Goal: Task Accomplishment & Management: Use online tool/utility

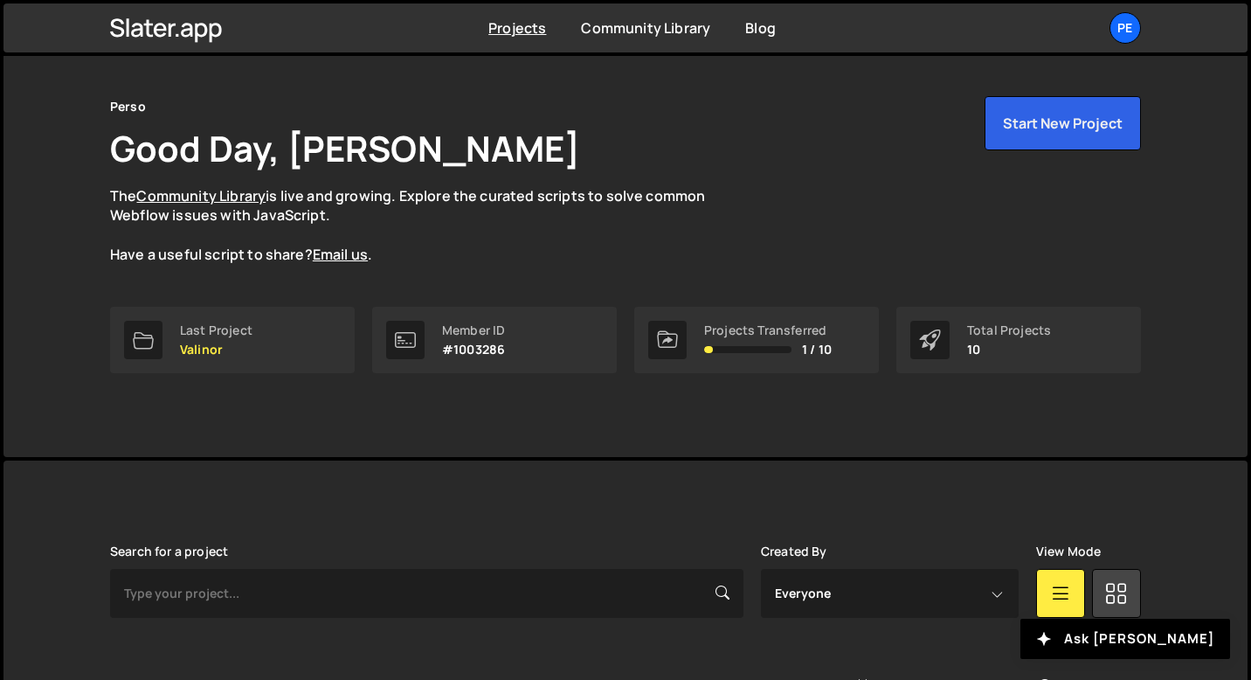
scroll to position [619, 0]
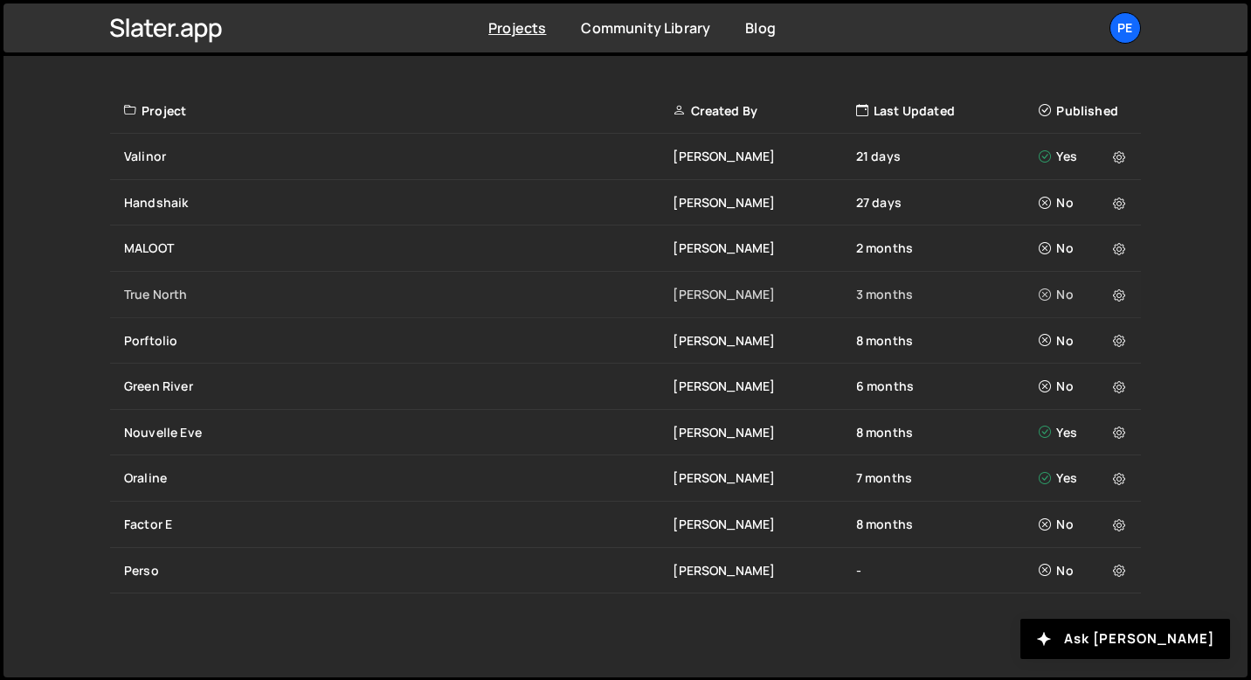
click at [178, 301] on div "True North" at bounding box center [398, 294] width 549 height 17
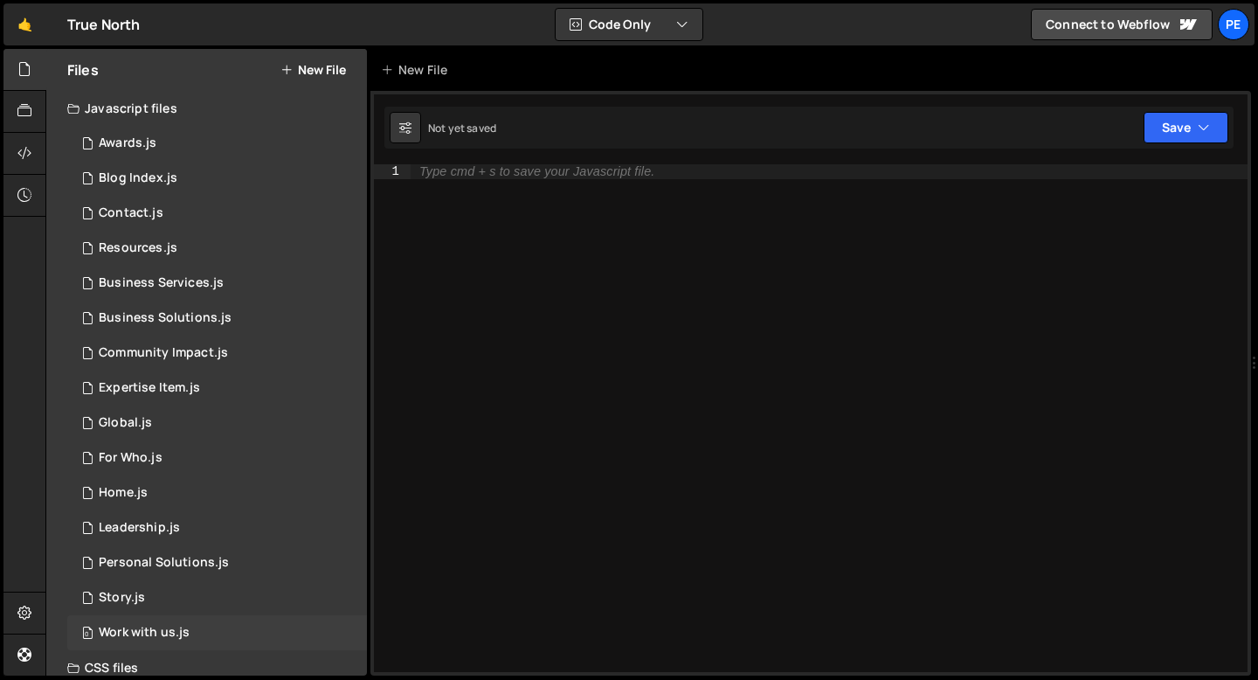
click at [135, 623] on div "0 Work with us.js 0" at bounding box center [217, 632] width 300 height 35
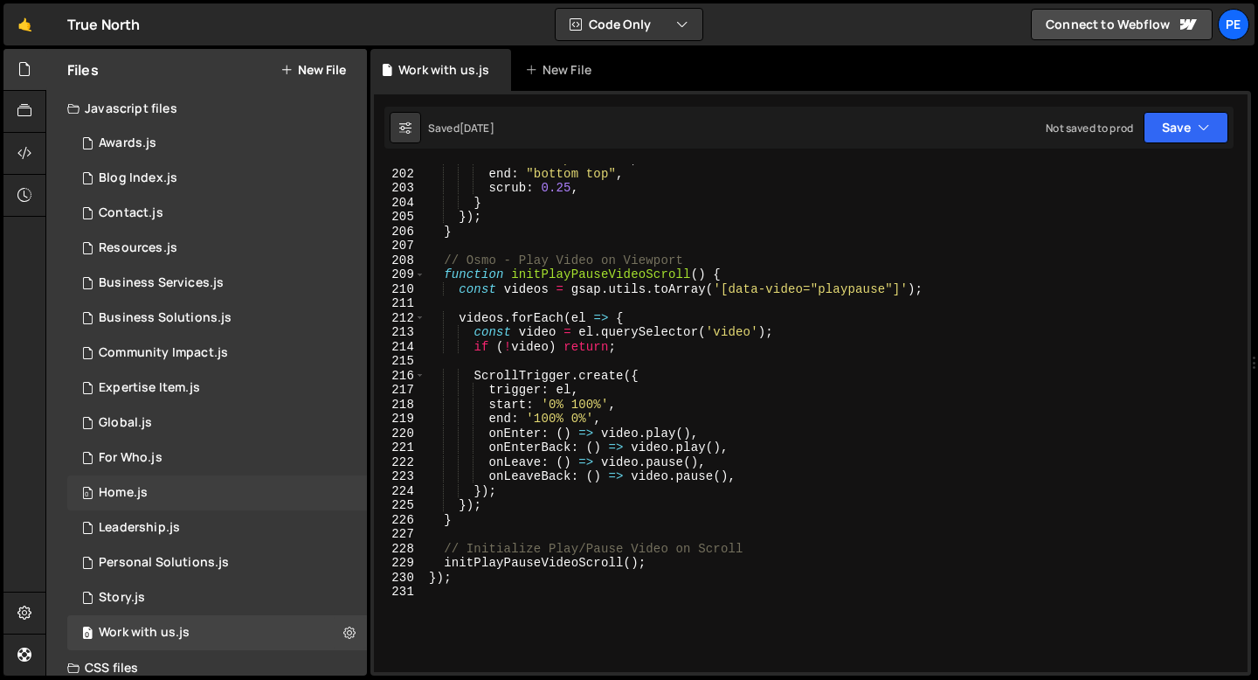
scroll to position [3070, 0]
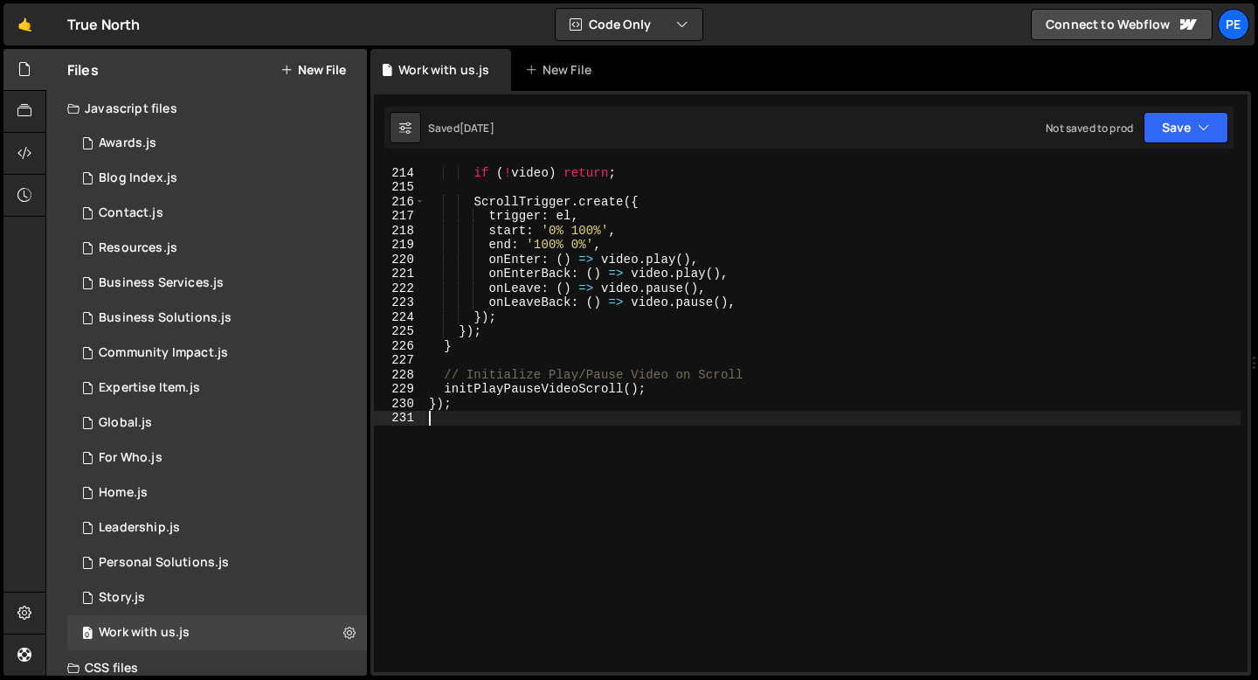
click at [450, 434] on div "const video = el . querySelector ( 'video' ) ; if ( ! video ) return ; ScrollTr…" at bounding box center [833, 419] width 815 height 537
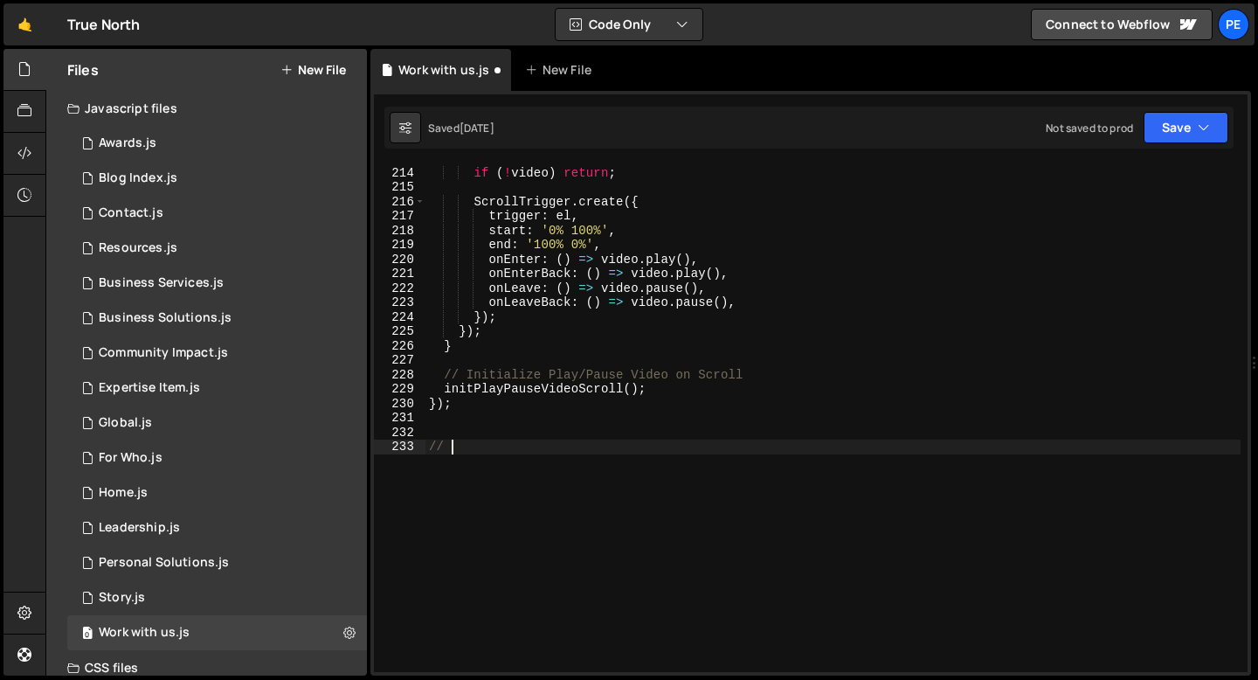
scroll to position [0, 0]
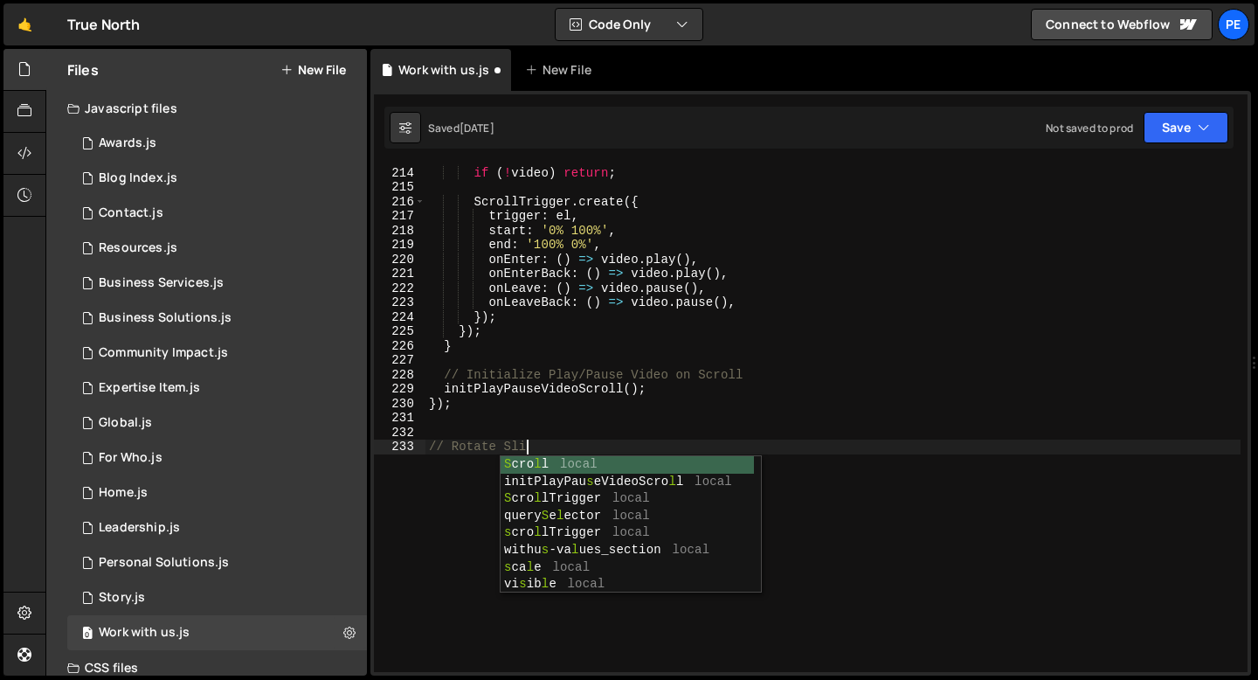
type textarea "// Rotate Slide"
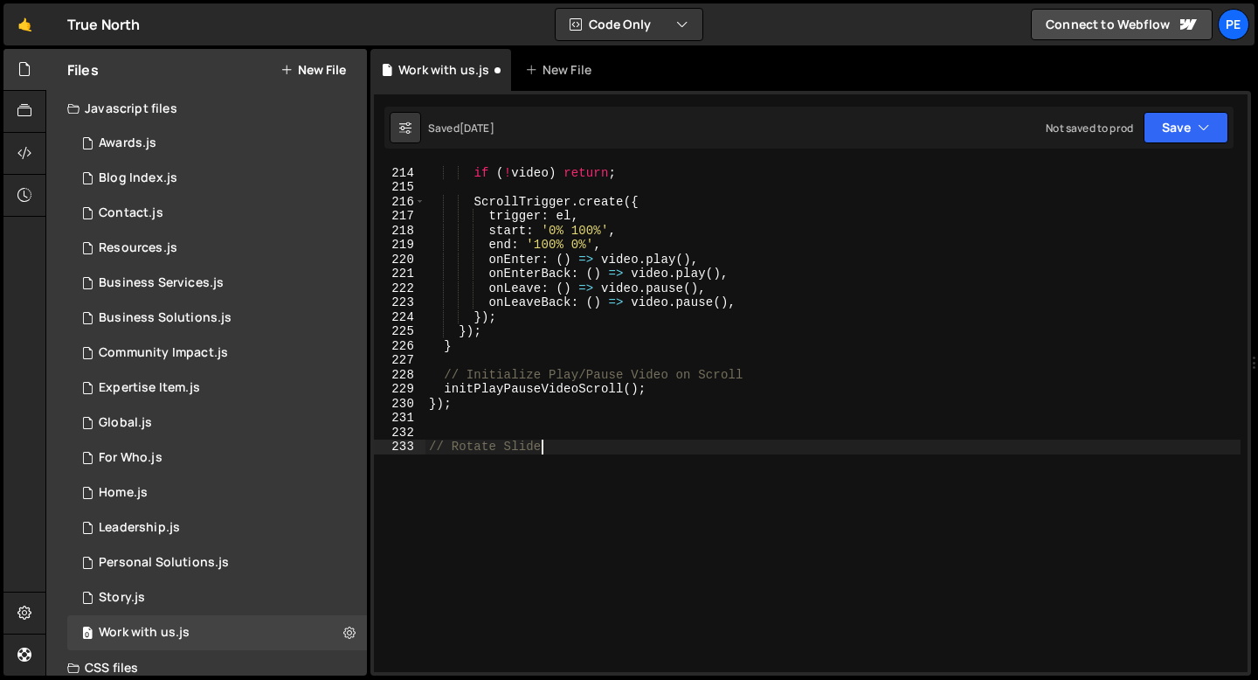
type textarea "// Rotate Slider"
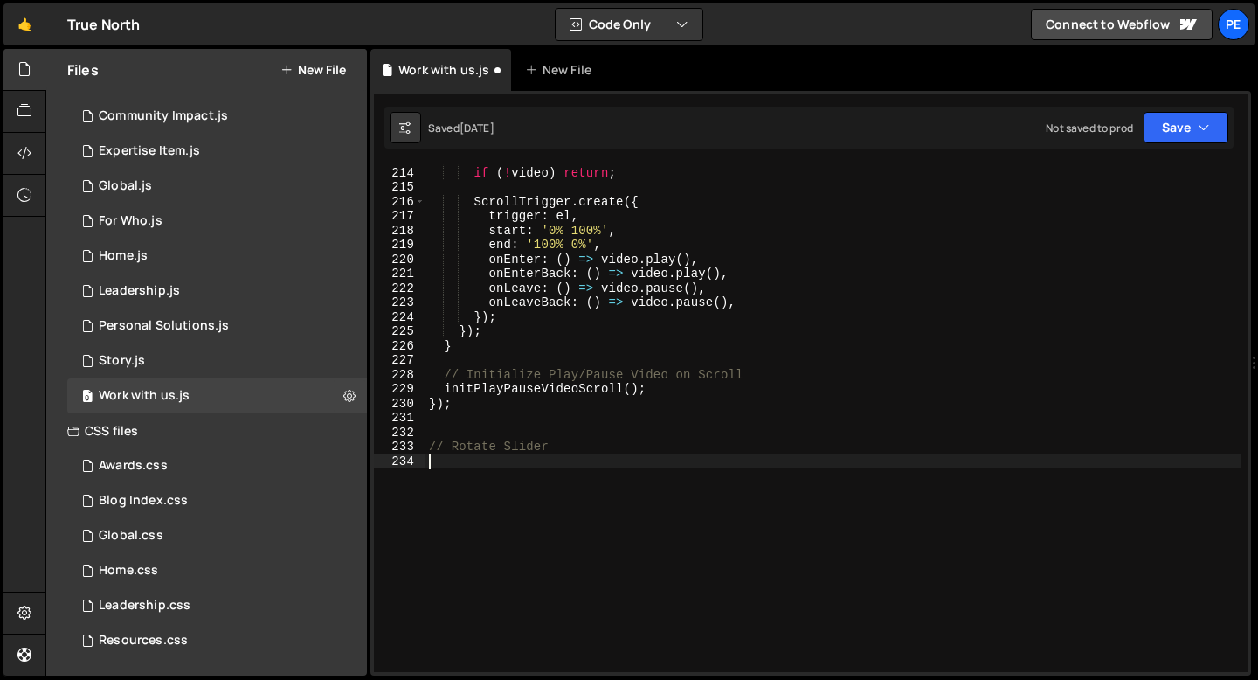
click at [294, 71] on button "New File" at bounding box center [313, 70] width 66 height 14
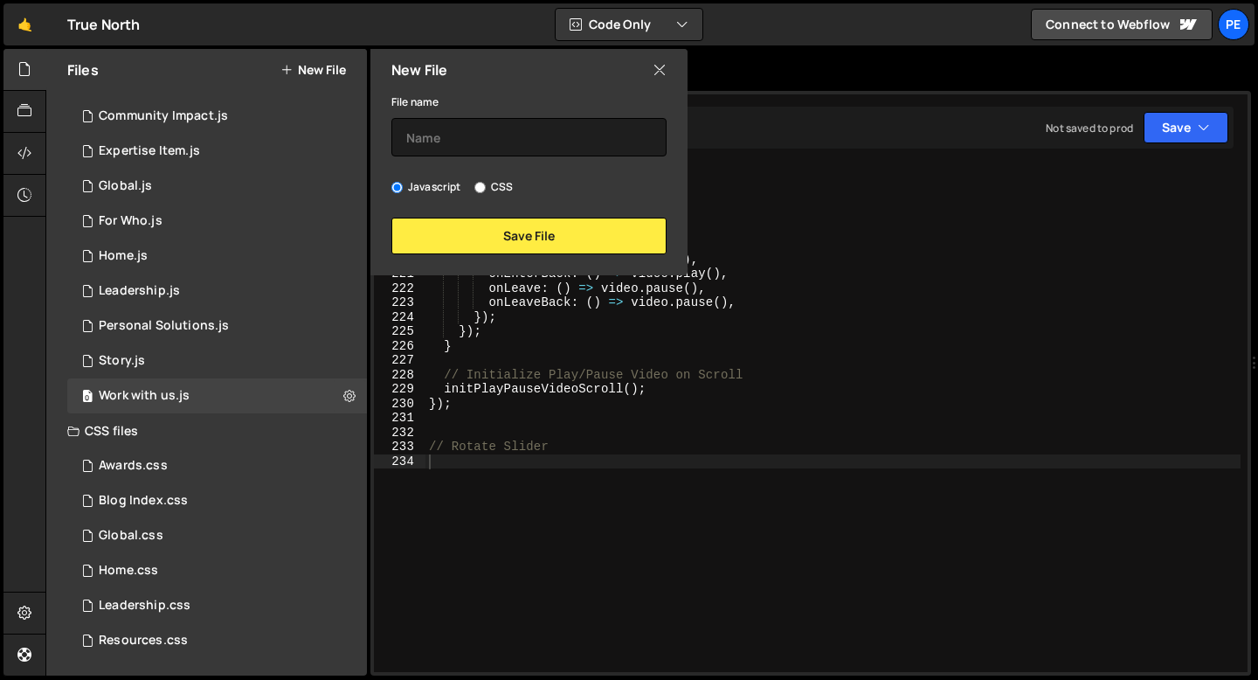
click at [481, 183] on input "CSS" at bounding box center [479, 187] width 11 height 11
radio input "true"
click at [476, 147] on input "text" at bounding box center [528, 137] width 275 height 38
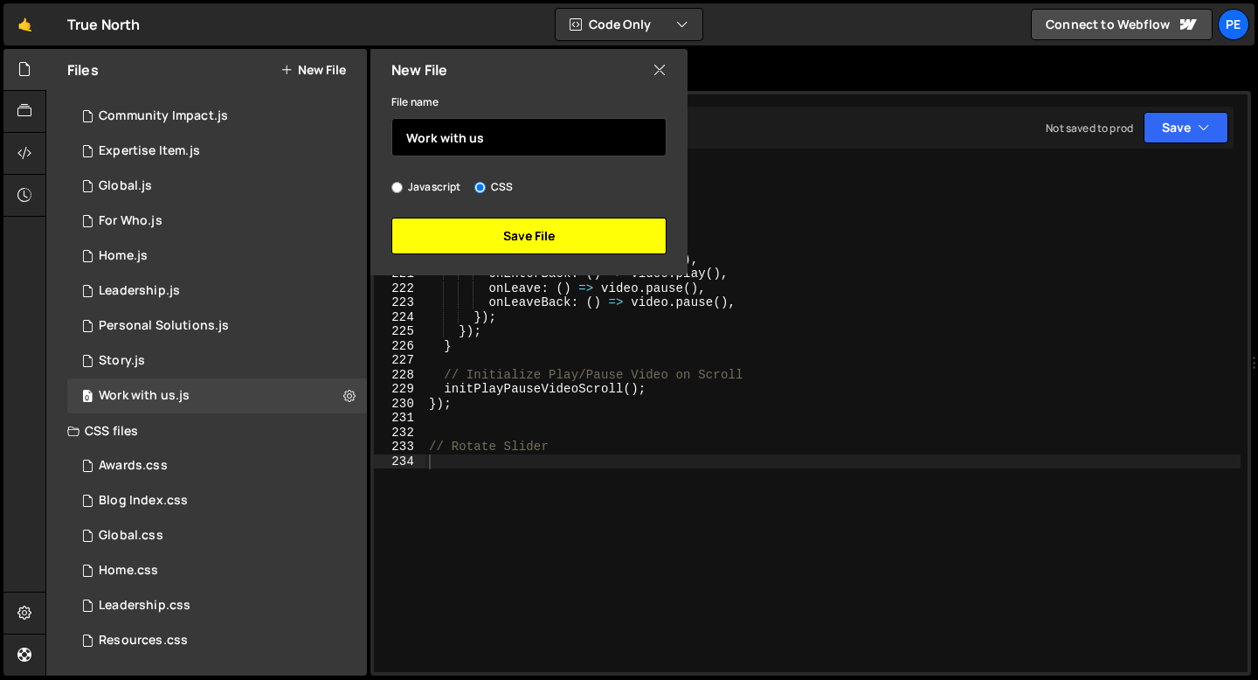
type input "Work with us"
click at [497, 222] on button "Save File" at bounding box center [528, 236] width 275 height 37
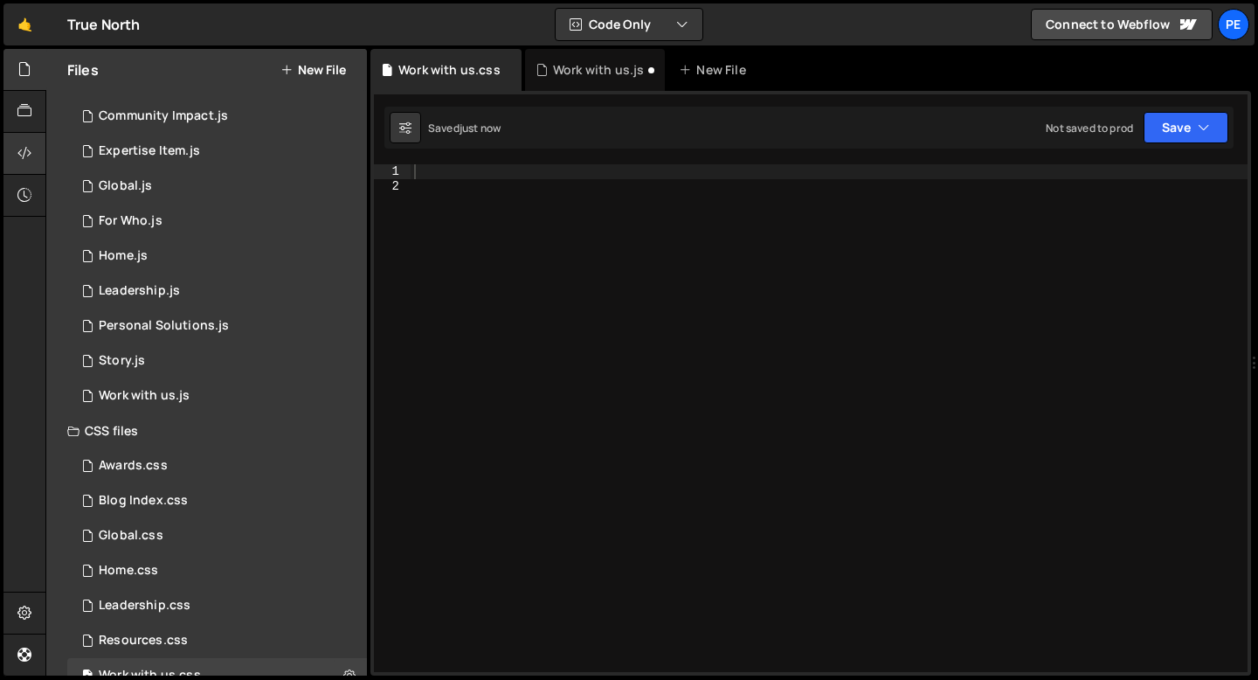
click at [3, 144] on div at bounding box center [24, 154] width 43 height 42
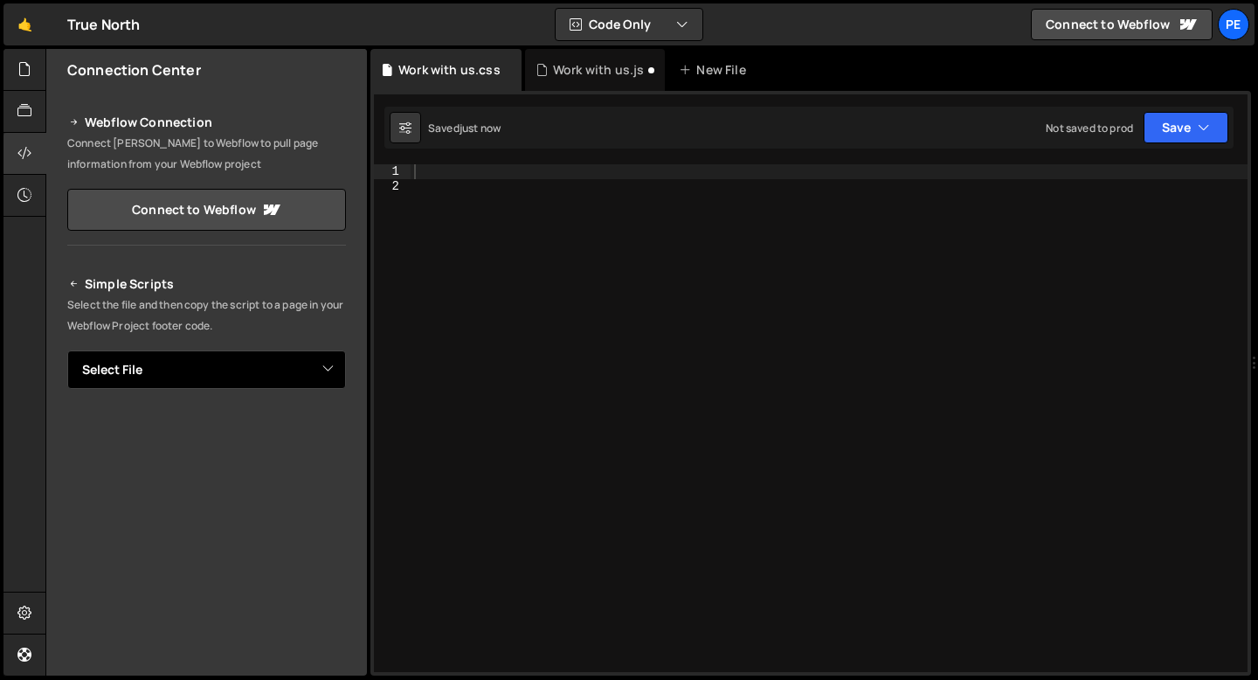
click at [165, 383] on select "Select File Awards.js Blog Index.js Contact.js Resources.js Business Services.j…" at bounding box center [206, 369] width 279 height 38
select select "46764"
click at [67, 350] on select "Select File Awards.js Blog Index.js Contact.js Resources.js Business Services.j…" at bounding box center [206, 369] width 279 height 38
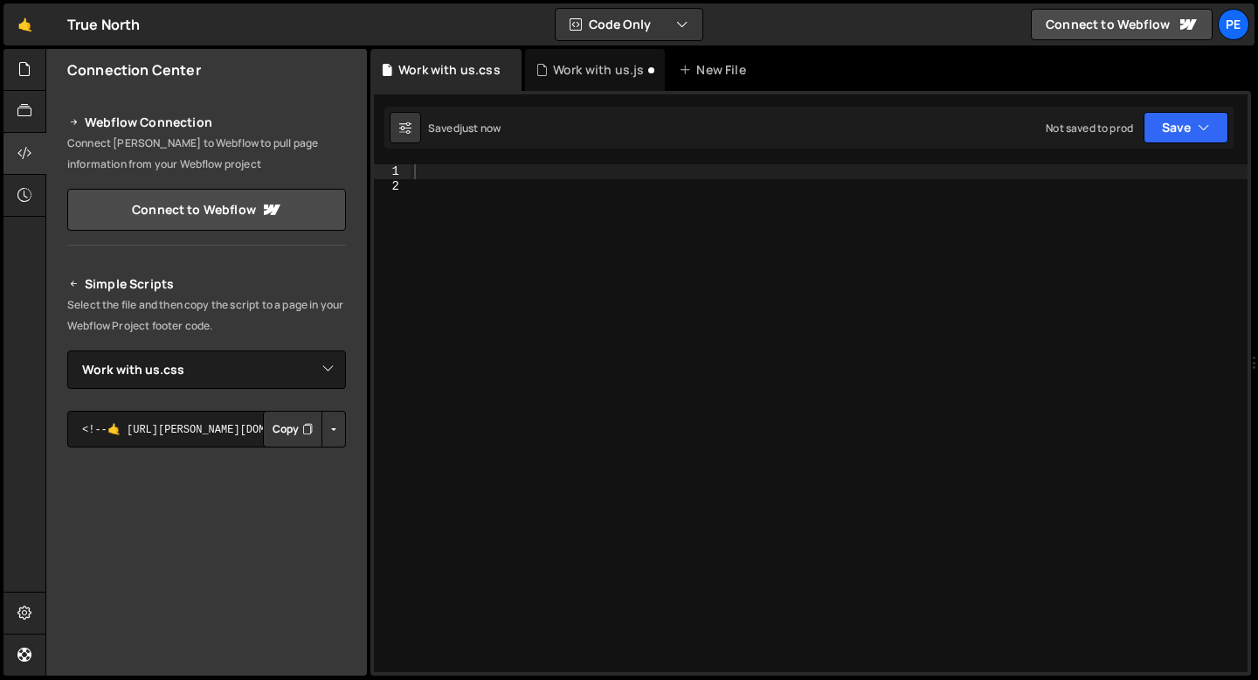
click at [280, 419] on button "Copy" at bounding box center [292, 429] width 59 height 37
click at [535, 172] on div at bounding box center [829, 432] width 837 height 537
type textarea "."
paste textarea "withus-slider_desc"
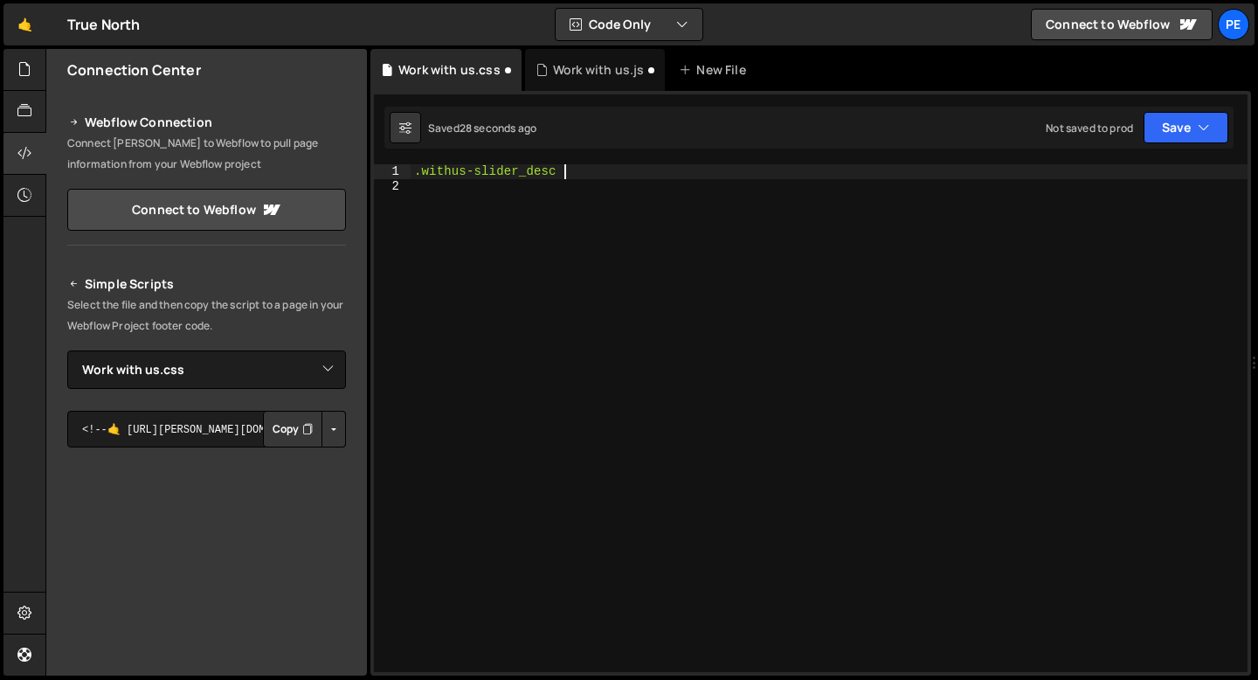
scroll to position [0, 10]
type textarea ".withus-slider_desc {"
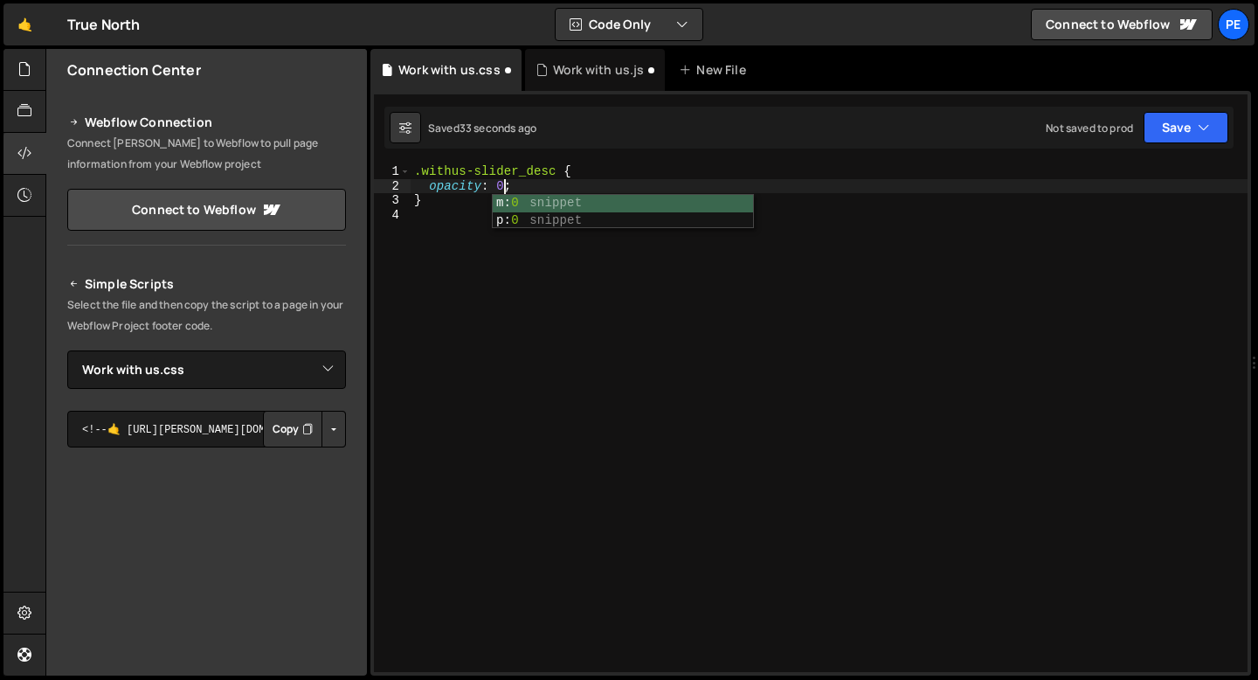
scroll to position [0, 5]
type textarea "opacity: 0;"
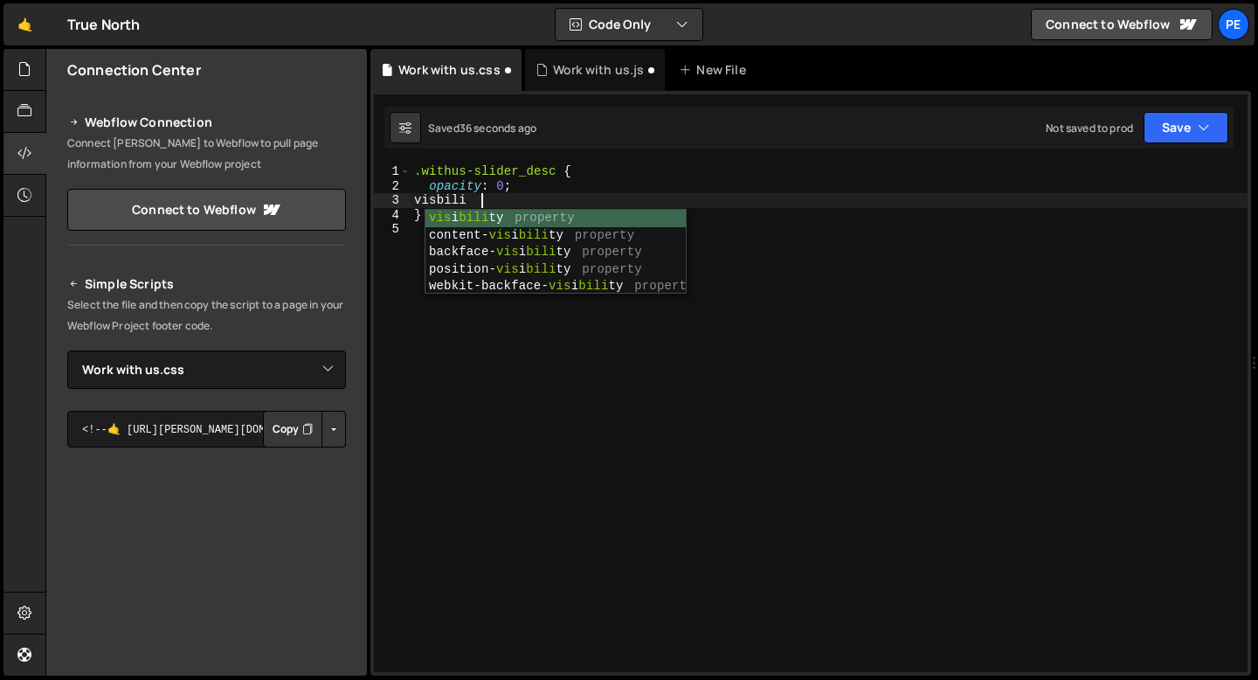
scroll to position [0, 3]
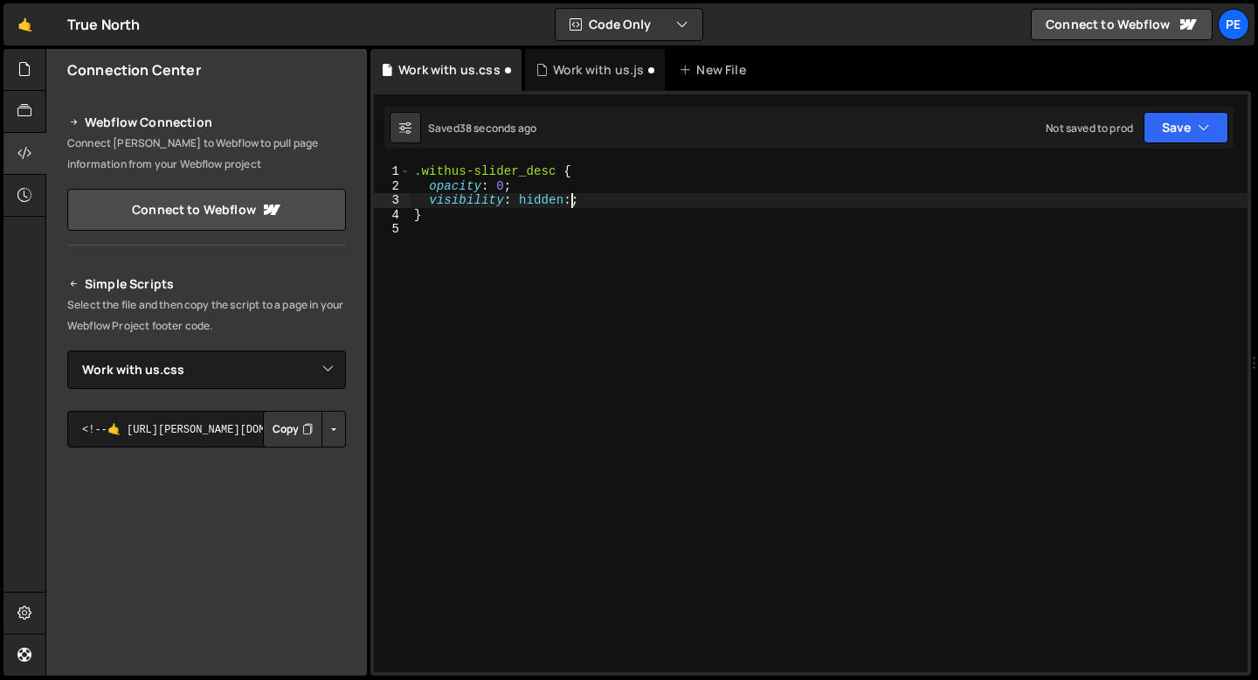
type textarea "visibility: hidden;"
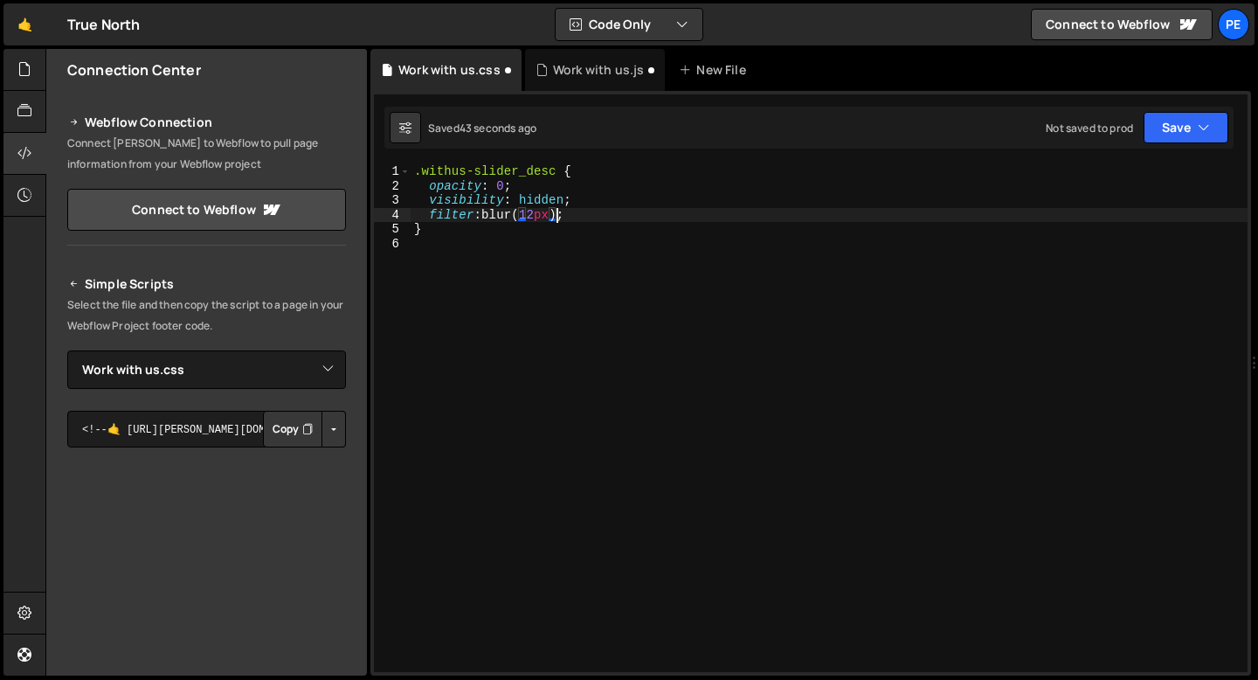
scroll to position [0, 10]
type textarea "filter: blur(12px);"
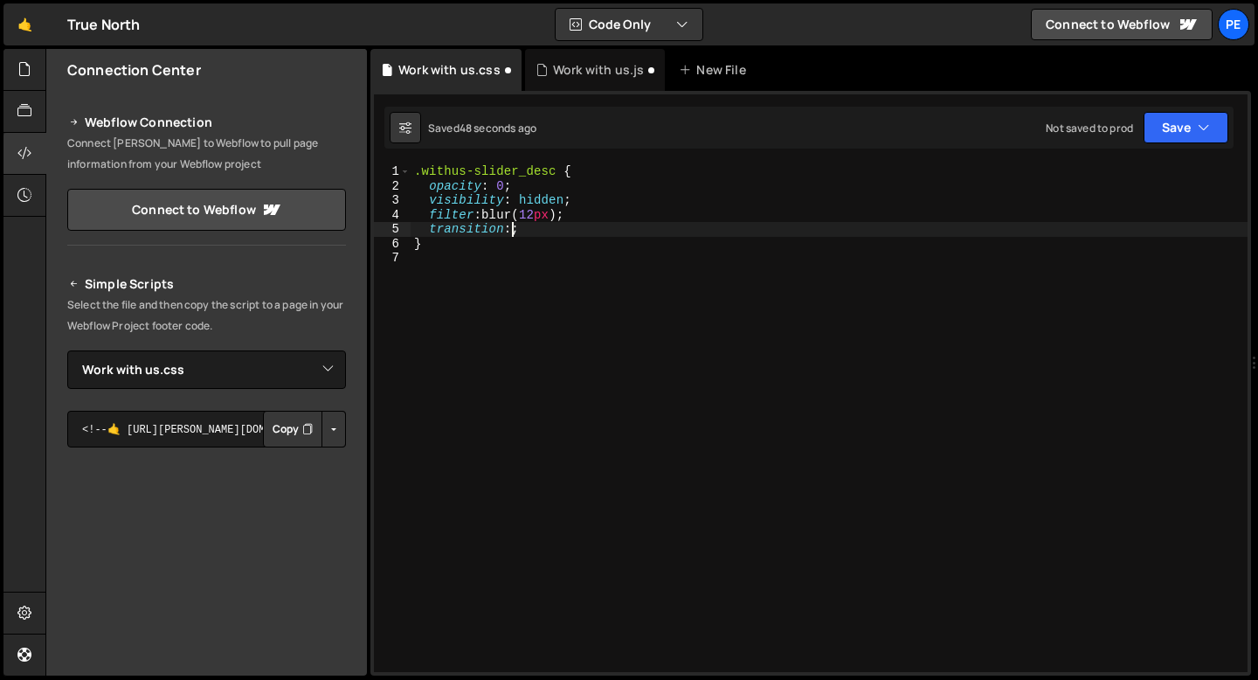
scroll to position [0, 5]
click at [520, 235] on div ".withus-slider_desc { opacity : 0 ; visibility : hidden ; filter : blur( 12 px …" at bounding box center [829, 432] width 837 height 537
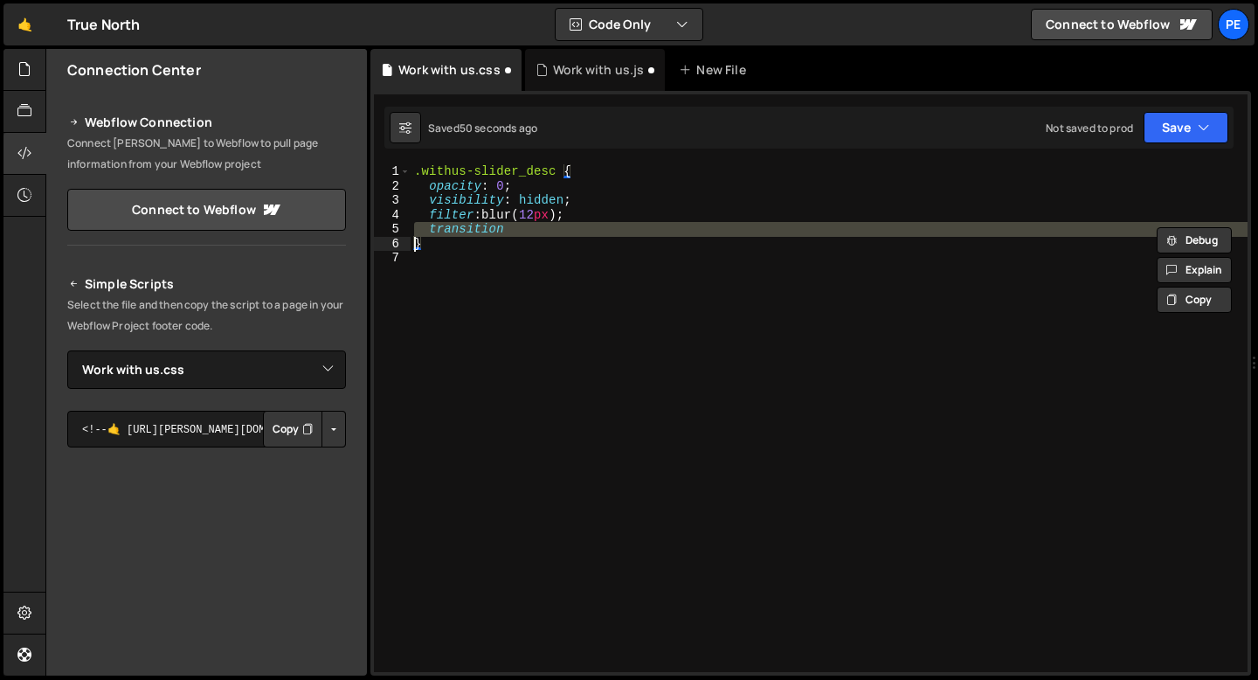
scroll to position [0, 0]
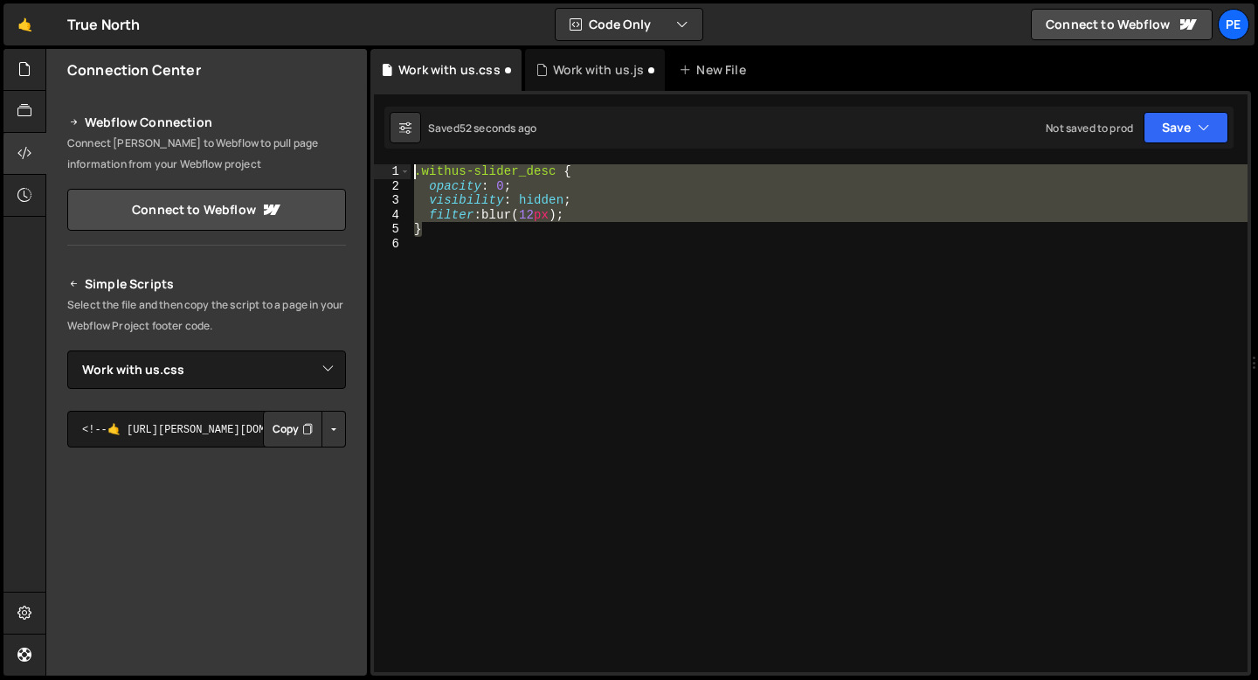
drag, startPoint x: 445, startPoint y: 226, endPoint x: 412, endPoint y: 174, distance: 62.1
click at [412, 174] on div ".withus-slider_desc { opacity : 0 ; visibility : hidden ; filter : blur( 12 px …" at bounding box center [829, 432] width 837 height 537
click at [431, 229] on div ".withus-slider_desc { opacity : 0 ; visibility : hidden ; filter : blur( 12 px …" at bounding box center [829, 418] width 837 height 508
type textarea "}"
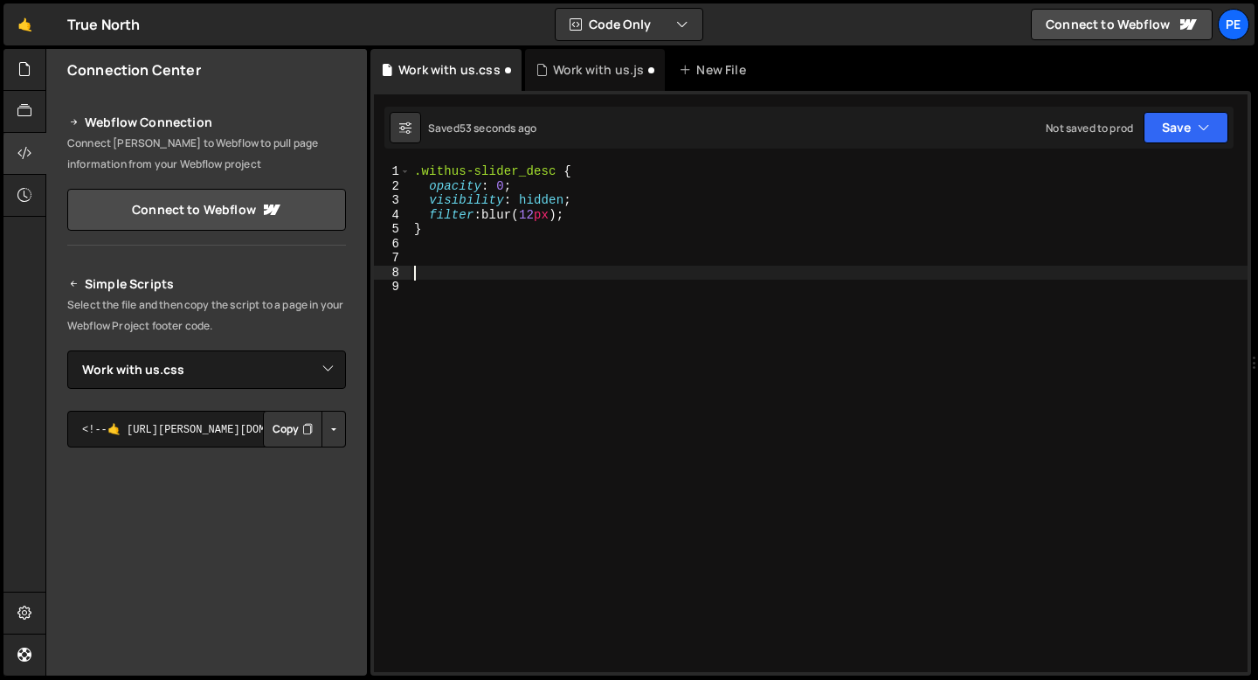
paste textarea "}"
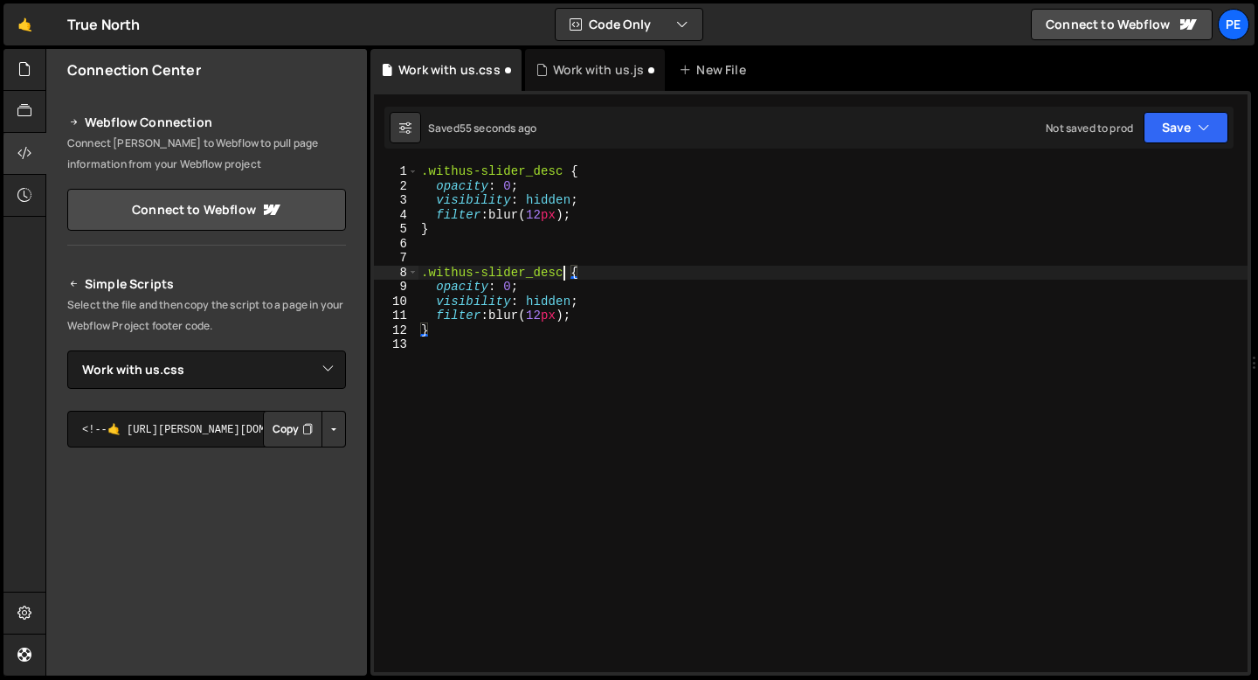
click at [561, 274] on div ".withus-slider_desc { opacity : 0 ; visibility : hidden ; filter : blur( 12 px …" at bounding box center [833, 432] width 830 height 537
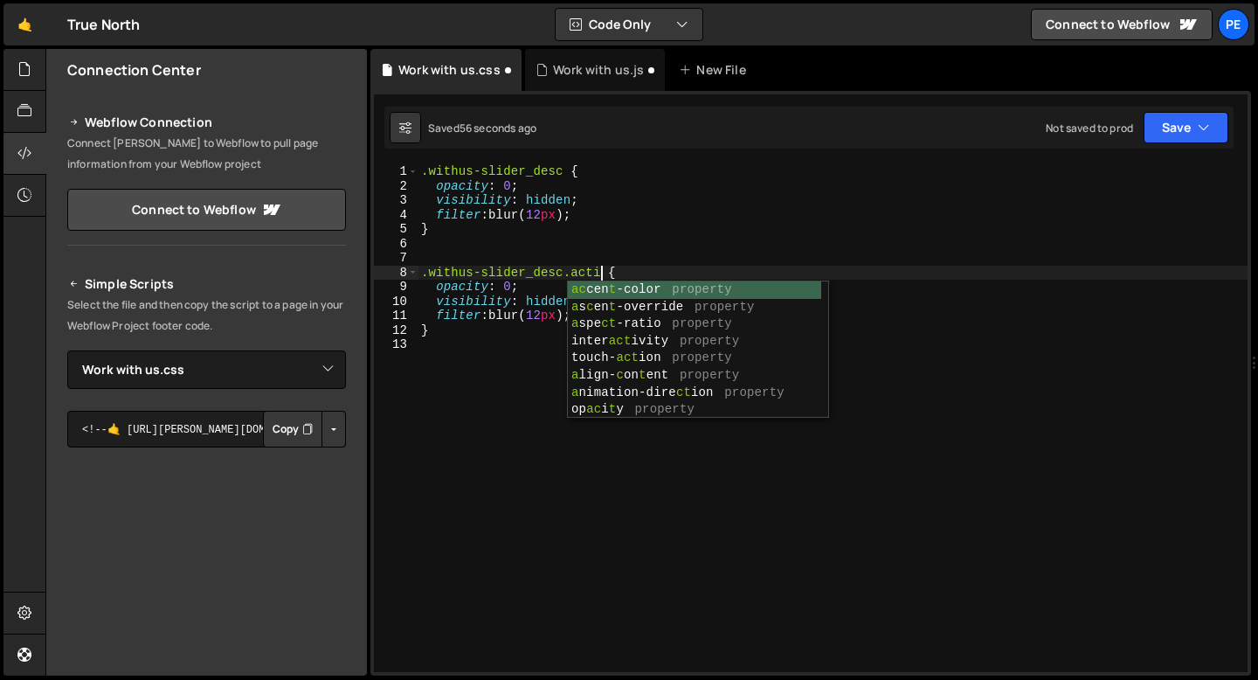
scroll to position [0, 13]
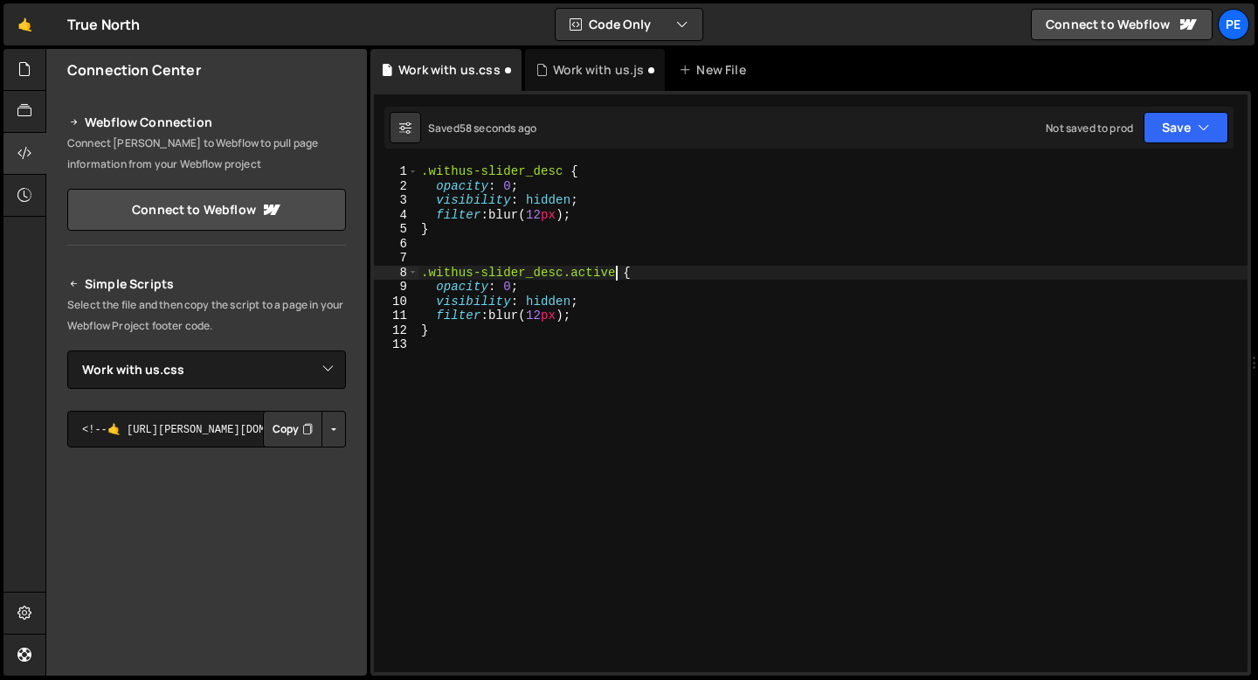
click at [510, 287] on div ".withus-slider_desc { opacity : 0 ; visibility : hidden ; filter : blur( 12 px …" at bounding box center [833, 432] width 830 height 537
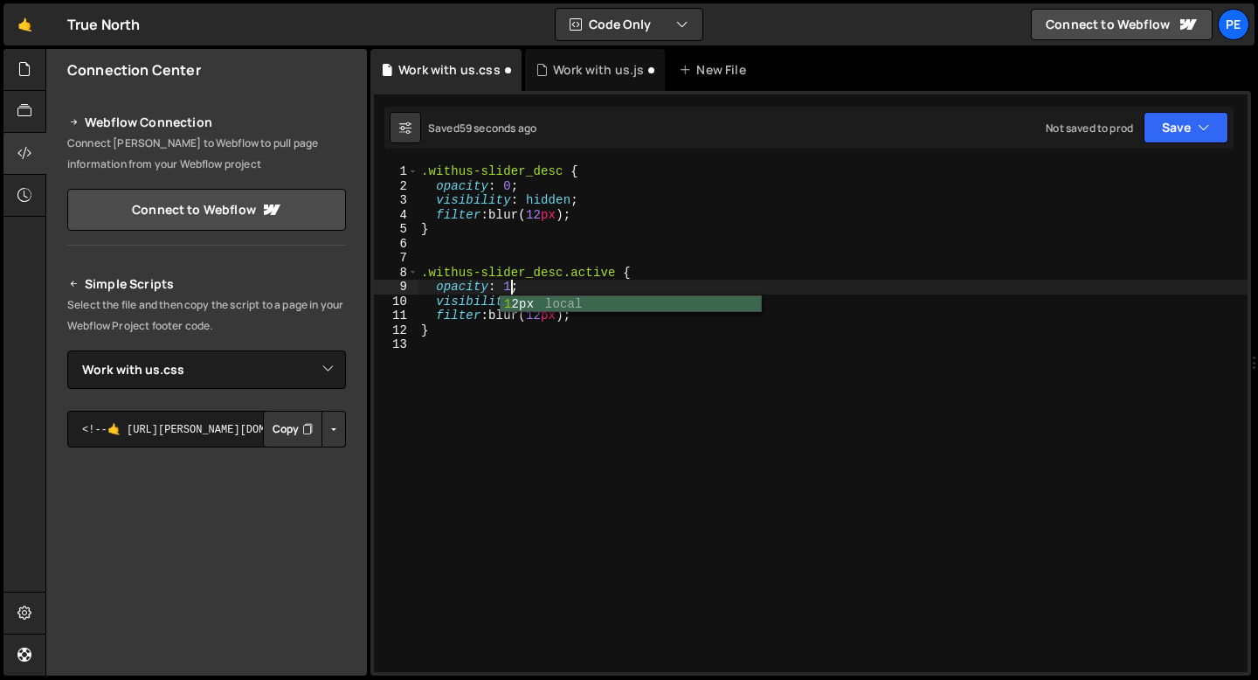
scroll to position [0, 5]
click at [556, 287] on div ".withus-slider_desc { opacity : 0 ; visibility : hidden ; filter : blur( 12 px …" at bounding box center [833, 432] width 830 height 537
click at [554, 299] on div ".withus-slider_desc { opacity : 0 ; visibility : hidden ; filter : blur( 12 px …" at bounding box center [833, 432] width 830 height 537
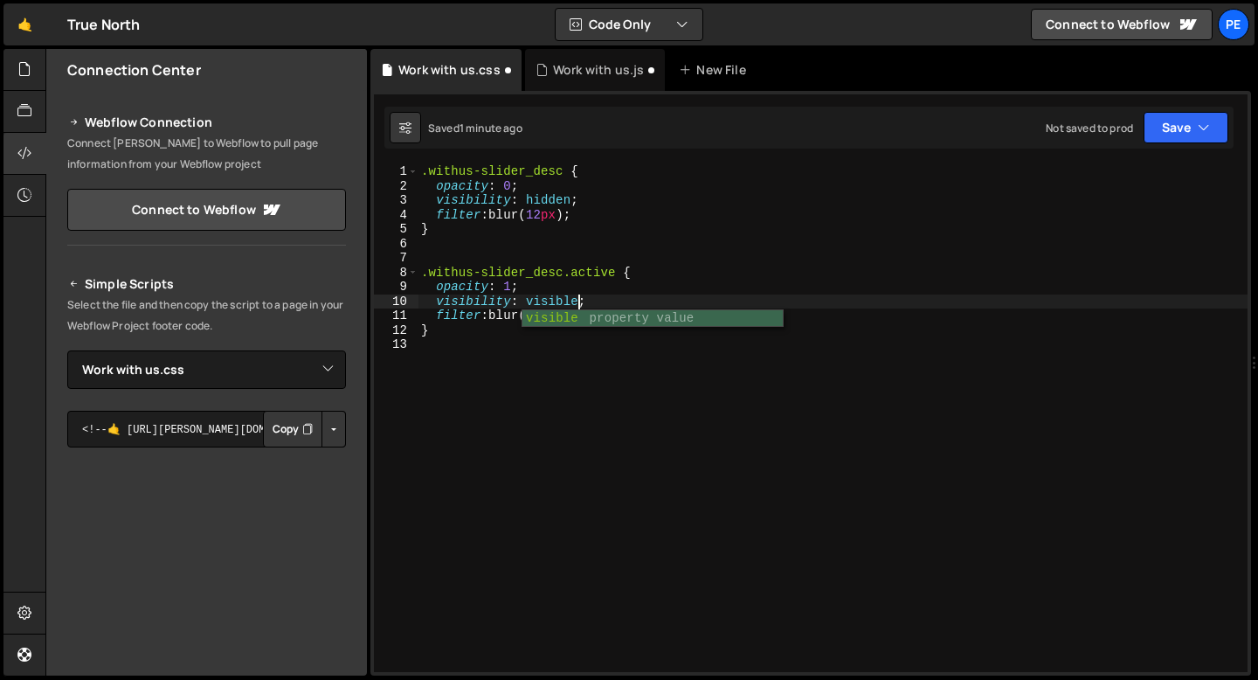
click at [516, 309] on div ".withus-slider_desc { opacity : 0 ; visibility : hidden ; filter : blur( 12 px …" at bounding box center [833, 432] width 830 height 537
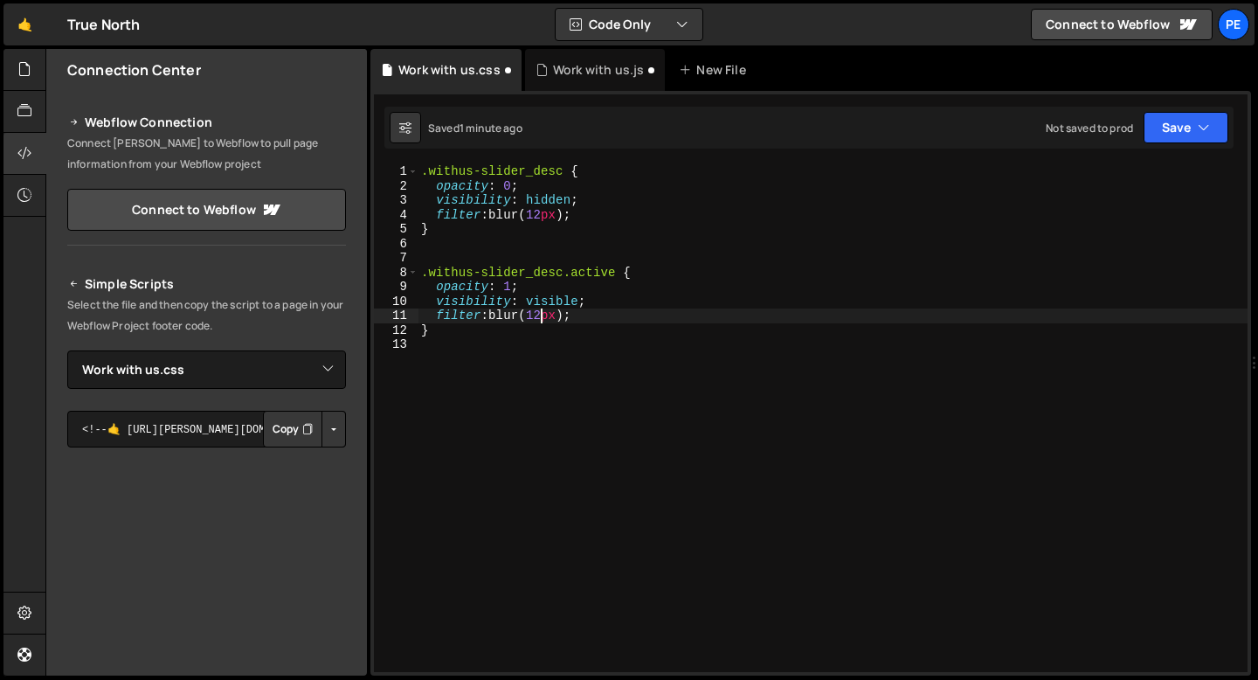
click at [542, 313] on div ".withus-slider_desc { opacity : 0 ; visibility : hidden ; filter : blur( 12 px …" at bounding box center [833, 432] width 830 height 537
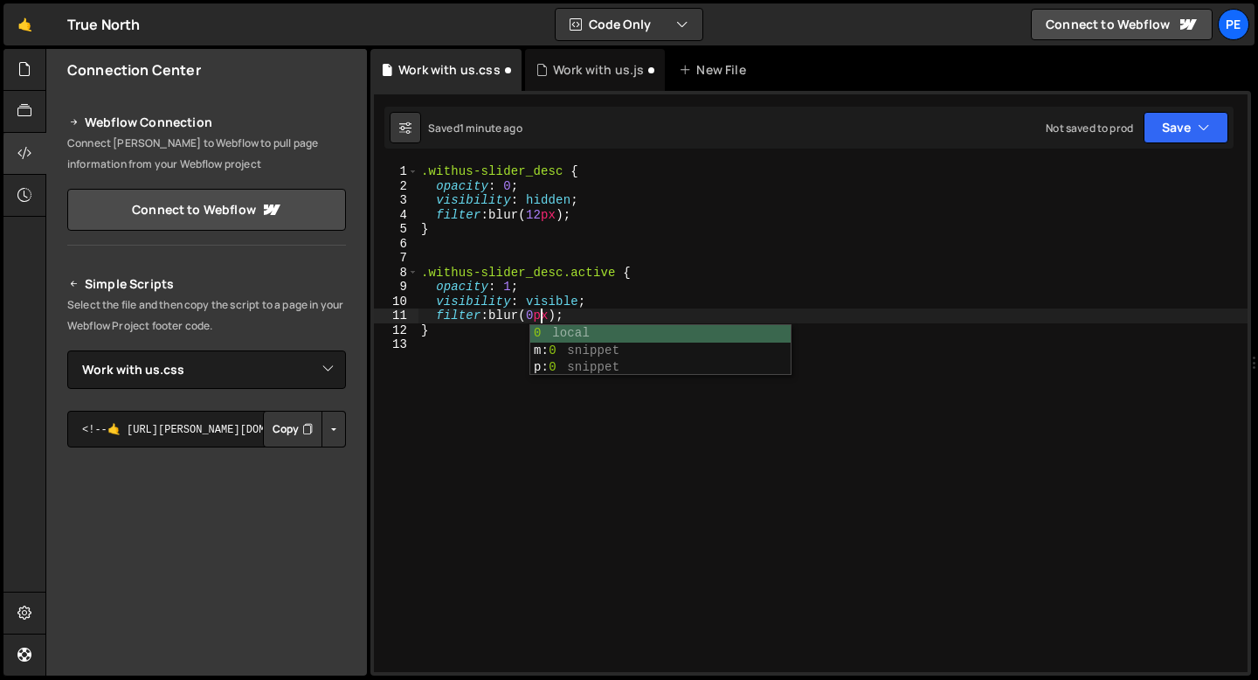
scroll to position [0, 9]
type textarea "}"
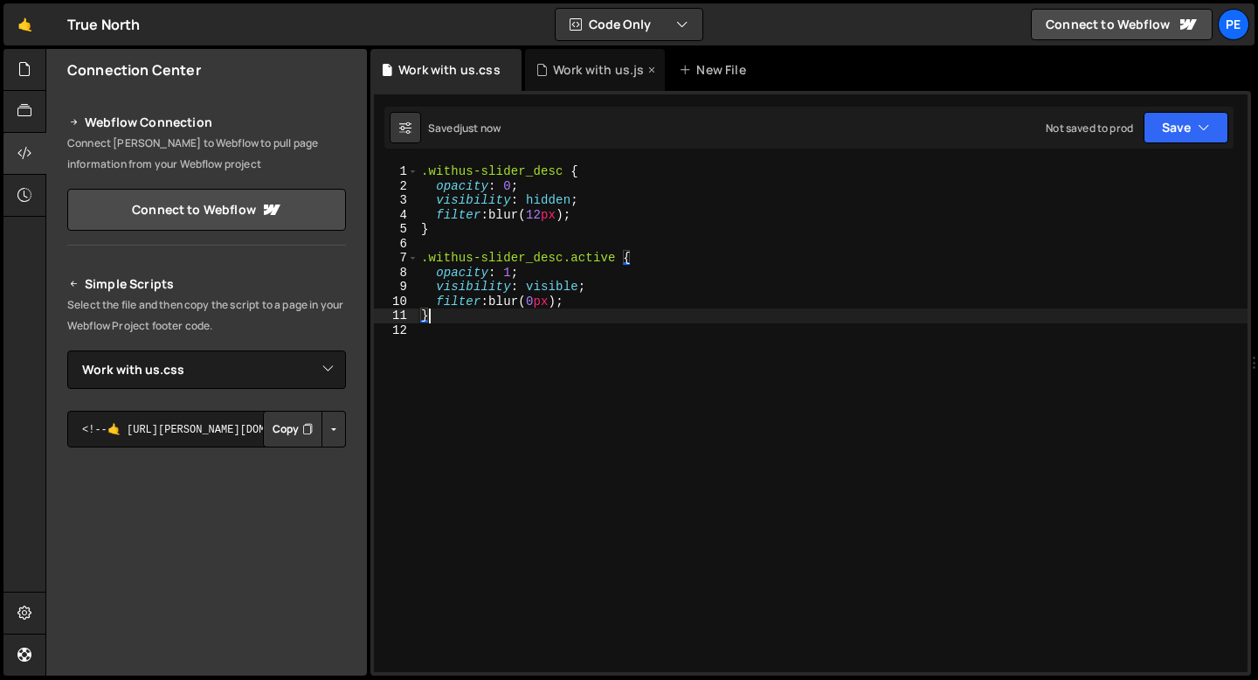
click at [575, 75] on div "Work with us.js" at bounding box center [598, 69] width 91 height 17
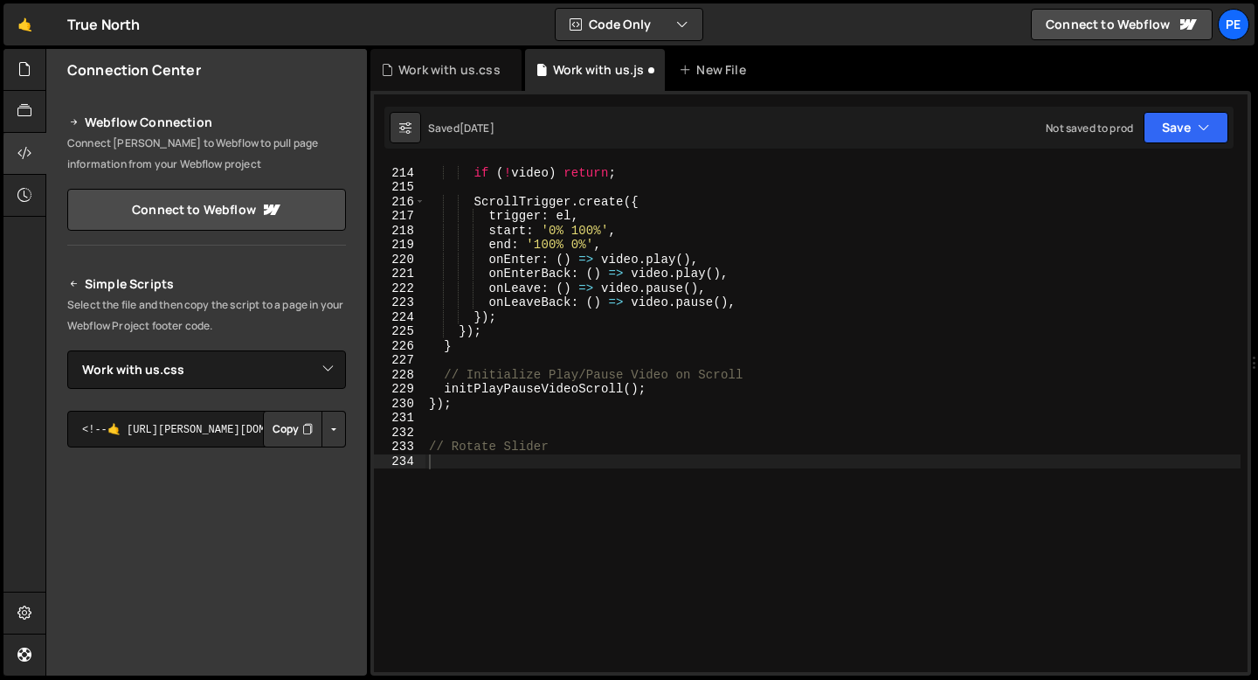
click at [458, 474] on div "const video = el . querySelector ( 'video' ) ; if ( ! video ) return ; ScrollTr…" at bounding box center [833, 419] width 815 height 537
paste textarea "<script src="https://cdn.jsdelivr.net/npm/gsap@3.12.7/dist/gsap.min.js"></scrip…"
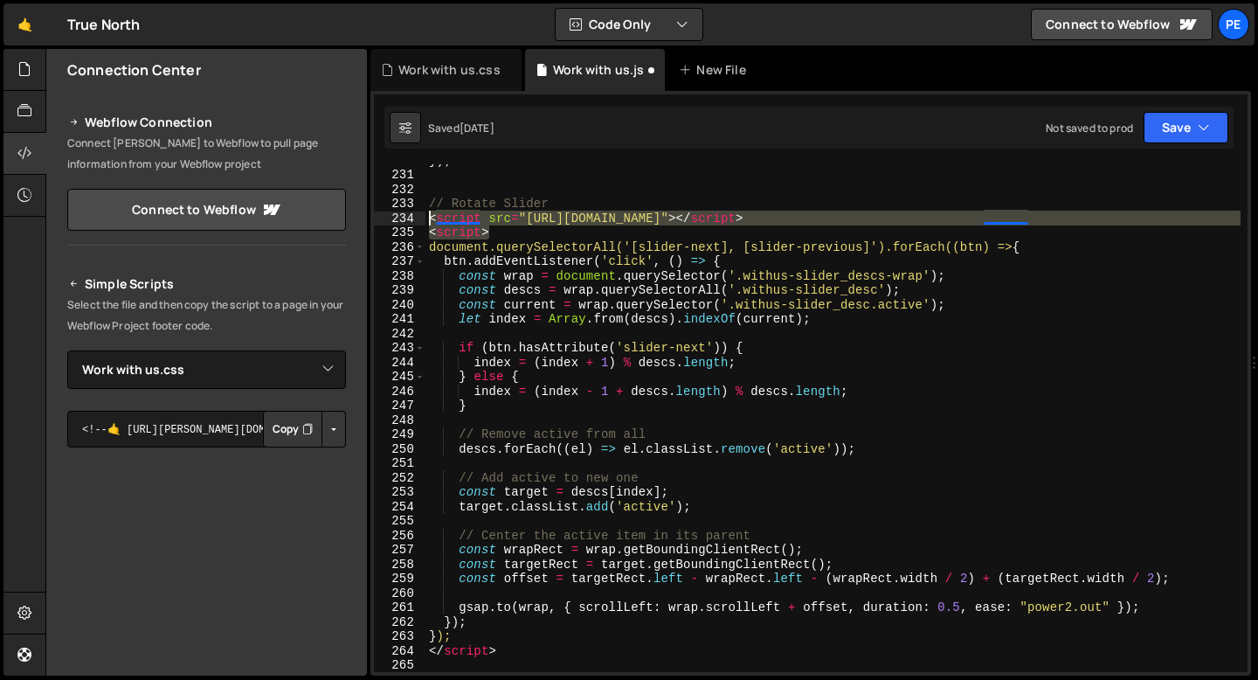
drag, startPoint x: 516, startPoint y: 237, endPoint x: 426, endPoint y: 218, distance: 92.9
click at [426, 218] on div "}) ; // Rotate Slider < script src = "https://cdn.jsdelivr.net/npm/gsap@3.12.7/…" at bounding box center [833, 421] width 815 height 537
type textarea "<script src="https://cdn.jsdelivr.net/npm/gsap@3.12.7/dist/gsap.min.js"></scrip…"
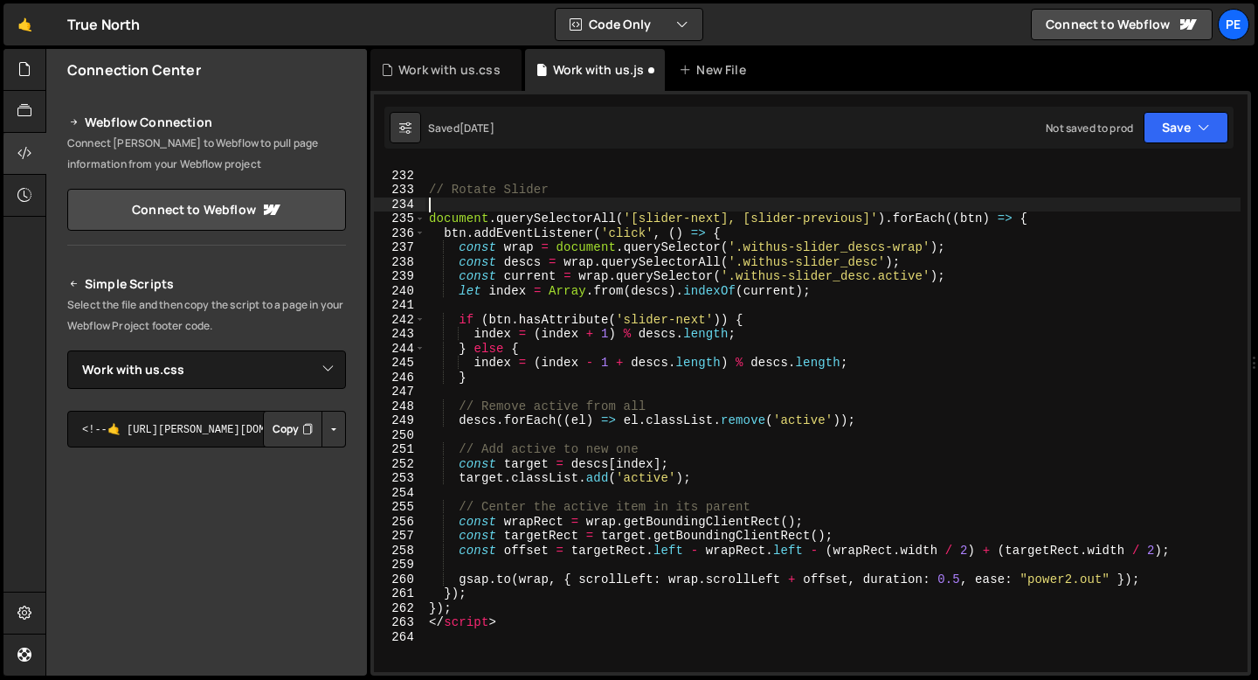
scroll to position [3326, 0]
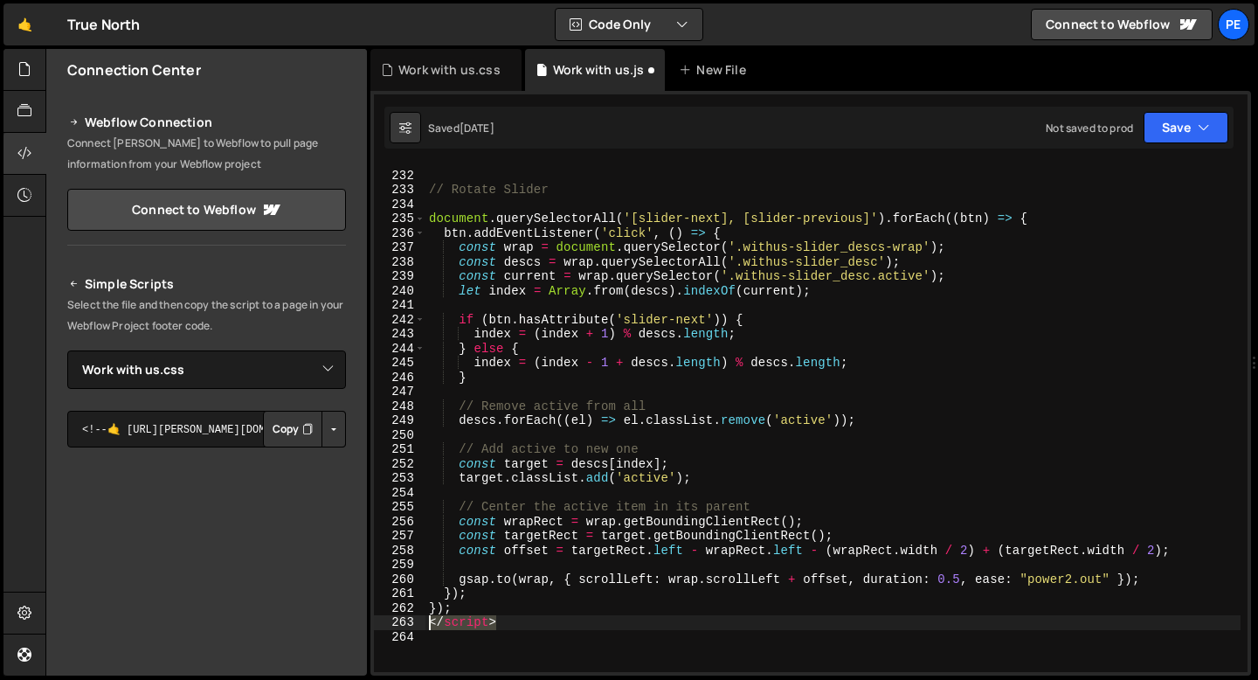
drag, startPoint x: 514, startPoint y: 621, endPoint x: 420, endPoint y: 616, distance: 93.6
click at [420, 616] on div "231 232 233 234 235 236 237 238 239 240 241 242 243 244 245 246 247 248 249 250…" at bounding box center [811, 418] width 874 height 508
type textarea "</script>"
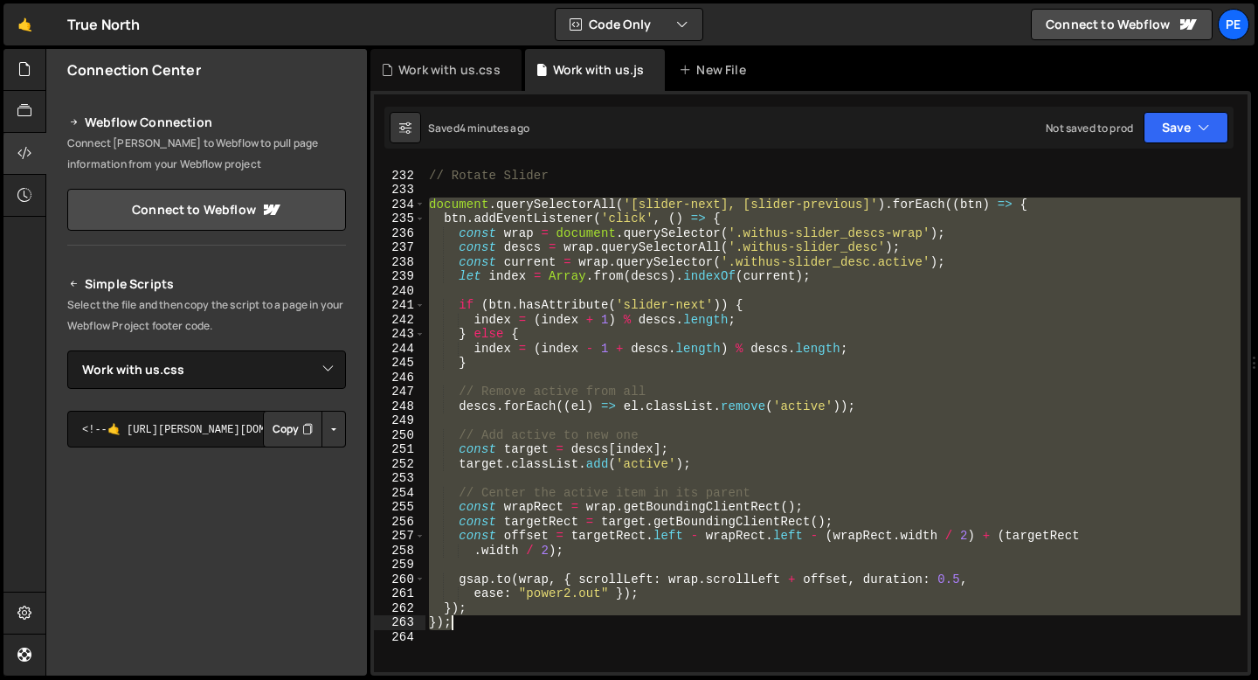
drag, startPoint x: 429, startPoint y: 204, endPoint x: 480, endPoint y: 624, distance: 422.5
click at [480, 625] on div "// Rotate Slider document . querySelectorAll ( '[slider-next], [slider-previous…" at bounding box center [833, 422] width 815 height 537
paste textarea
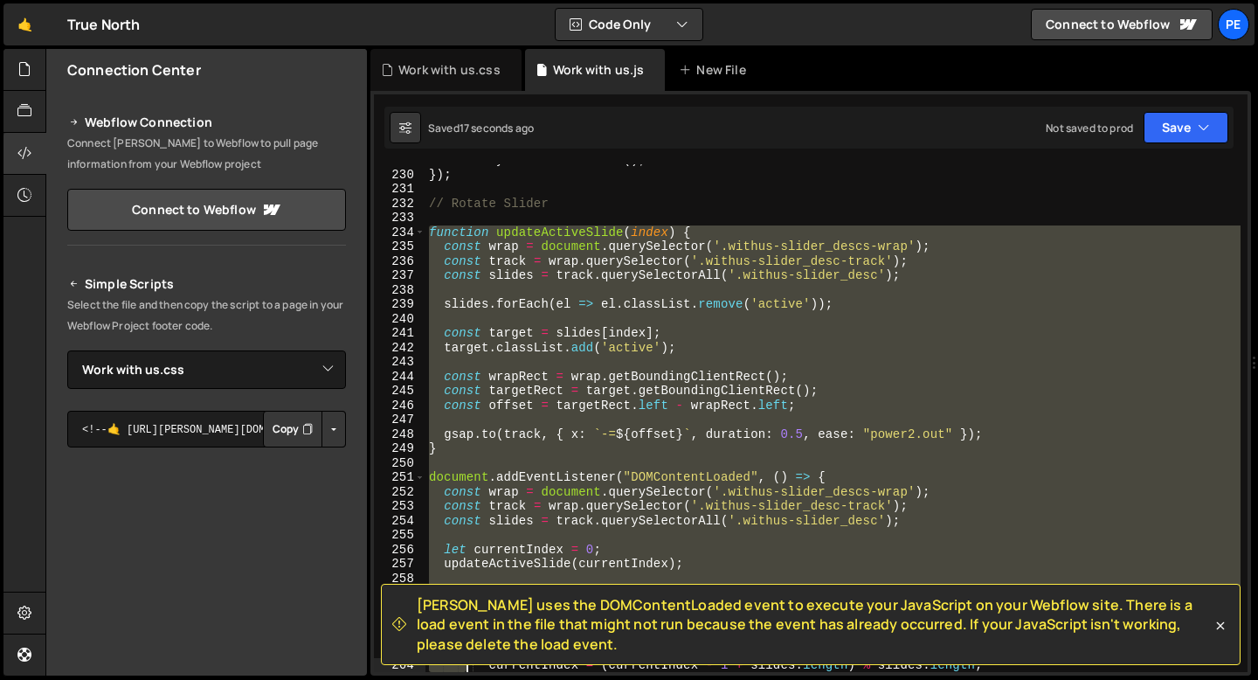
scroll to position [3385, 0]
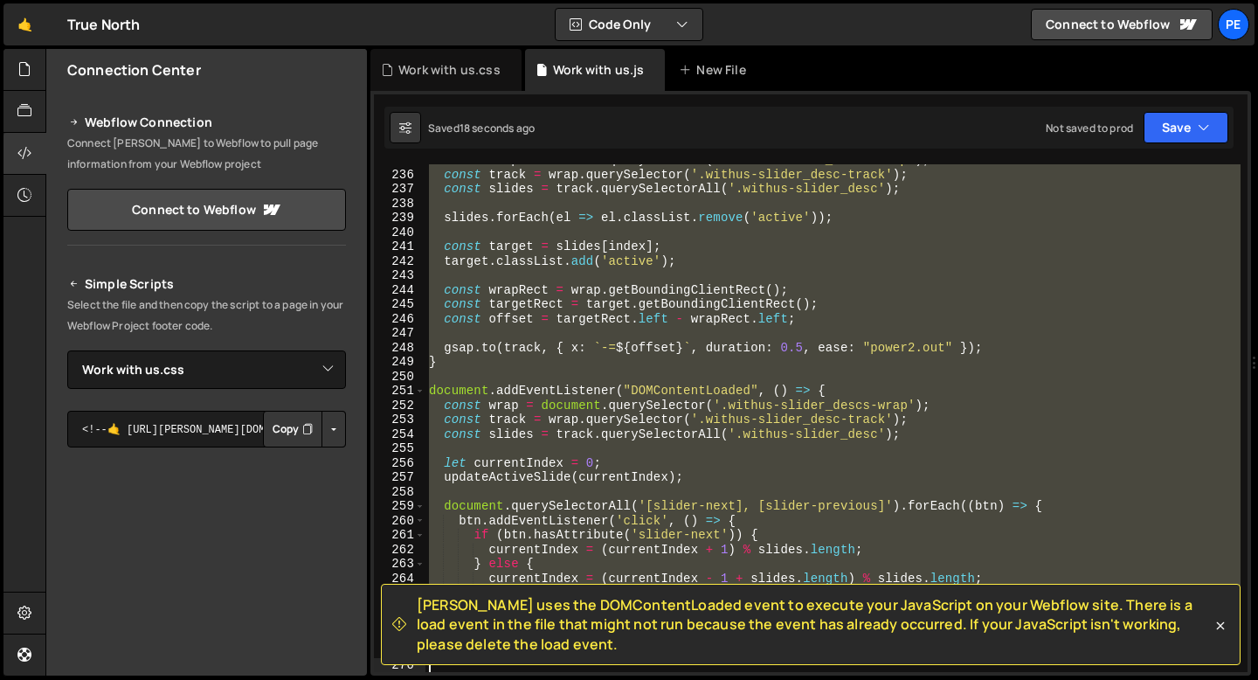
drag, startPoint x: 431, startPoint y: 274, endPoint x: 526, endPoint y: 679, distance: 415.6
click at [526, 679] on div "Hold on a sec... Are you certain you wish to leave this page? Any changes you'v…" at bounding box center [629, 340] width 1258 height 680
paste textarea
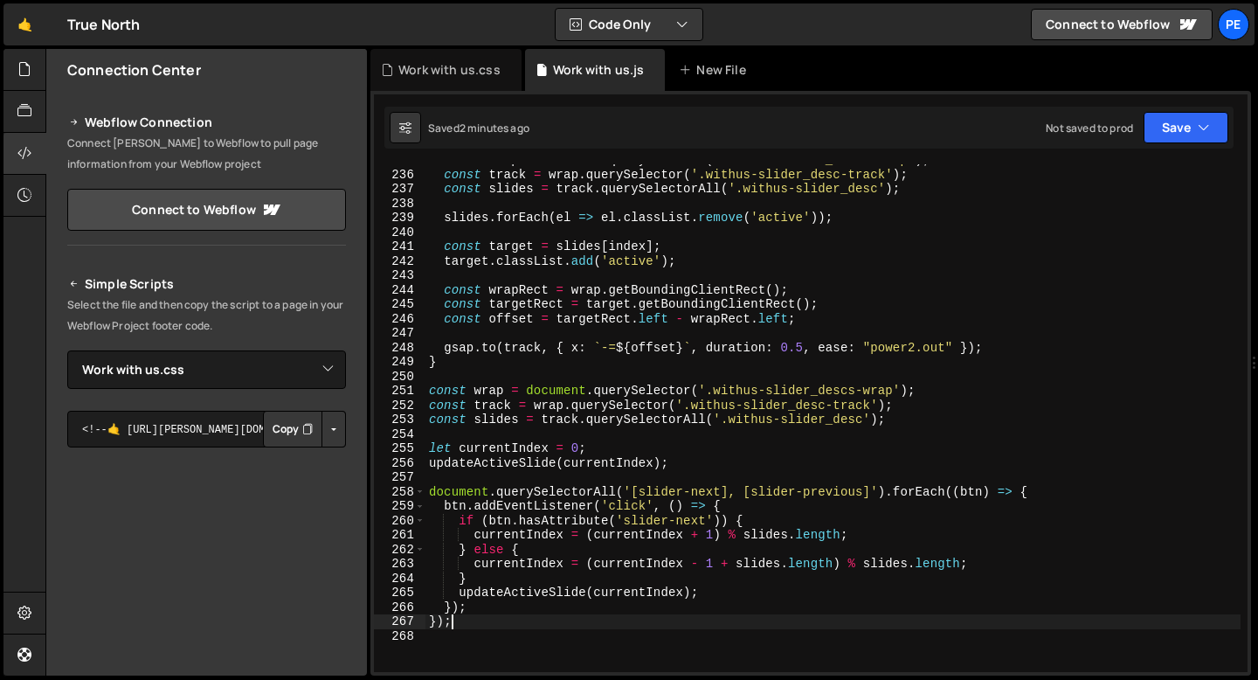
click at [806, 343] on div "const wrap = document . querySelector ( '.withus-slider_descs-wrap' ) ; const t…" at bounding box center [833, 421] width 815 height 537
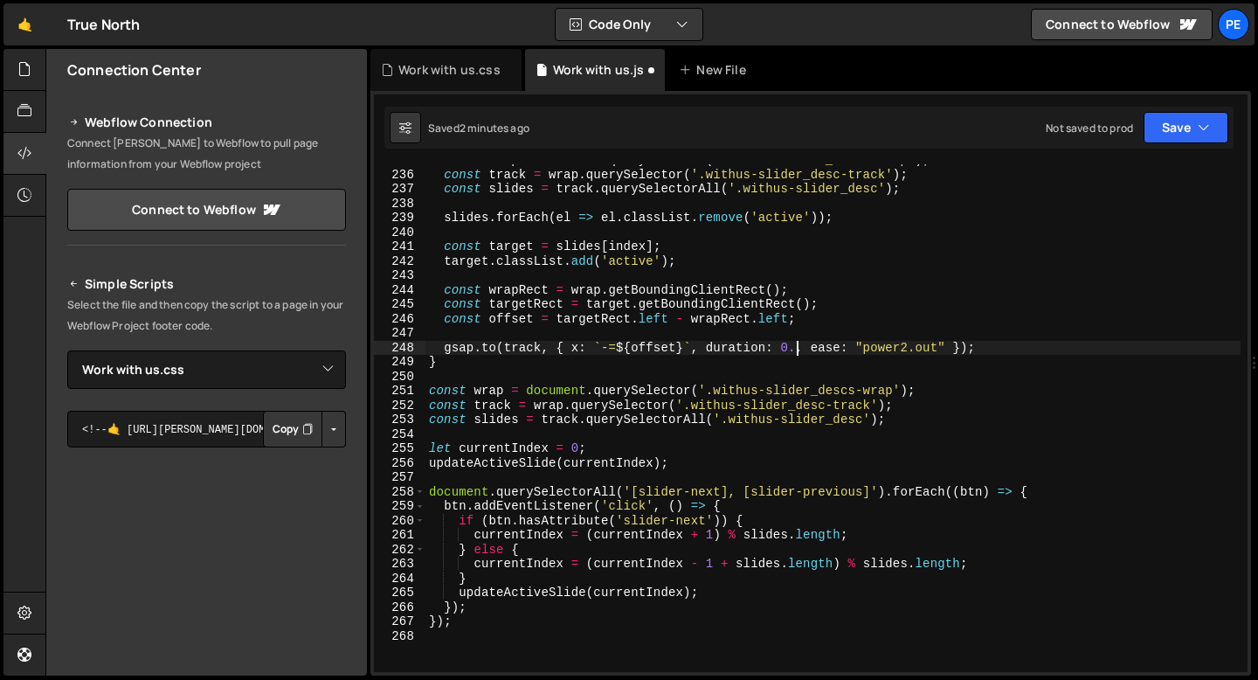
scroll to position [0, 25]
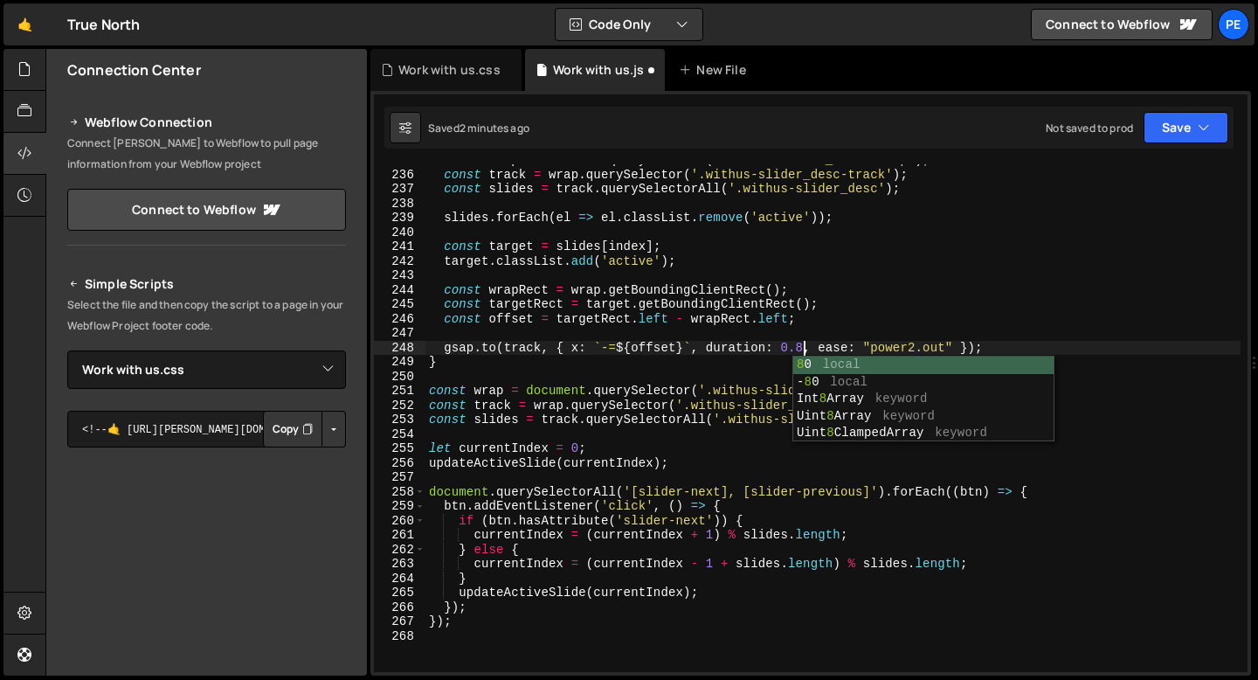
click at [915, 345] on div "const wrap = document . querySelector ( '.withus-slider_descs-wrap' ) ; const t…" at bounding box center [833, 421] width 815 height 537
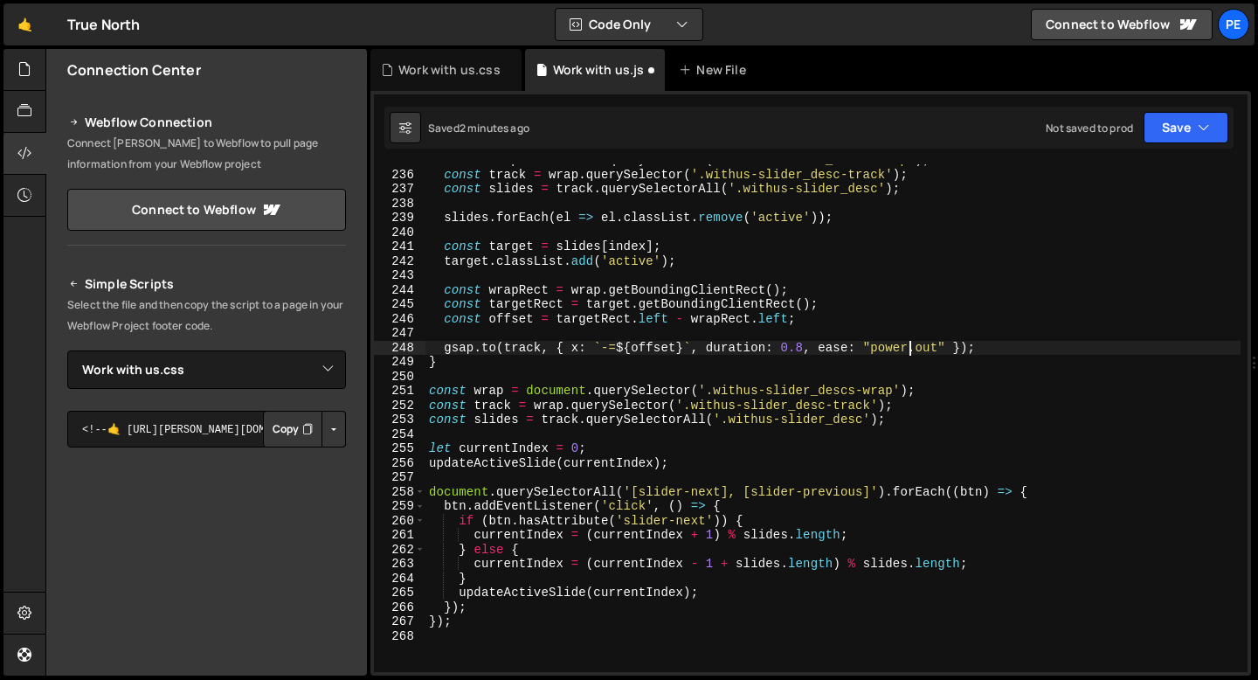
scroll to position [0, 33]
click at [570, 367] on div "const wrap = document . querySelector ( '.withus-slider_descs-wrap' ) ; const t…" at bounding box center [833, 421] width 815 height 537
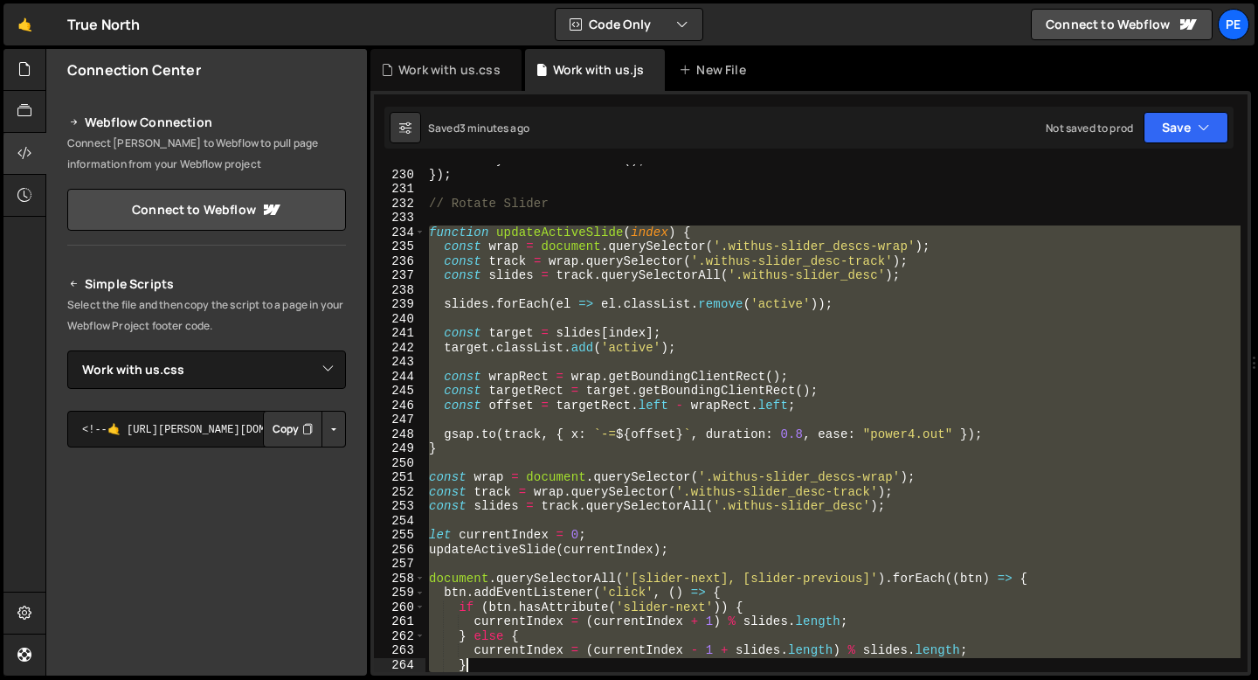
scroll to position [3356, 0]
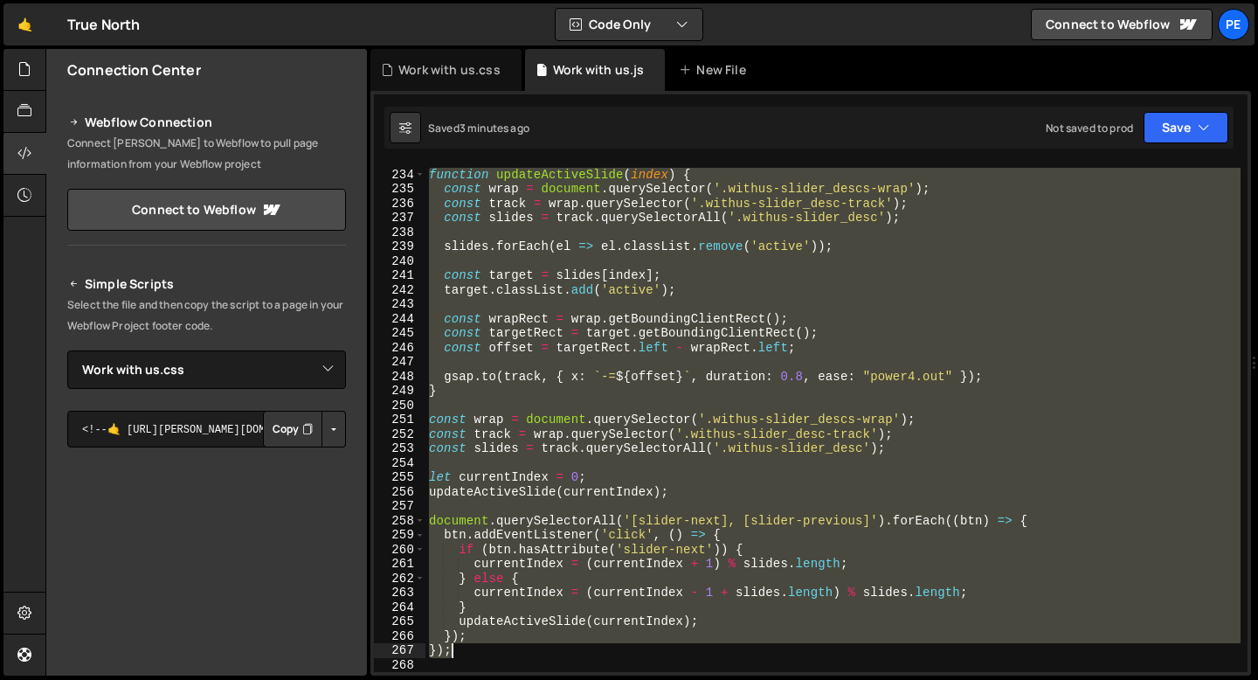
drag, startPoint x: 430, startPoint y: 234, endPoint x: 477, endPoint y: 653, distance: 421.2
click at [477, 653] on div "function updateActiveSlide ( index ) { const wrap = document . querySelector ( …" at bounding box center [833, 421] width 815 height 537
type textarea "}); });"
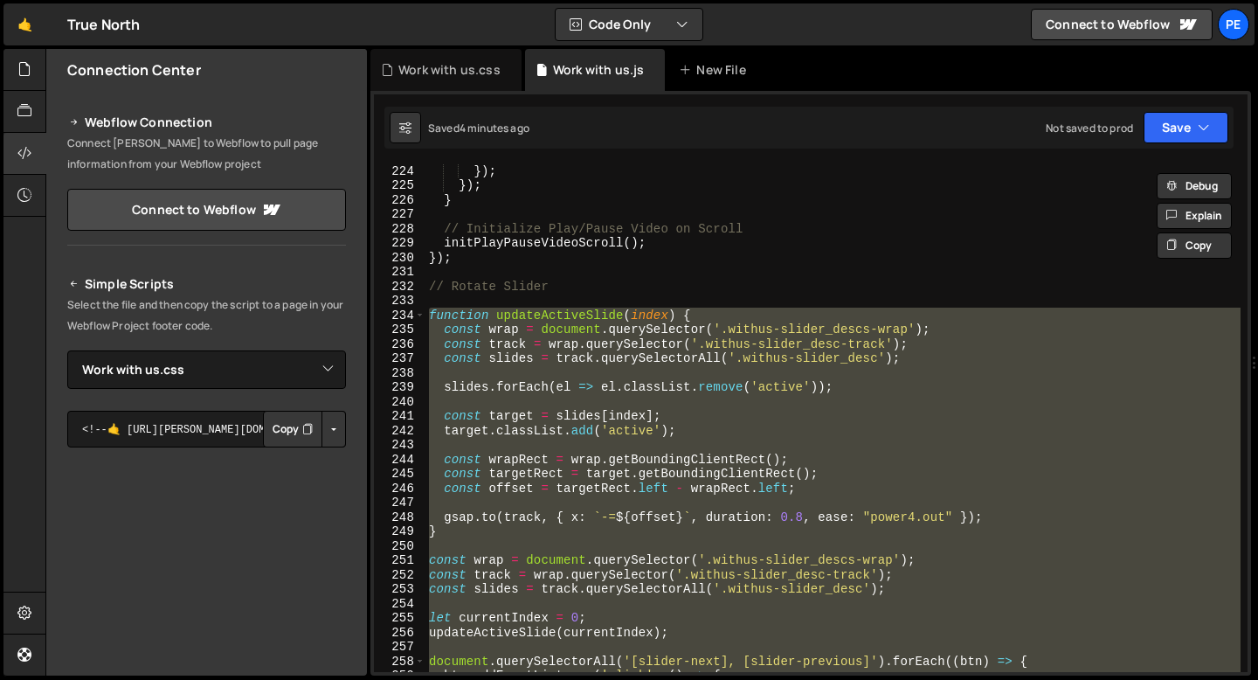
paste textarea
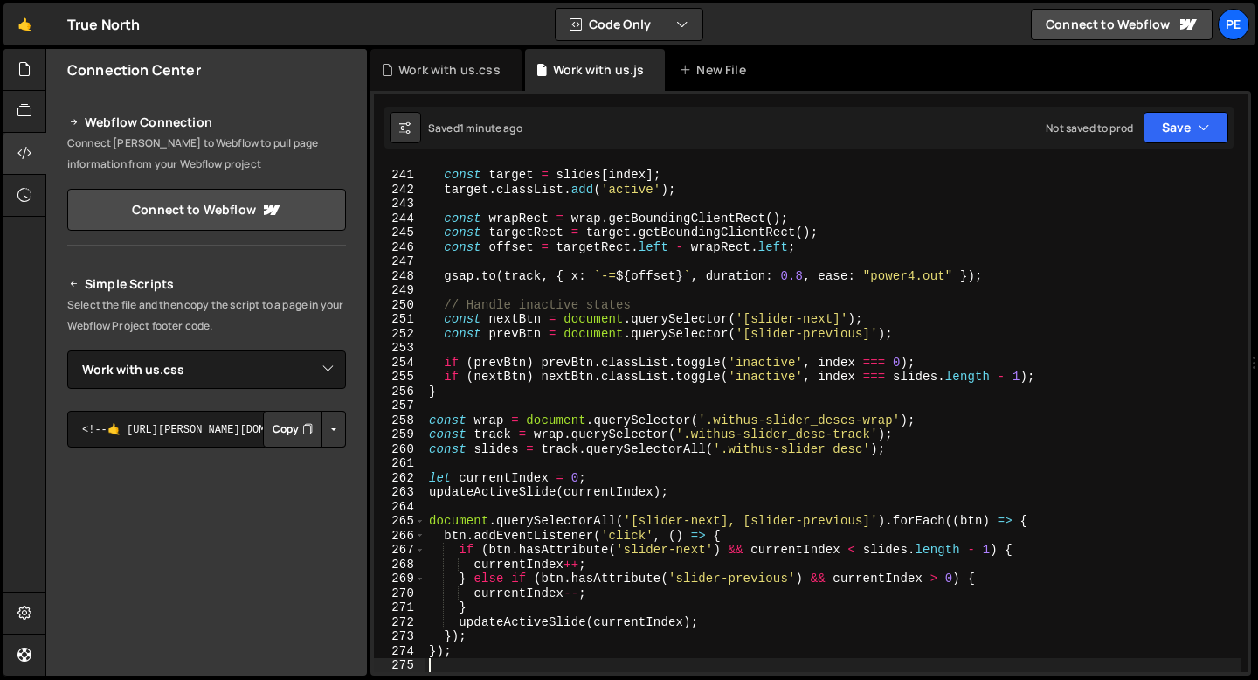
scroll to position [3396, 0]
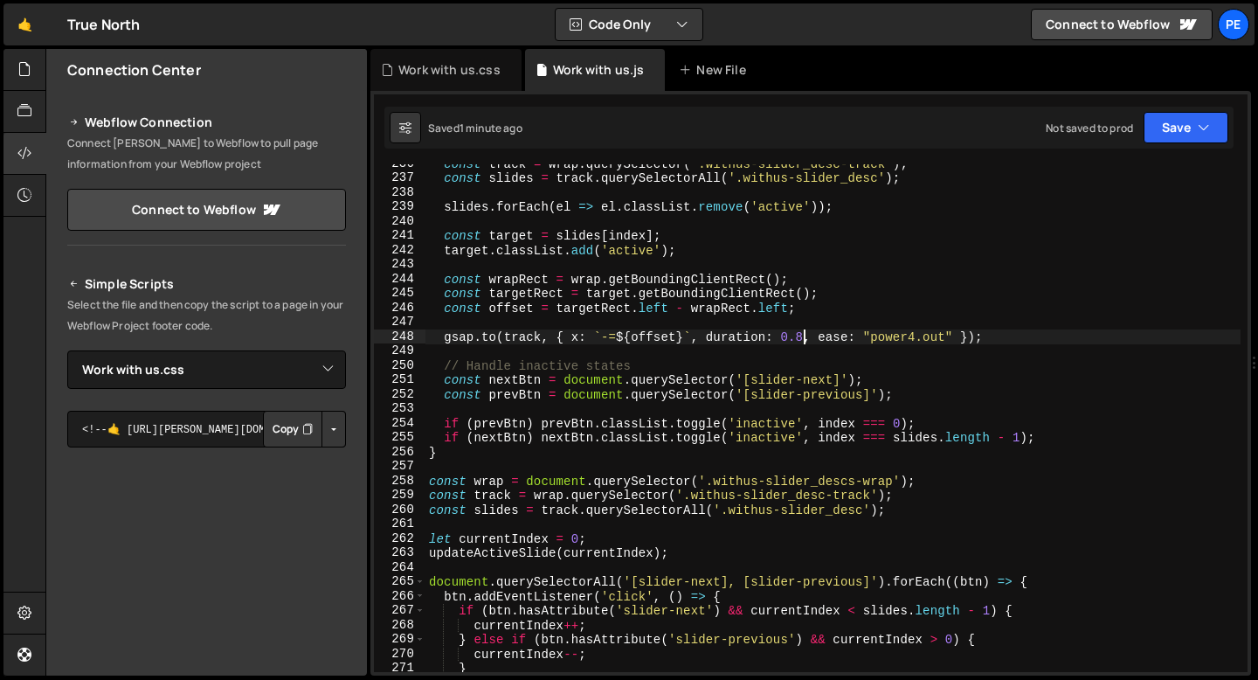
click at [804, 339] on div "const track = wrap . querySelector ( '.withus-slider_desc-track' ) ; const slid…" at bounding box center [833, 424] width 815 height 537
click at [435, 79] on div "Work with us.css" at bounding box center [445, 70] width 151 height 42
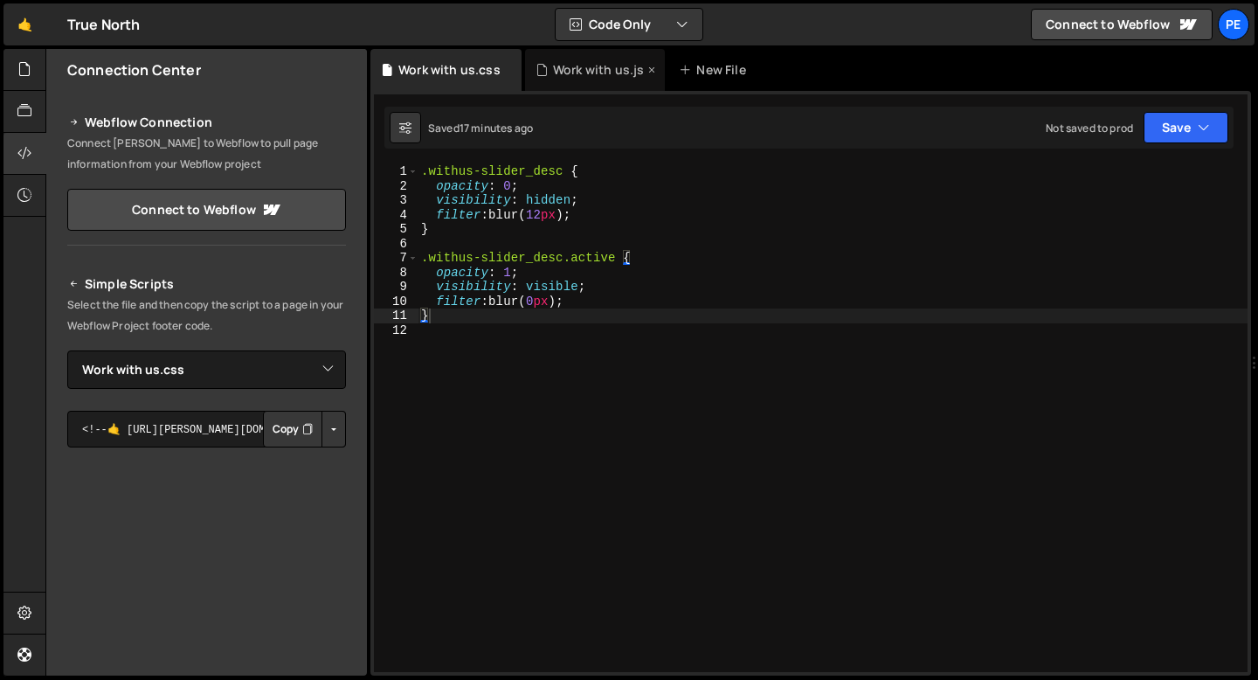
click at [582, 63] on div "Work with us.js" at bounding box center [598, 69] width 91 height 17
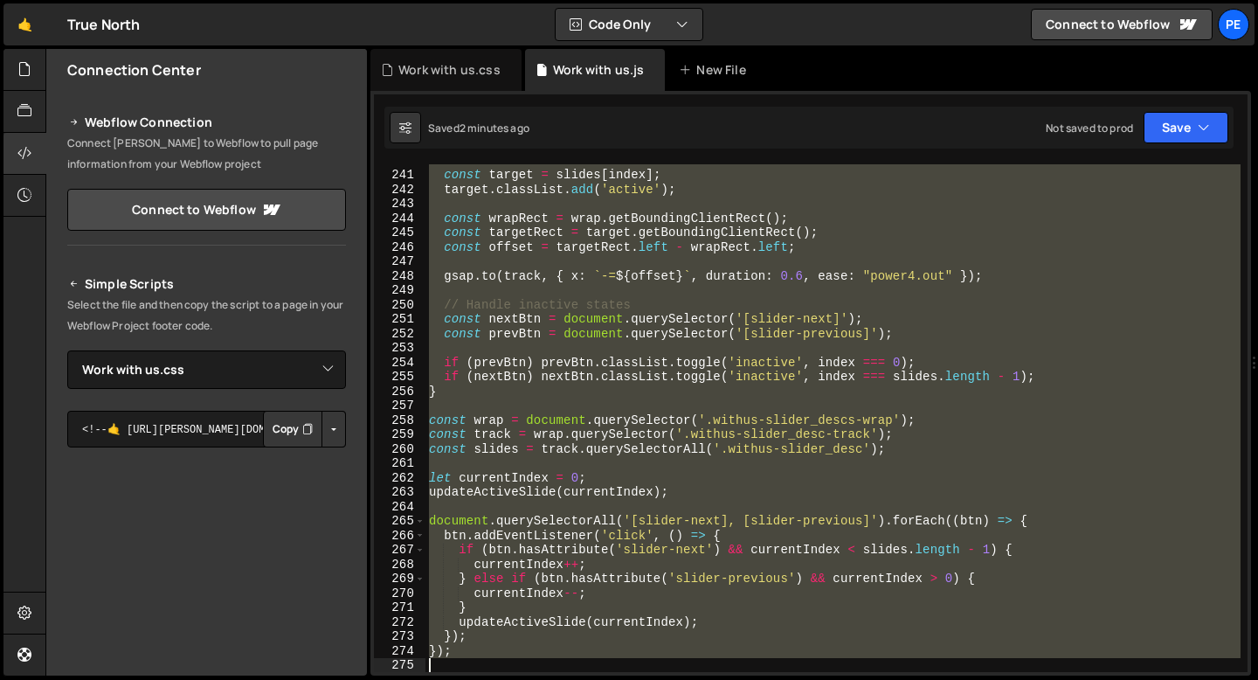
scroll to position [3457, 0]
drag, startPoint x: 430, startPoint y: 264, endPoint x: 499, endPoint y: 659, distance: 400.9
click at [499, 659] on div "const target = slides [ index ] ; target . classList . add ( 'active' ) ; const…" at bounding box center [833, 421] width 815 height 537
type textarea "});"
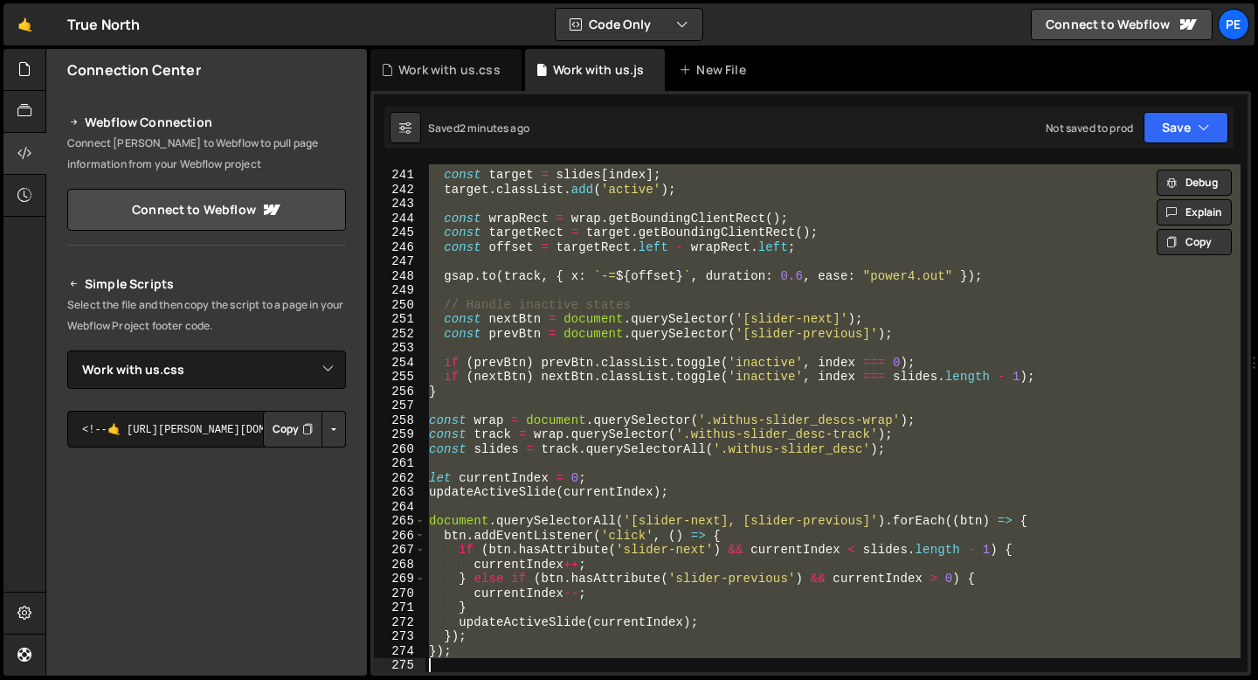
paste textarea
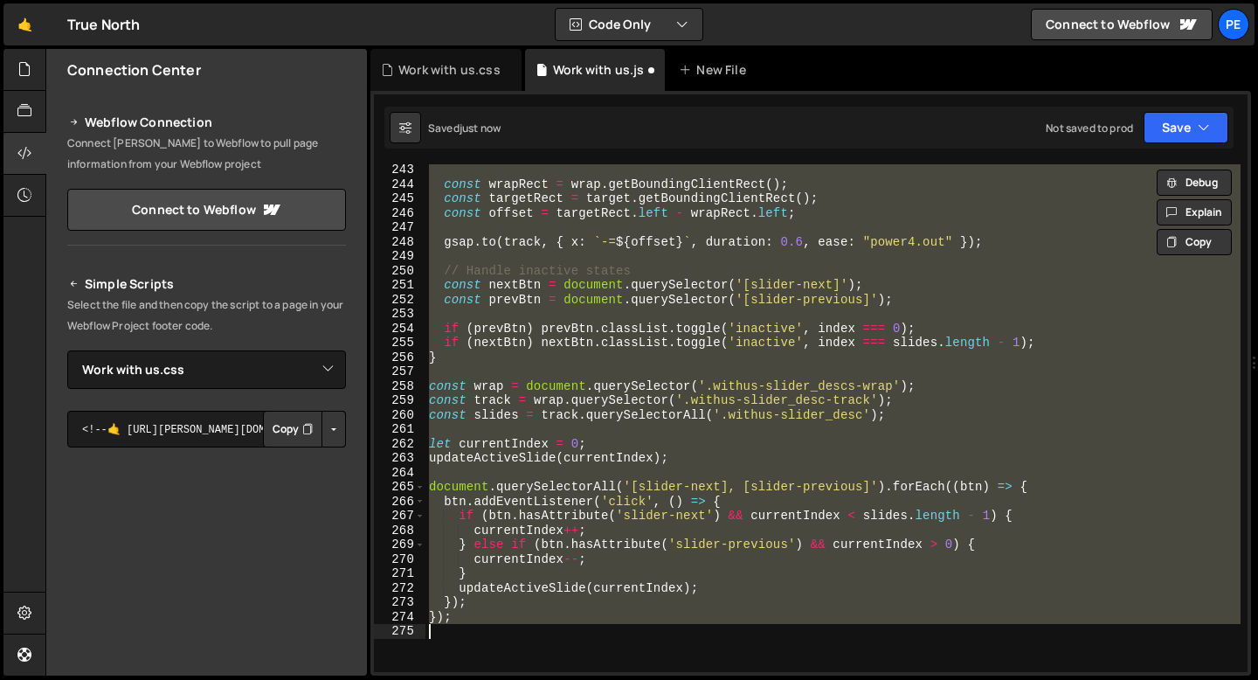
scroll to position [3470, 0]
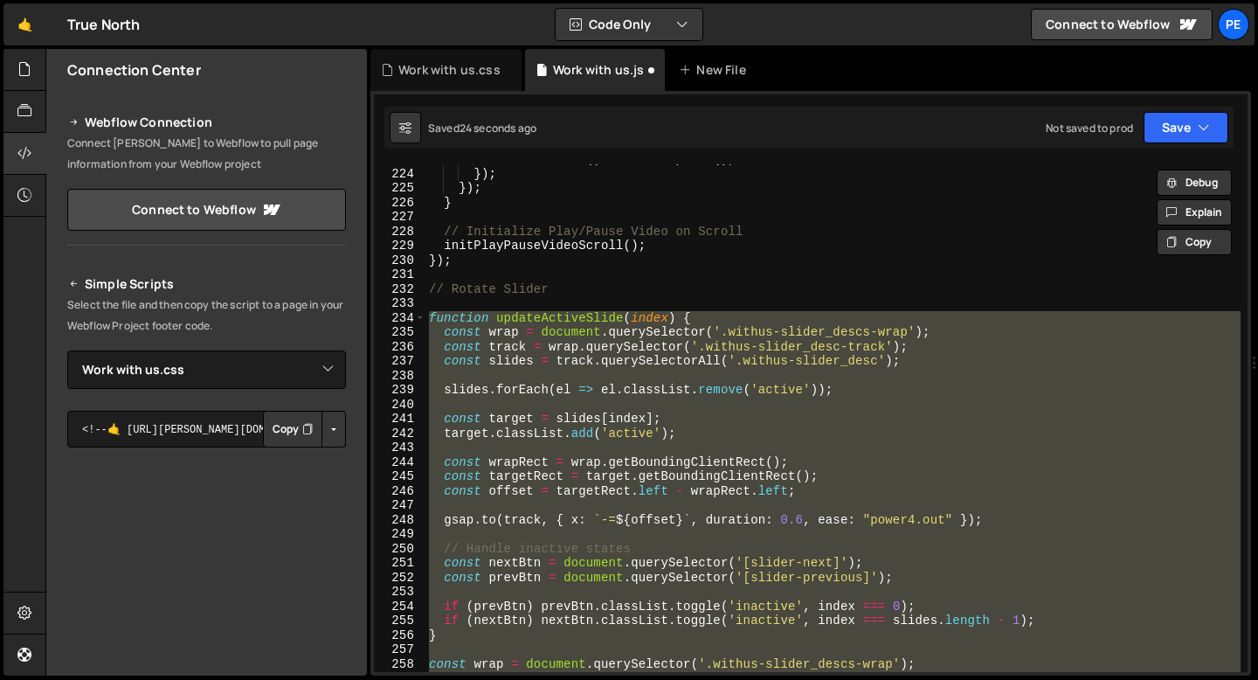
paste textarea
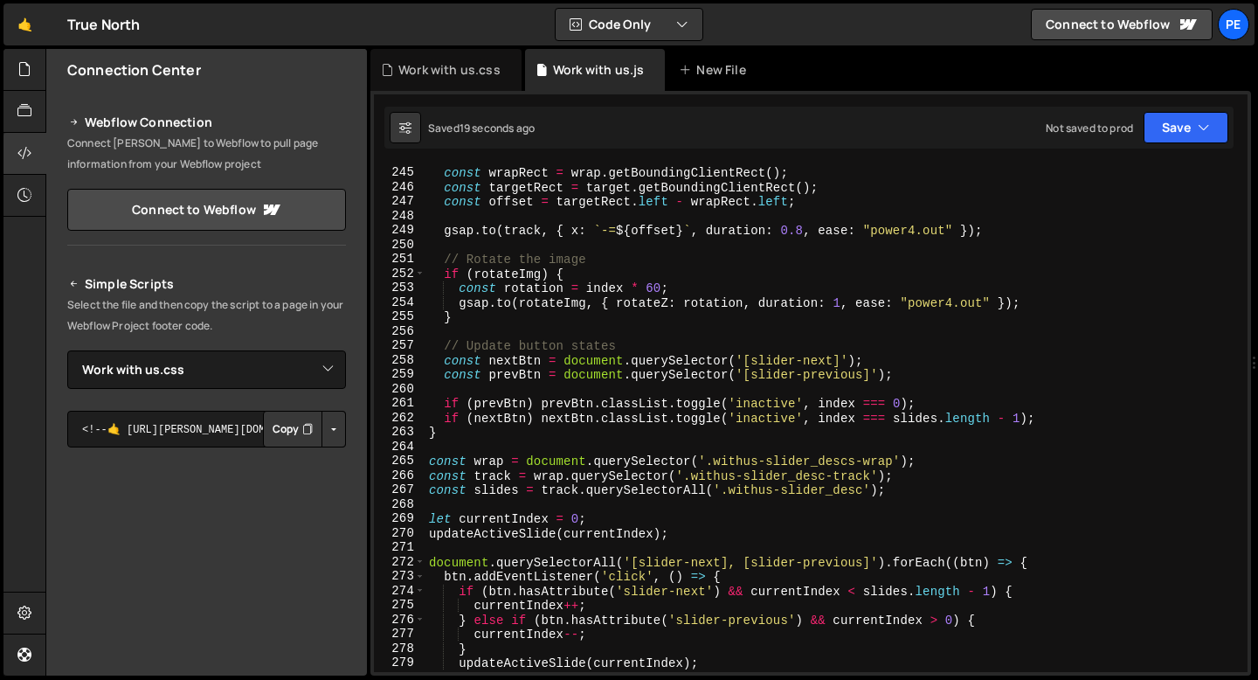
scroll to position [3502, 0]
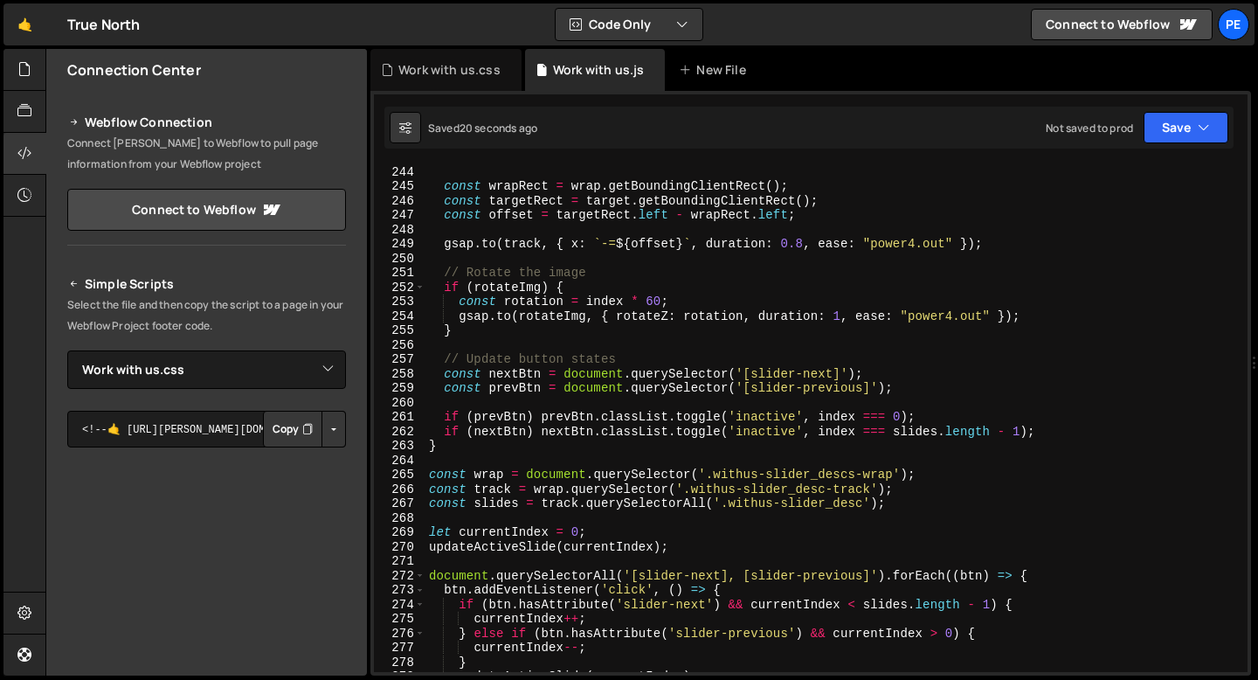
click at [648, 297] on div "target . classList . add ( 'active' ) ; const wrapRect = wrap . getBoundingClie…" at bounding box center [833, 418] width 815 height 537
click at [805, 244] on div "target . classList . add ( 'active' ) ; const wrapRect = wrap . getBoundingClie…" at bounding box center [833, 418] width 815 height 537
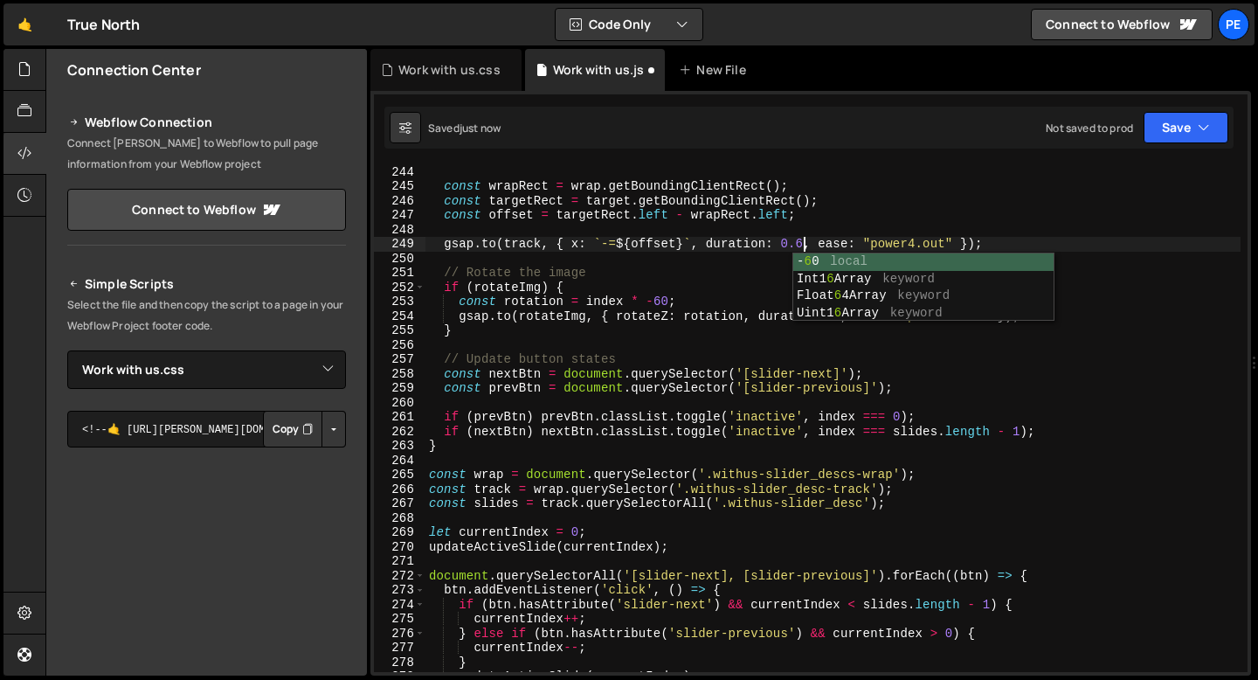
scroll to position [0, 25]
click at [741, 250] on div "target . classList . add ( 'active' ) ; const wrapRect = wrap . getBoundingClie…" at bounding box center [833, 418] width 815 height 537
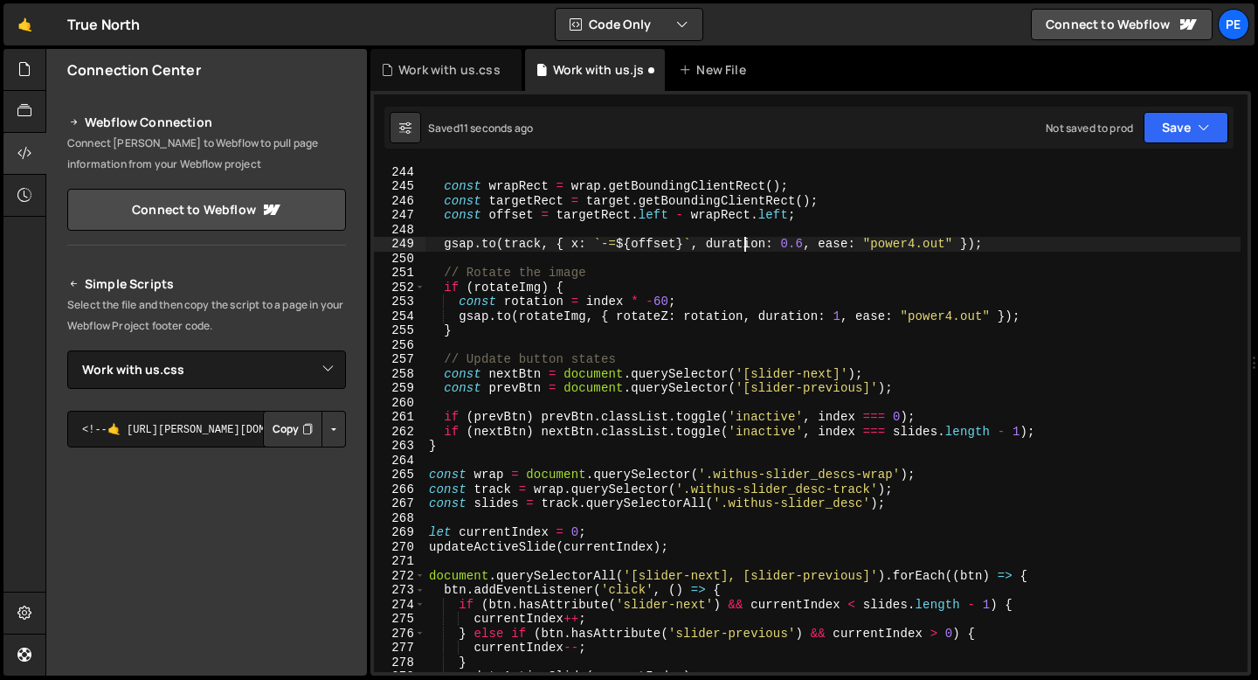
click at [842, 316] on div "target . classList . add ( 'active' ) ; const wrapRect = wrap . getBoundingClie…" at bounding box center [833, 418] width 815 height 537
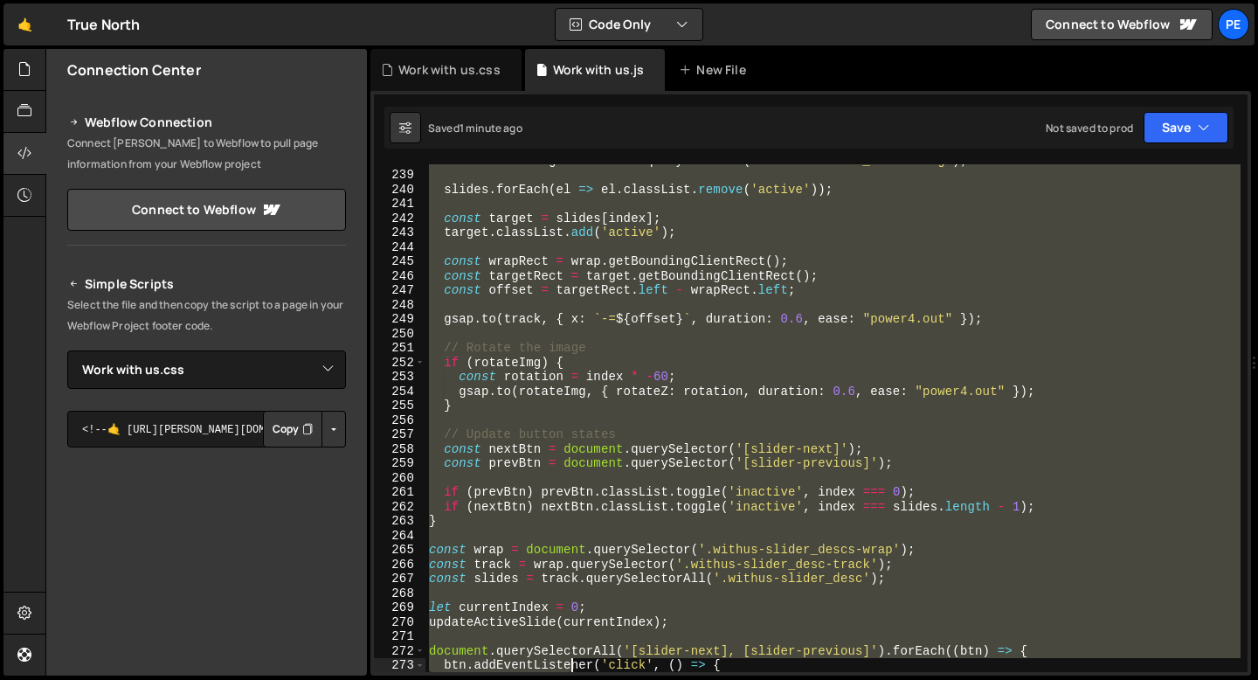
scroll to position [3558, 0]
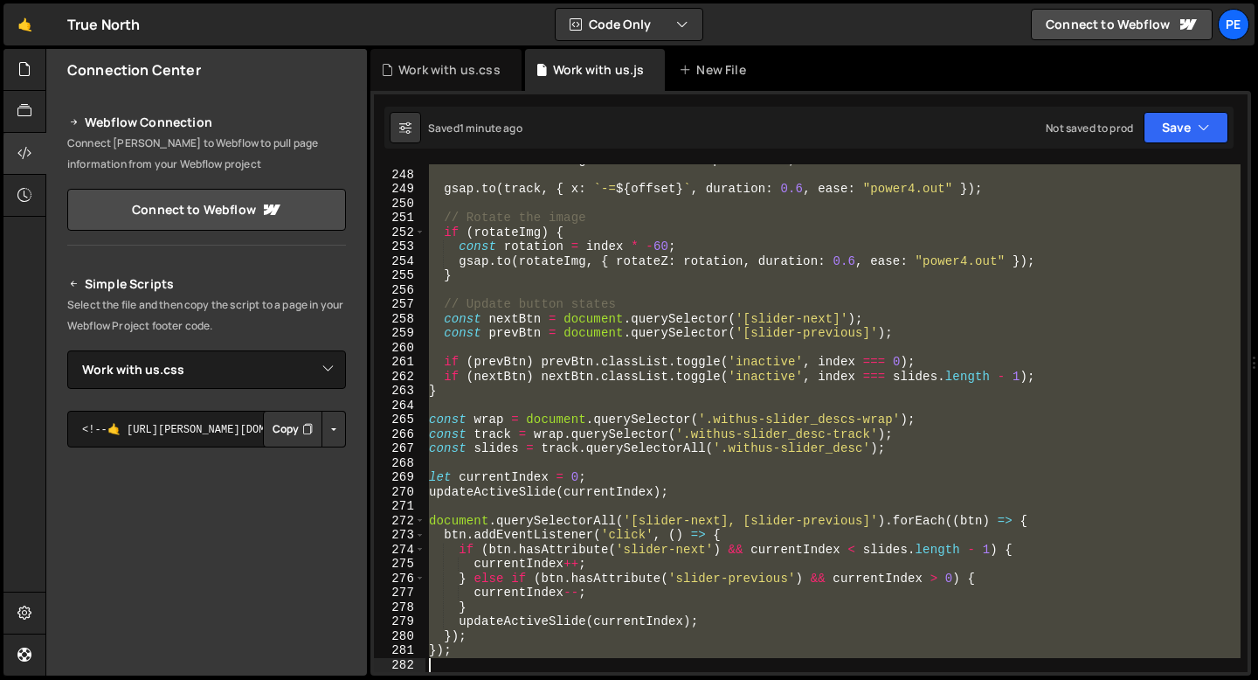
drag, startPoint x: 429, startPoint y: 260, endPoint x: 571, endPoint y: 668, distance: 432.2
click at [571, 669] on div "const offset = targetRect . left - wrapRect . left ; gsap . to ( track , { x : …" at bounding box center [833, 421] width 815 height 537
paste textarea
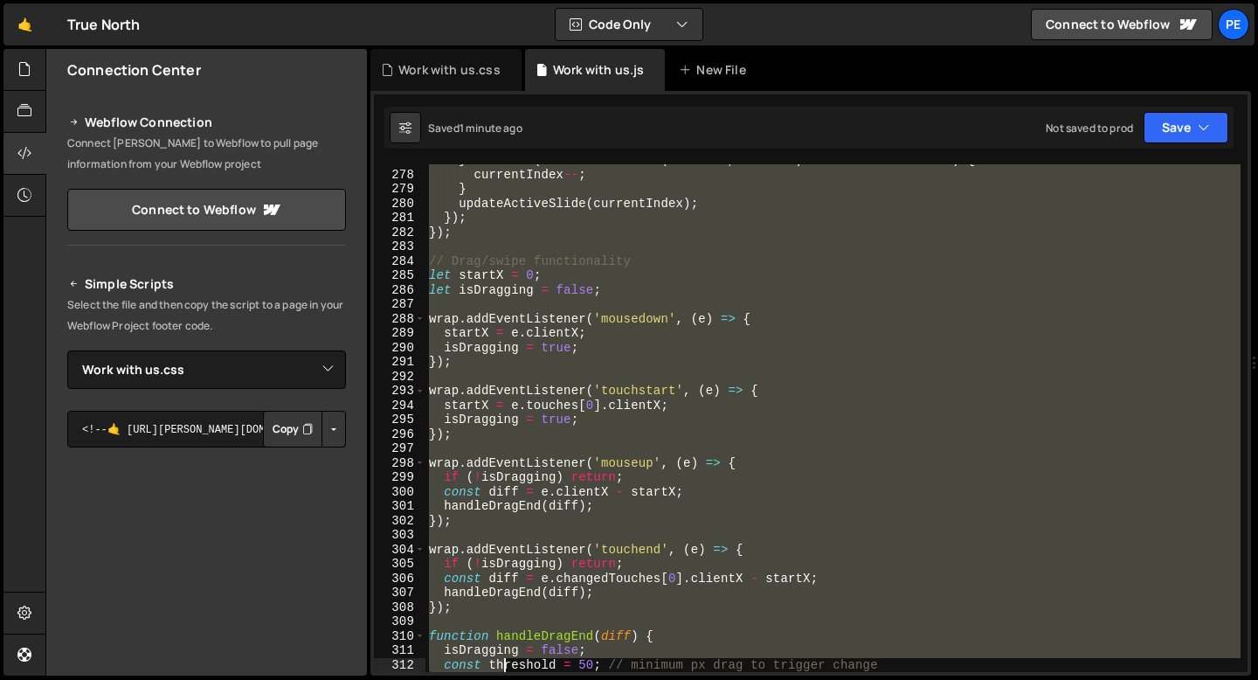
scroll to position [4135, 0]
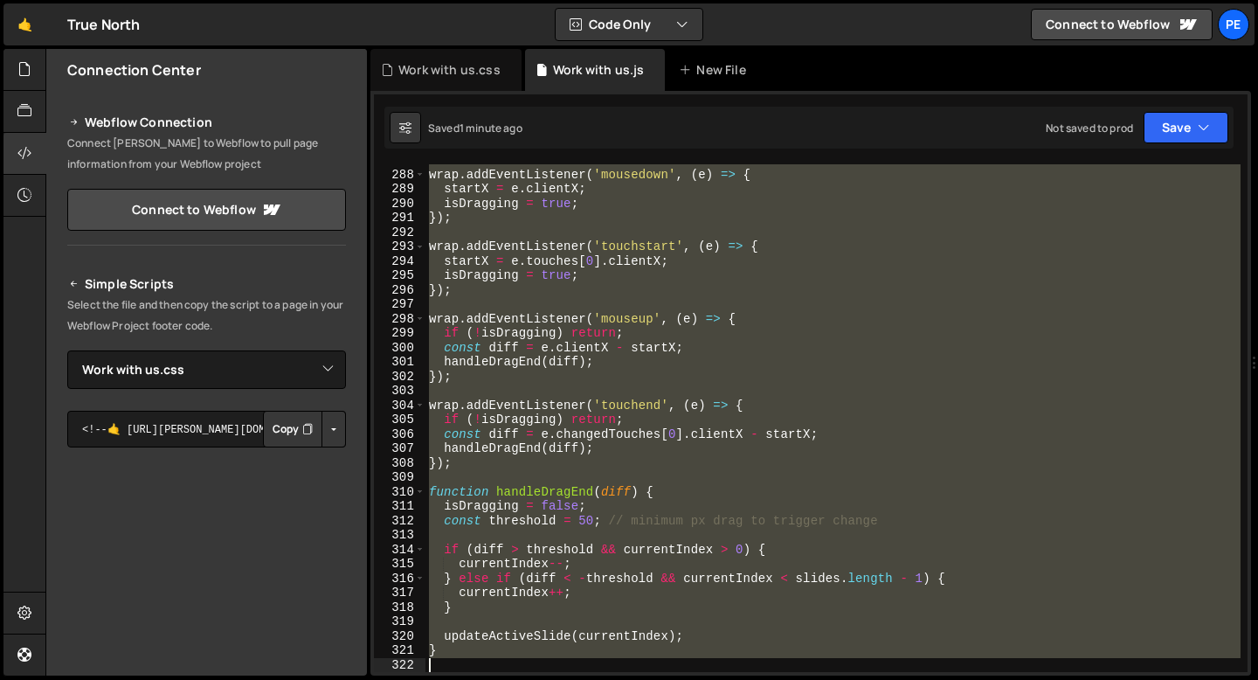
drag, startPoint x: 429, startPoint y: 316, endPoint x: 503, endPoint y: 679, distance: 370.1
click at [503, 679] on div "Hold on a sec... Are you certain you wish to leave this page? Any changes you'v…" at bounding box center [629, 340] width 1258 height 680
paste textarea
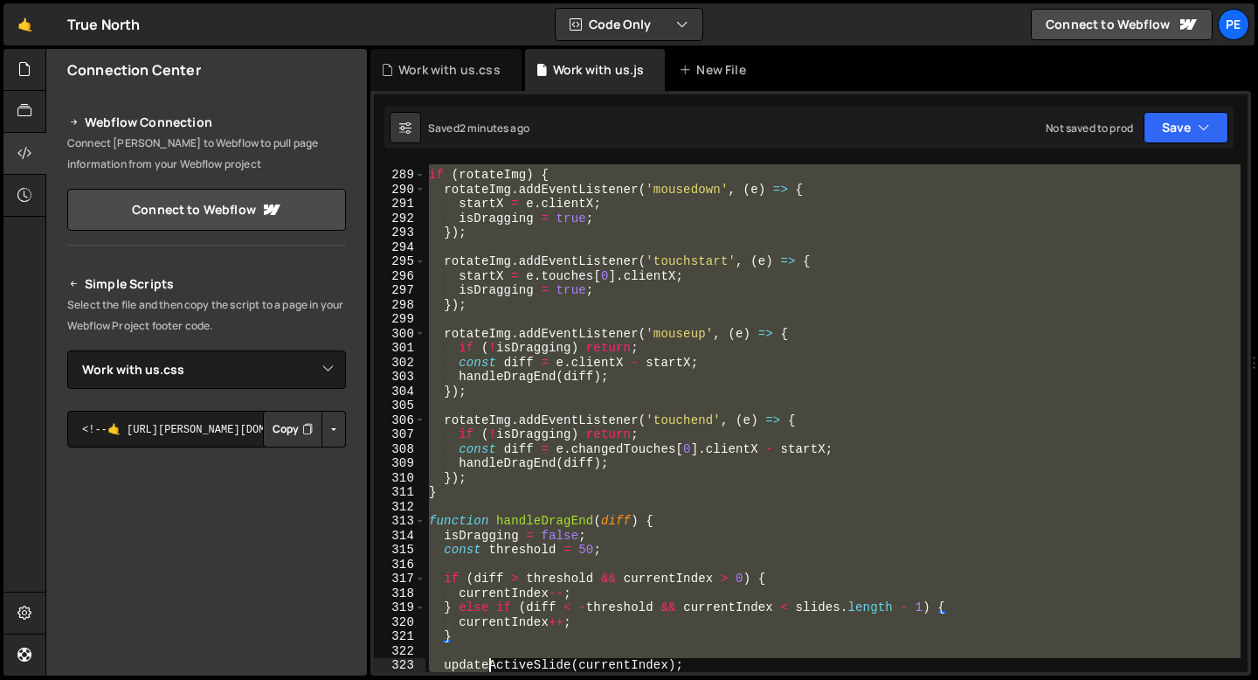
scroll to position [4178, 0]
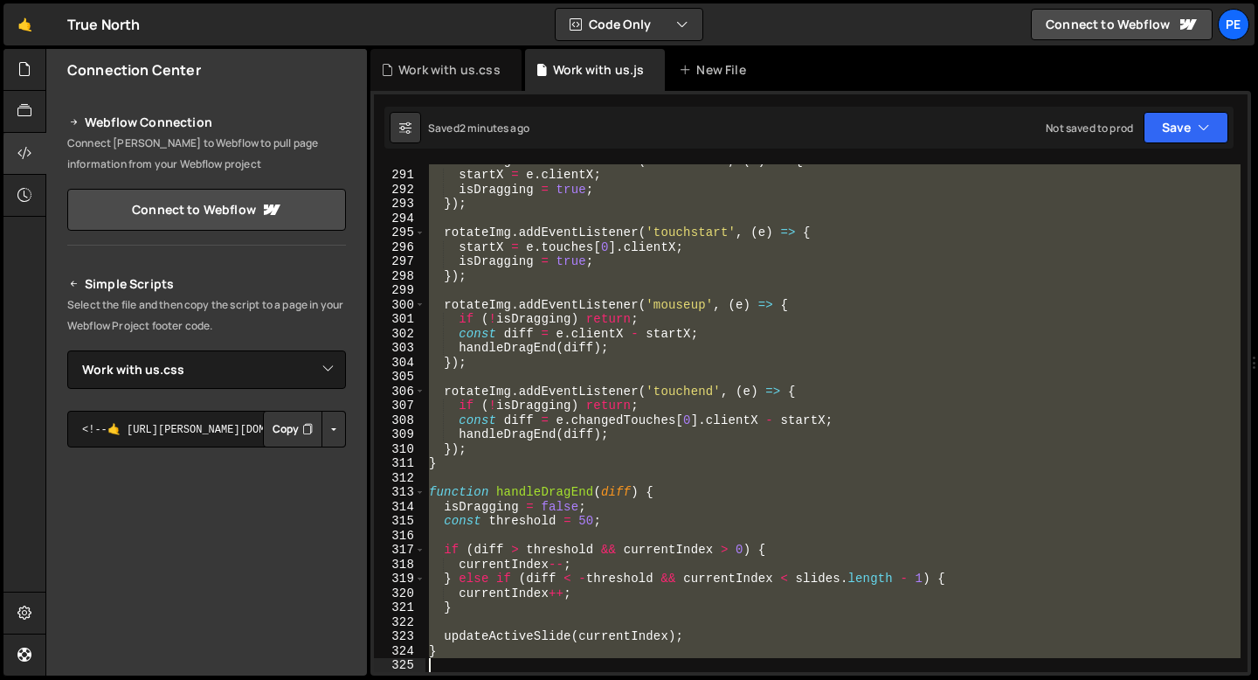
drag, startPoint x: 428, startPoint y: 381, endPoint x: 491, endPoint y: 679, distance: 304.5
click at [491, 679] on div "Hold on a sec... Are you certain you wish to leave this page? Any changes you'v…" at bounding box center [629, 340] width 1258 height 680
paste textarea
type textarea "}"
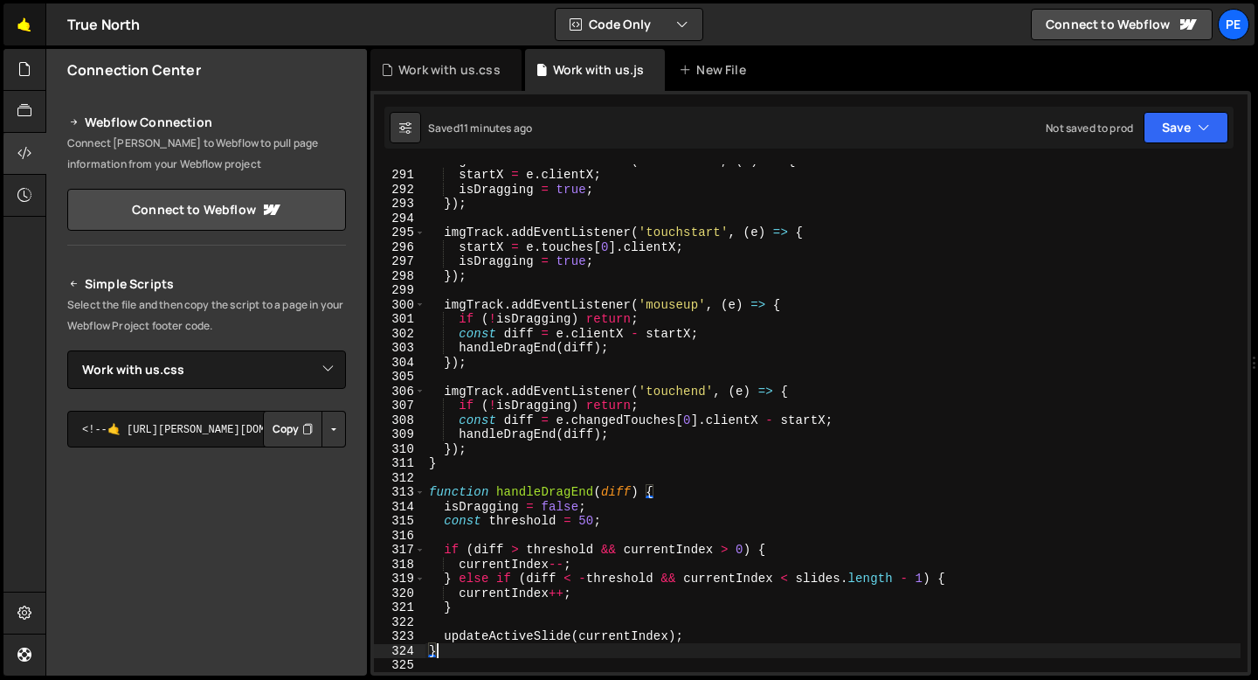
click at [31, 16] on link "🤙" at bounding box center [24, 24] width 43 height 42
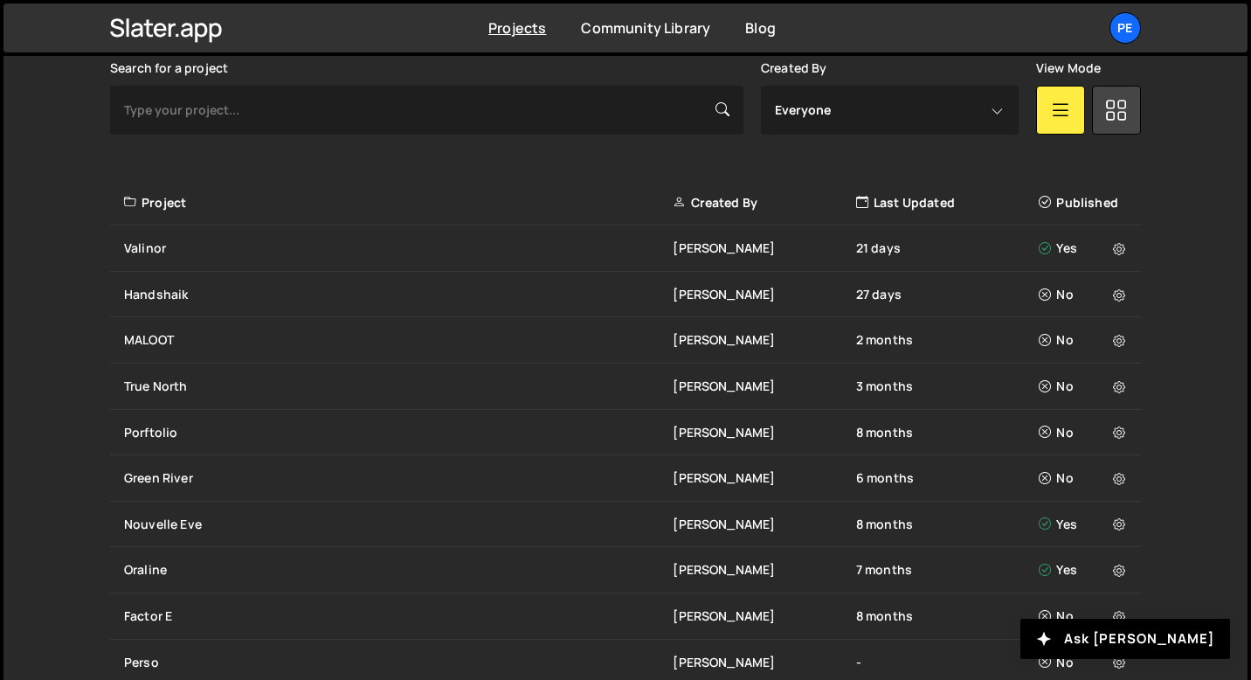
scroll to position [543, 0]
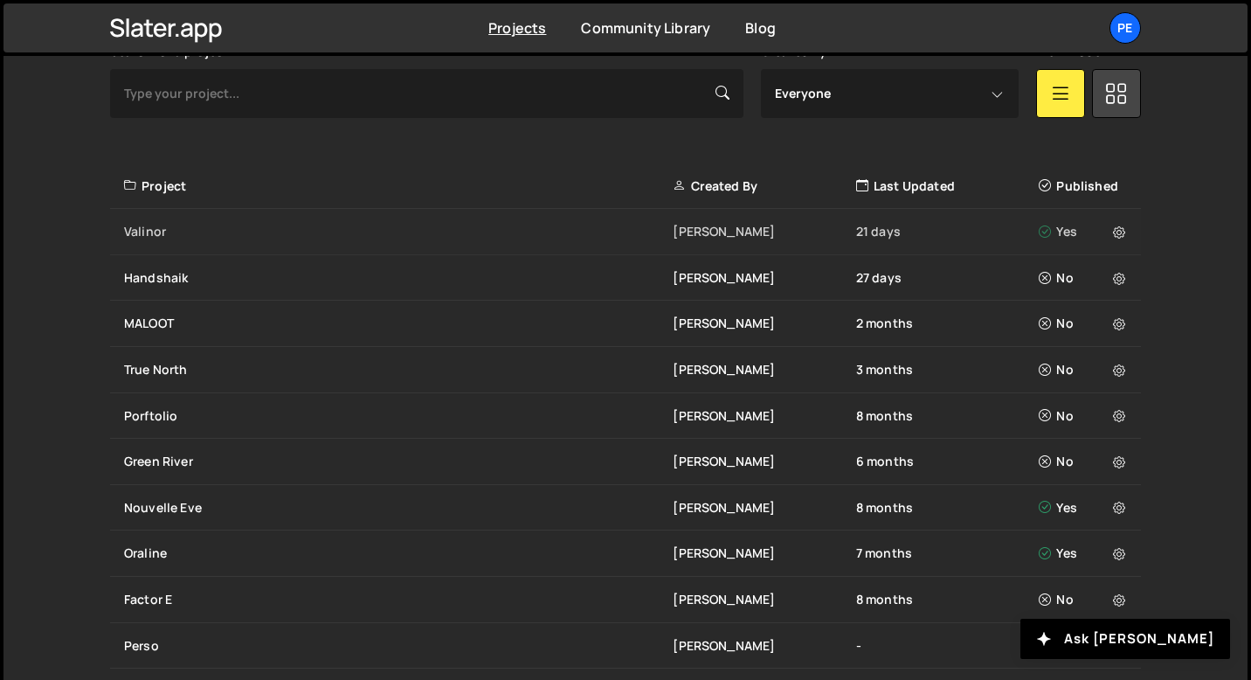
click at [194, 237] on div "Valinor" at bounding box center [398, 231] width 549 height 17
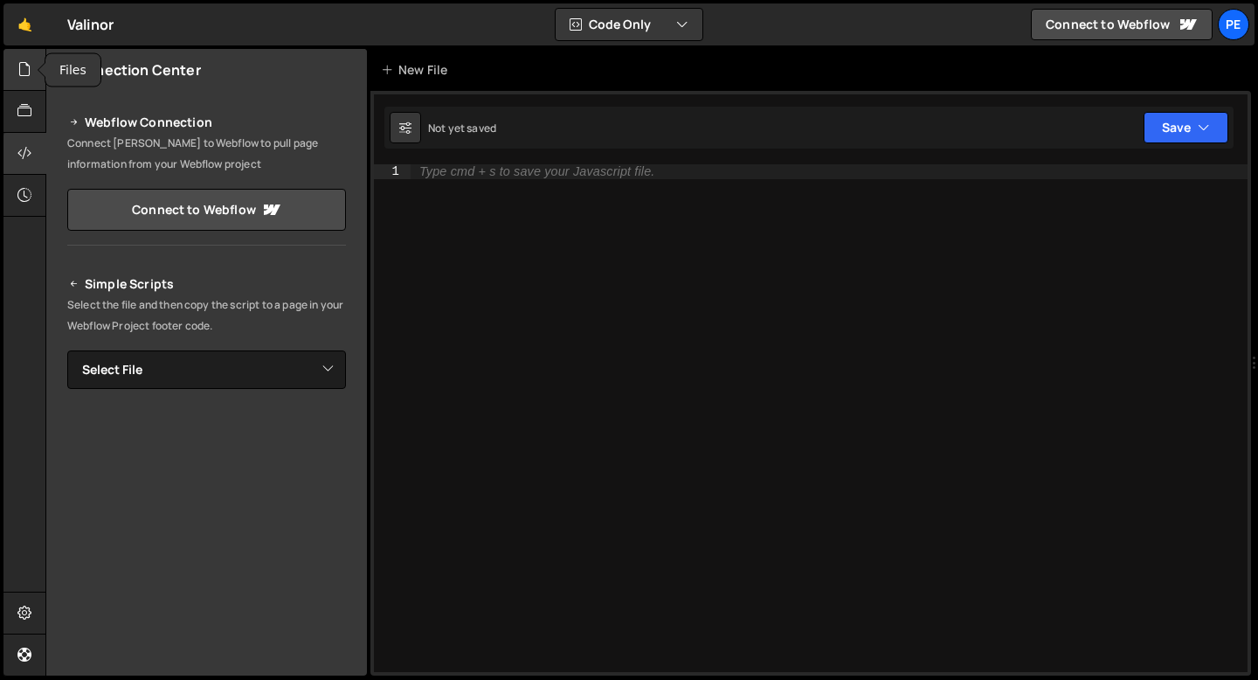
click at [9, 67] on div at bounding box center [24, 70] width 43 height 42
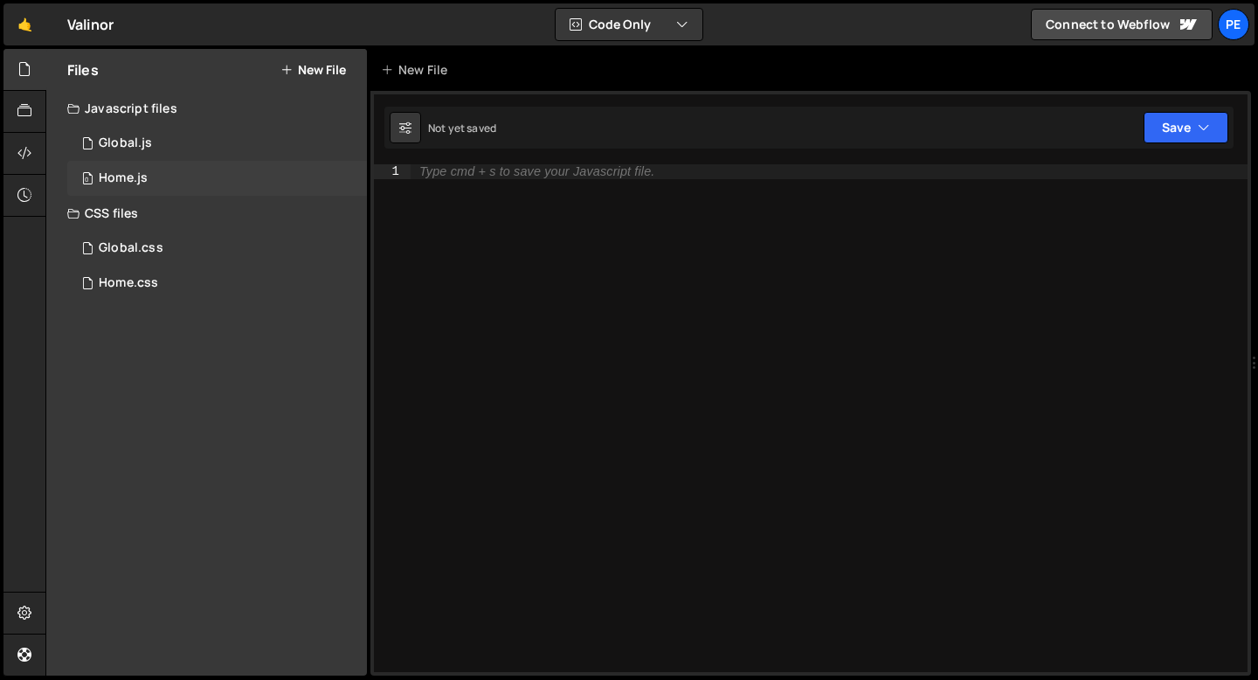
click at [115, 186] on div "0 Home.js 0" at bounding box center [217, 178] width 300 height 35
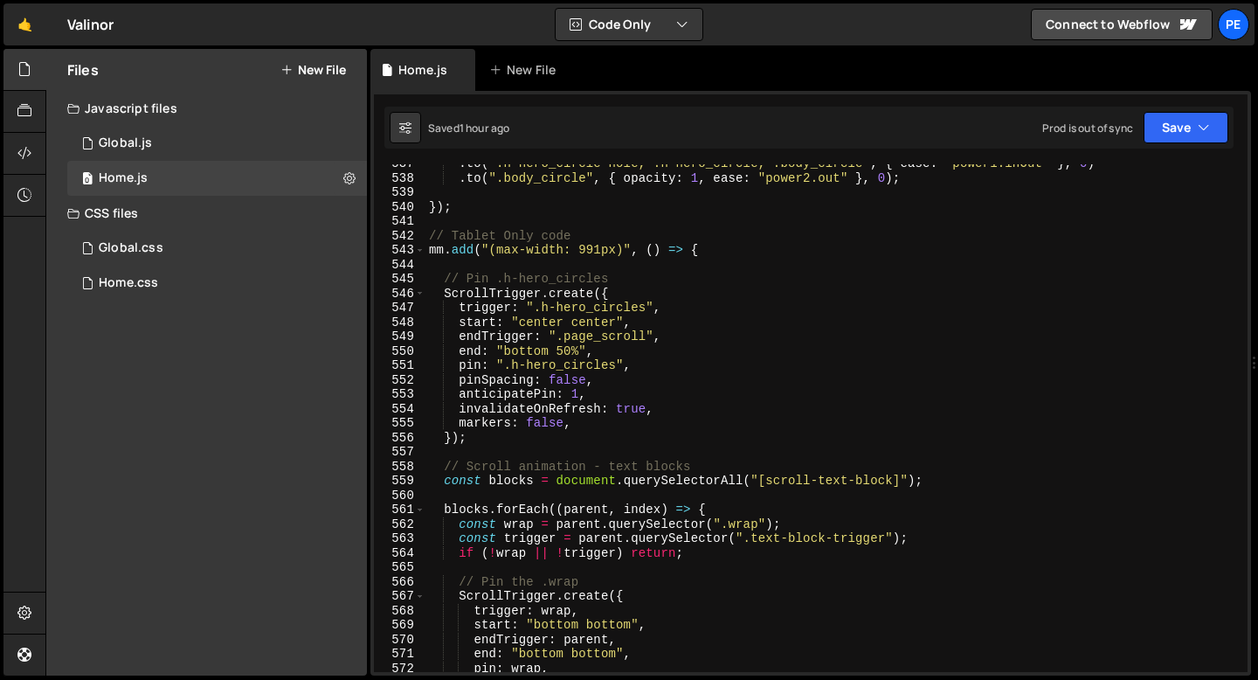
scroll to position [7782, 0]
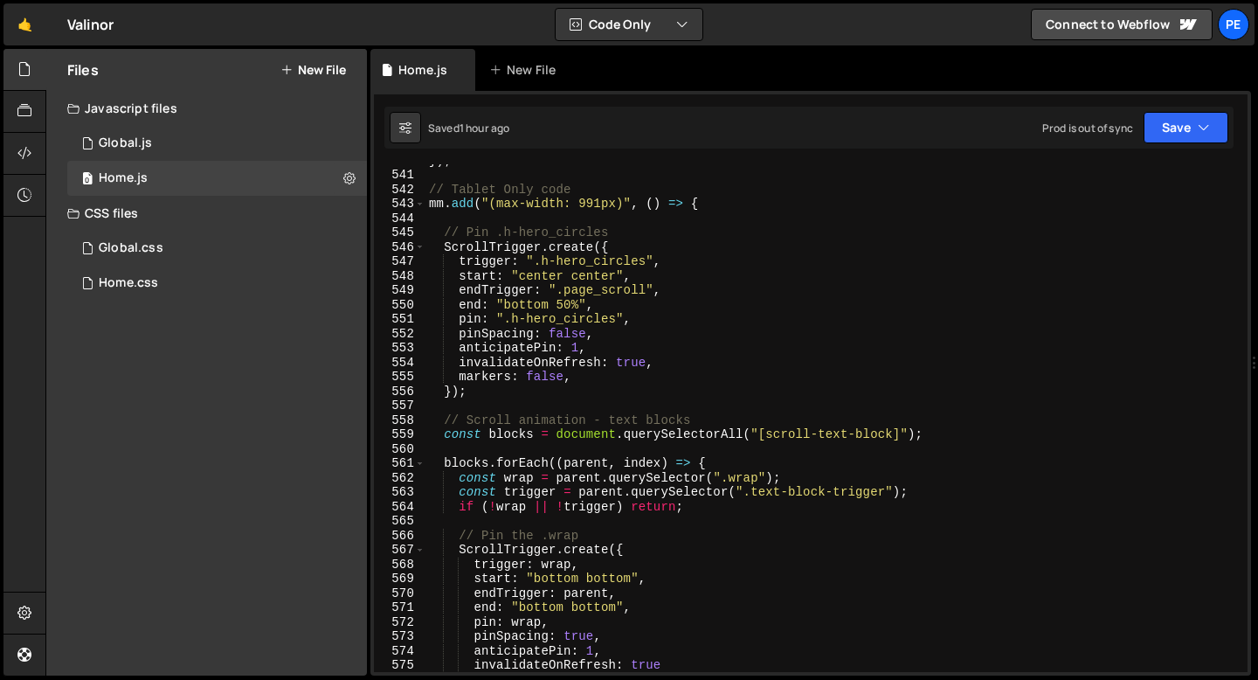
click at [633, 360] on div "}) ; // Tablet Only code mm . add ( "(max-width: 991px)" , ( ) => { // Pin .h-h…" at bounding box center [833, 421] width 815 height 537
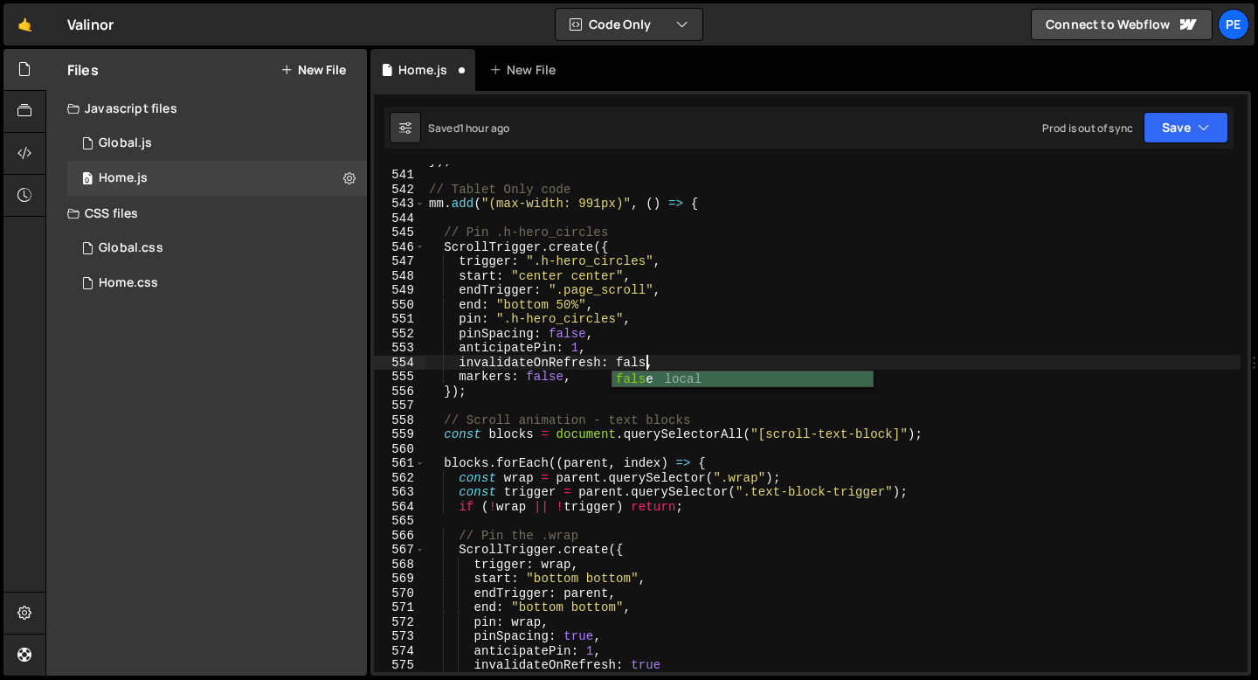
scroll to position [0, 15]
type textarea "invalidateOnRefresh: false,"
click at [146, 161] on div "0 Home.js 0" at bounding box center [217, 178] width 300 height 35
click at [154, 151] on div "0 Global.js 0" at bounding box center [217, 143] width 300 height 35
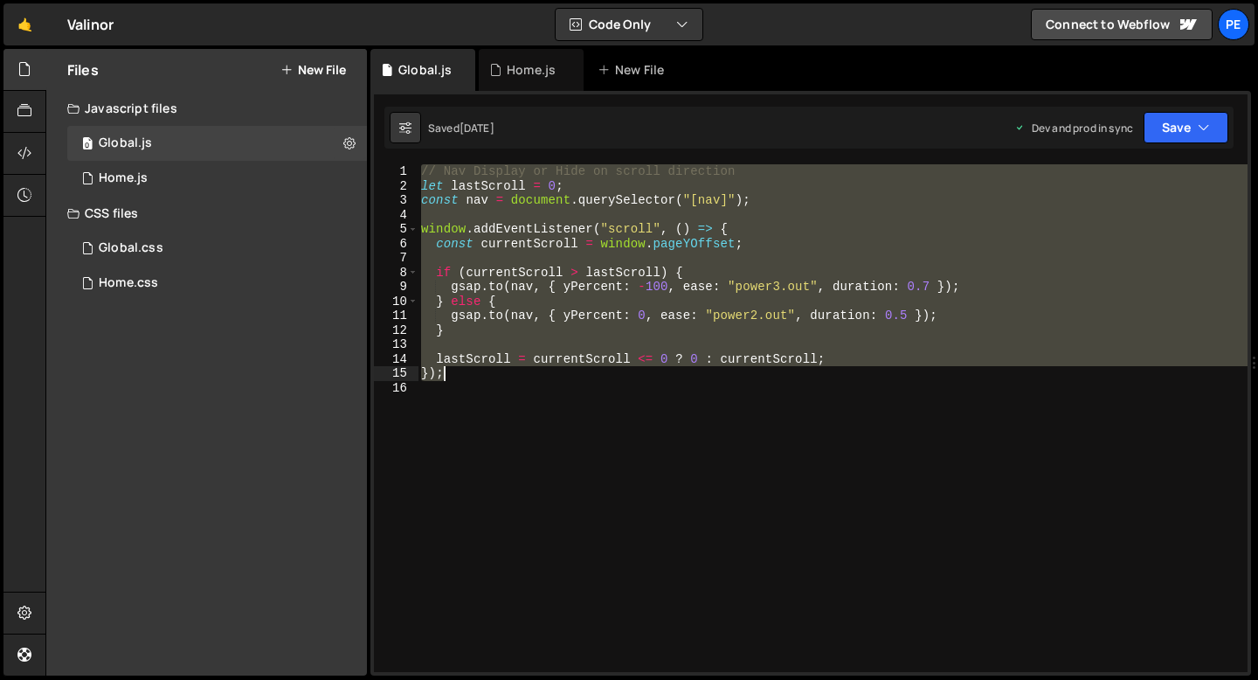
drag, startPoint x: 420, startPoint y: 173, endPoint x: 461, endPoint y: 379, distance: 210.3
click at [461, 379] on div "// Nav Display or Hide on scroll direction let lastScroll = 0 ; const nav = doc…" at bounding box center [833, 432] width 830 height 537
type textarea "lastScroll = currentScroll <= 0 ? 0 : currentScroll; });"
paste textarea
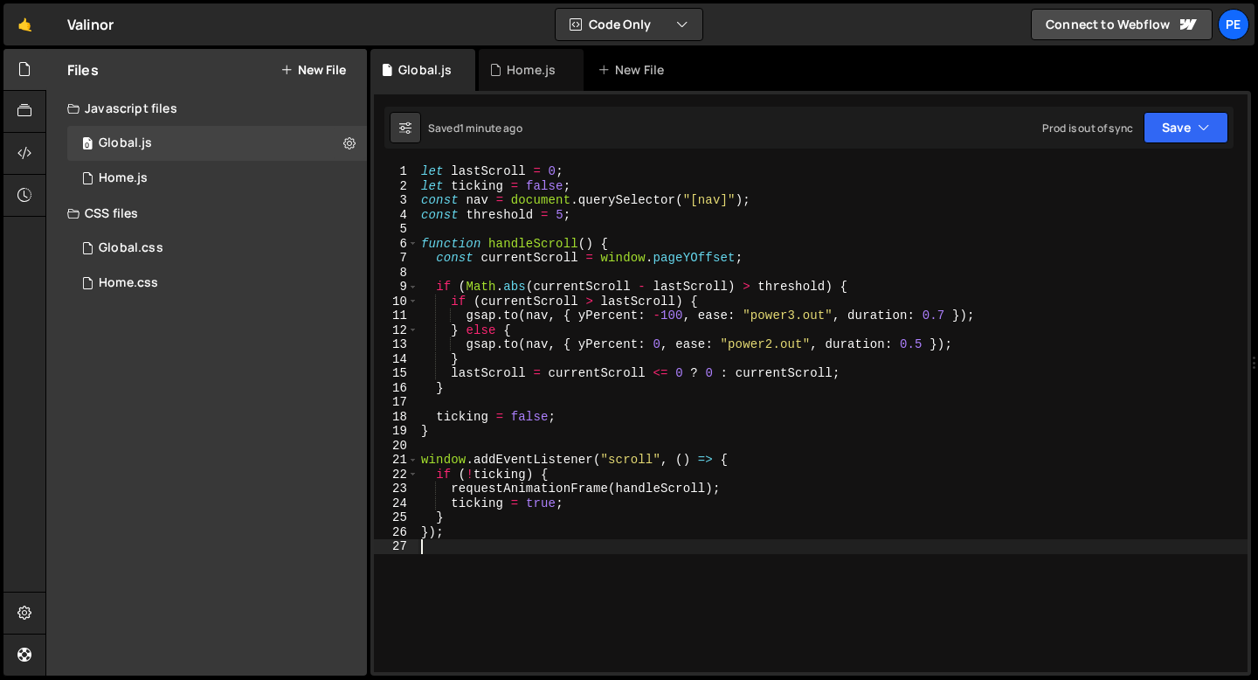
type textarea "});"
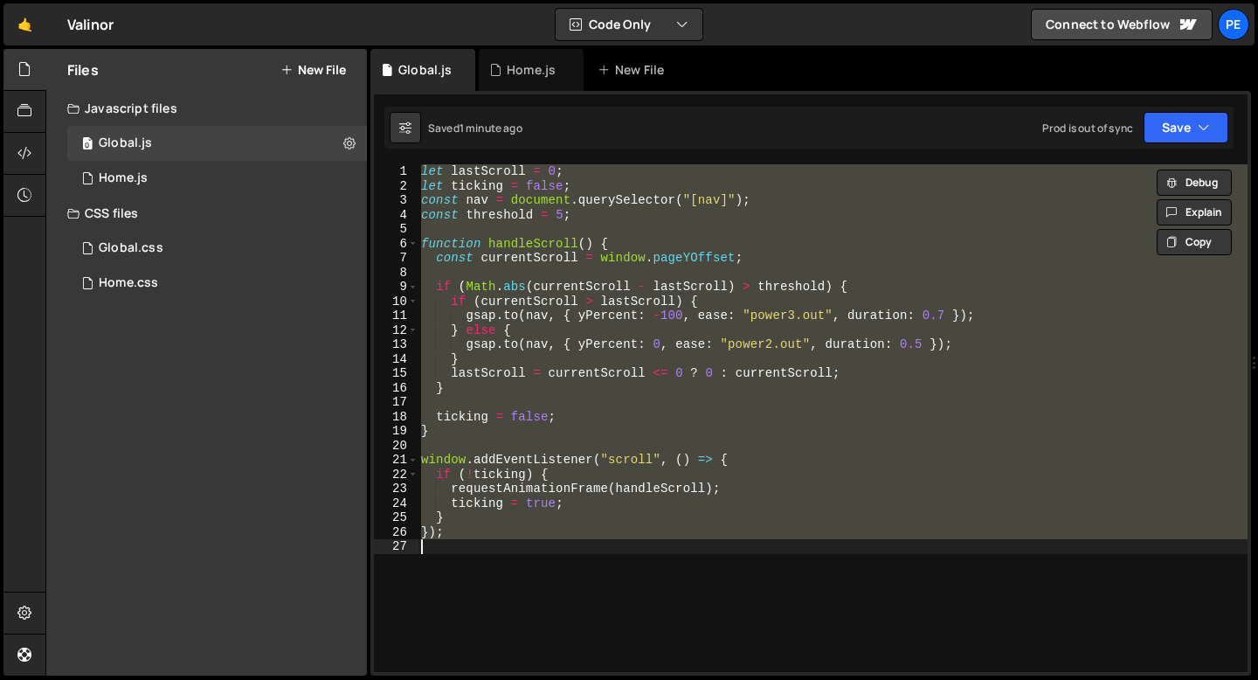
paste textarea
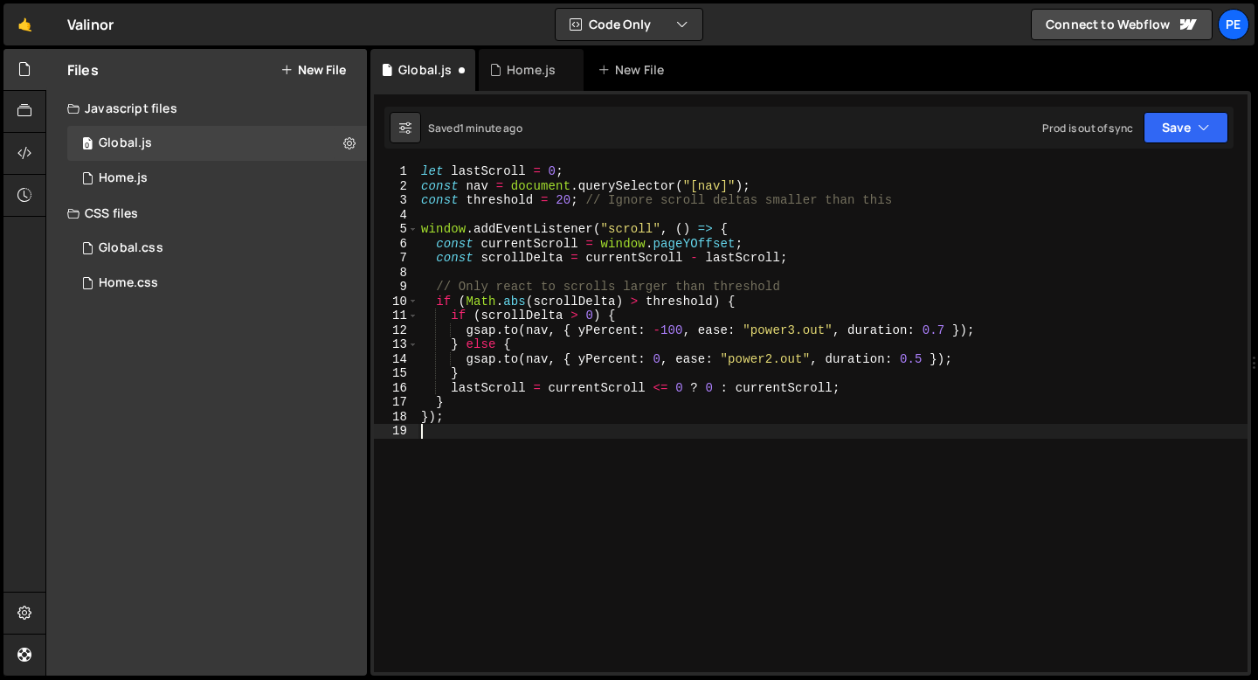
click at [571, 199] on div "let lastScroll = 0 ; const nav = document . querySelector ( "[nav]" ) ; const t…" at bounding box center [833, 432] width 830 height 537
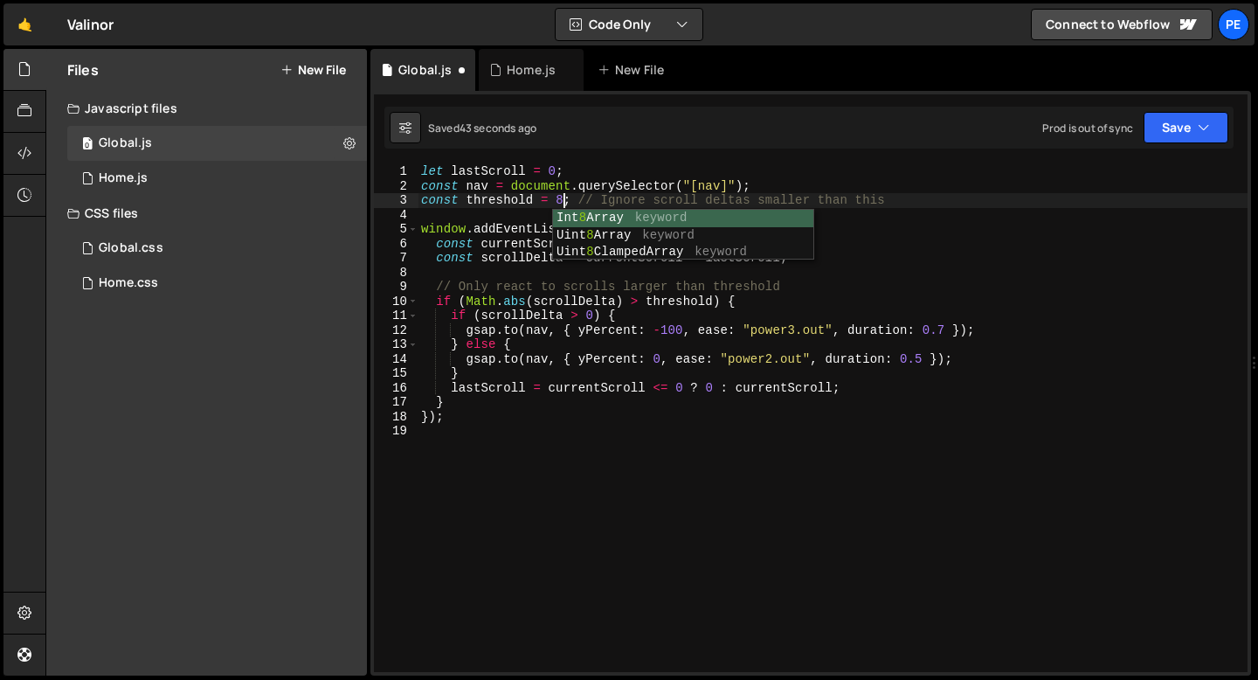
scroll to position [0, 10]
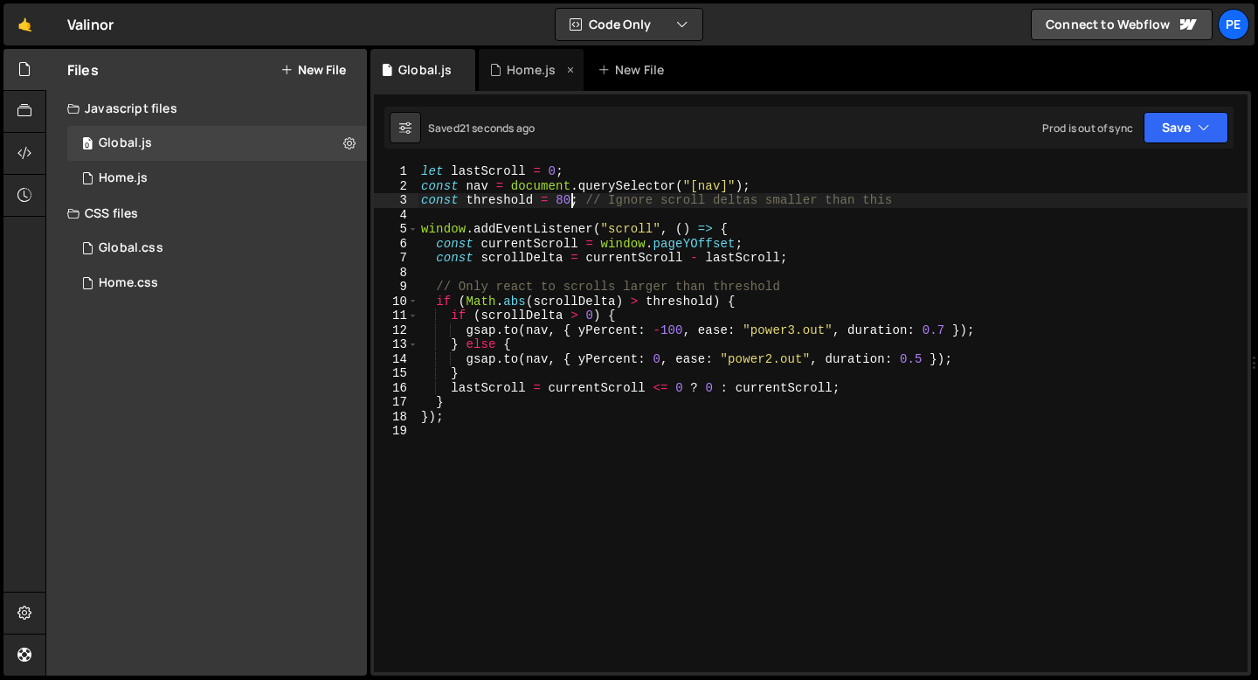
type textarea "const threshold = 80; // Ignore scroll deltas smaller than this"
click at [509, 67] on div "Home.js" at bounding box center [531, 69] width 49 height 17
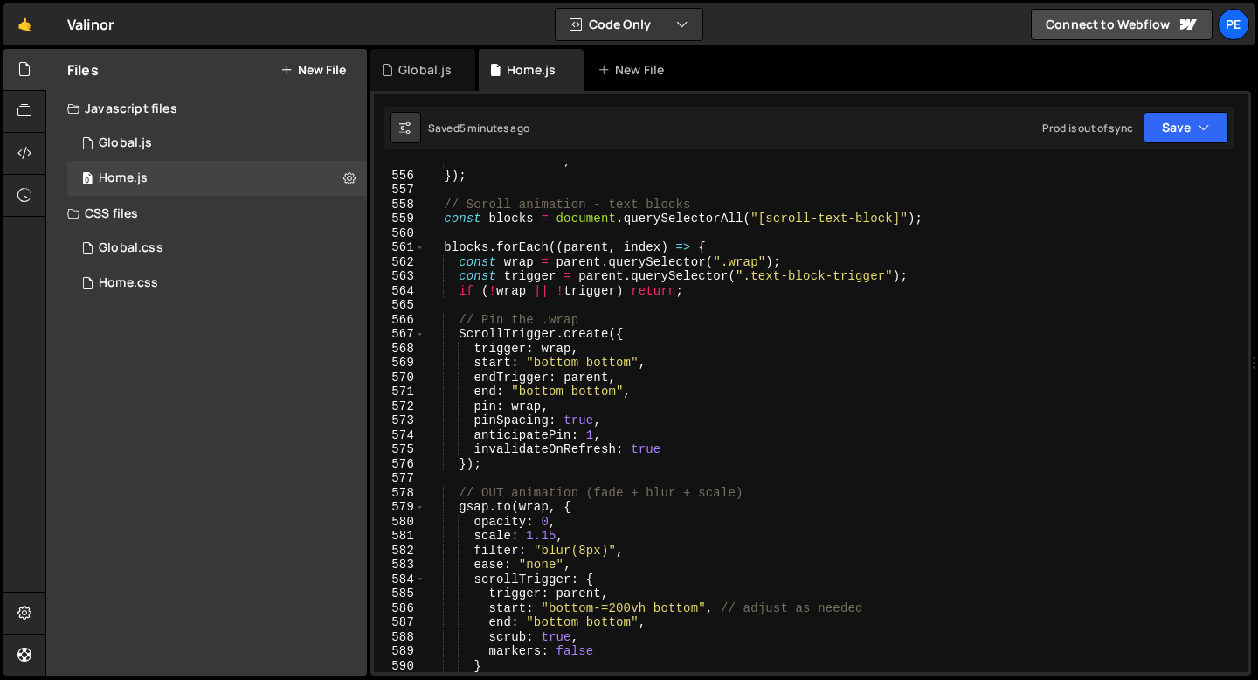
scroll to position [8104, 0]
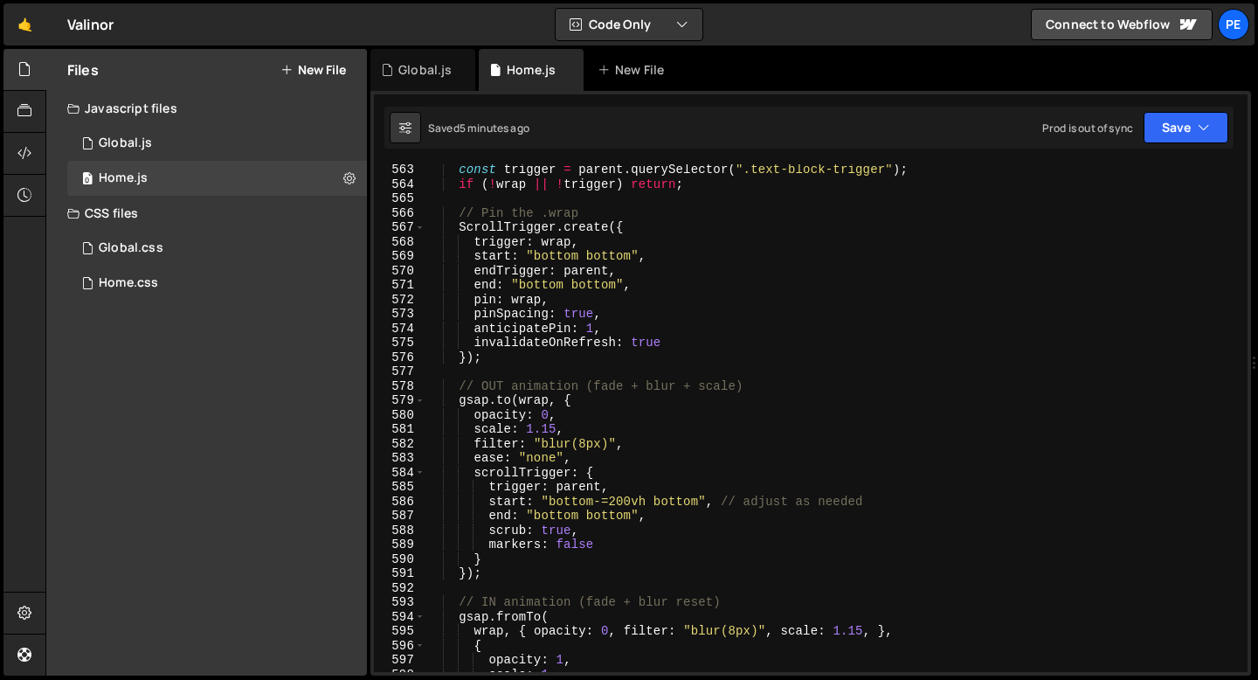
click at [621, 442] on div "const trigger = parent . querySelector ( ".text-block-trigger" ) ; if ( ! wrap …" at bounding box center [833, 431] width 815 height 537
click at [633, 444] on div "const trigger = parent . querySelector ( ".text-block-trigger" ) ; if ( ! wrap …" at bounding box center [833, 418] width 815 height 508
click at [633, 444] on div "const trigger = parent . querySelector ( ".text-block-trigger" ) ; if ( ! wrap …" at bounding box center [833, 431] width 815 height 537
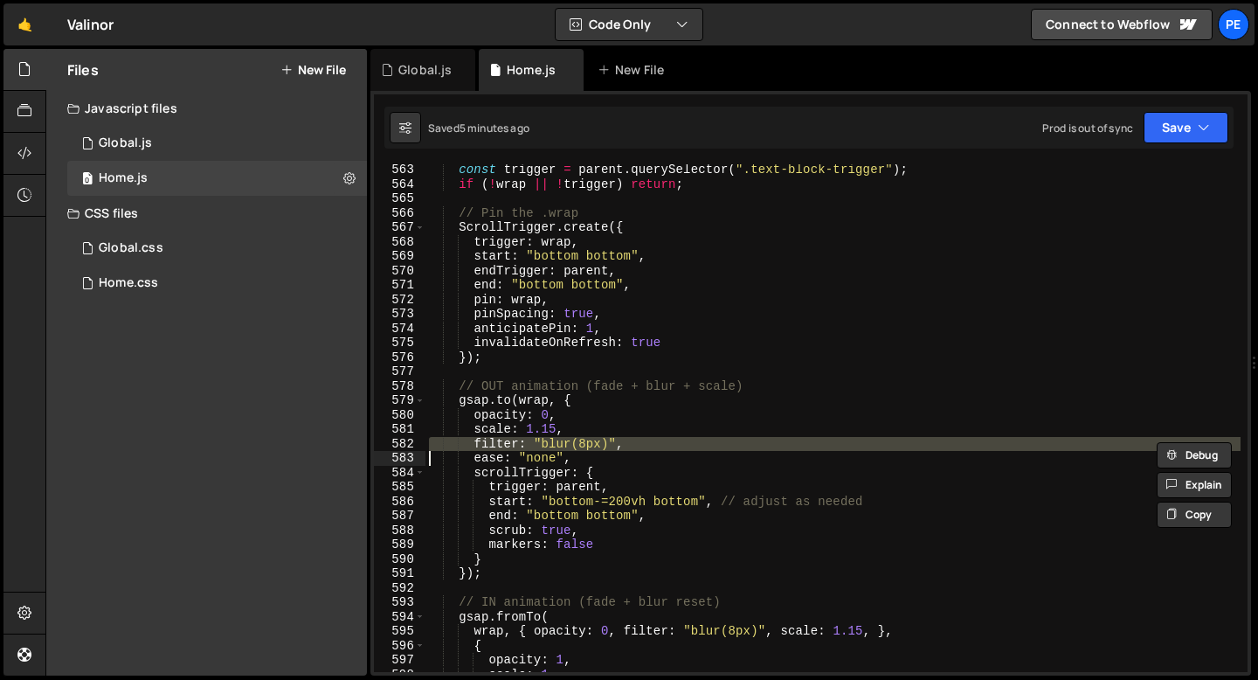
click at [633, 444] on div "const trigger = parent . querySelector ( ".text-block-trigger" ) ; if ( ! wrap …" at bounding box center [833, 431] width 815 height 537
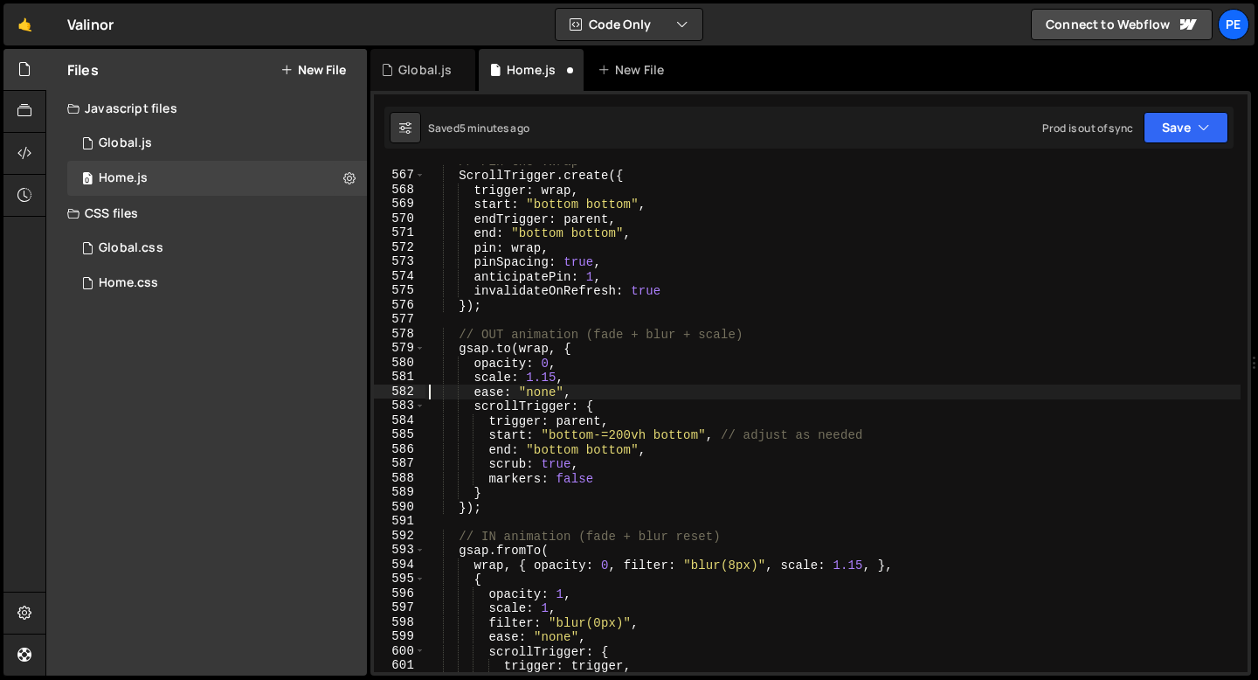
scroll to position [8202, 0]
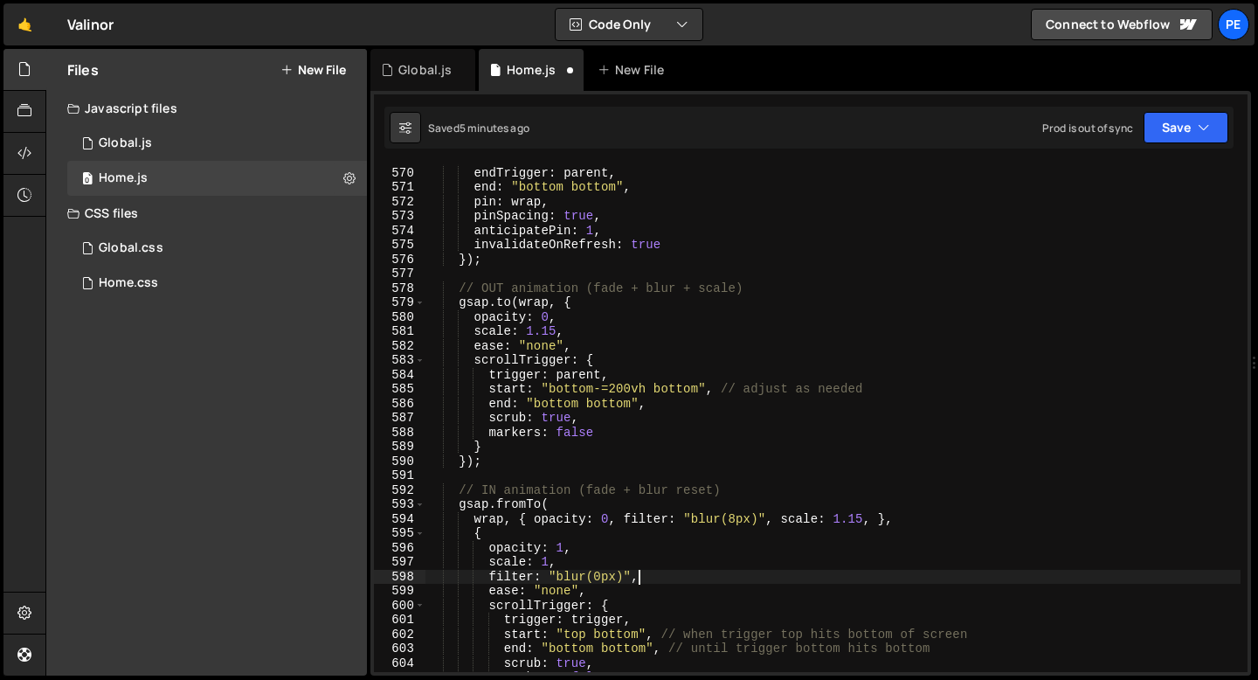
click at [642, 576] on div "start : "bottom bottom" , endTrigger : parent , end : "bottom bottom" , pin : w…" at bounding box center [833, 419] width 815 height 537
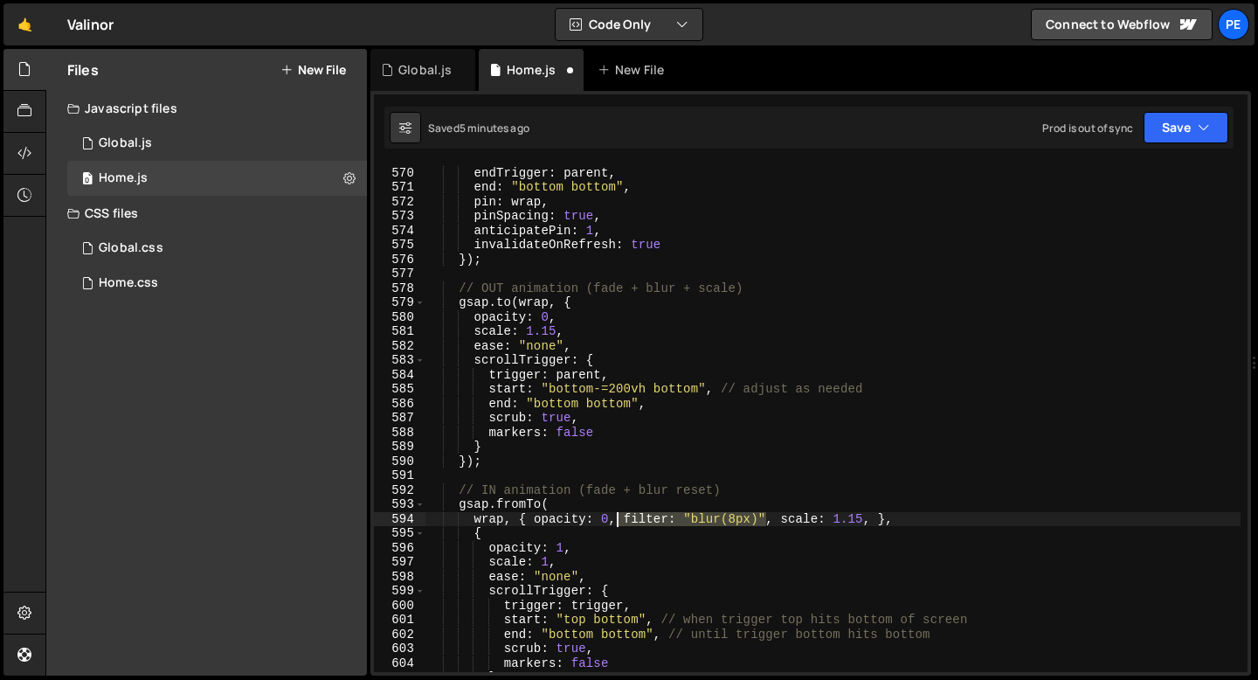
drag, startPoint x: 769, startPoint y: 517, endPoint x: 613, endPoint y: 525, distance: 155.7
click at [613, 525] on div "start : "bottom bottom" , endTrigger : parent , end : "bottom bottom" , pin : w…" at bounding box center [833, 419] width 815 height 537
click at [611, 534] on div "start : "bottom bottom" , endTrigger : parent , end : "bottom bottom" , pin : w…" at bounding box center [833, 419] width 815 height 537
click at [555, 328] on div "start : "bottom bottom" , endTrigger : parent , end : "bottom bottom" , pin : w…" at bounding box center [833, 419] width 815 height 537
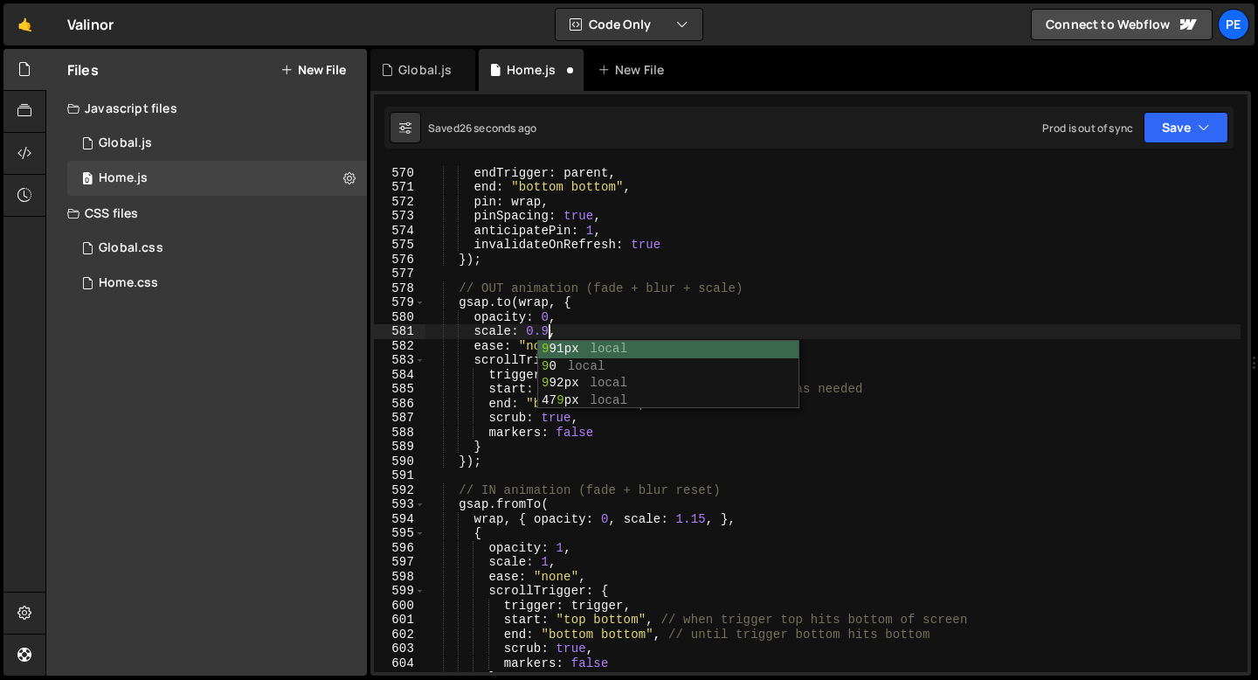
scroll to position [0, 8]
click at [703, 515] on div "start : "bottom bottom" , endTrigger : parent , end : "bottom bottom" , pin : w…" at bounding box center [833, 419] width 815 height 537
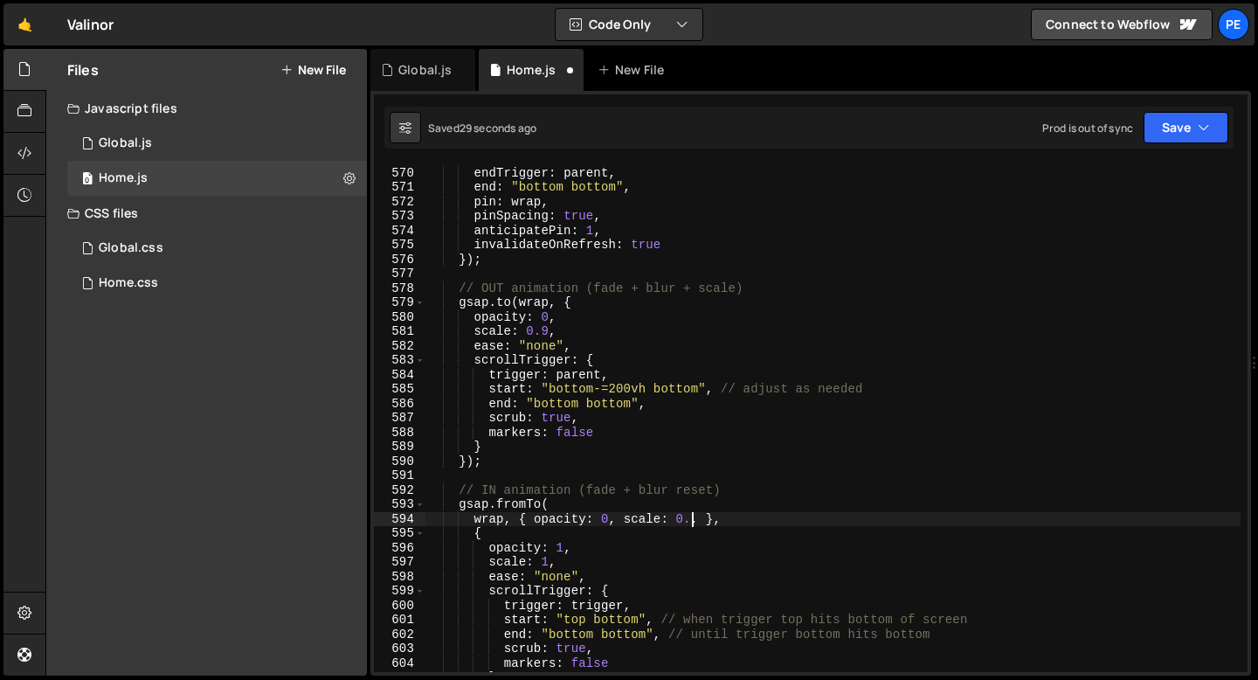
scroll to position [0, 18]
click at [432, 85] on div "Global.js" at bounding box center [422, 70] width 105 height 42
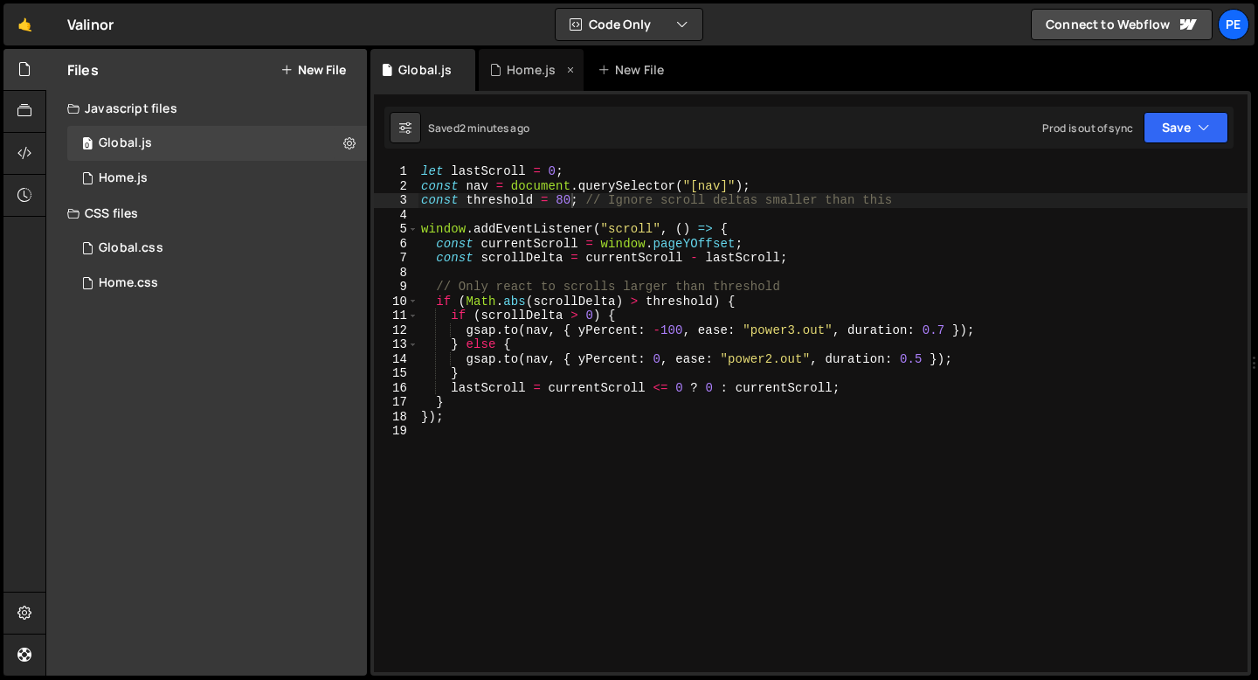
click at [509, 59] on div "Home.js" at bounding box center [531, 70] width 105 height 42
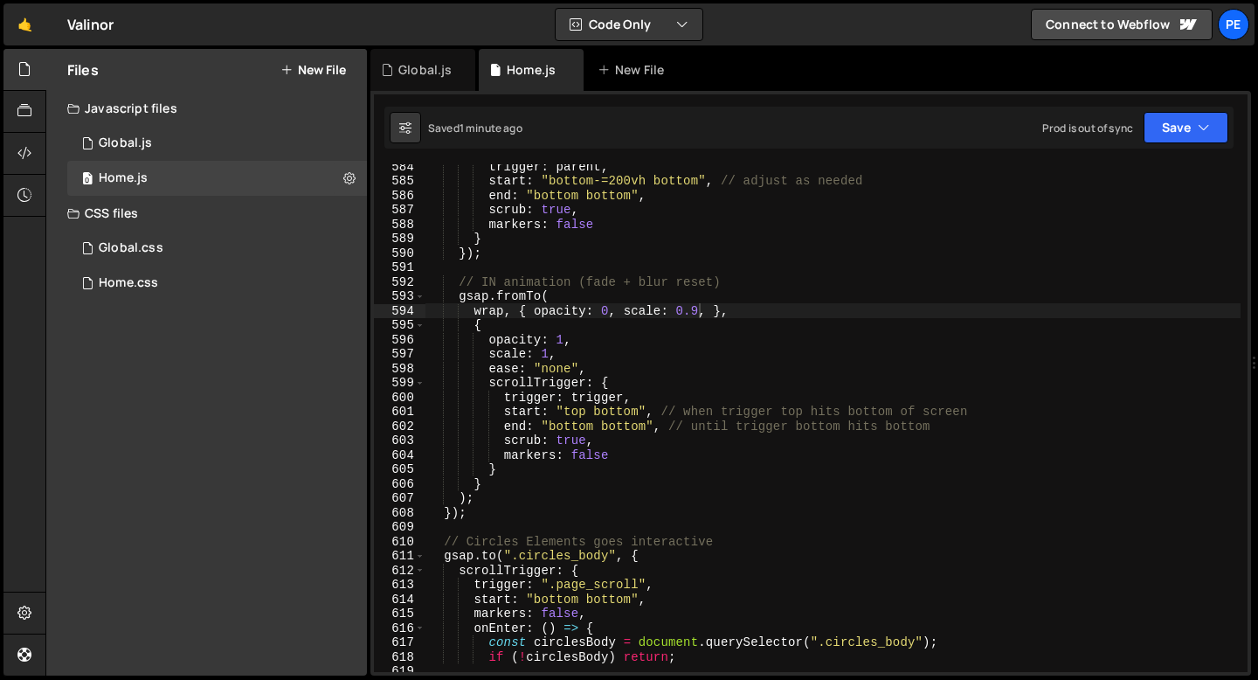
scroll to position [8410, 0]
type textarea ");"
click at [524, 493] on div "trigger : parent , start : "bottom-=200vh bottom" , // adjust as needed end : "…" at bounding box center [833, 427] width 815 height 537
click at [509, 501] on div "trigger : parent , start : "bottom-=200vh bottom" , // adjust as needed end : "…" at bounding box center [833, 427] width 815 height 537
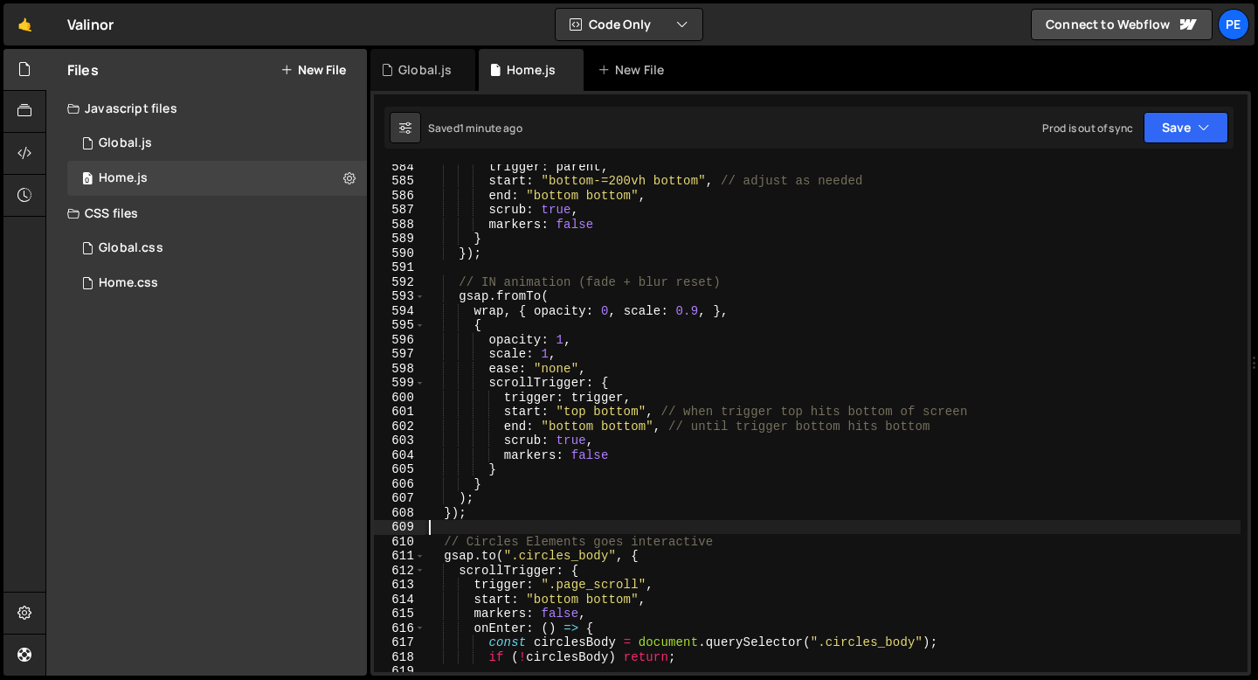
click at [481, 521] on div "trigger : parent , start : "bottom-=200vh bottom" , // adjust as needed end : "…" at bounding box center [833, 427] width 815 height 537
click at [480, 512] on div "trigger : parent , start : "bottom-=200vh bottom" , // adjust as needed end : "…" at bounding box center [833, 427] width 815 height 537
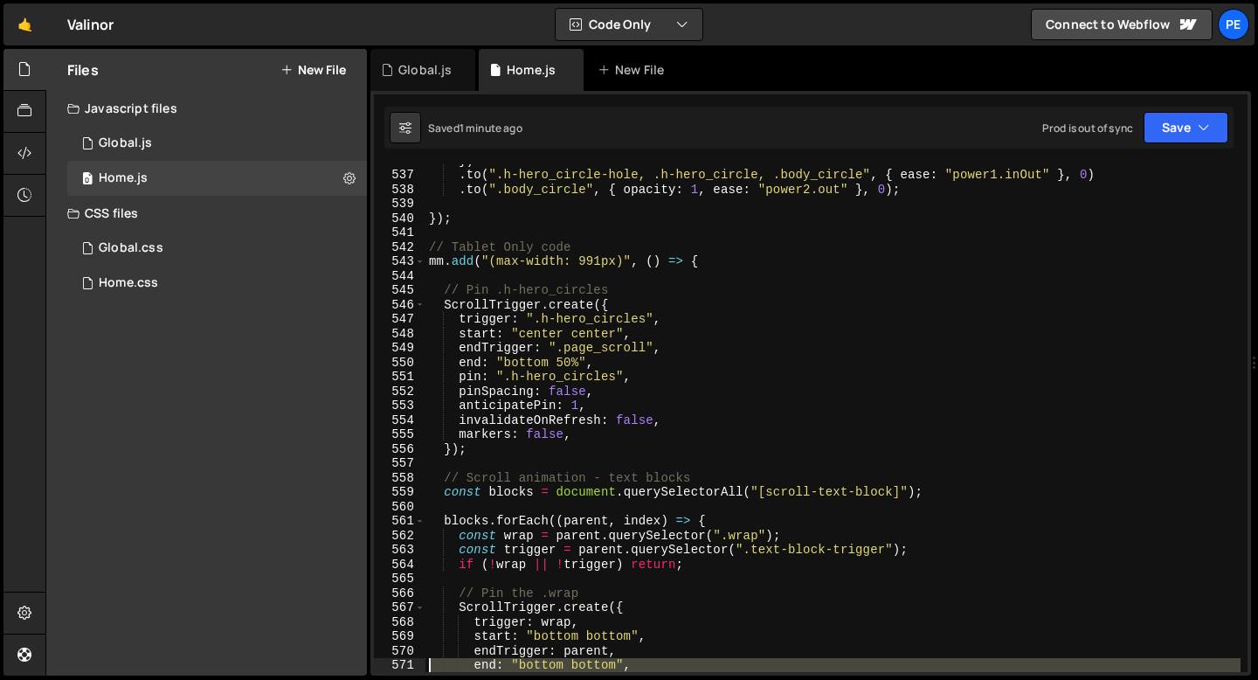
scroll to position [7753, 0]
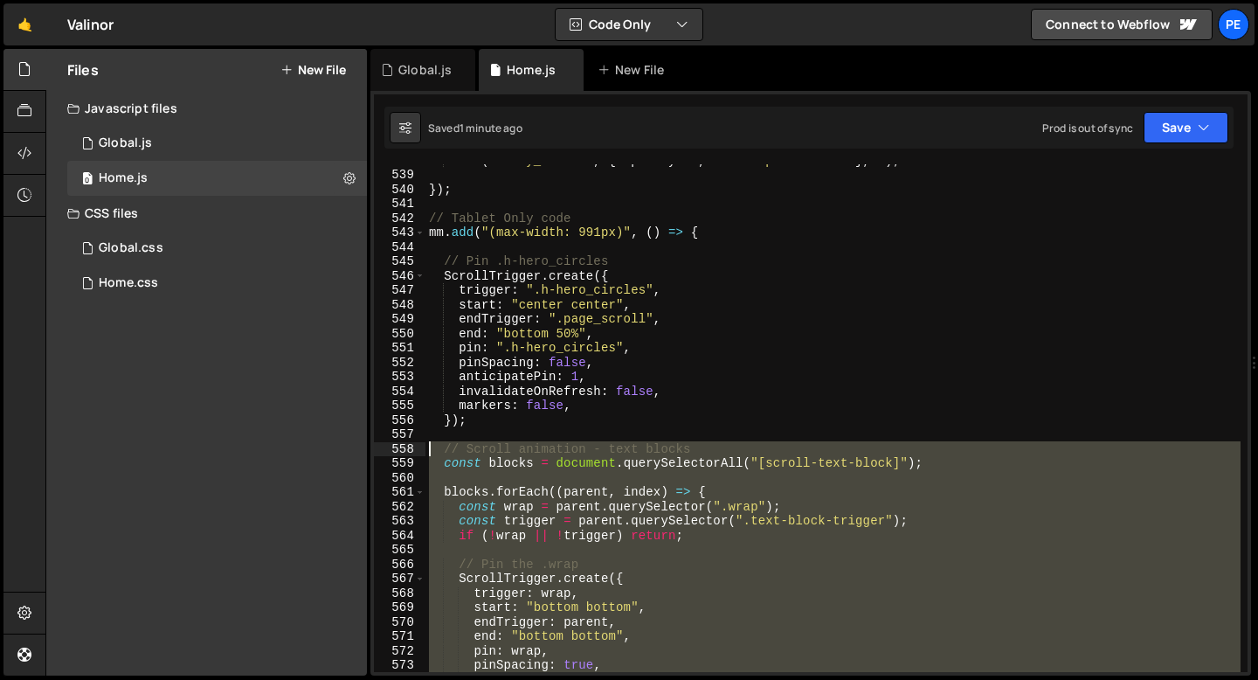
drag, startPoint x: 479, startPoint y: 512, endPoint x: 425, endPoint y: 450, distance: 82.4
click at [425, 450] on div "}); 538 539 540 541 542 543 544 545 546 547 548 549 550 551 552 553 554 555 556…" at bounding box center [811, 418] width 874 height 508
type textarea "// Scroll animation - text blocks const blocks = document.querySelectorAll("[sc…"
paste textarea
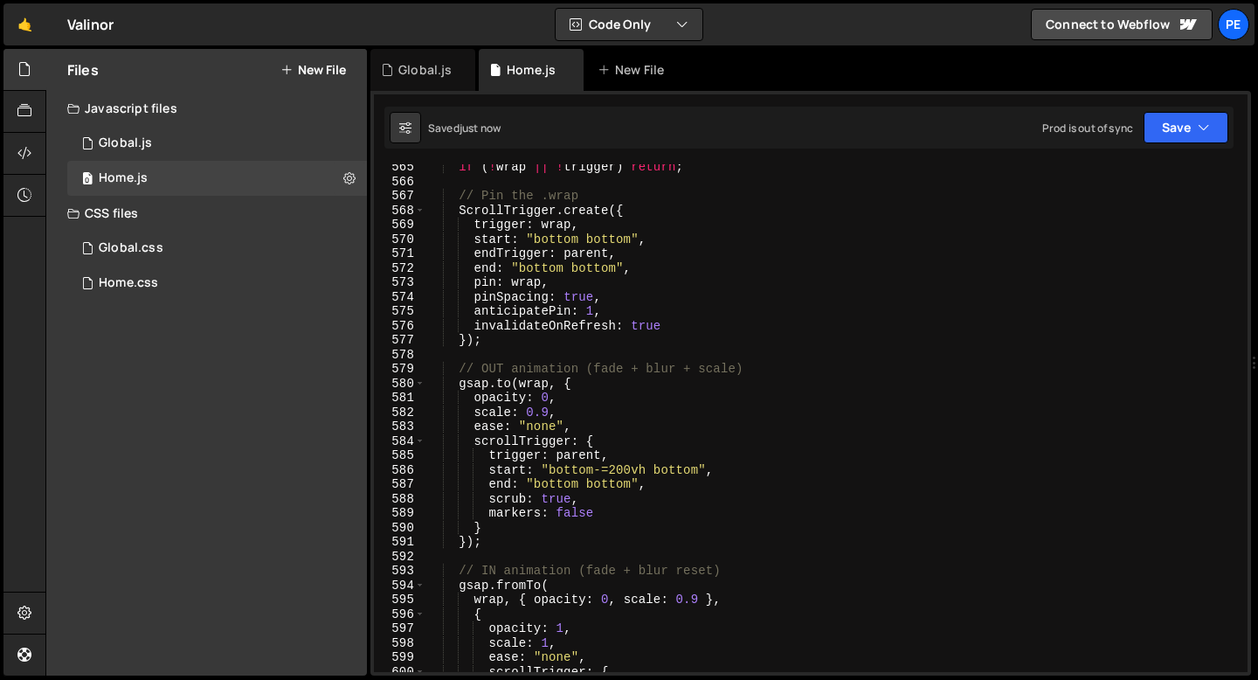
scroll to position [8136, 0]
click at [601, 429] on div "if ( ! wrap || ! trigger ) return ; // Pin the .wrap ScrollTrigger . create ({ …" at bounding box center [833, 428] width 815 height 537
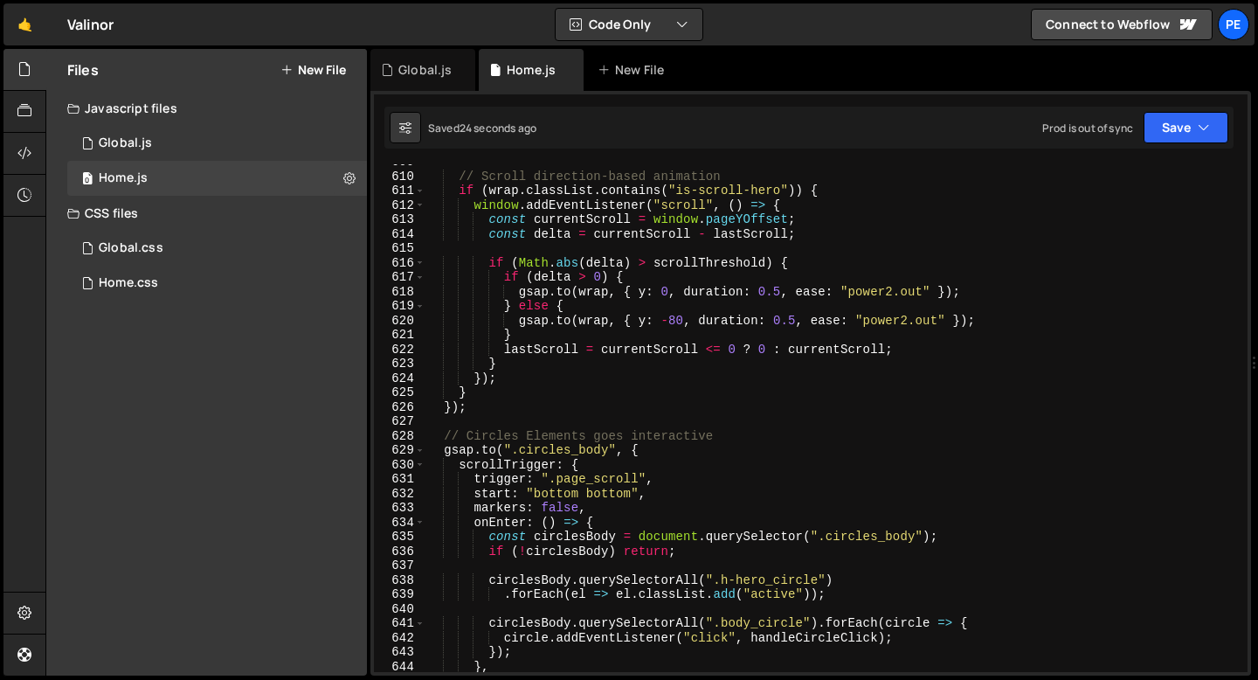
scroll to position [8775, 0]
click at [611, 304] on div "// Scroll direction-based animation if ( wrap . classList . contains ( "is-scro…" at bounding box center [833, 422] width 815 height 537
click at [627, 278] on div "// Scroll direction-based animation if ( wrap . classList . contains ( "is-scro…" at bounding box center [833, 422] width 815 height 537
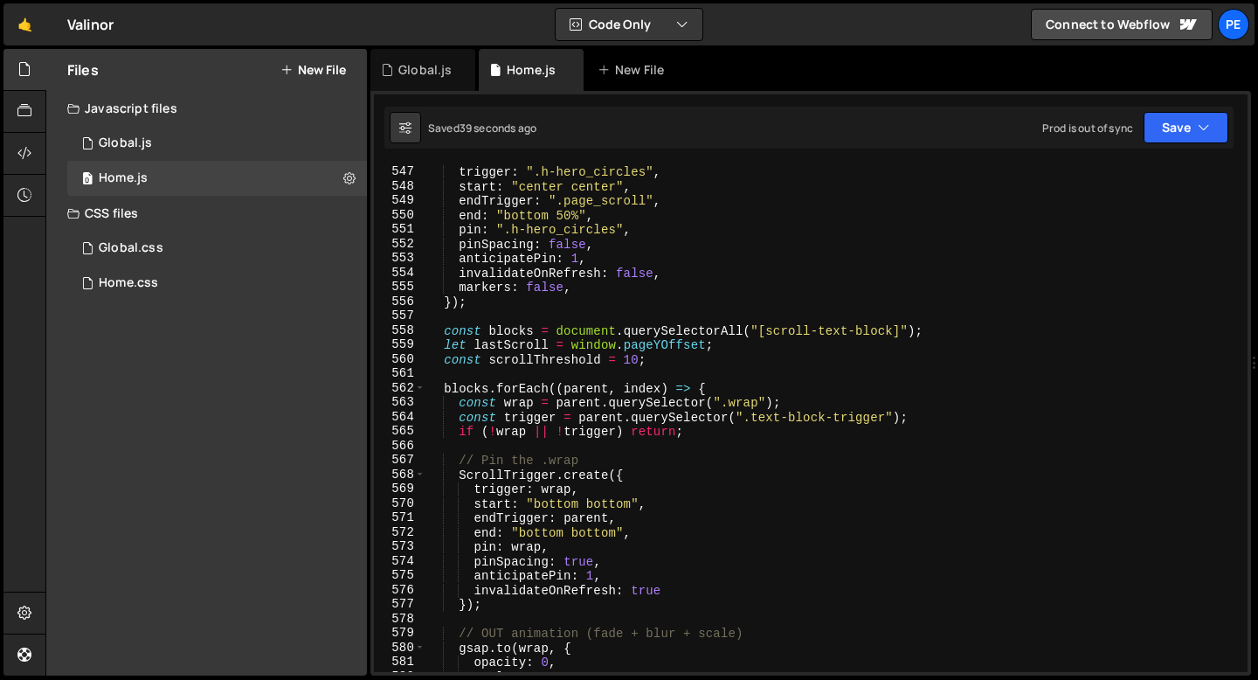
scroll to position [7826, 0]
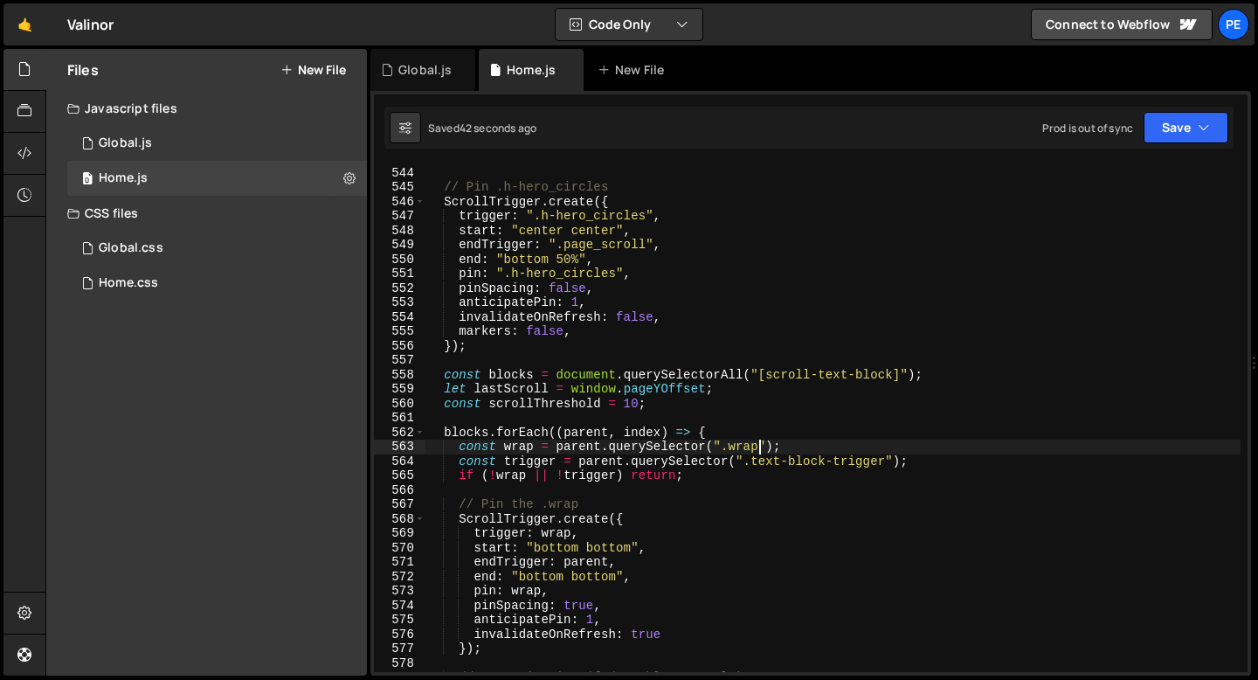
click at [759, 447] on div "mm . add ( "(max-width: 991px)" , ( ) => { // Pin .h-hero_circles ScrollTrigger…" at bounding box center [833, 419] width 815 height 537
drag, startPoint x: 768, startPoint y: 448, endPoint x: 870, endPoint y: 446, distance: 102.3
click at [870, 445] on div "mm . add ( "(max-width: 991px)" , ( ) => { // Pin .h-hero_circles ScrollTrigger…" at bounding box center [833, 419] width 815 height 537
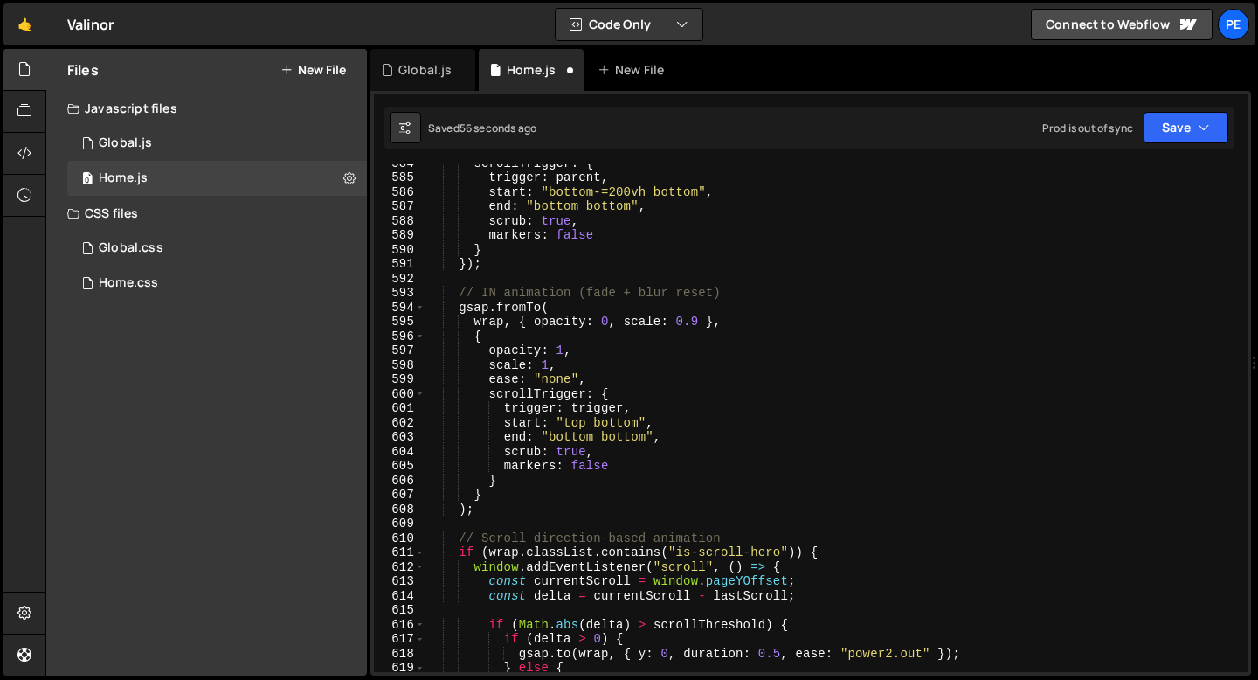
scroll to position [8453, 0]
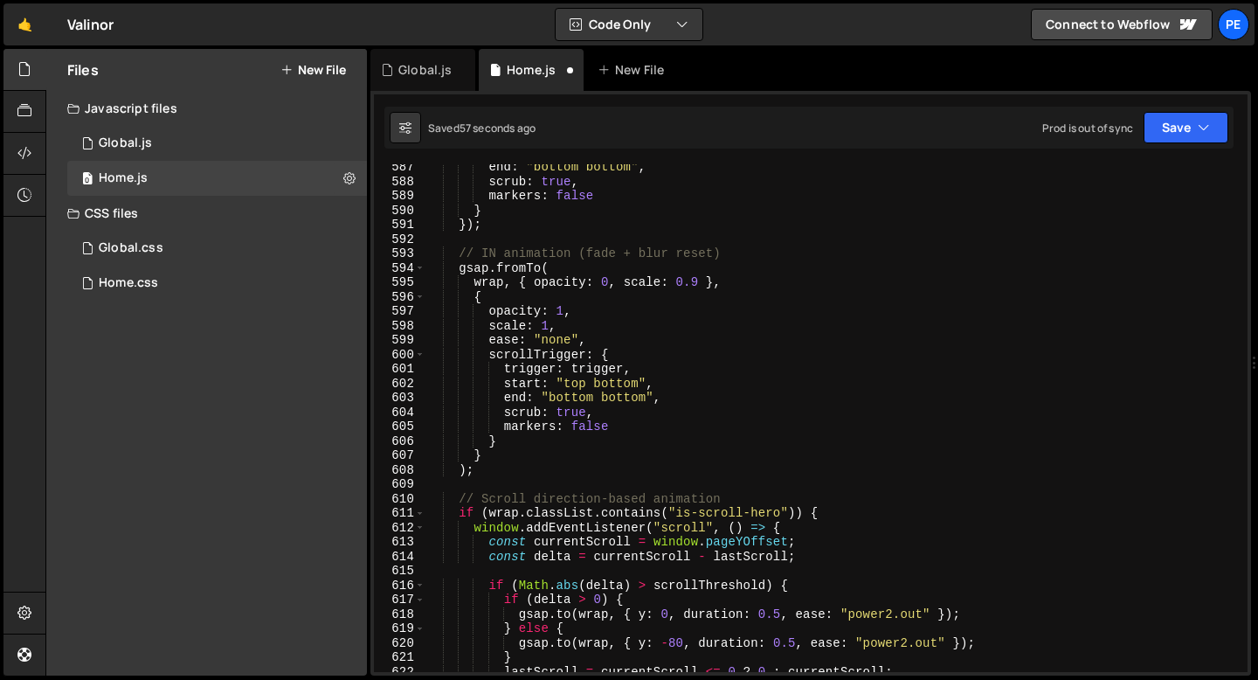
click at [770, 510] on div "end : "bottom bottom" , scrub : true , markers : false } }) ; // IN animation (…" at bounding box center [833, 428] width 815 height 537
click at [737, 509] on div "end : "bottom bottom" , scrub : true , markers : false } }) ; // IN animation (…" at bounding box center [833, 428] width 815 height 537
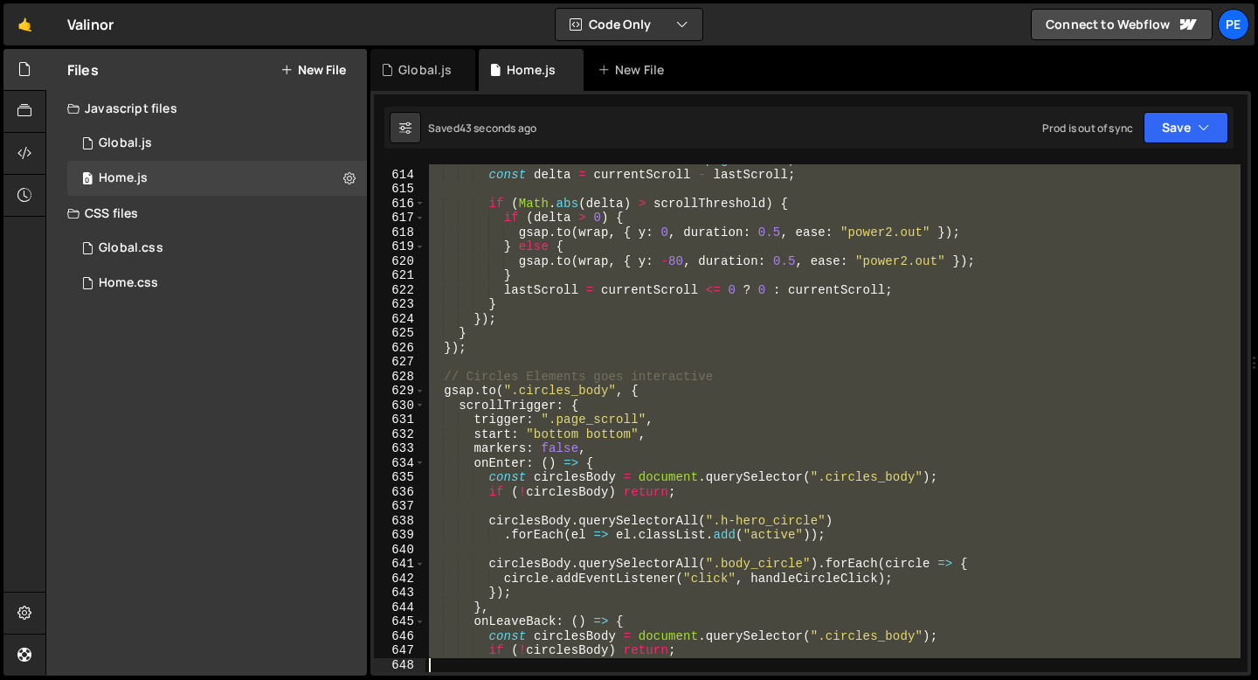
scroll to position [8835, 0]
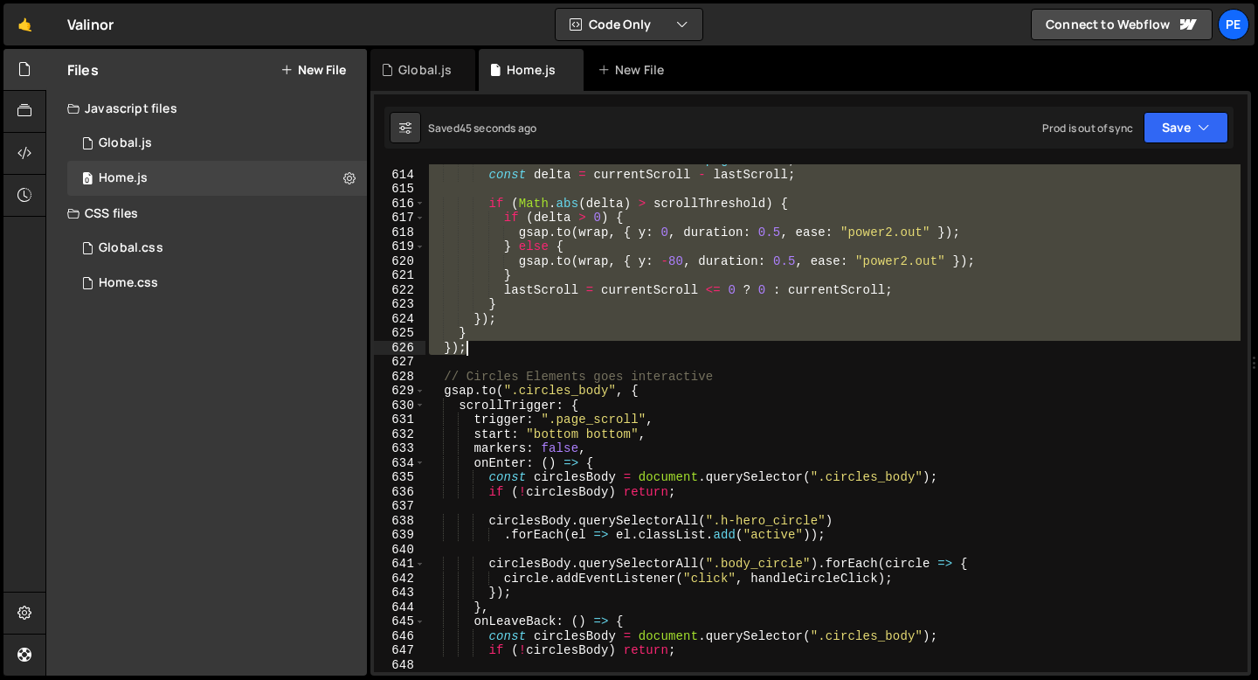
drag, startPoint x: 446, startPoint y: 481, endPoint x: 494, endPoint y: 343, distance: 146.2
click at [494, 343] on div "const currentScroll = window . pageYOffset ; const delta = currentScroll - last…" at bounding box center [833, 421] width 815 height 537
type textarea "} });"
paste textarea
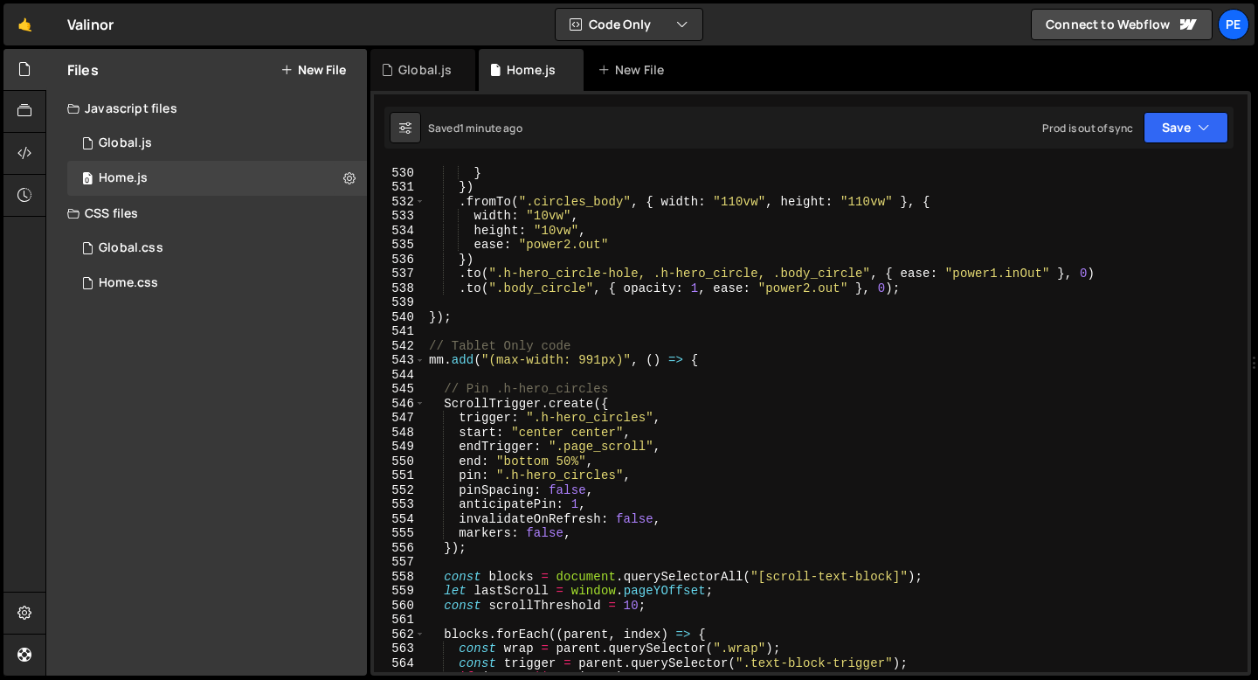
scroll to position [7840, 0]
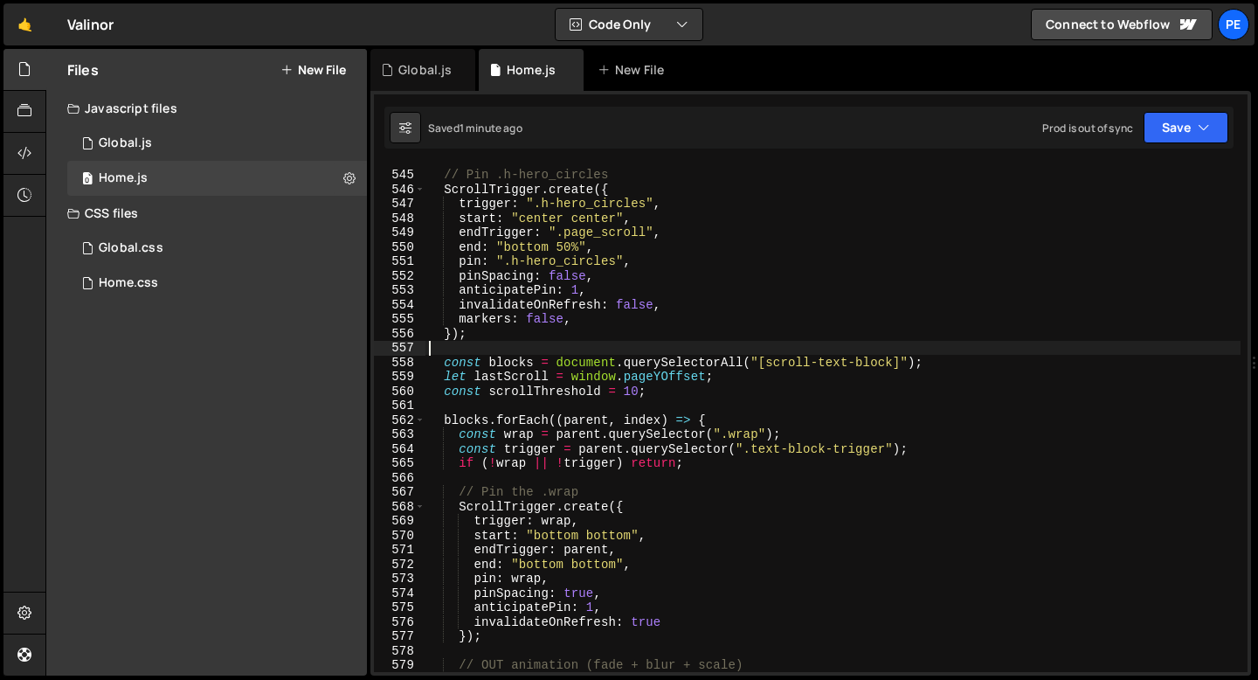
click at [492, 350] on div "// Pin .h-hero_circles ScrollTrigger . create ({ trigger : ".h-hero_circles" , …" at bounding box center [833, 421] width 815 height 537
type textarea "// Text animation"
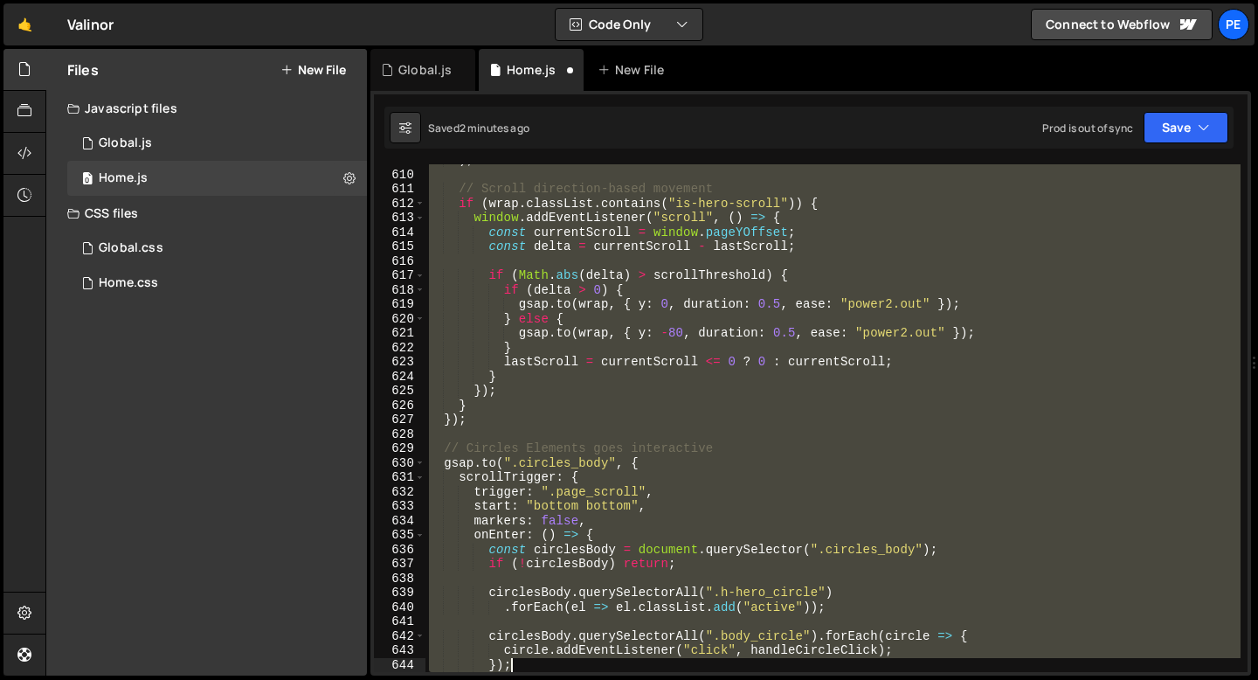
scroll to position [8849, 0]
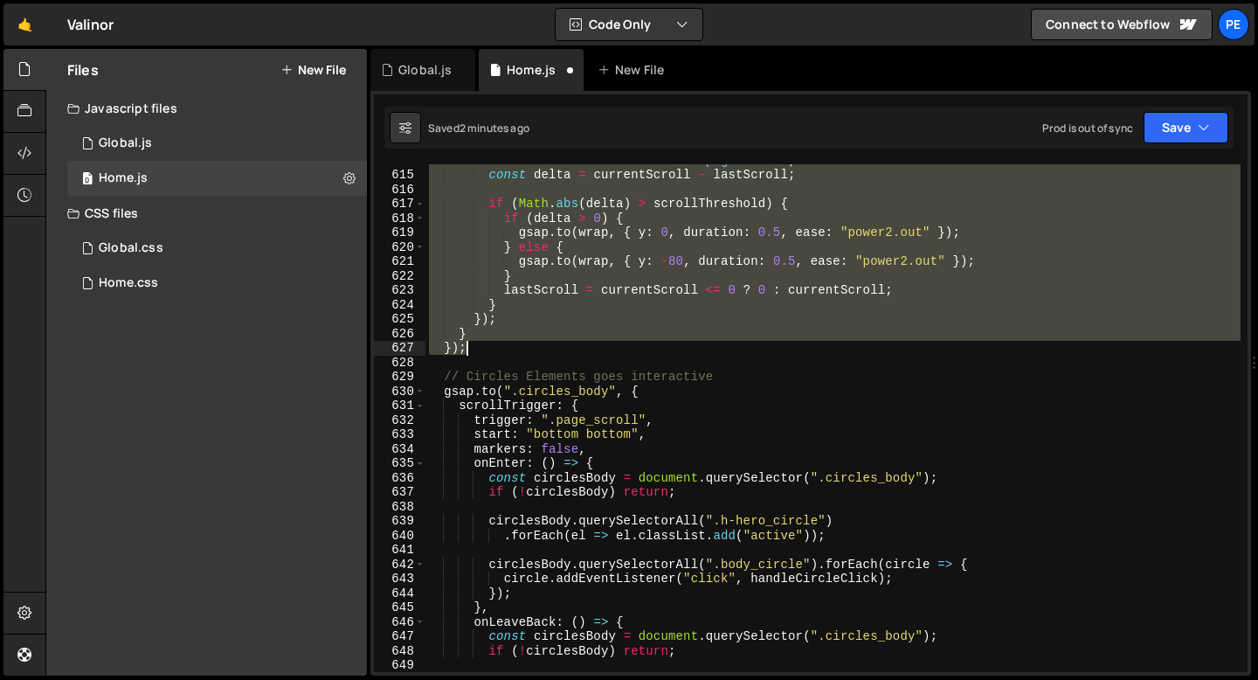
drag, startPoint x: 440, startPoint y: 376, endPoint x: 510, endPoint y: 343, distance: 77.8
click at [510, 343] on div "const currentScroll = window . pageYOffset ; const delta = currentScroll - last…" at bounding box center [833, 421] width 815 height 537
type textarea "} });"
paste textarea
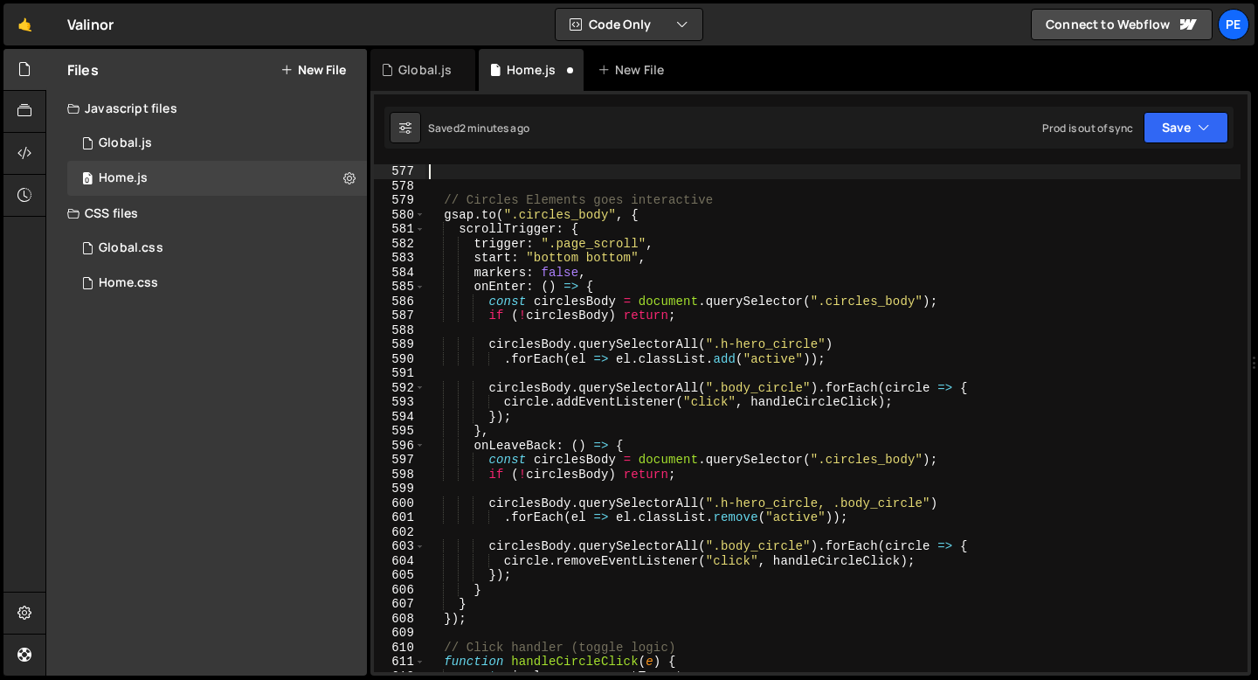
scroll to position [8304, 0]
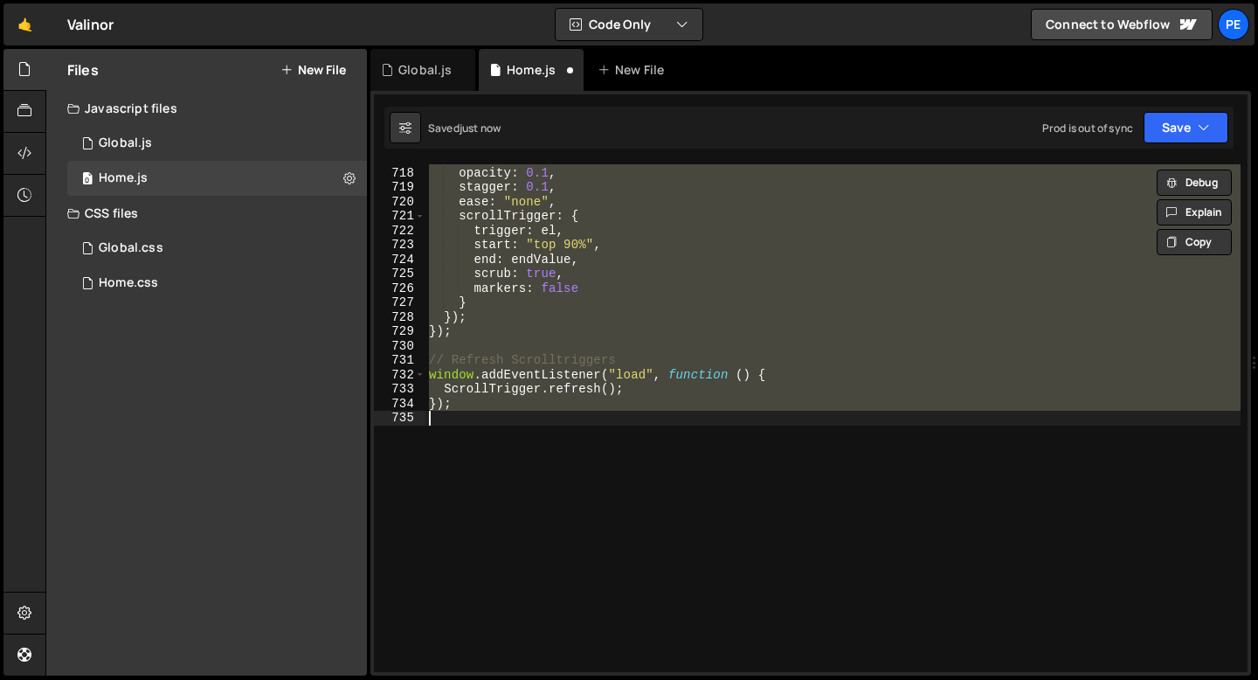
type textarea "} });"
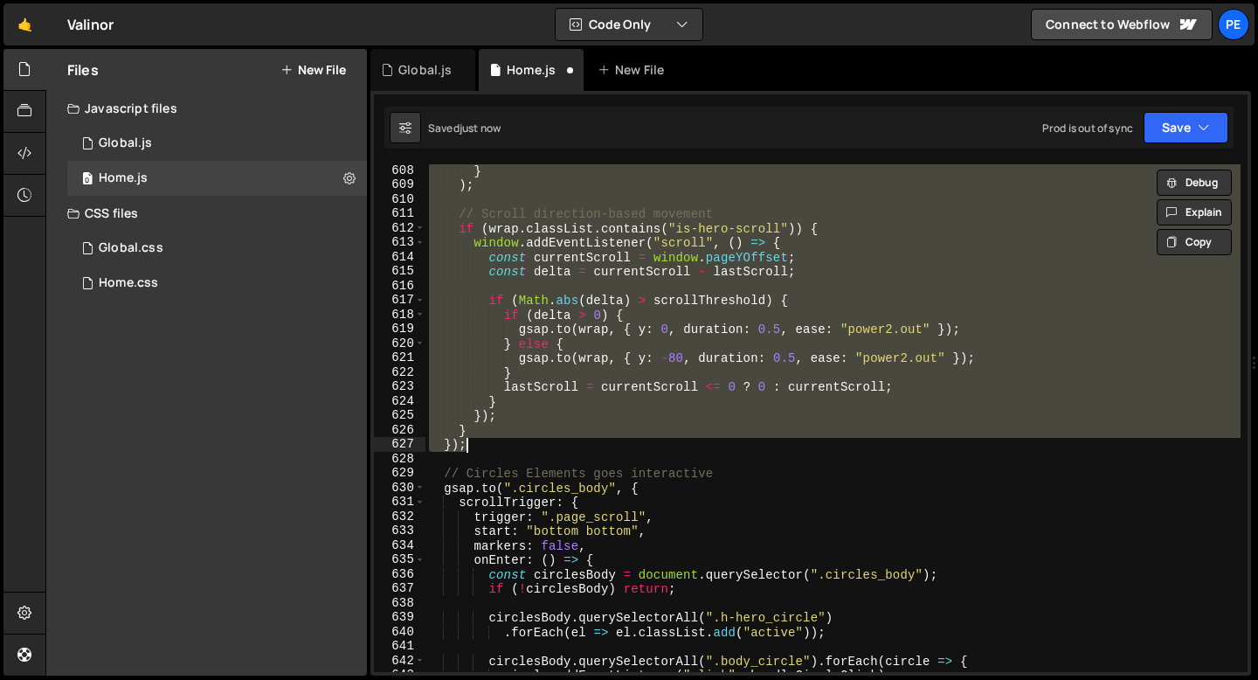
paste textarea
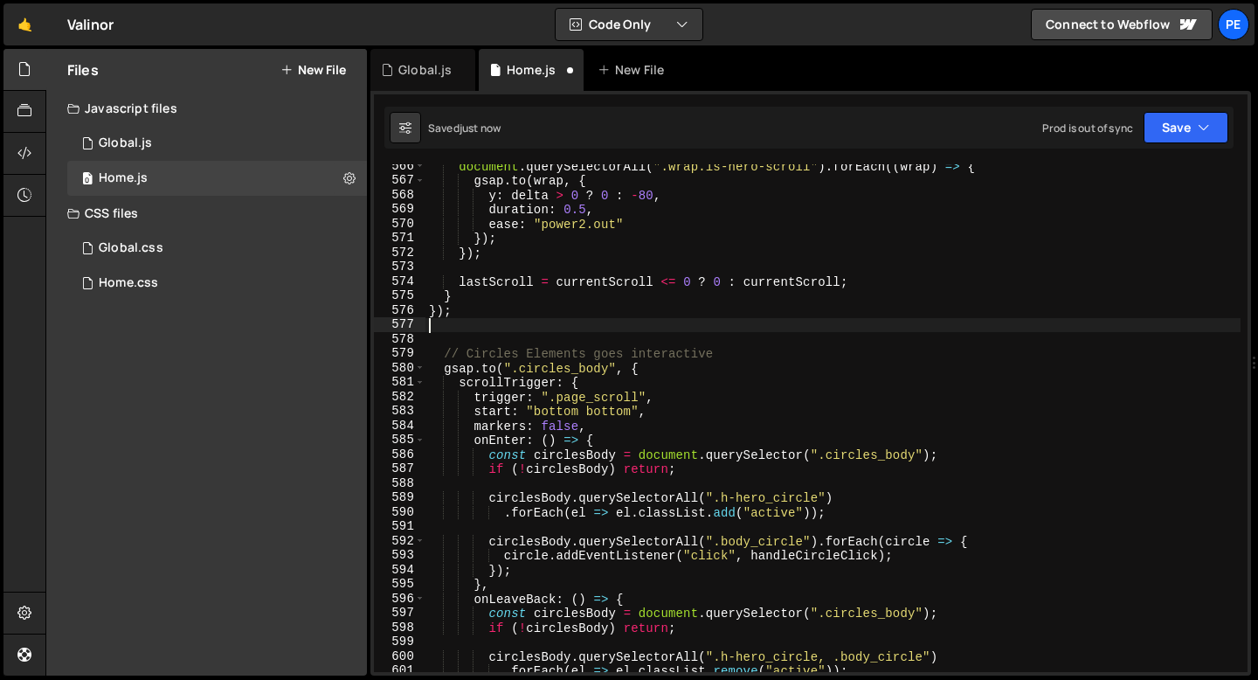
scroll to position [8786, 0]
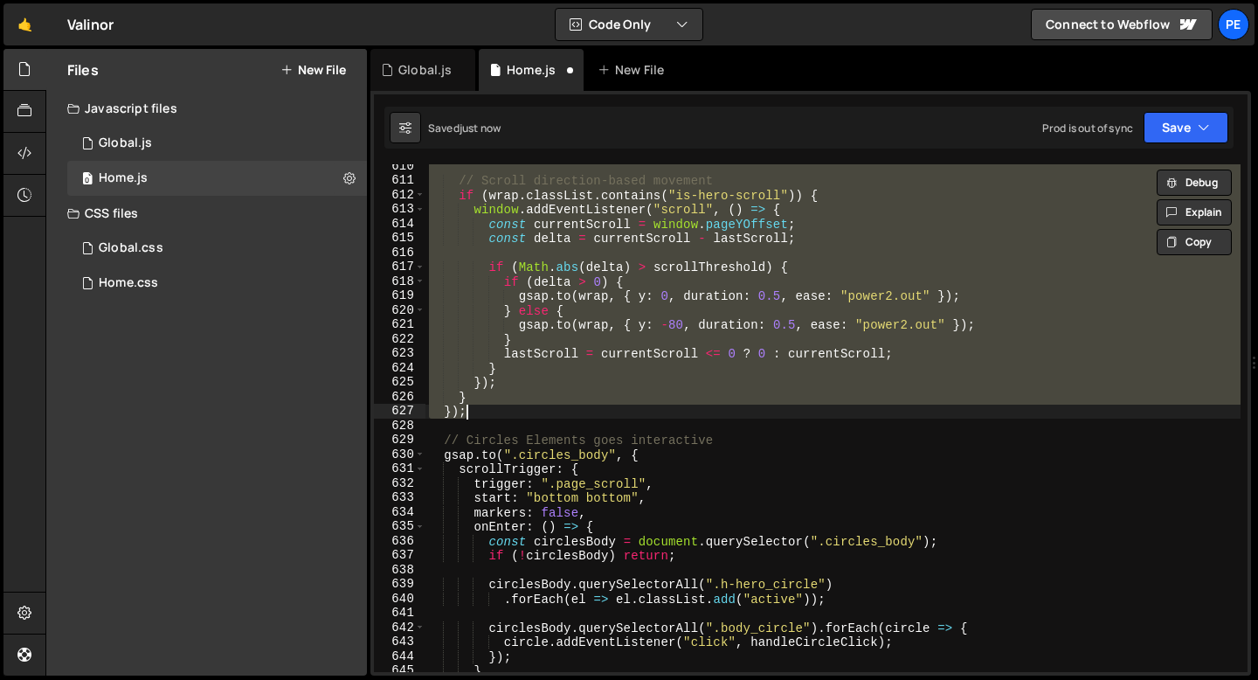
type textarea "} });"
paste textarea
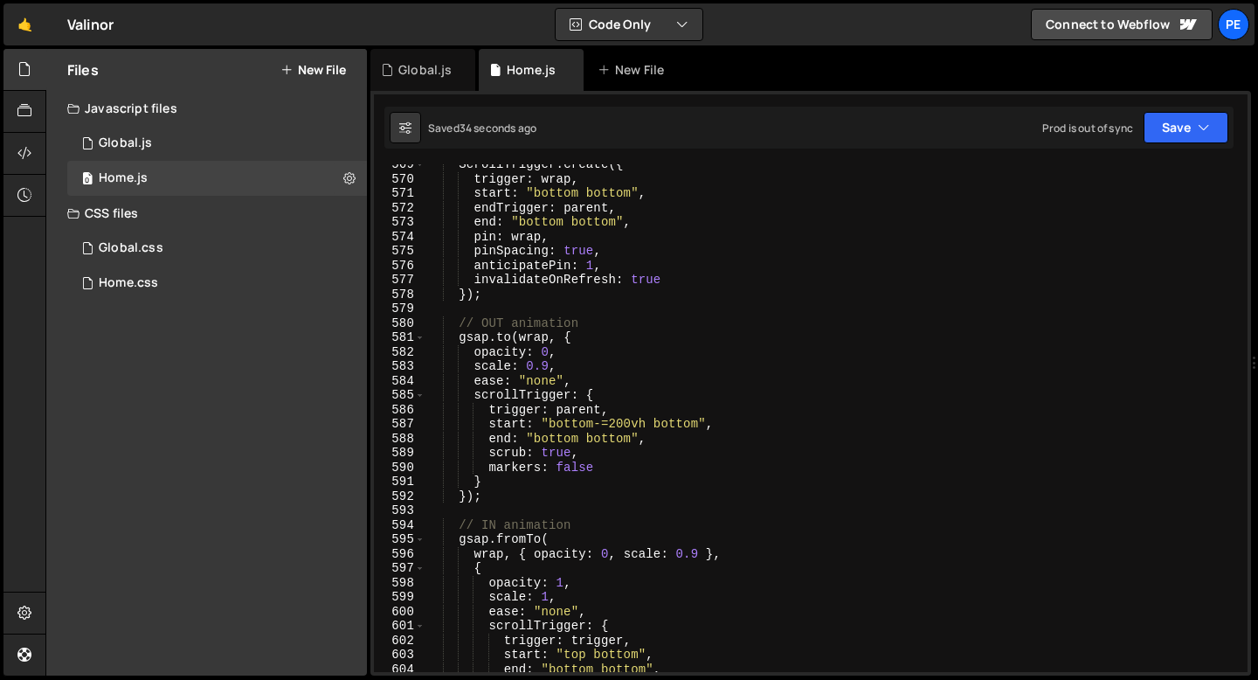
scroll to position [8039, 0]
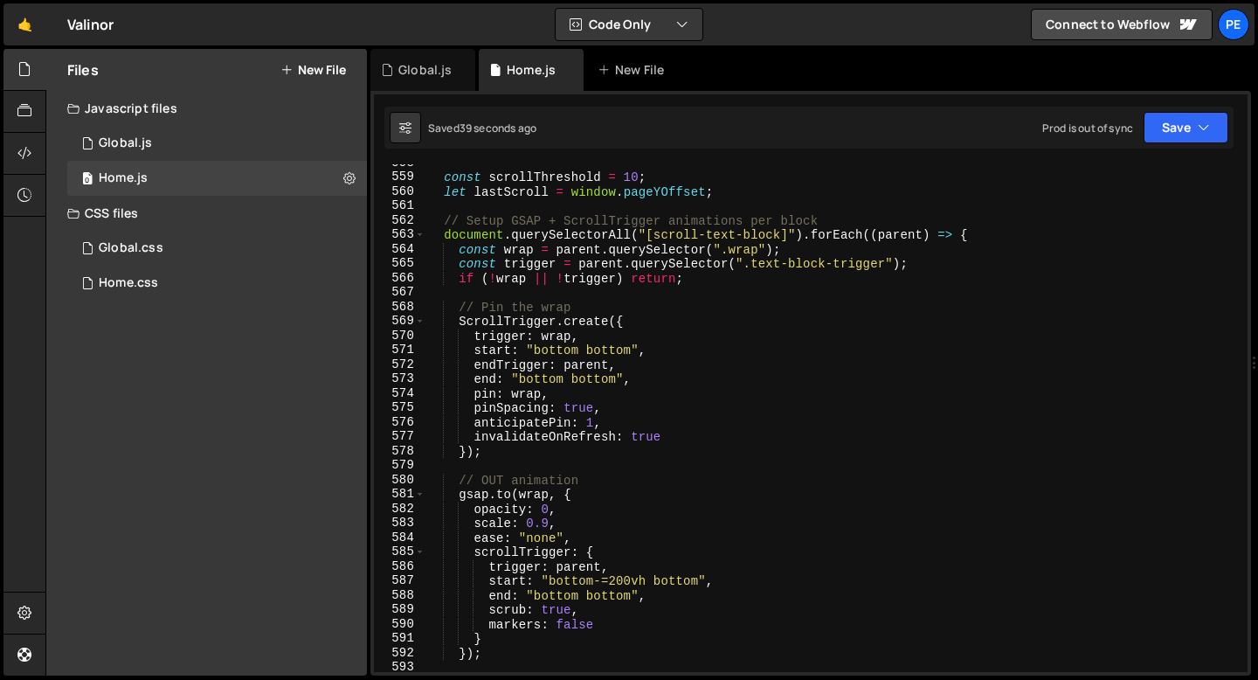
click at [643, 437] on div "const scrollThreshold = 10 ; let lastScroll = window . pageYOffset ; // Setup G…" at bounding box center [833, 424] width 815 height 537
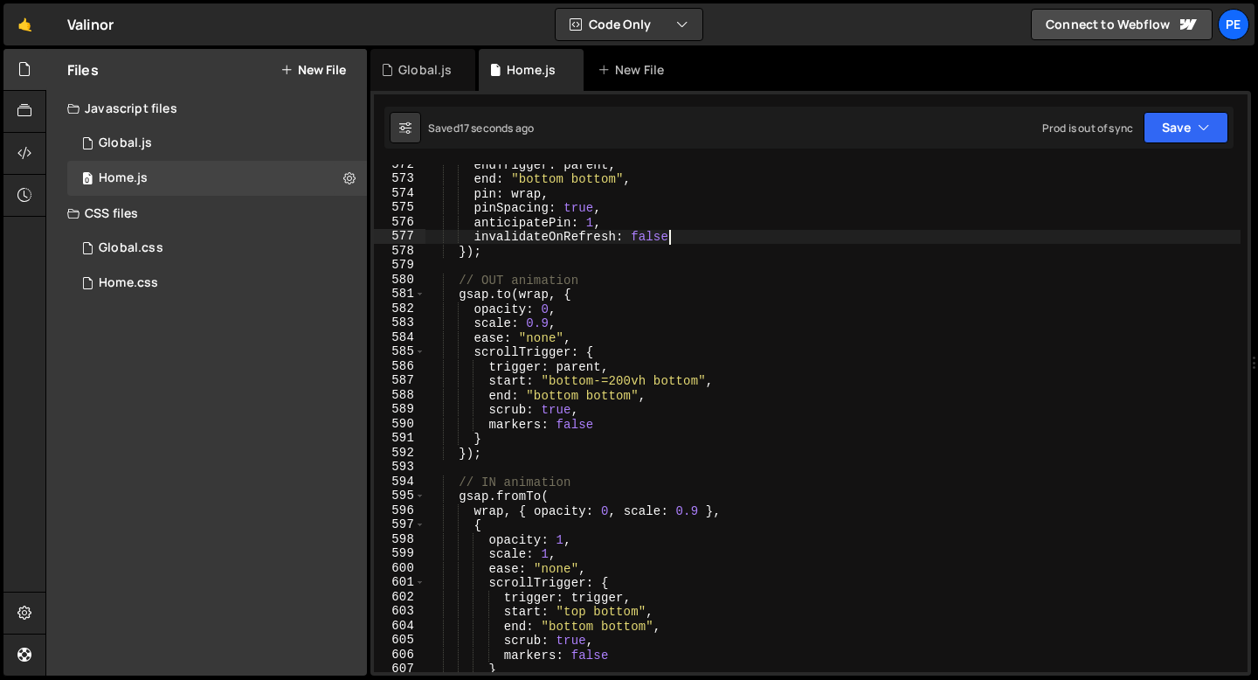
scroll to position [8132, 0]
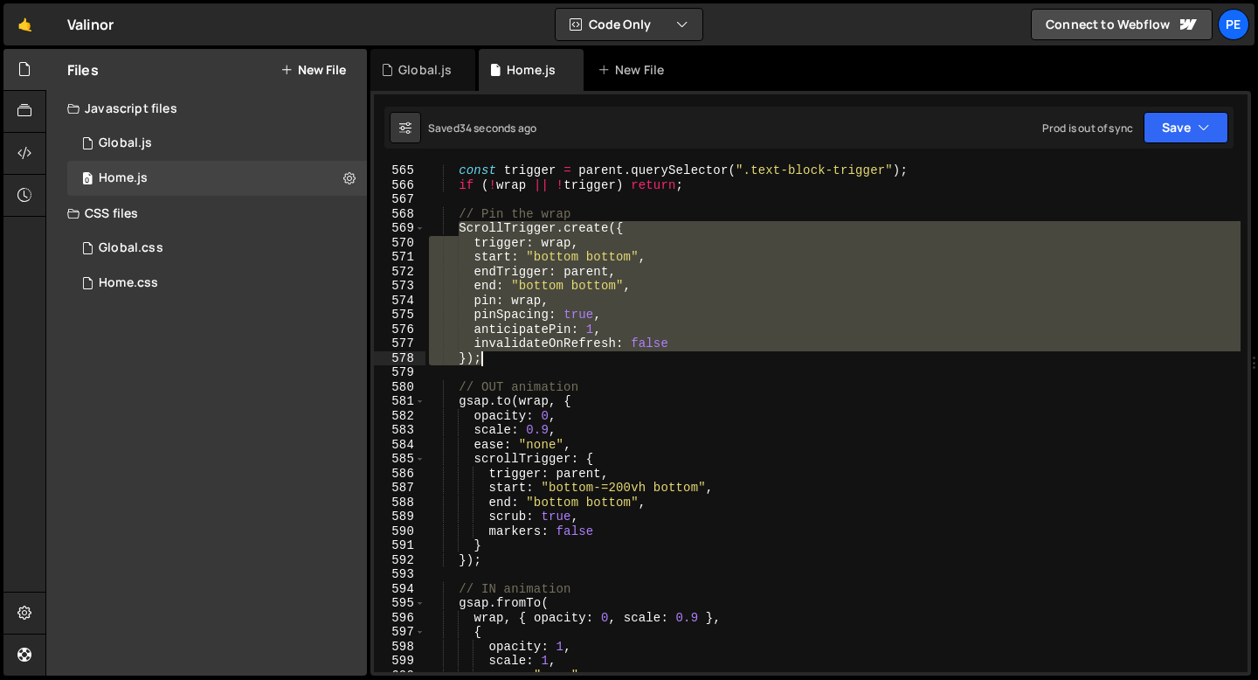
drag, startPoint x: 461, startPoint y: 229, endPoint x: 500, endPoint y: 353, distance: 129.9
click at [500, 354] on div "const trigger = parent . querySelector ( ".text-block-trigger" ) ; if ( ! wrap …" at bounding box center [833, 431] width 815 height 537
type textarea "invalidateOnRefresh: false });"
paste textarea
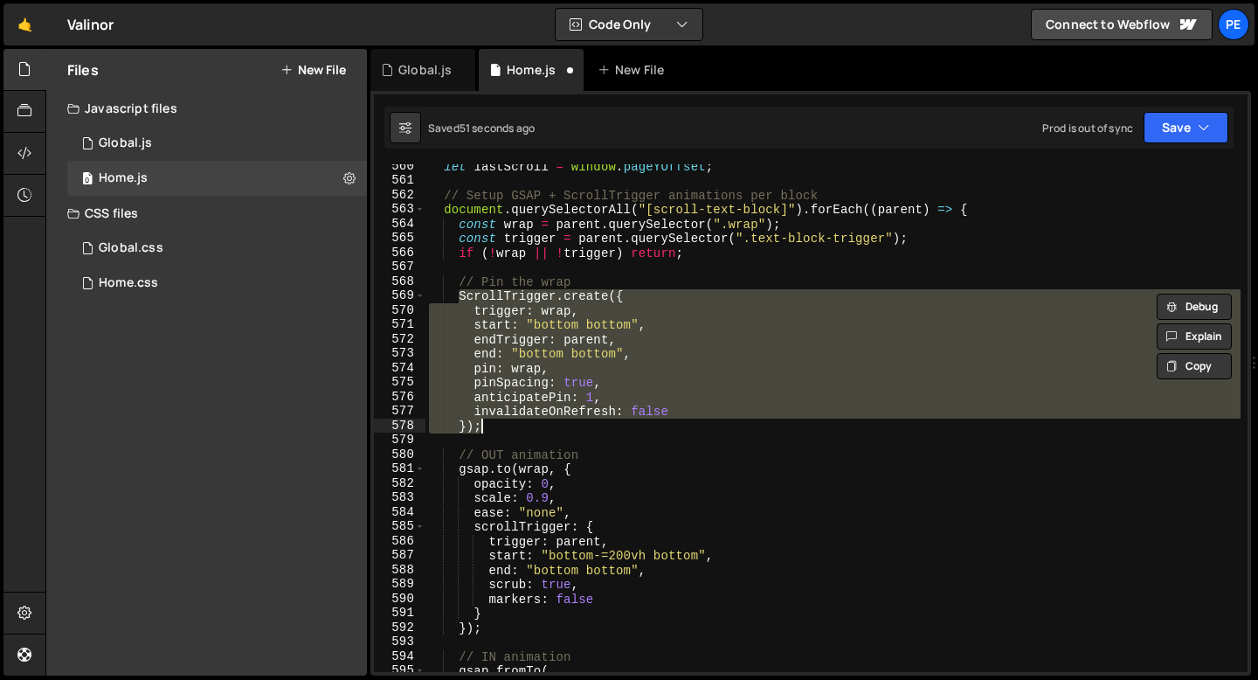
scroll to position [8065, 0]
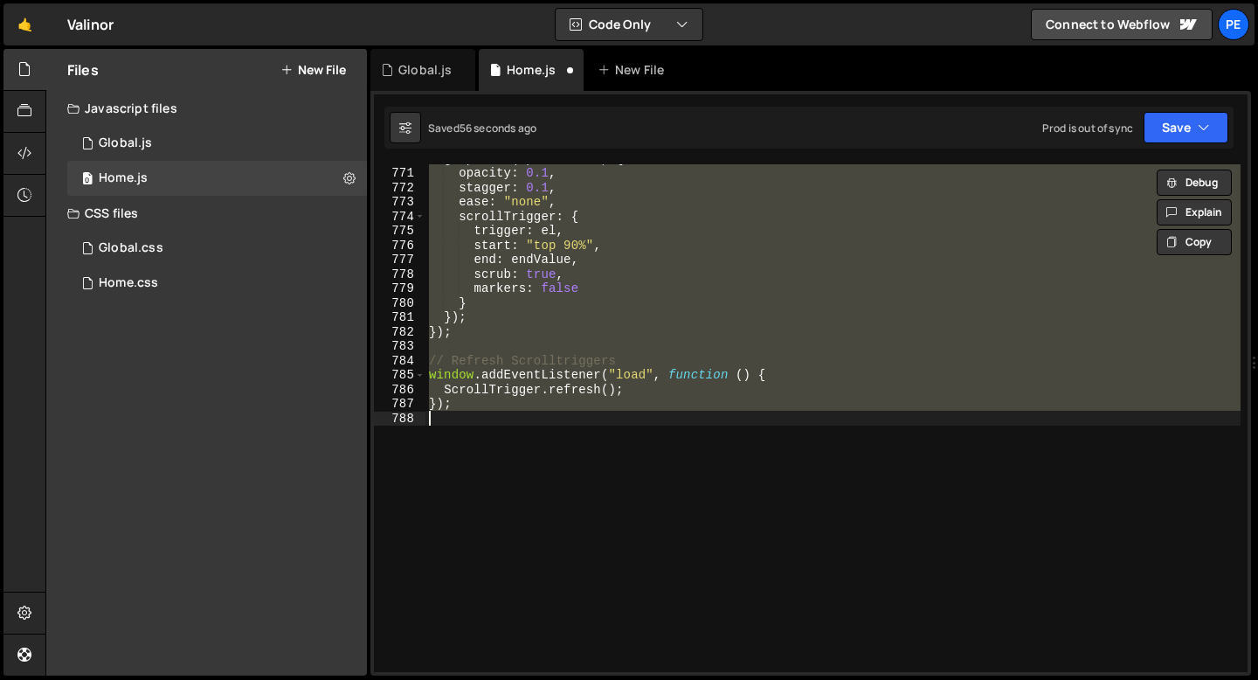
type textarea "invalidateOnRefresh: true"
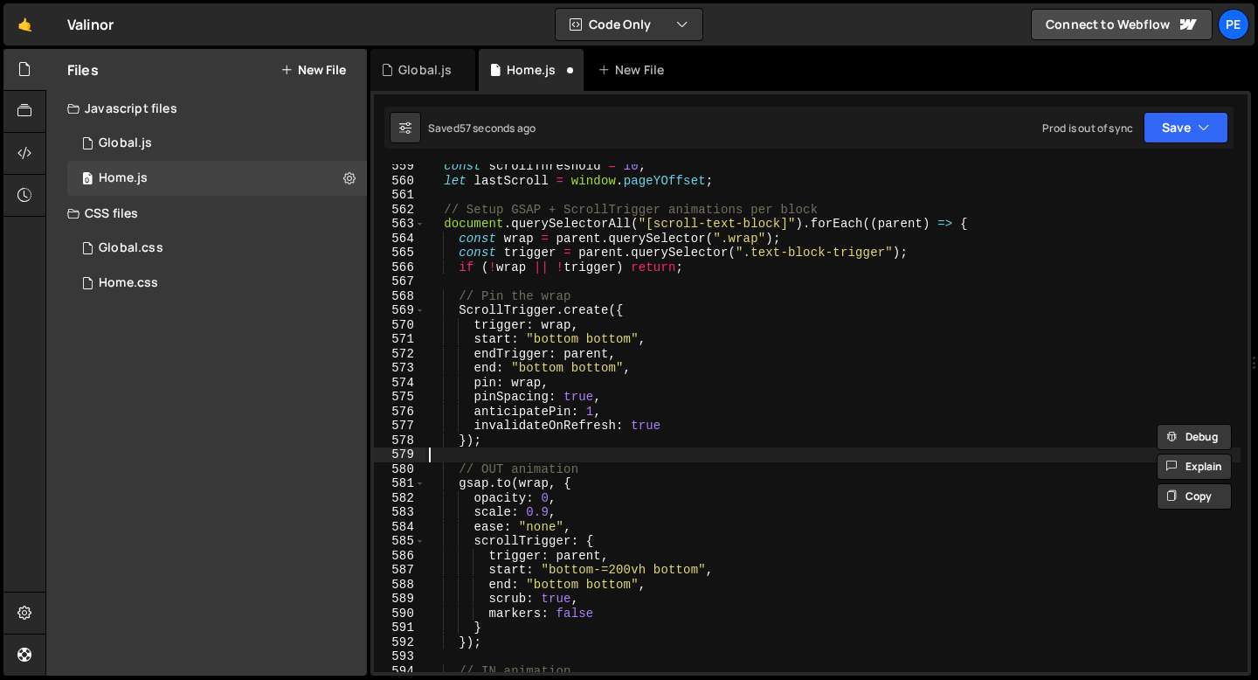
click at [515, 451] on div "const scrollThreshold = 10 ; let lastScroll = window . pageYOffset ; // Setup G…" at bounding box center [833, 427] width 815 height 537
click at [512, 440] on div "const scrollThreshold = 10 ; let lastScroll = window . pageYOffset ; // Setup G…" at bounding box center [833, 427] width 815 height 537
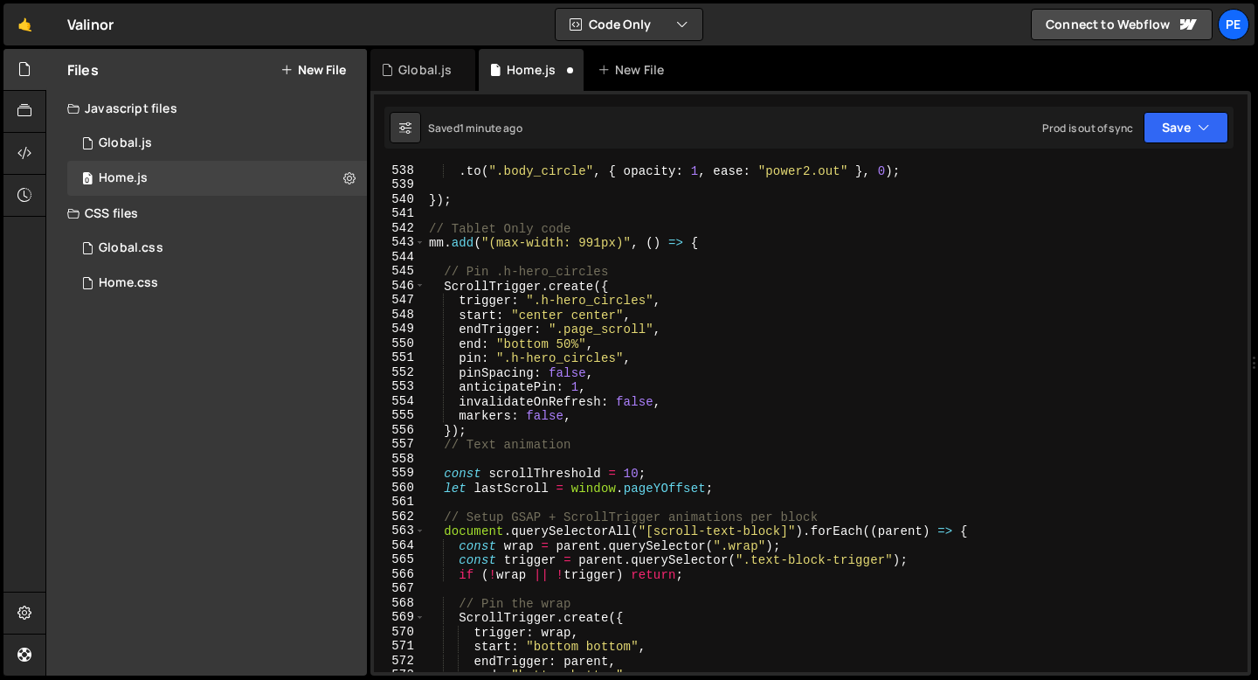
scroll to position [7706, 0]
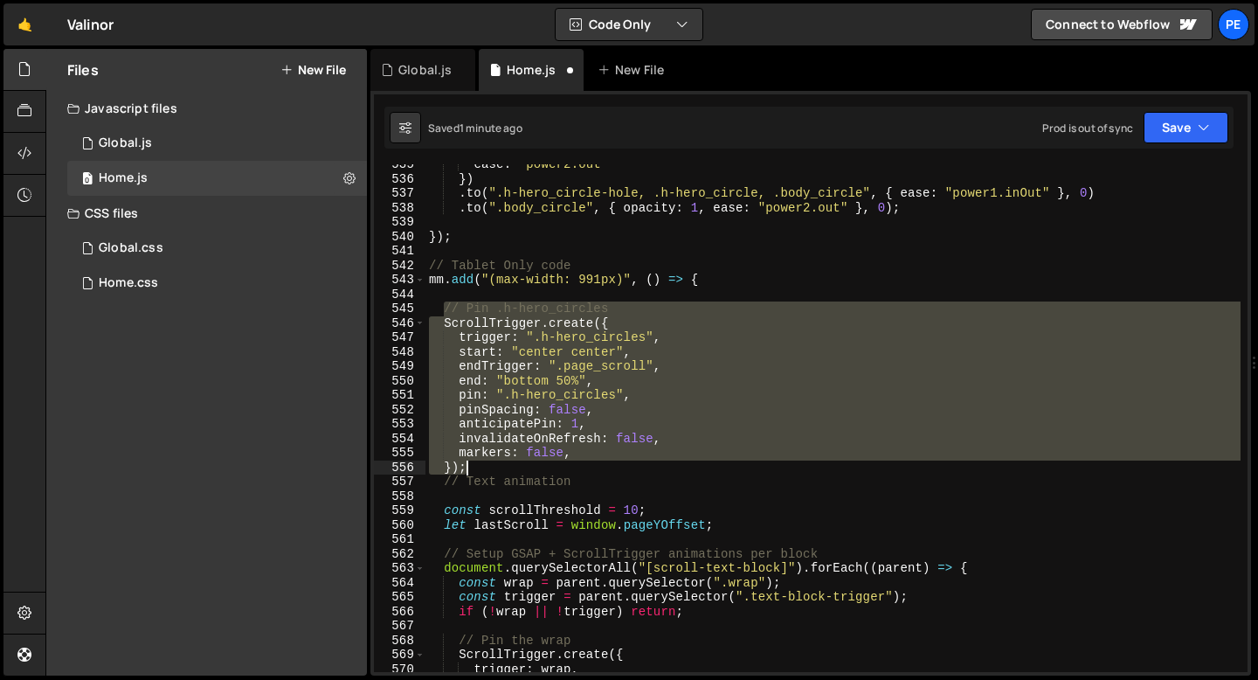
drag, startPoint x: 443, startPoint y: 306, endPoint x: 480, endPoint y: 464, distance: 162.4
click at [480, 464] on div "ease : "power2.out" }) . to ( ".h-hero_circle-hole, .h-hero_circle, .body_circl…" at bounding box center [833, 425] width 815 height 537
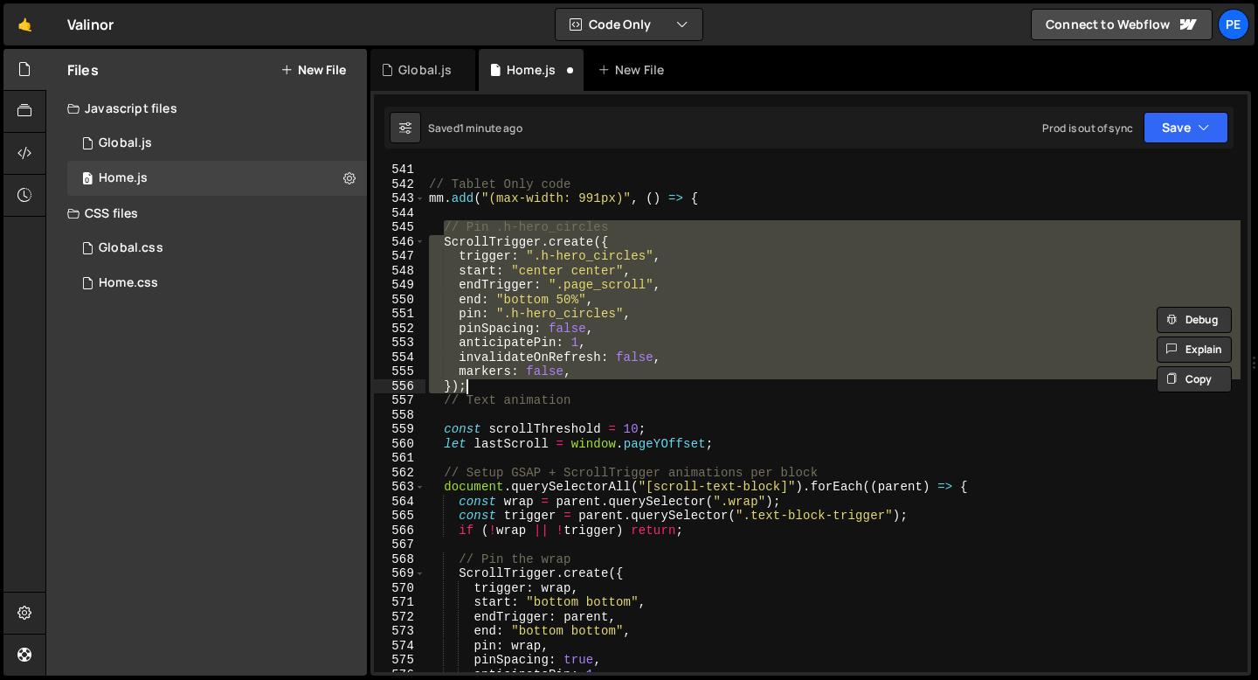
scroll to position [7833, 0]
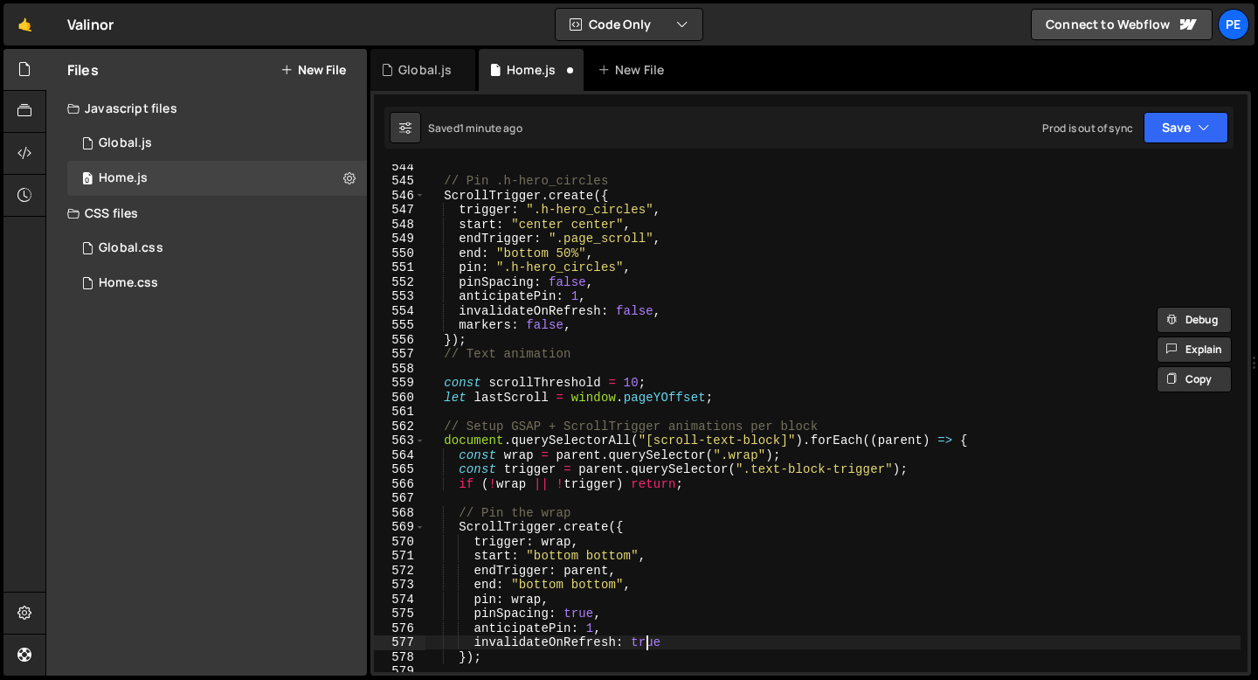
click at [645, 638] on div "// Pin .h-hero_circles ScrollTrigger . create ({ trigger : ".h-hero_circles" , …" at bounding box center [833, 427] width 815 height 537
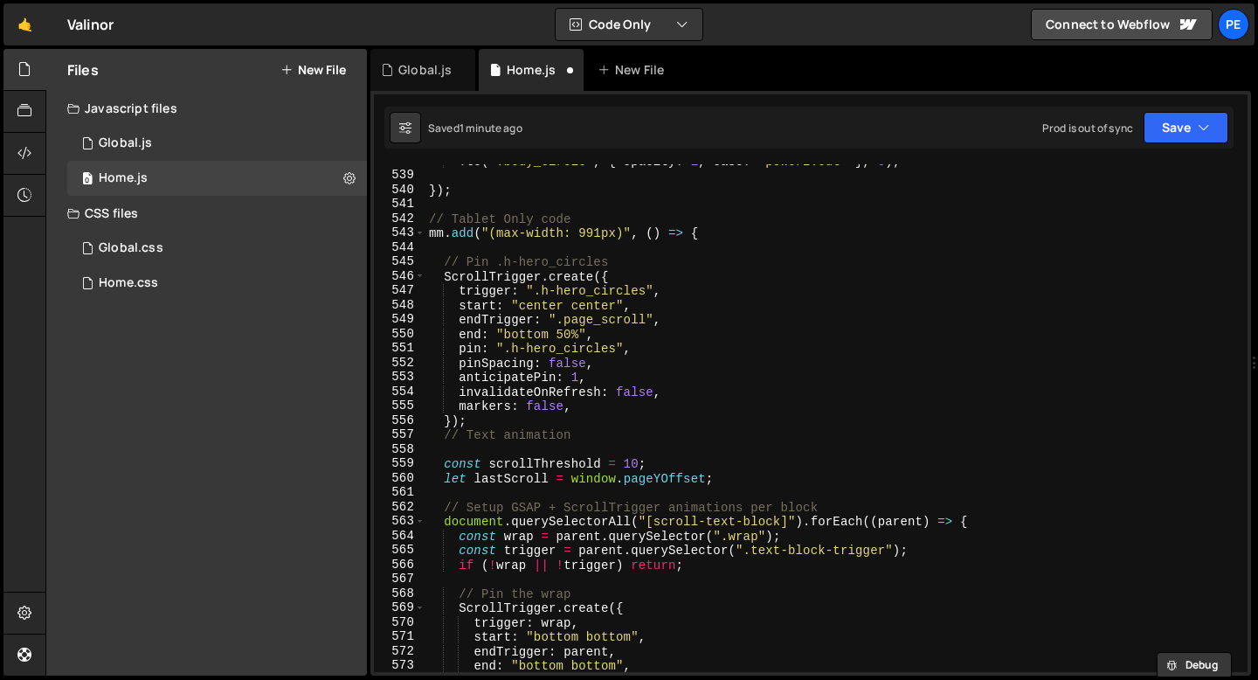
scroll to position [7752, 0]
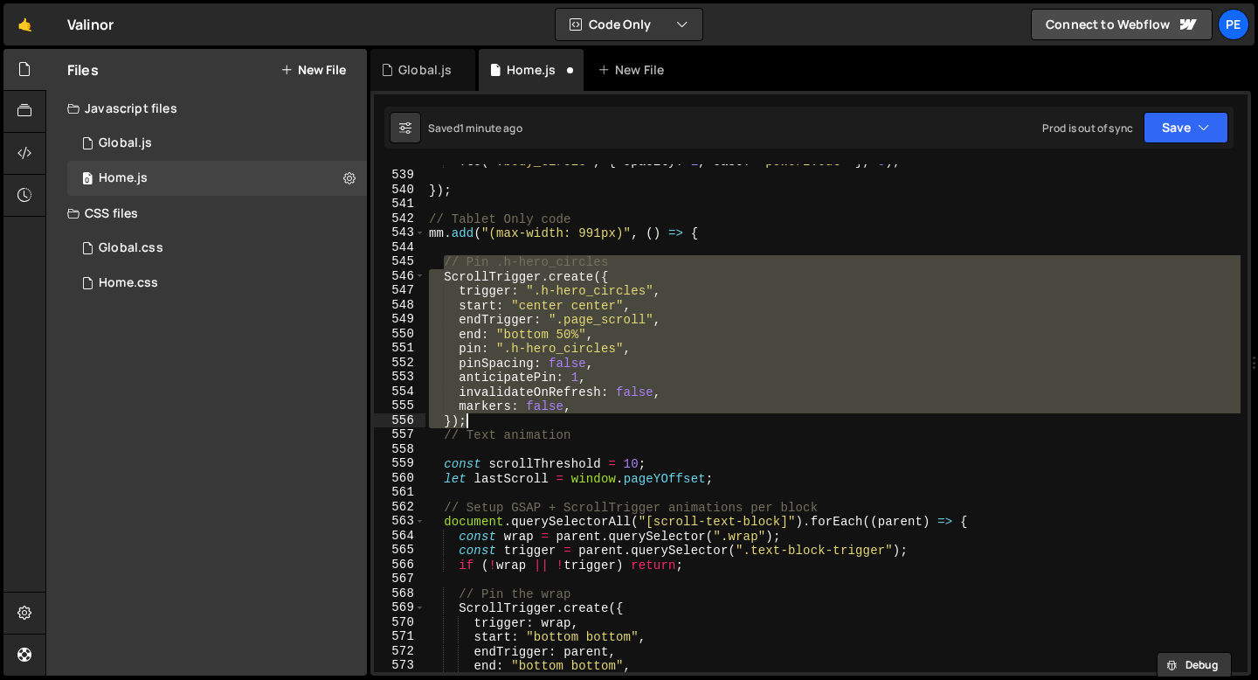
drag, startPoint x: 441, startPoint y: 260, endPoint x: 495, endPoint y: 421, distance: 169.7
click at [495, 421] on div ". to ( ".body_circle" , { opacity : 1 , ease : "power2.out" } , 0 ) ; }) ; // T…" at bounding box center [833, 422] width 815 height 537
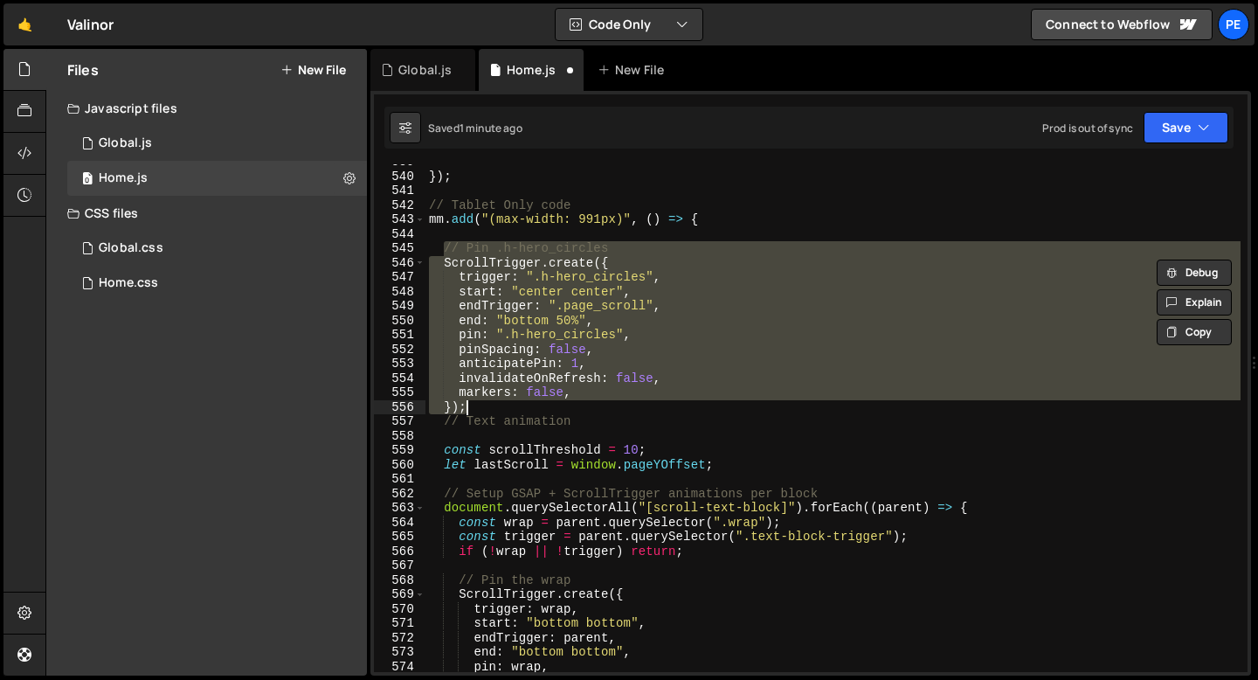
scroll to position [7965, 0]
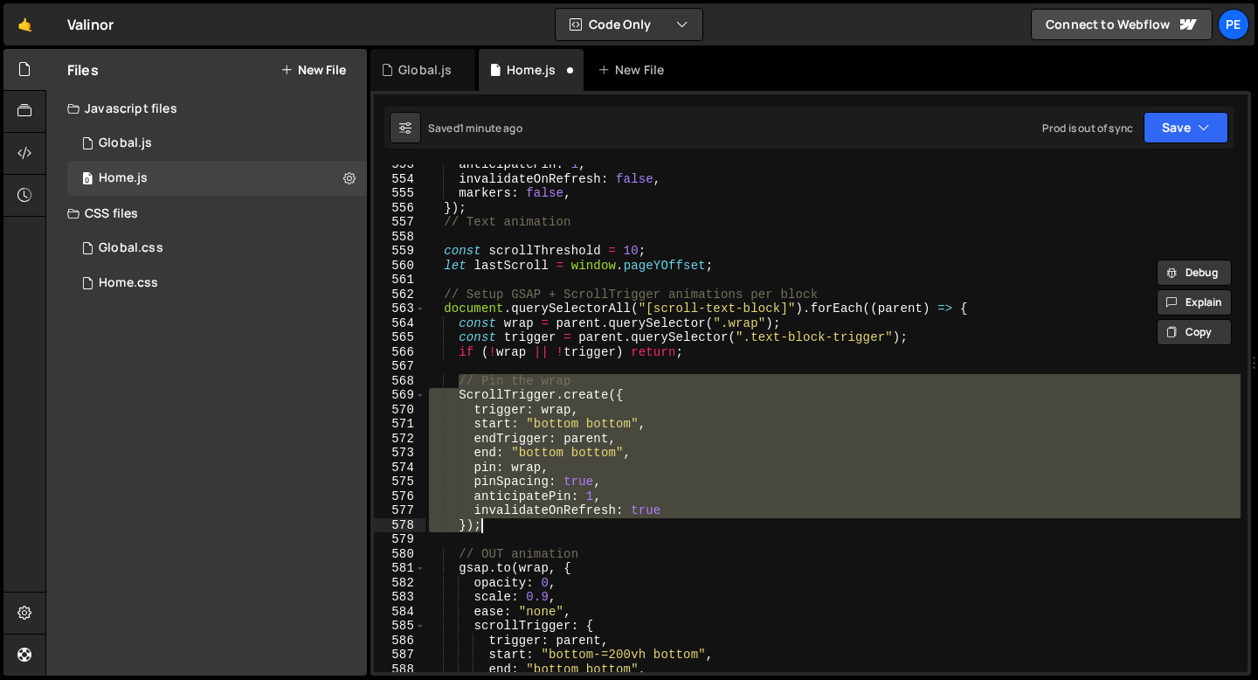
drag, startPoint x: 460, startPoint y: 378, endPoint x: 512, endPoint y: 523, distance: 153.4
click at [512, 523] on div "anticipatePin : 1 , invalidateOnRefresh : false , markers : false , }) ; // Tex…" at bounding box center [833, 425] width 815 height 537
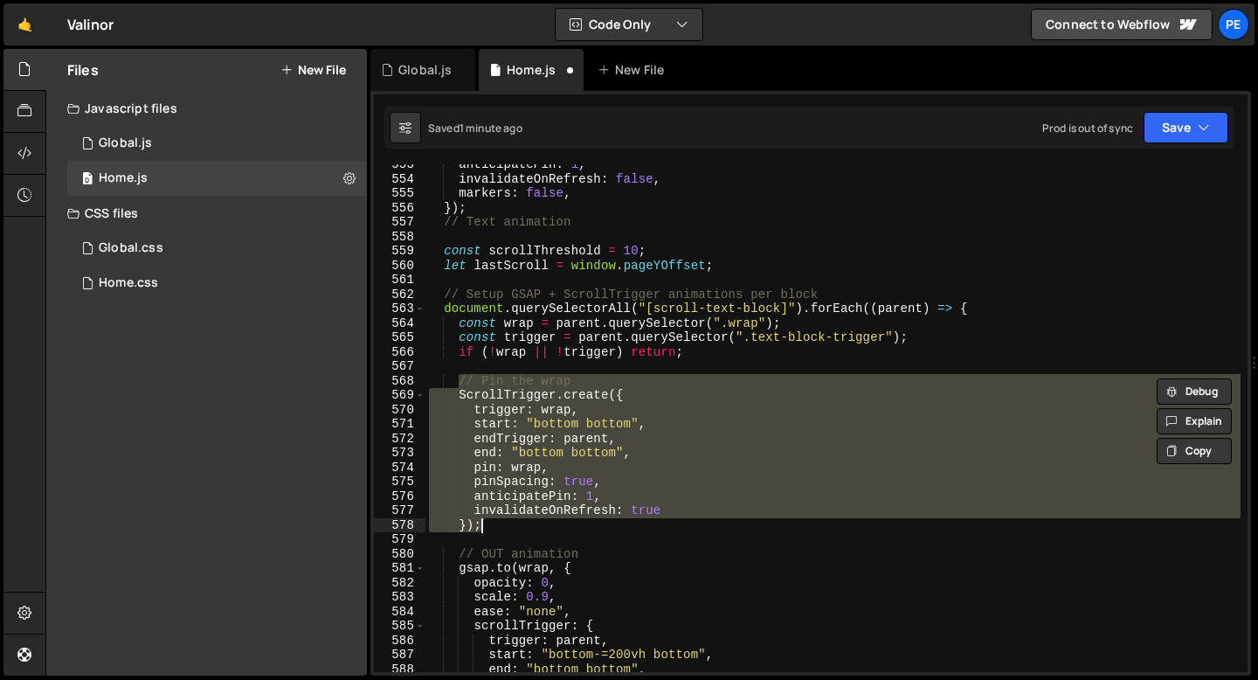
paste textarea "ScrollTrigger.create({ trigger: wrap, start: "bottom bottom", endTrigger: paren…"
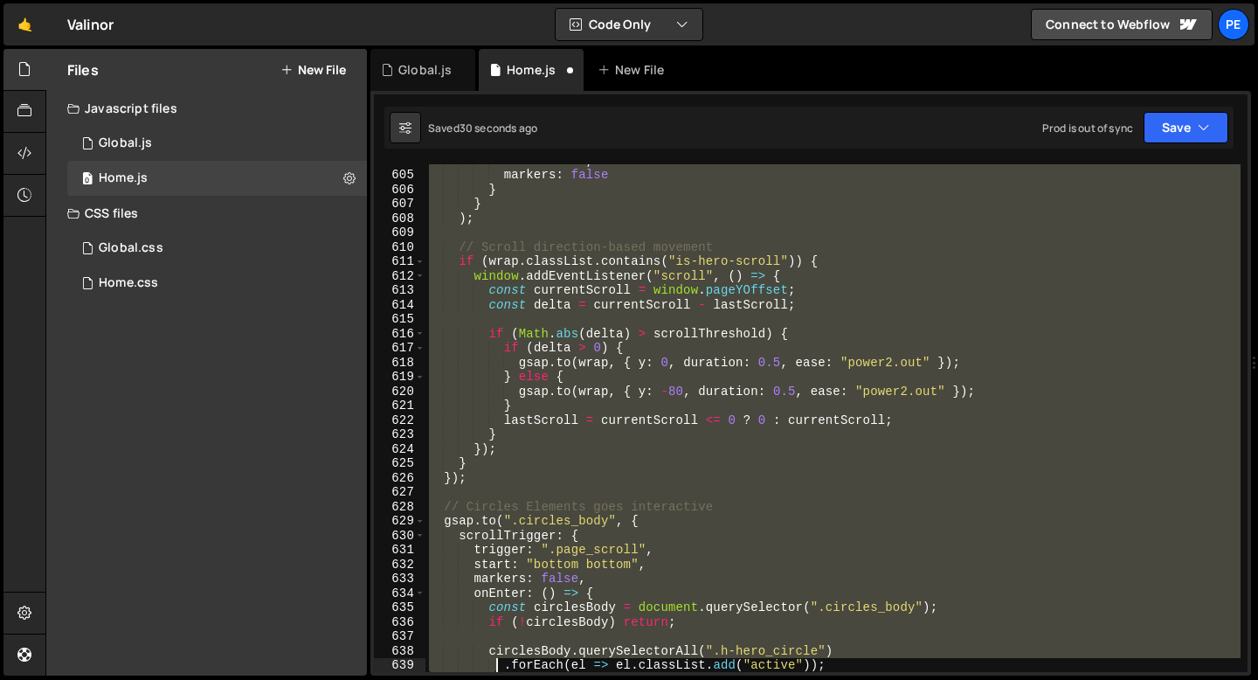
scroll to position [8820, 0]
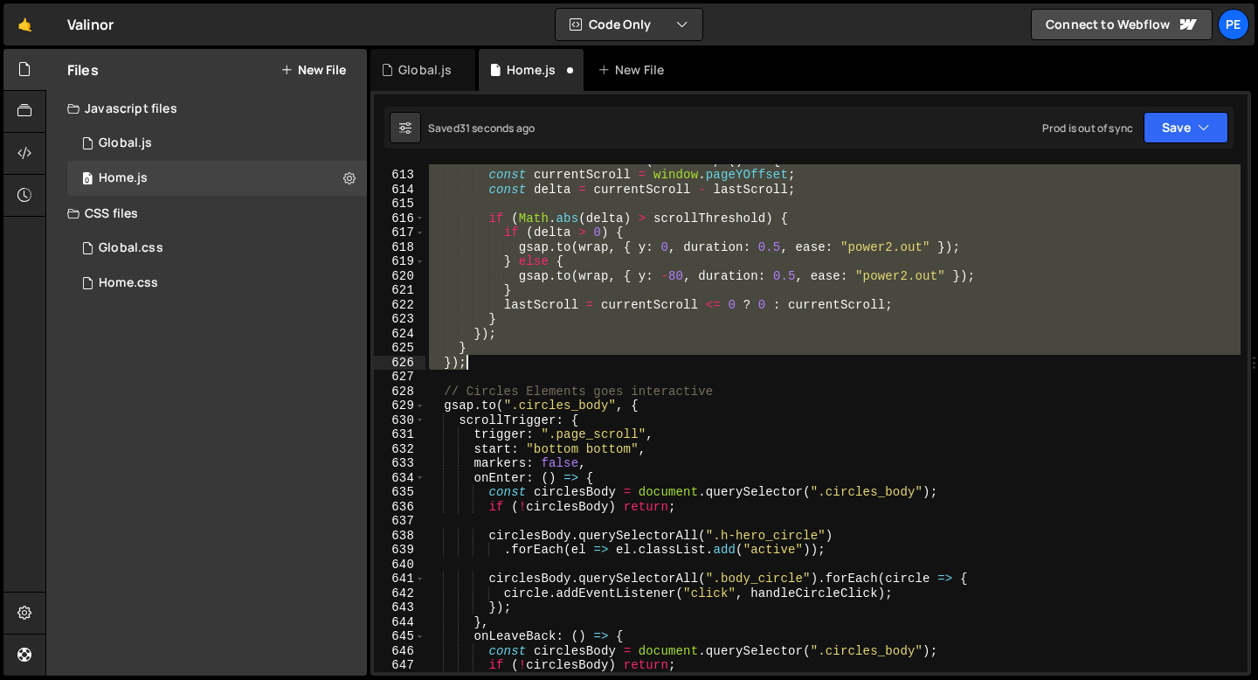
drag, startPoint x: 446, startPoint y: 333, endPoint x: 492, endPoint y: 368, distance: 58.0
click at [492, 368] on div "window . addEventListener ( "scroll" , ( ) => { const currentScroll = window . …" at bounding box center [833, 421] width 815 height 537
type textarea "} });"
paste textarea
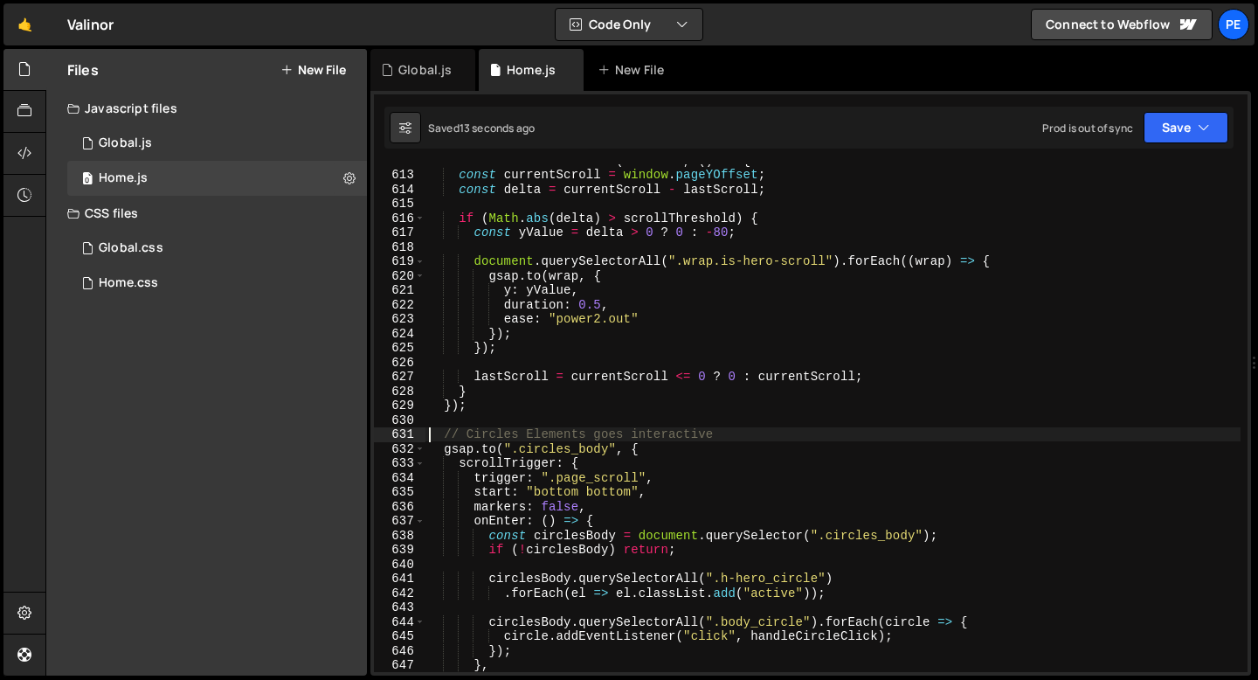
click at [600, 304] on div "window . addEventListener ( "scroll" , ( ) => { const currentScroll = window . …" at bounding box center [833, 421] width 815 height 537
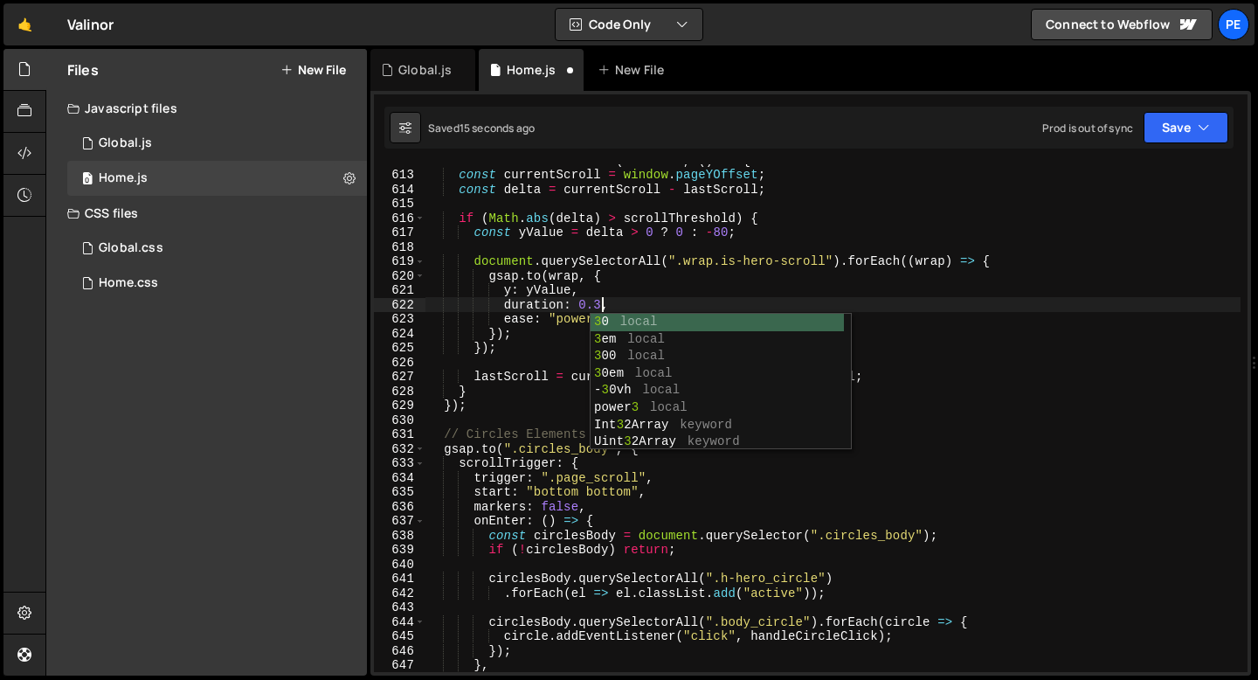
click at [599, 292] on div "window . addEventListener ( "scroll" , ( ) => { const currentScroll = window . …" at bounding box center [833, 421] width 815 height 537
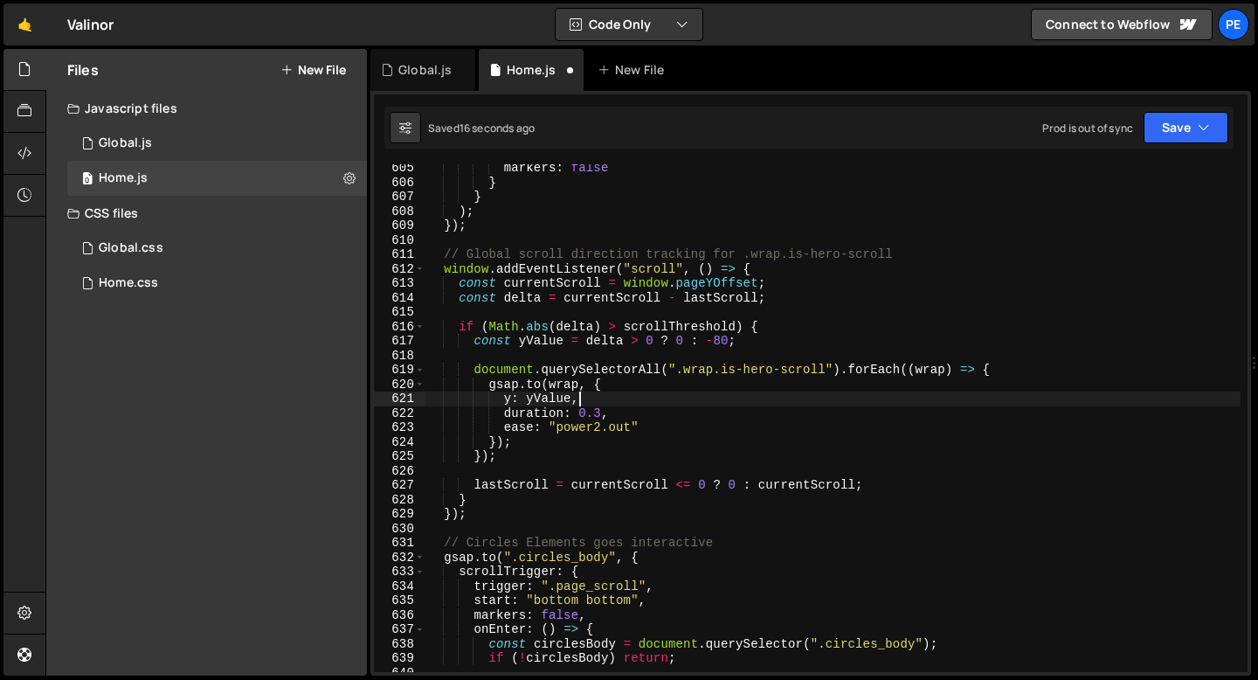
scroll to position [8671, 0]
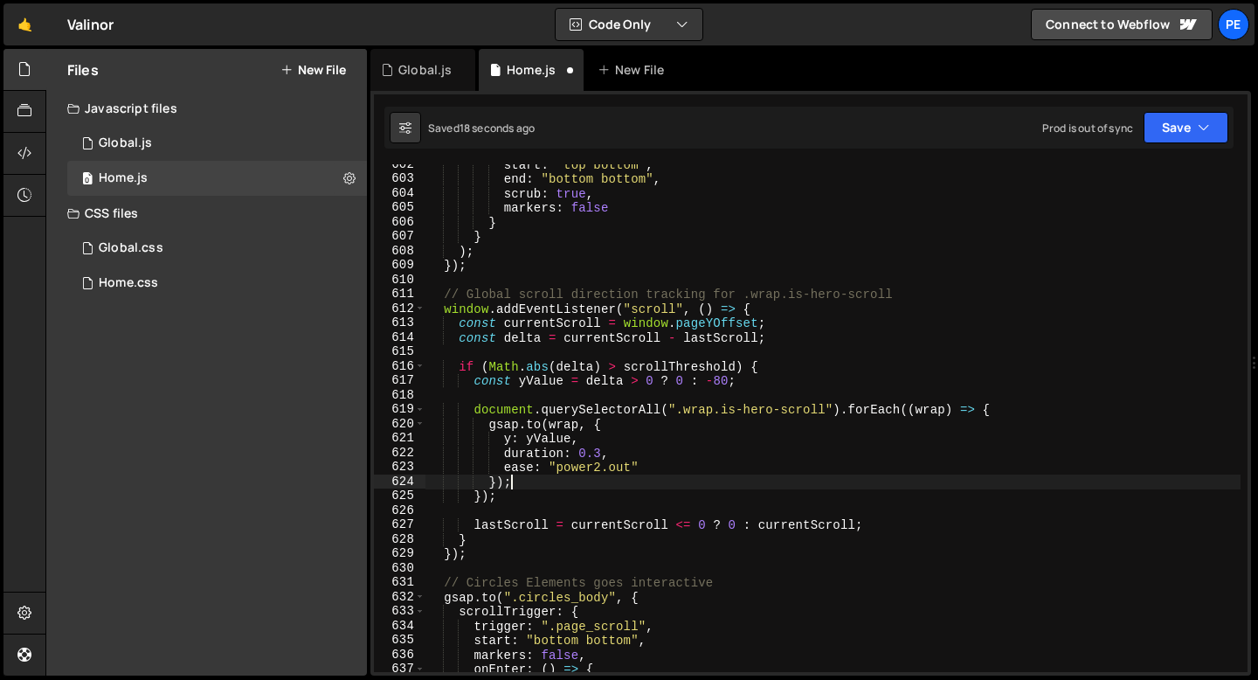
click at [585, 479] on div "start : "top bottom" , end : "bottom bottom" , scrub : true , markers : false }…" at bounding box center [833, 425] width 815 height 537
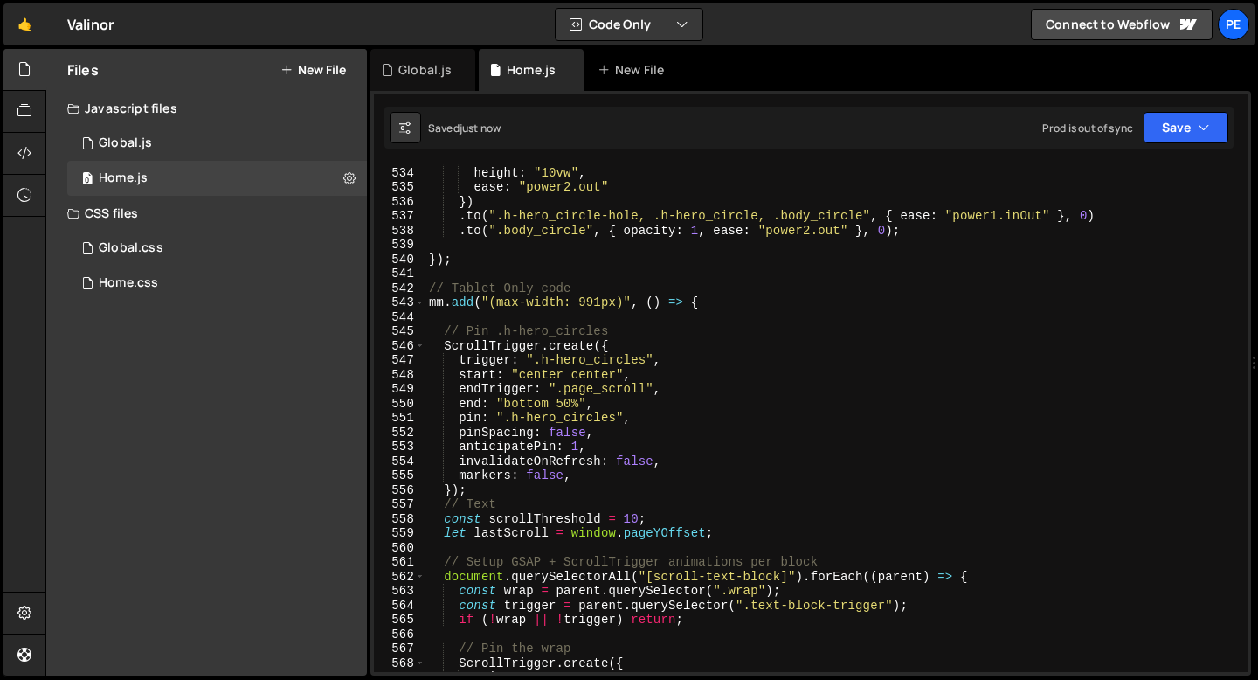
scroll to position [7592, 0]
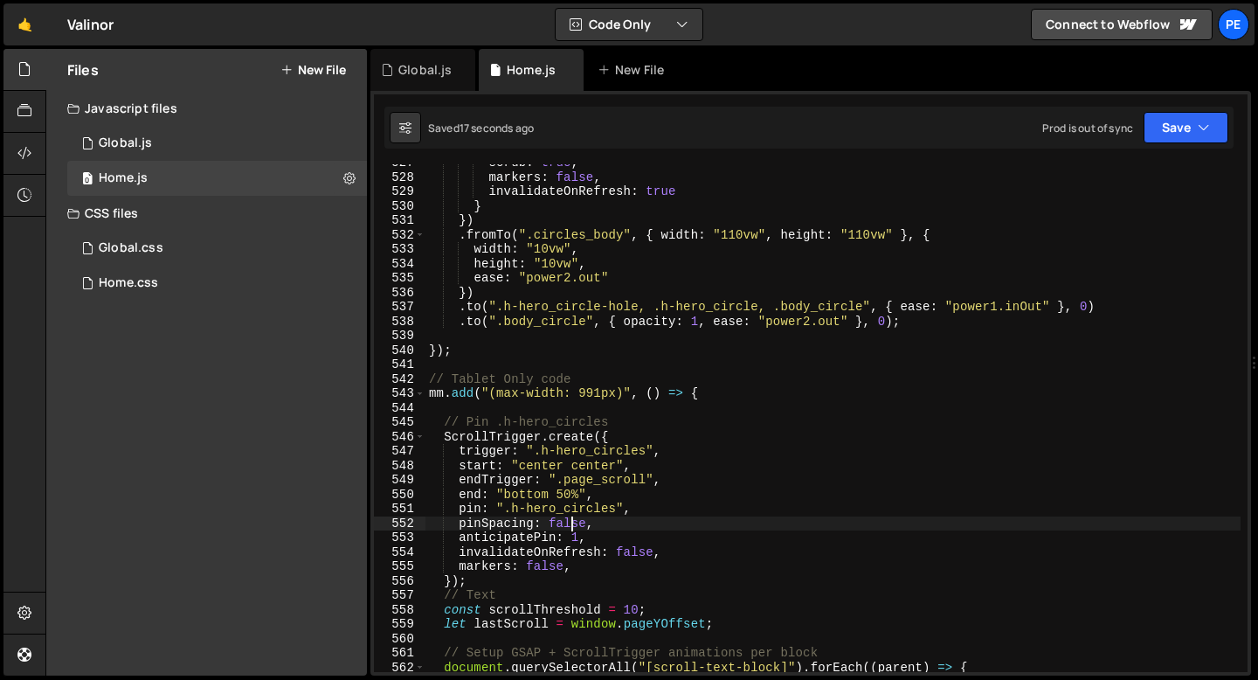
click at [568, 520] on div "scrub : true , markers : false , invalidateOnRefresh : true } }) . fromTo ( ".c…" at bounding box center [833, 424] width 815 height 537
click at [567, 518] on div "scrub : true , markers : false , invalidateOnRefresh : true } }) . fromTo ( ".c…" at bounding box center [833, 424] width 815 height 537
click at [566, 518] on div "scrub : true , markers : false , invalidateOnRefresh : true } }) . fromTo ( ".c…" at bounding box center [833, 424] width 815 height 537
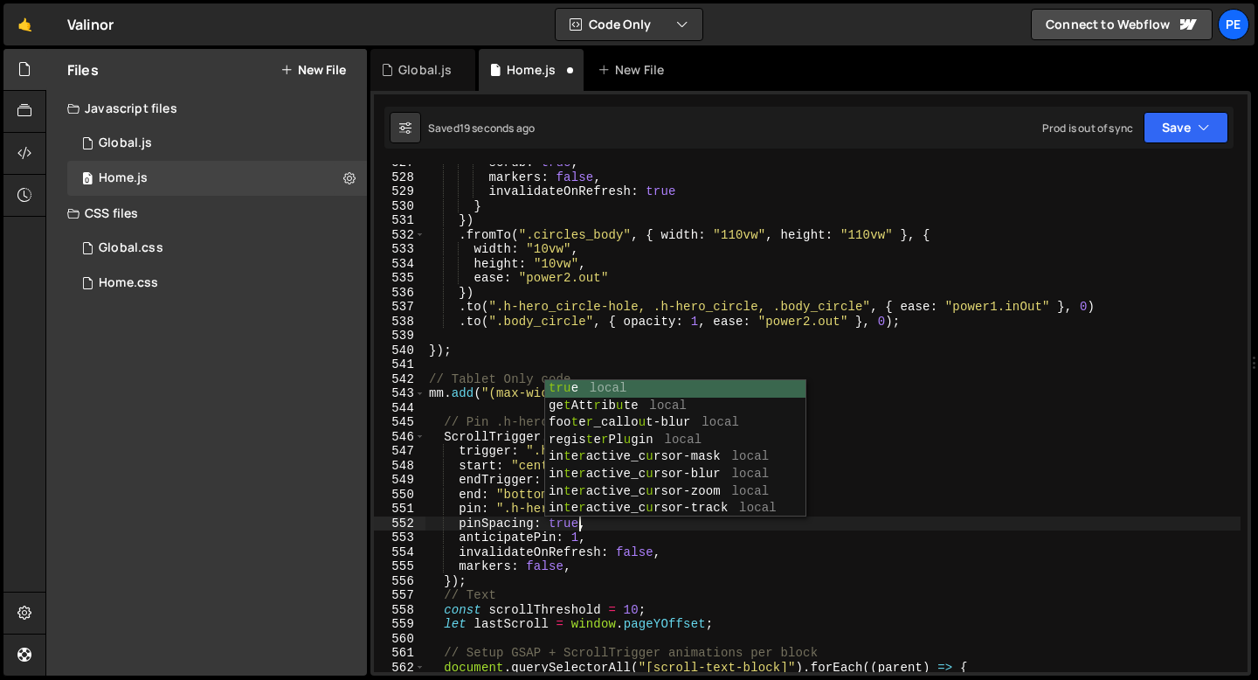
scroll to position [0, 10]
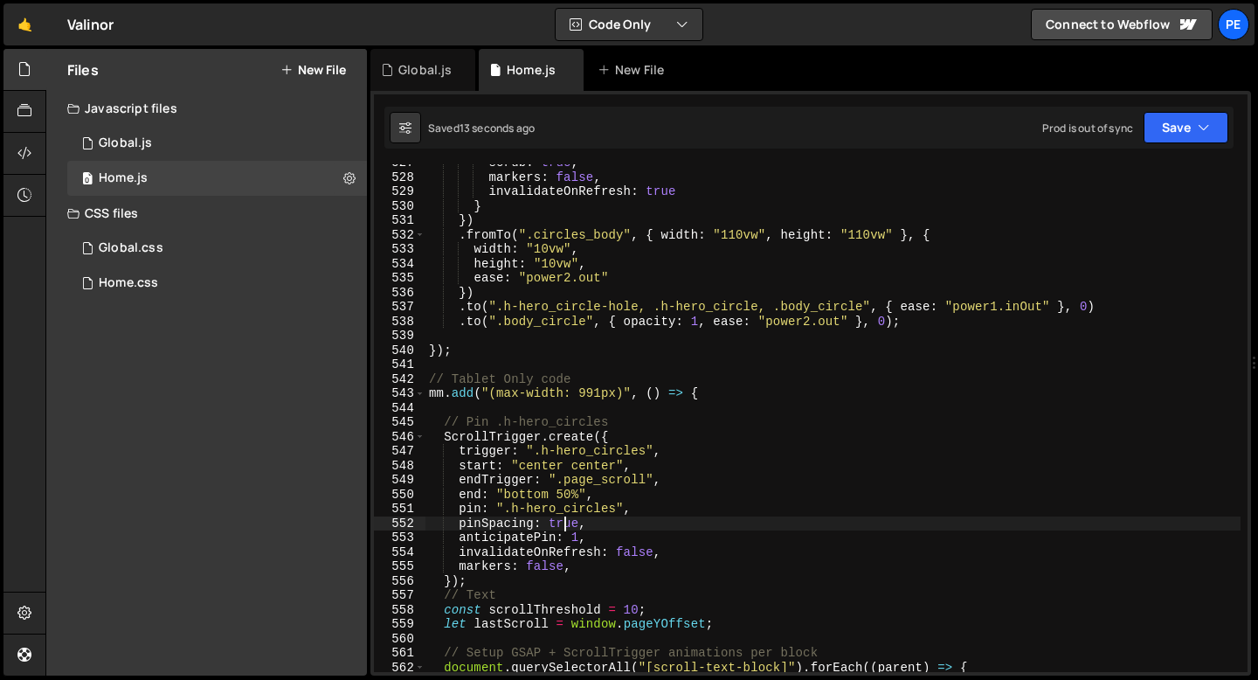
click at [562, 524] on div "scrub : true , markers : false , invalidateOnRefresh : true } }) . fromTo ( ".c…" at bounding box center [833, 424] width 815 height 537
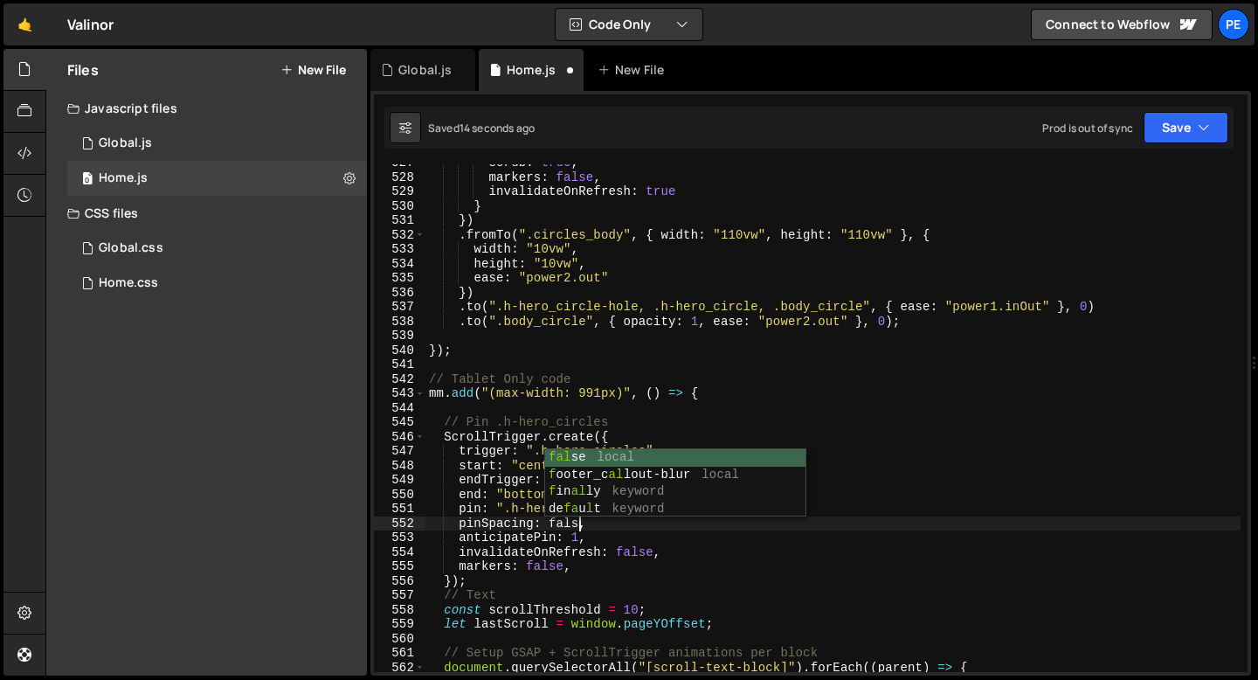
scroll to position [0, 10]
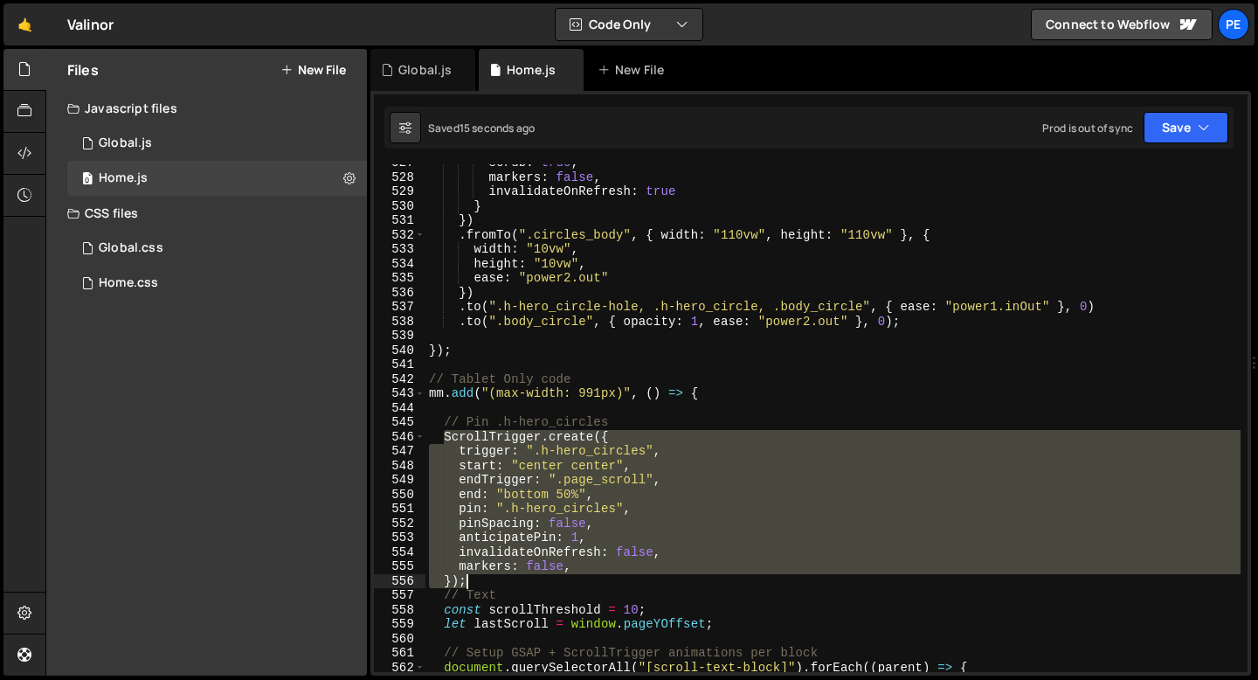
drag, startPoint x: 444, startPoint y: 436, endPoint x: 484, endPoint y: 586, distance: 155.6
click at [484, 586] on div "scrub : true , markers : false , invalidateOnRefresh : true } }) . fromTo ( ".c…" at bounding box center [833, 424] width 815 height 537
paste textarea
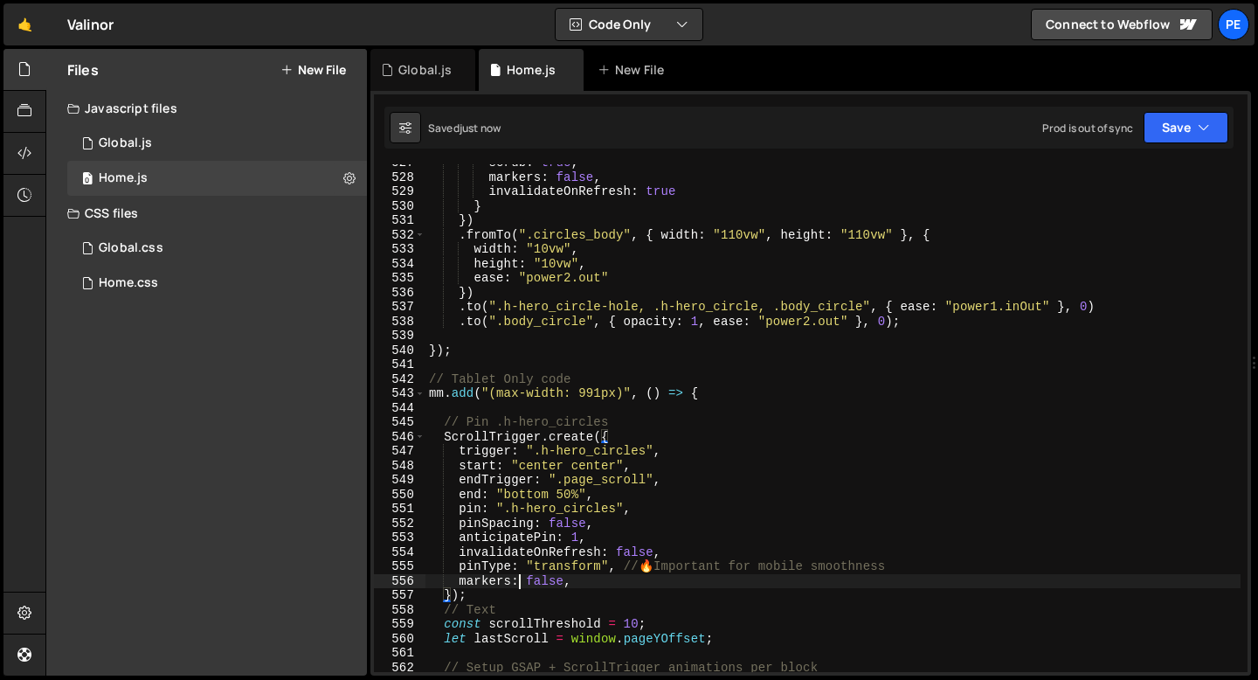
click at [516, 586] on div "scrub : true , markers : false , invalidateOnRefresh : true } }) . fromTo ( ".c…" at bounding box center [833, 424] width 815 height 537
type textarea "});"
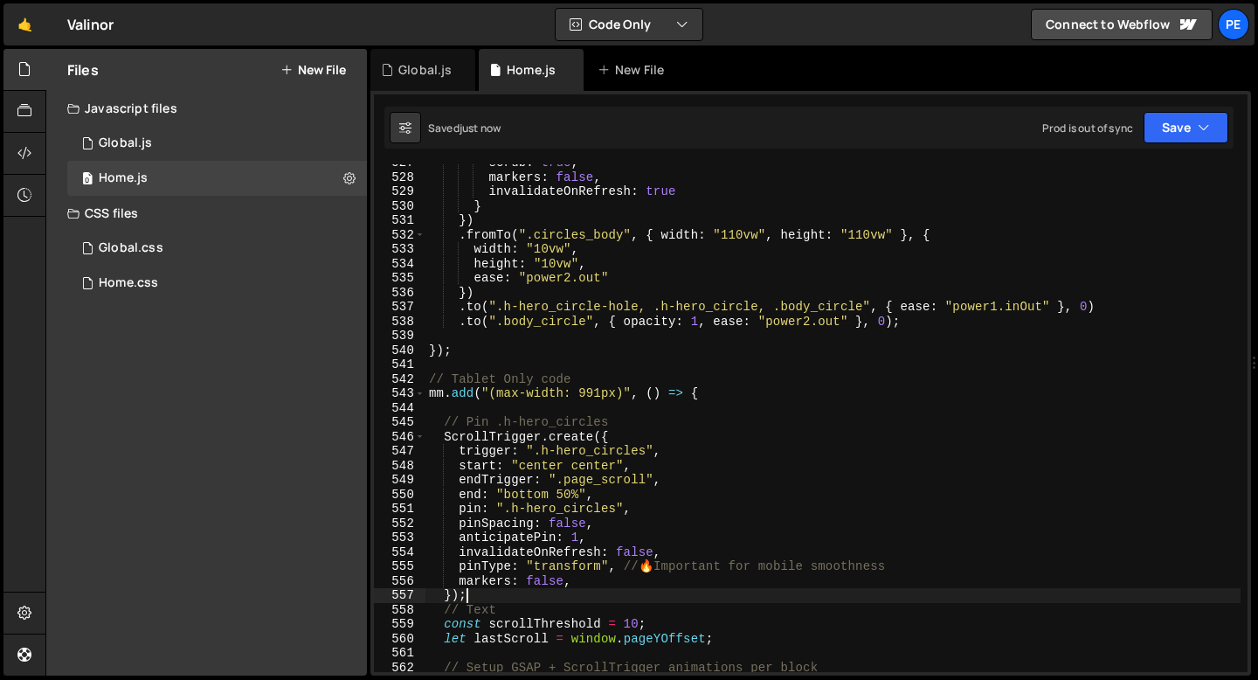
scroll to position [0, 0]
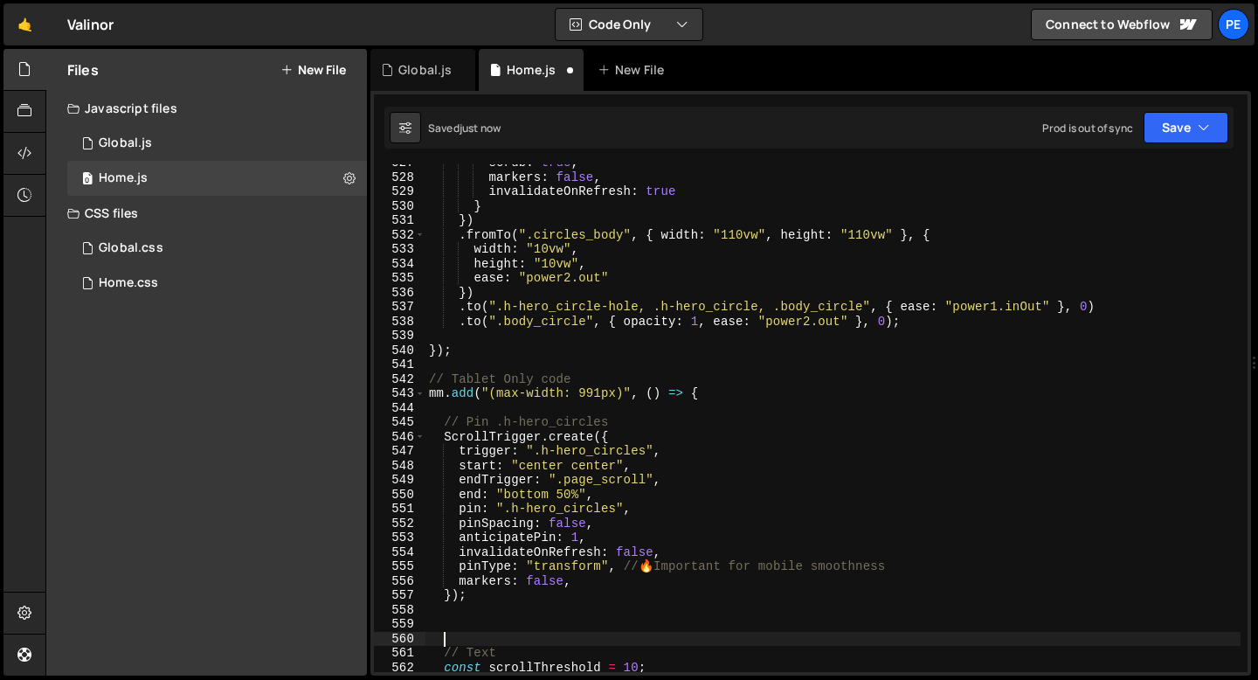
click at [515, 645] on div "scrub : true , markers : false , invalidateOnRefresh : true } }) . fromTo ( ".c…" at bounding box center [833, 424] width 815 height 537
click at [515, 647] on div "scrub : true , markers : false , invalidateOnRefresh : true } }) . fromTo ( ".c…" at bounding box center [833, 424] width 815 height 537
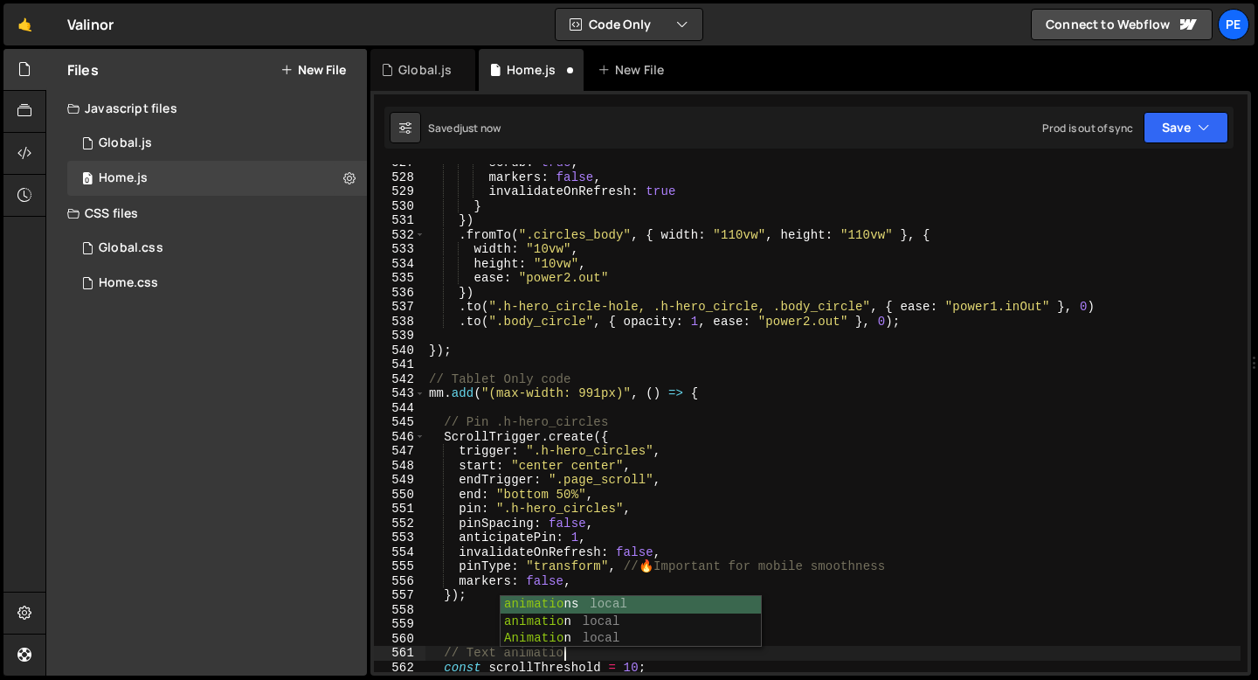
scroll to position [0, 9]
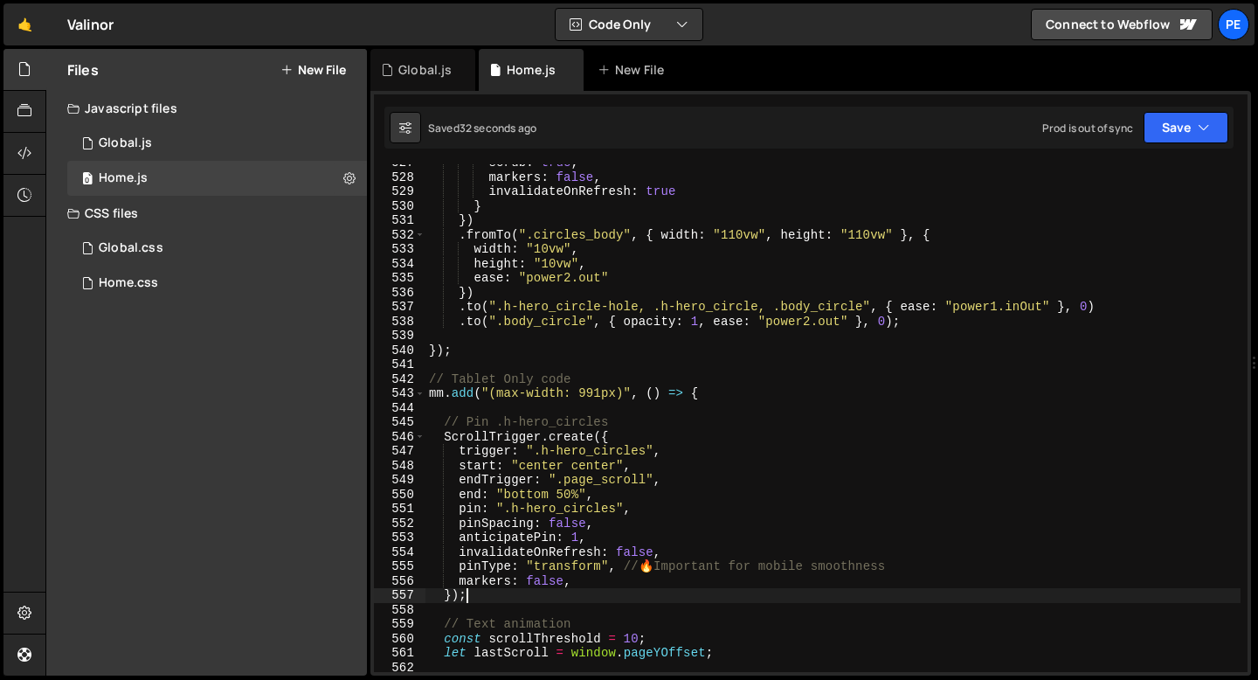
click at [498, 600] on div "scrub : true , markers : false , invalidateOnRefresh : true } }) . fromTo ( ".c…" at bounding box center [833, 424] width 815 height 537
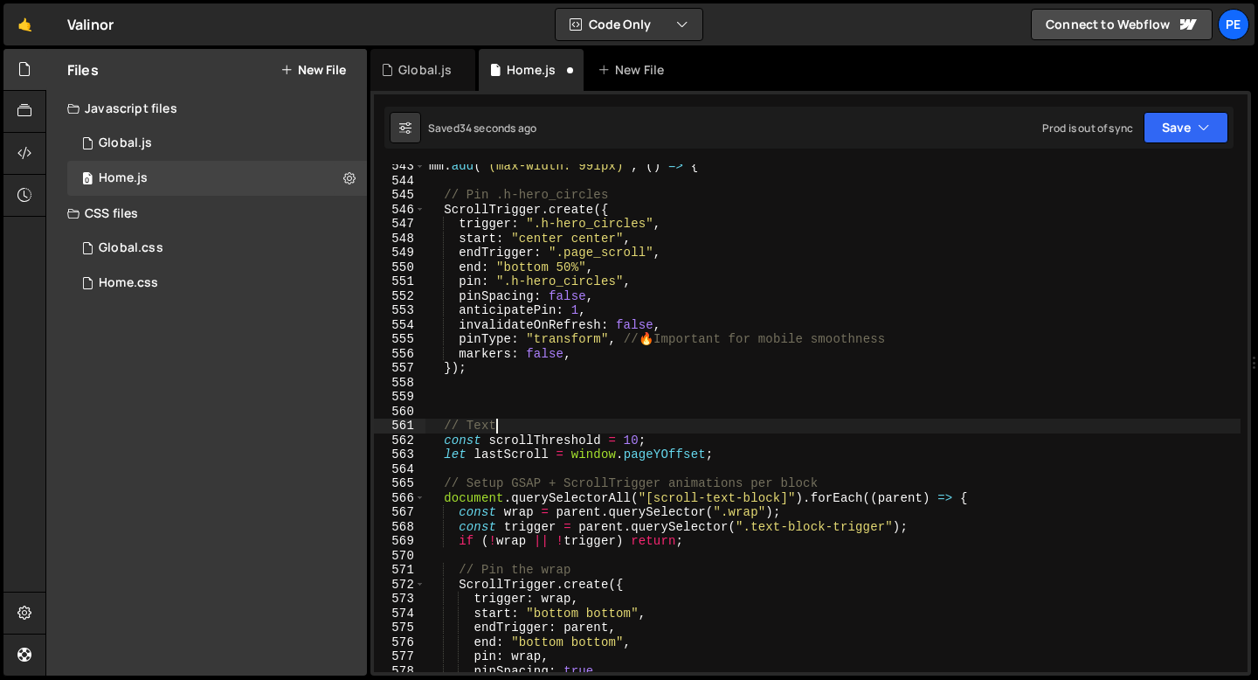
scroll to position [7819, 0]
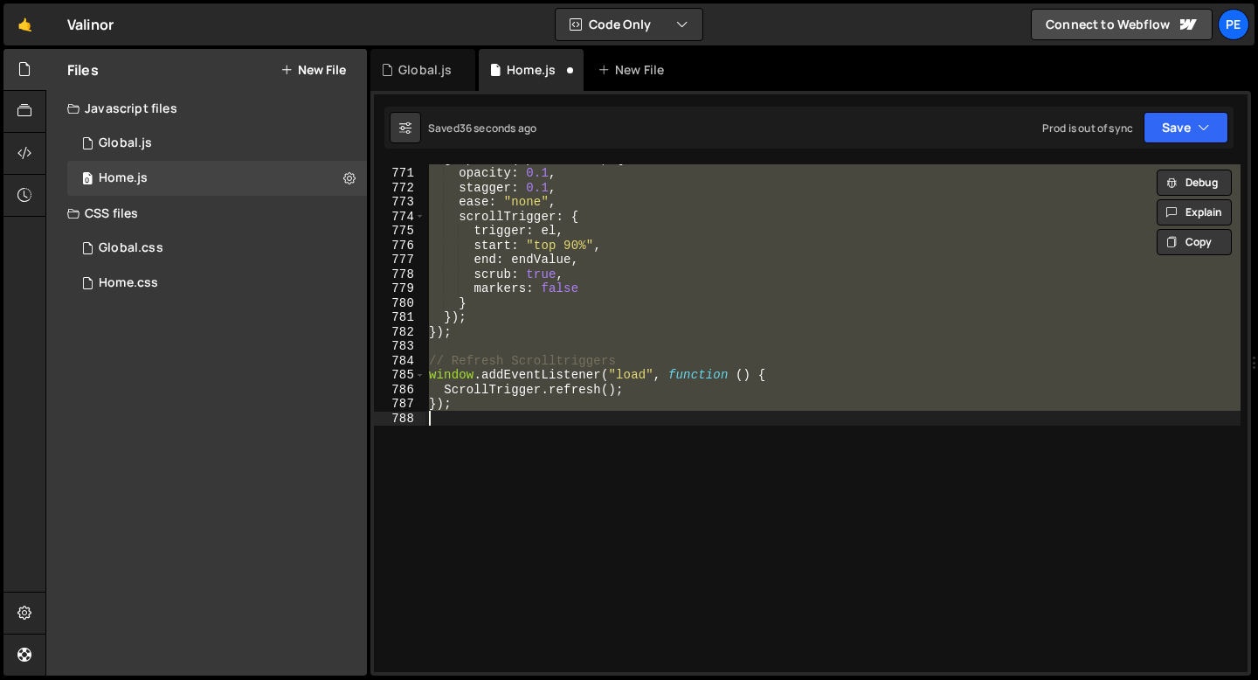
type textarea "markers: false, });"
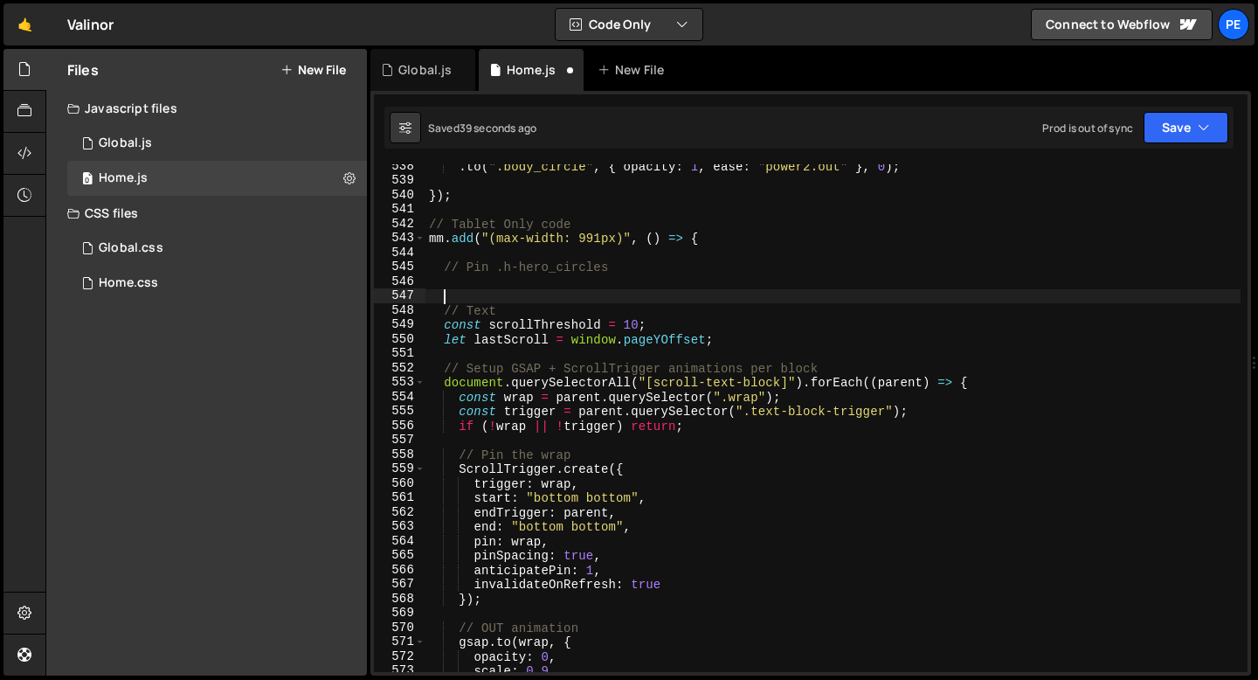
scroll to position [0, 0]
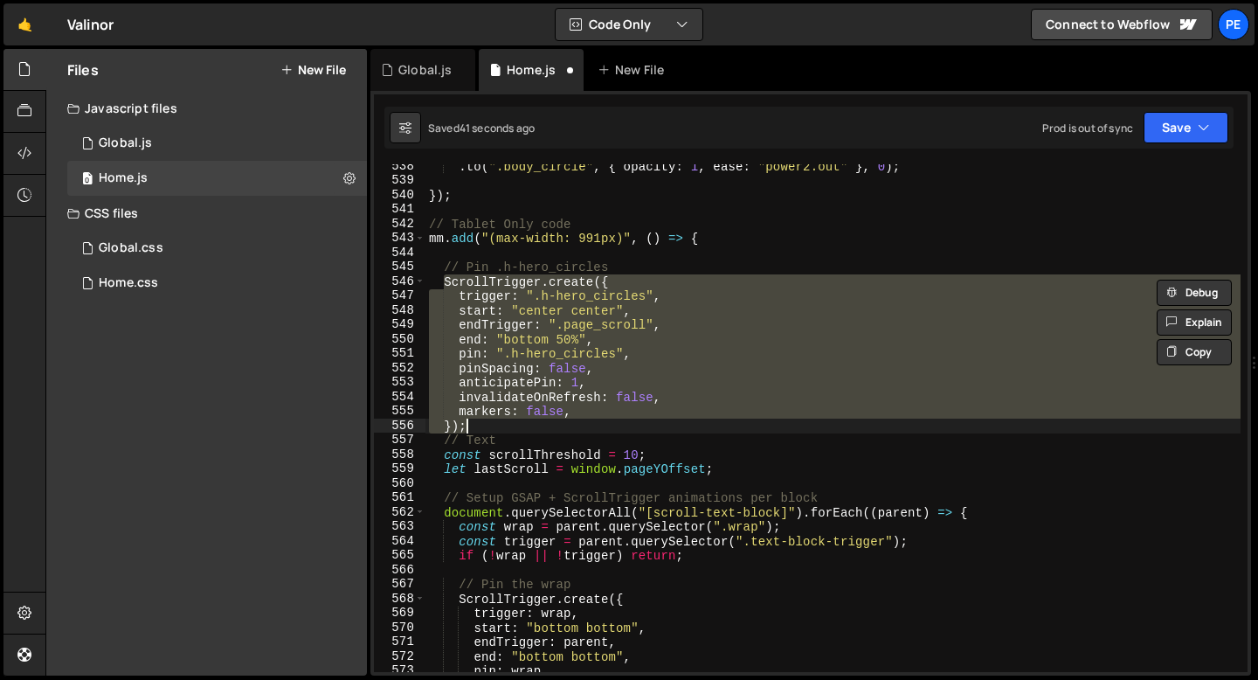
type textarea "});"
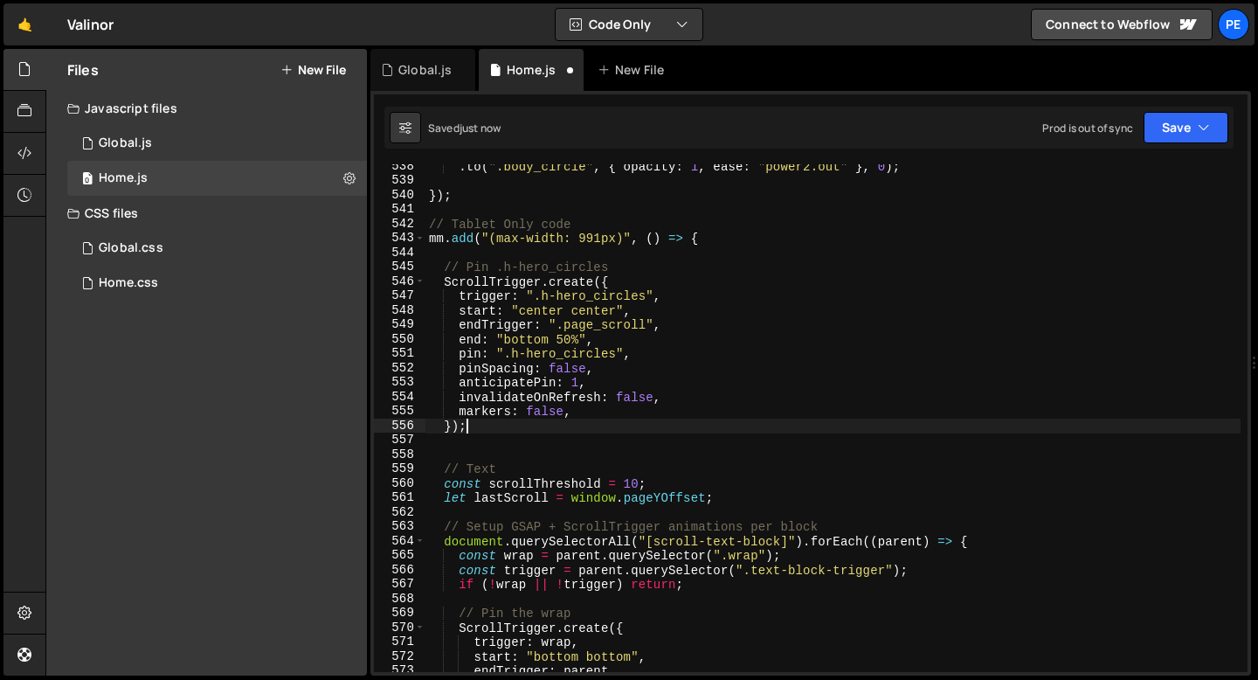
click at [519, 430] on div ". to ( ".body_circle" , { opacity : 1 , ease : "power2.out" } , 0 ) ; }) ; // T…" at bounding box center [833, 427] width 815 height 537
click at [586, 383] on div ". to ( ".body_circle" , { opacity : 1 , ease : "power2.out" } , 0 ) ; }) ; // T…" at bounding box center [833, 427] width 815 height 537
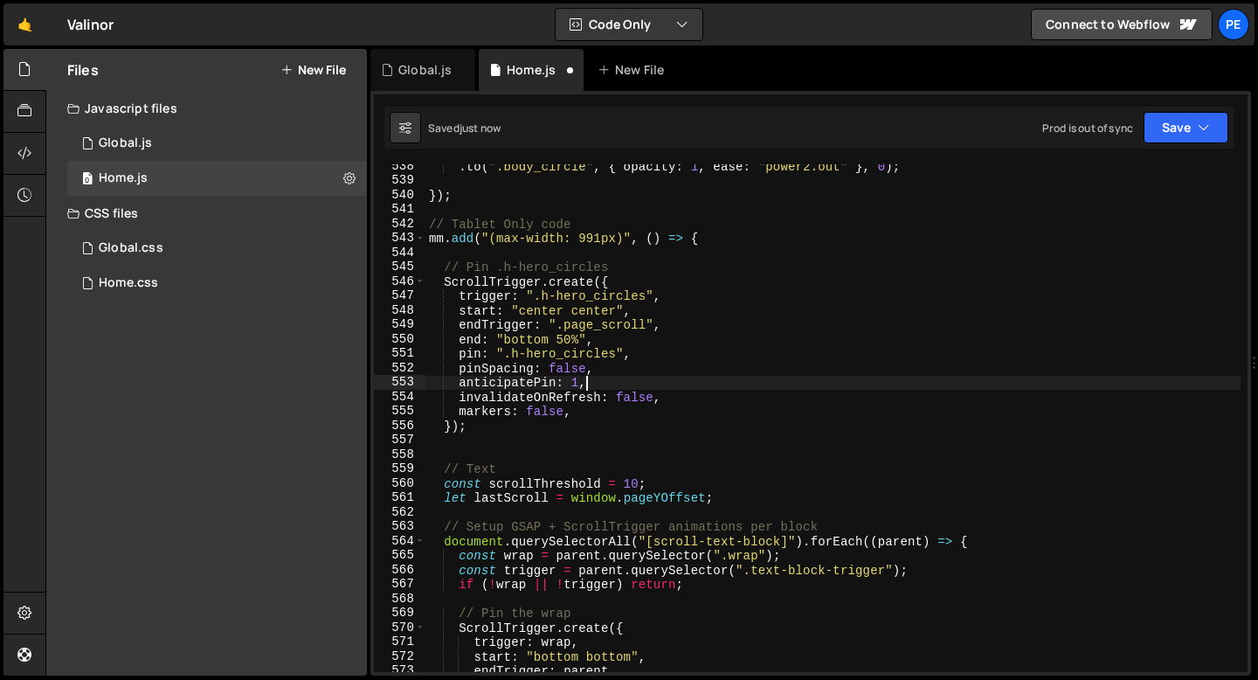
click at [586, 383] on div ". to ( ".body_circle" , { opacity : 1 , ease : "power2.out" } , 0 ) ; }) ; // T…" at bounding box center [833, 427] width 815 height 537
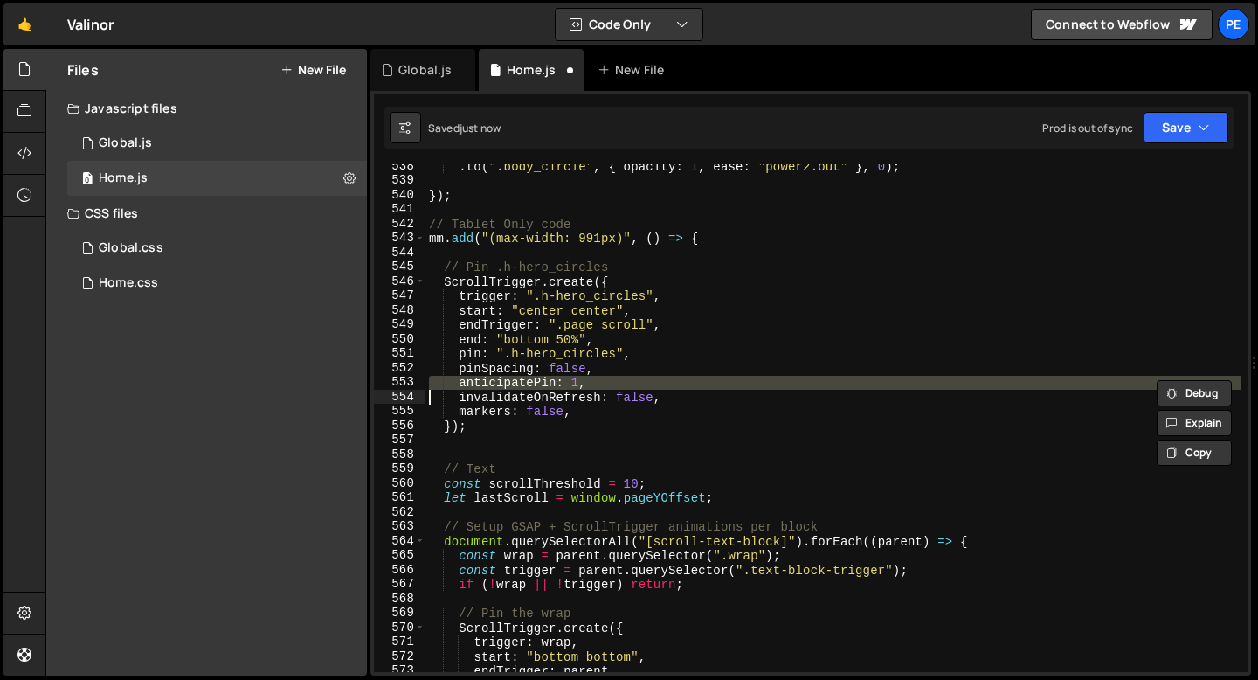
click at [586, 383] on div ". to ( ".body_circle" , { opacity : 1 , ease : "power2.out" } , 0 ) ; }) ; // T…" at bounding box center [833, 427] width 815 height 537
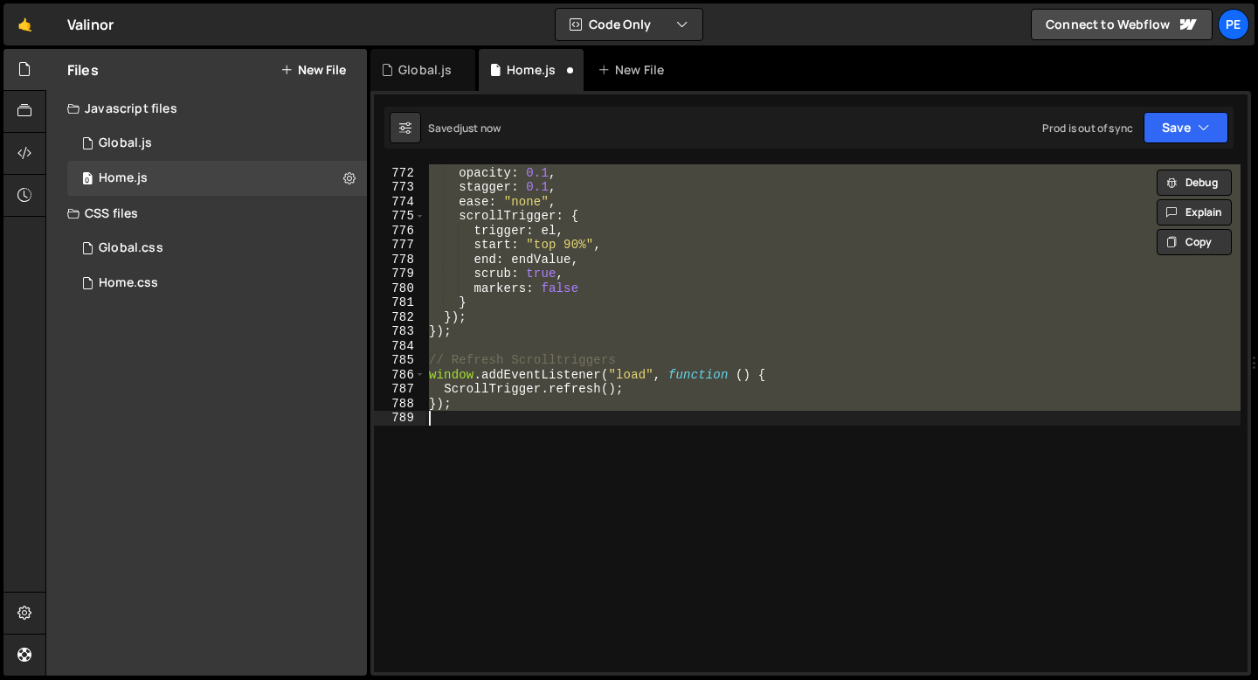
scroll to position [7748, 0]
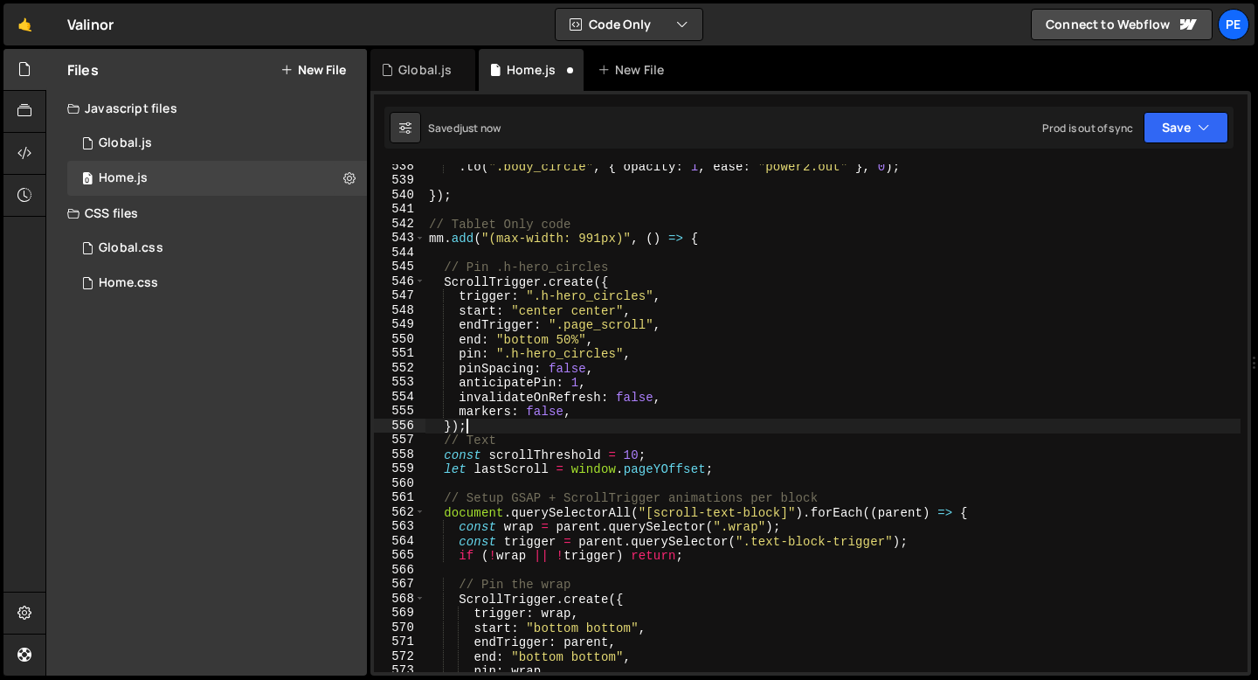
click at [592, 384] on div ". to ( ".body_circle" , { opacity : 1 , ease : "power2.out" } , 0 ) ; }) ; // T…" at bounding box center [833, 427] width 815 height 537
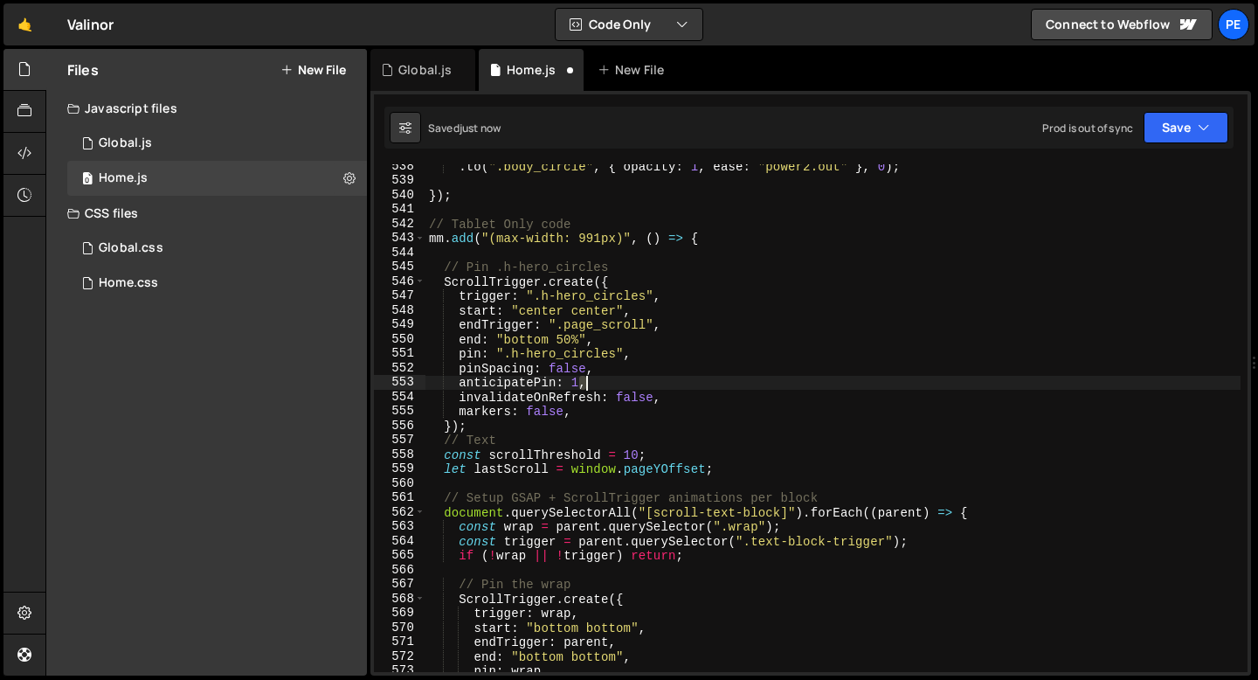
click at [592, 384] on div ". to ( ".body_circle" , { opacity : 1 , ease : "power2.out" } , 0 ) ; }) ; // T…" at bounding box center [833, 427] width 815 height 537
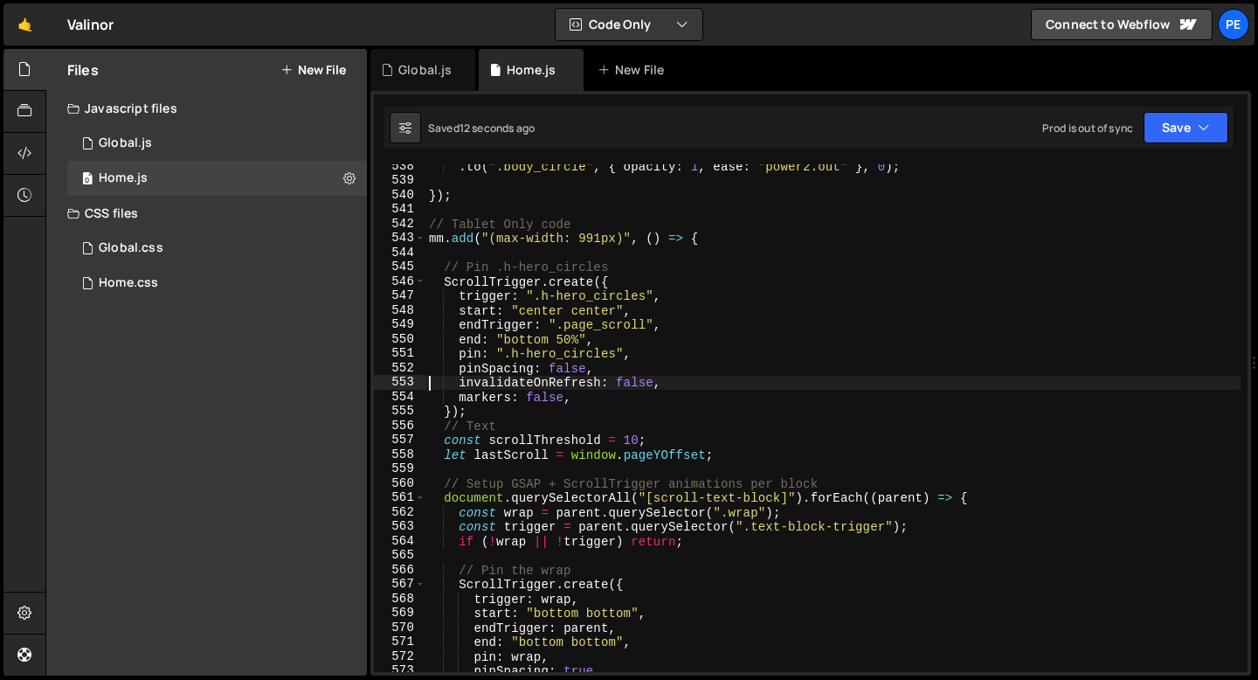
click at [588, 395] on div ". to ( ".body_circle" , { opacity : 1 , ease : "power2.out" } , 0 ) ; }) ; // T…" at bounding box center [833, 427] width 815 height 537
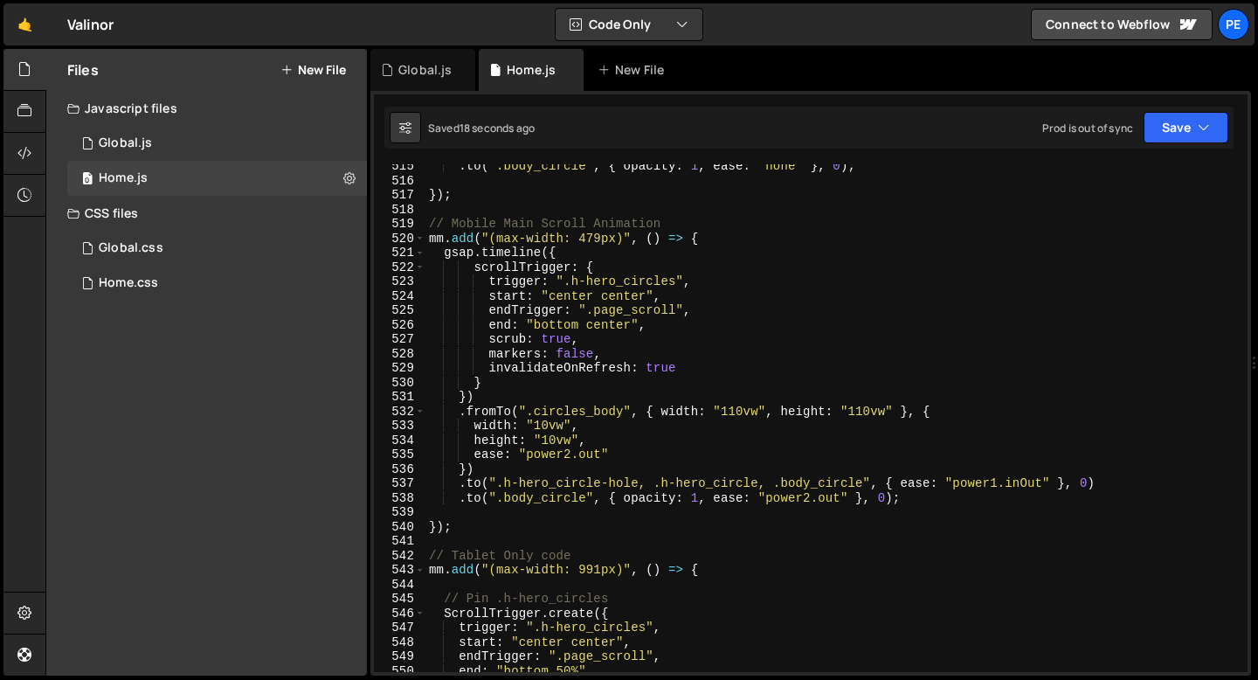
scroll to position [7382, 0]
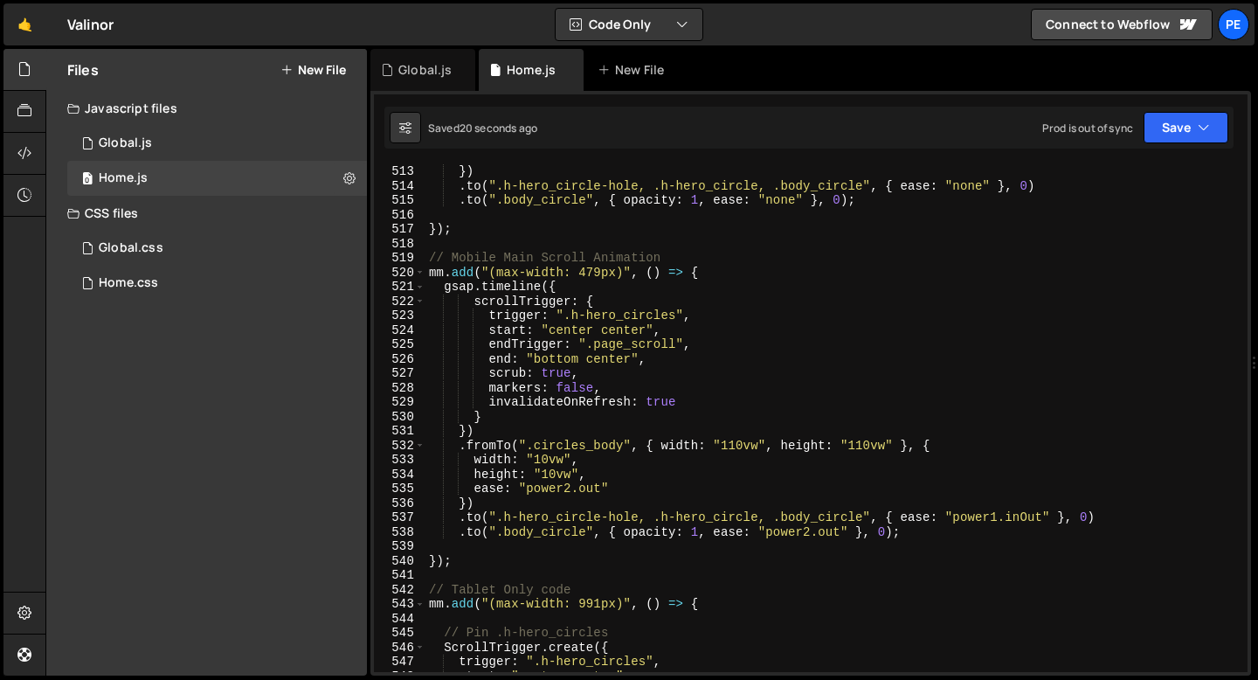
click at [573, 391] on div "}) . to ( ".h-hero_circle-hole, .h-hero_circle, .body_circle" , { ease : "none"…" at bounding box center [833, 432] width 815 height 537
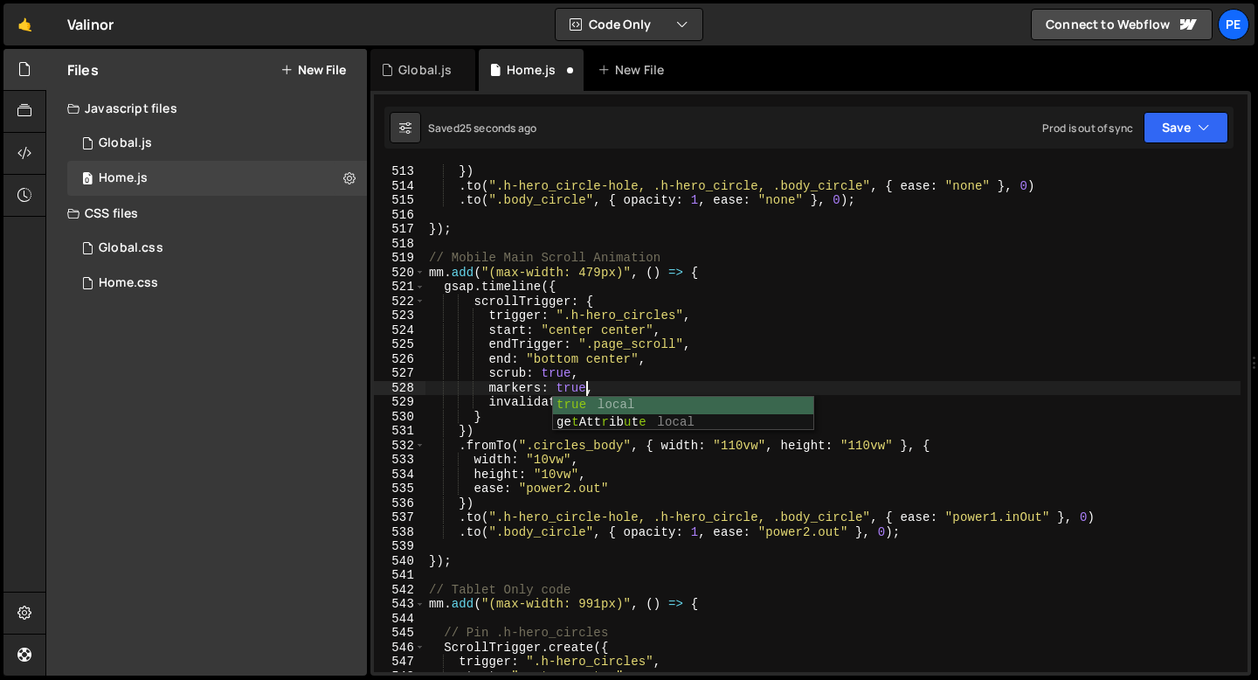
scroll to position [0, 10]
click at [1016, 518] on div "}) . to ( ".h-hero_circle-hole, .h-hero_circle, .body_circle" , { ease : "none"…" at bounding box center [833, 432] width 815 height 537
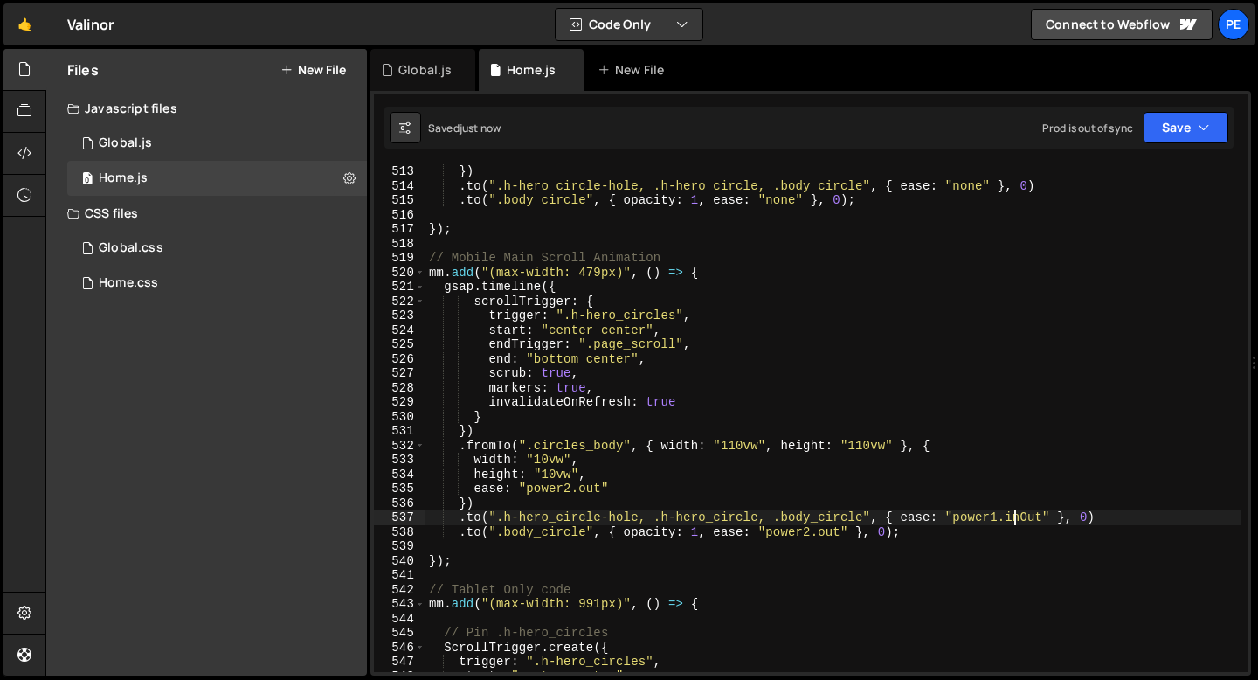
click at [1016, 518] on div "}) . to ( ".h-hero_circle-hole, .h-hero_circle, .body_circle" , { ease : "none"…" at bounding box center [833, 432] width 815 height 537
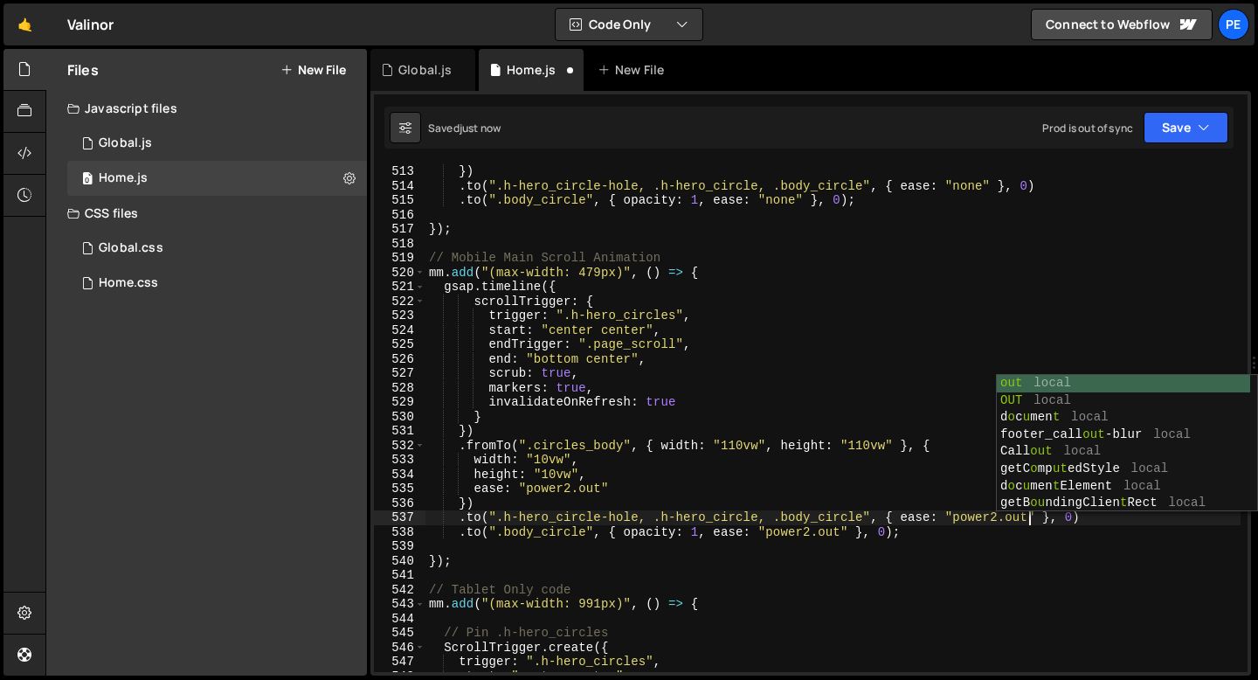
scroll to position [0, 41]
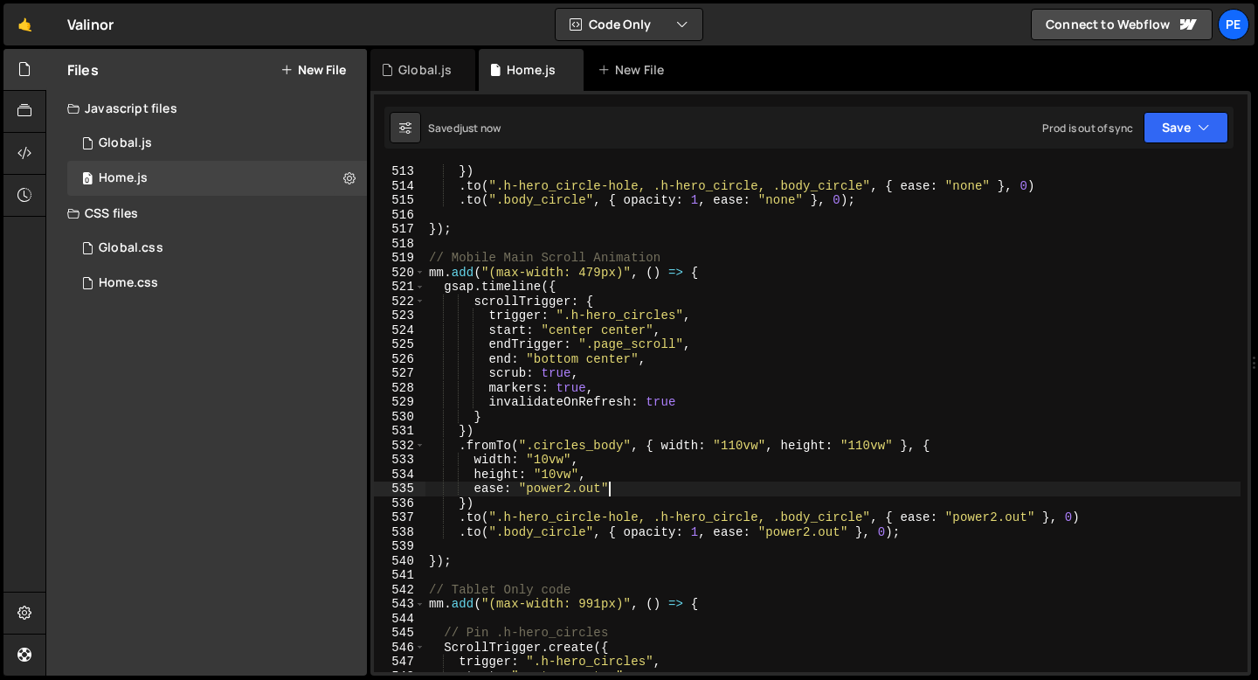
click at [913, 490] on div "}) . to ( ".h-hero_circle-hole, .h-hero_circle, .body_circle" , { ease : "none"…" at bounding box center [833, 432] width 815 height 537
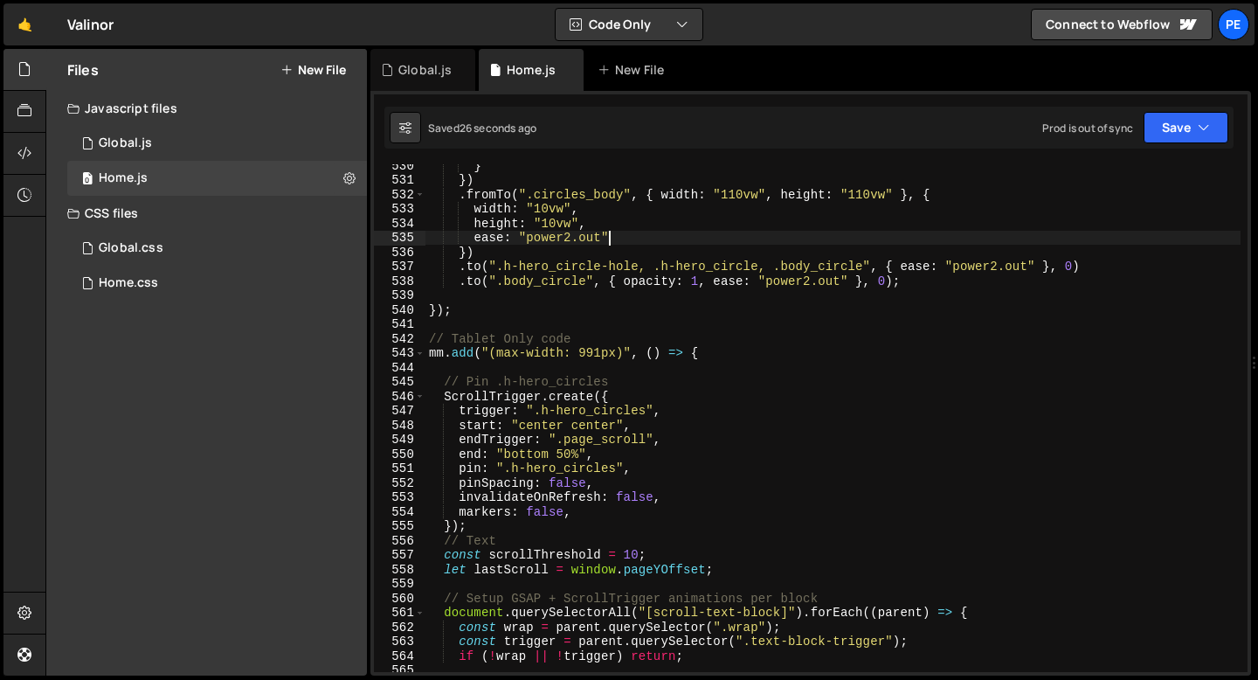
scroll to position [7632, 0]
click at [542, 515] on div "} }) . fromTo ( ".circles_body" , { width : "110vw" , height : "110vw" } , { wi…" at bounding box center [833, 426] width 815 height 537
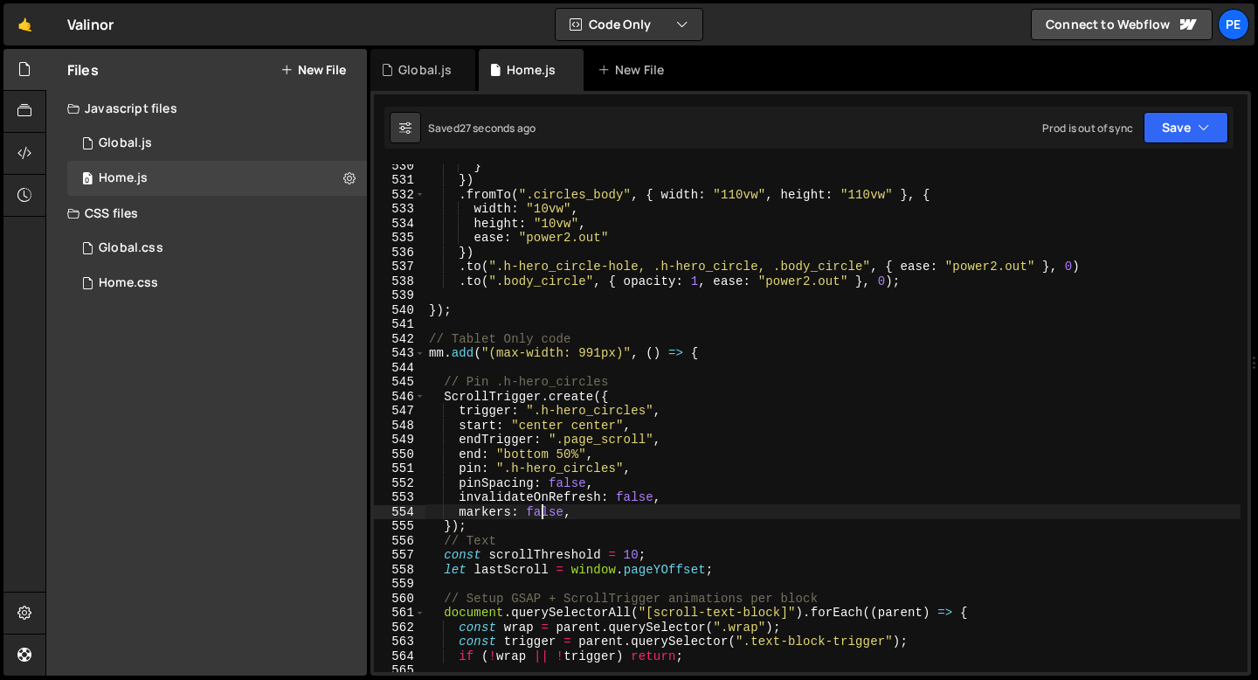
click at [542, 514] on div "} }) . fromTo ( ".circles_body" , { width : "110vw" , height : "110vw" } , { wi…" at bounding box center [833, 426] width 815 height 537
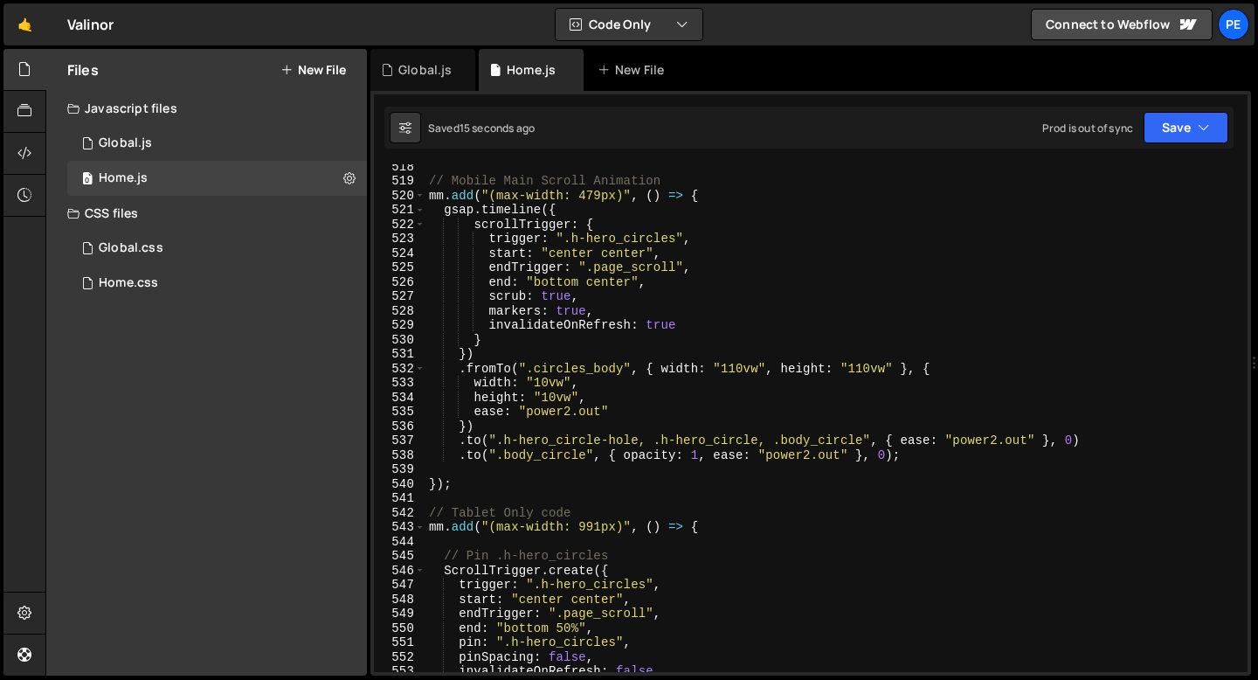
scroll to position [7448, 0]
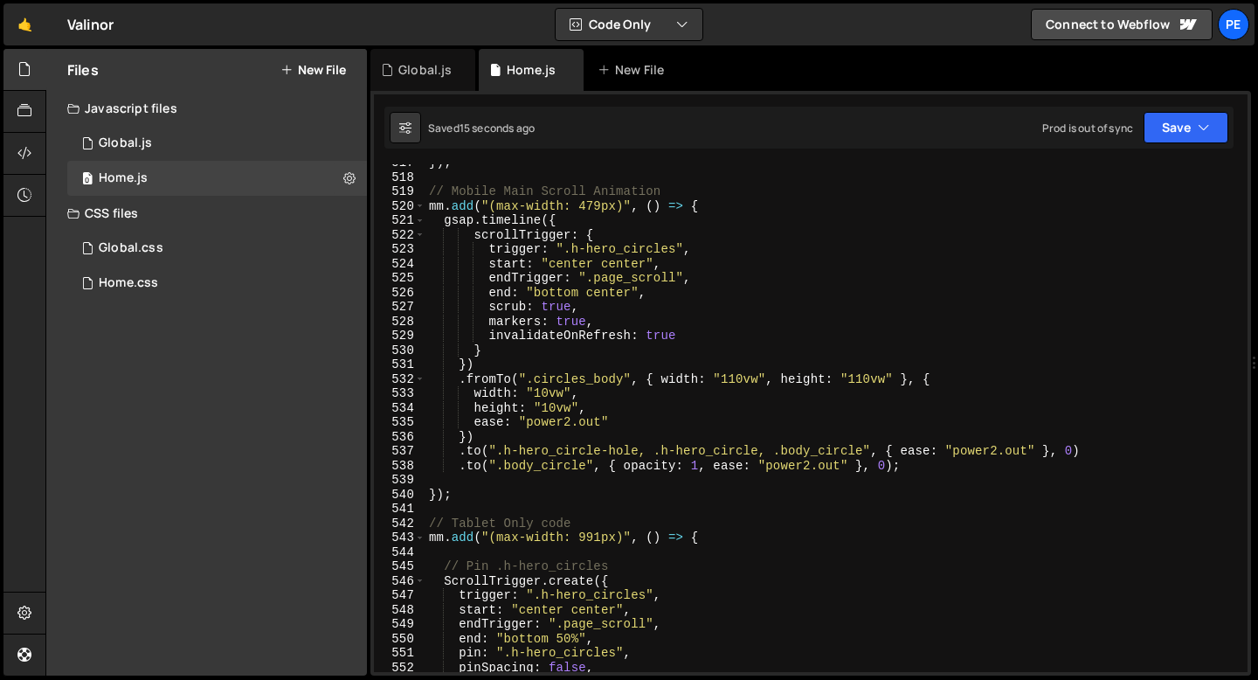
click at [613, 314] on div "}) ; // Mobile Main Scroll Animation mm . add ( "(max-width: 479px)" , ( ) => {…" at bounding box center [833, 424] width 815 height 537
click at [612, 267] on div "}) ; // Mobile Main Scroll Animation mm . add ( "(max-width: 479px)" , ( ) => {…" at bounding box center [833, 424] width 815 height 537
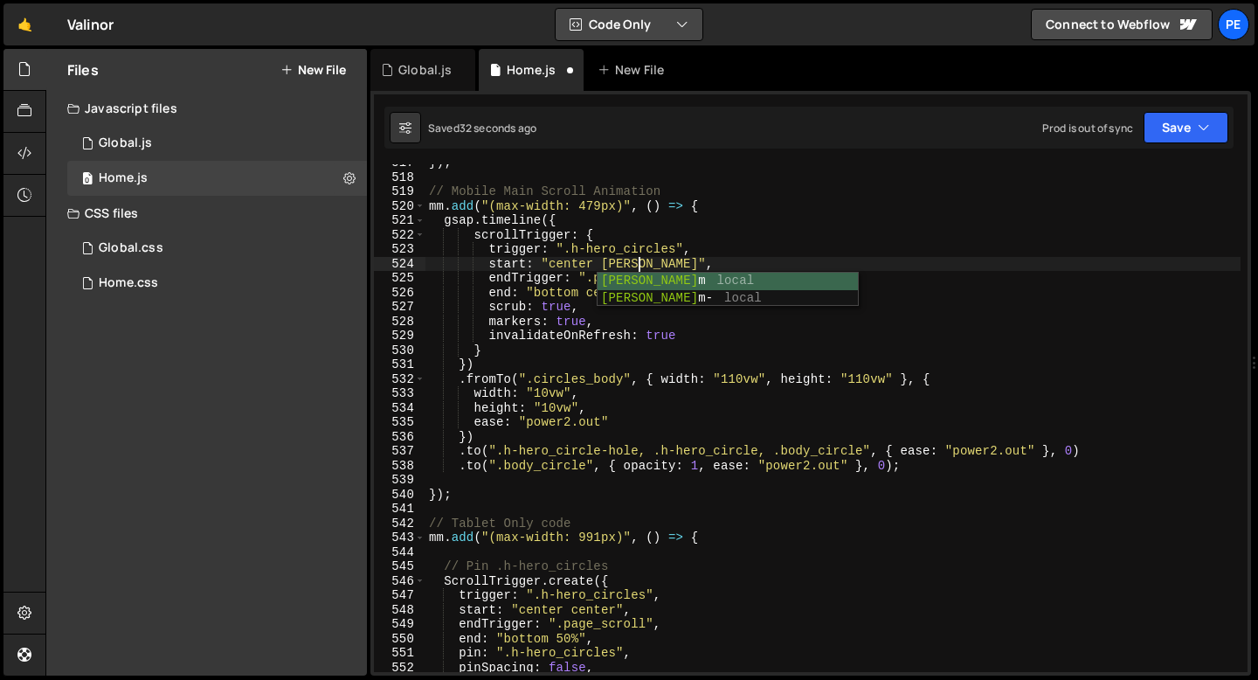
scroll to position [0, 15]
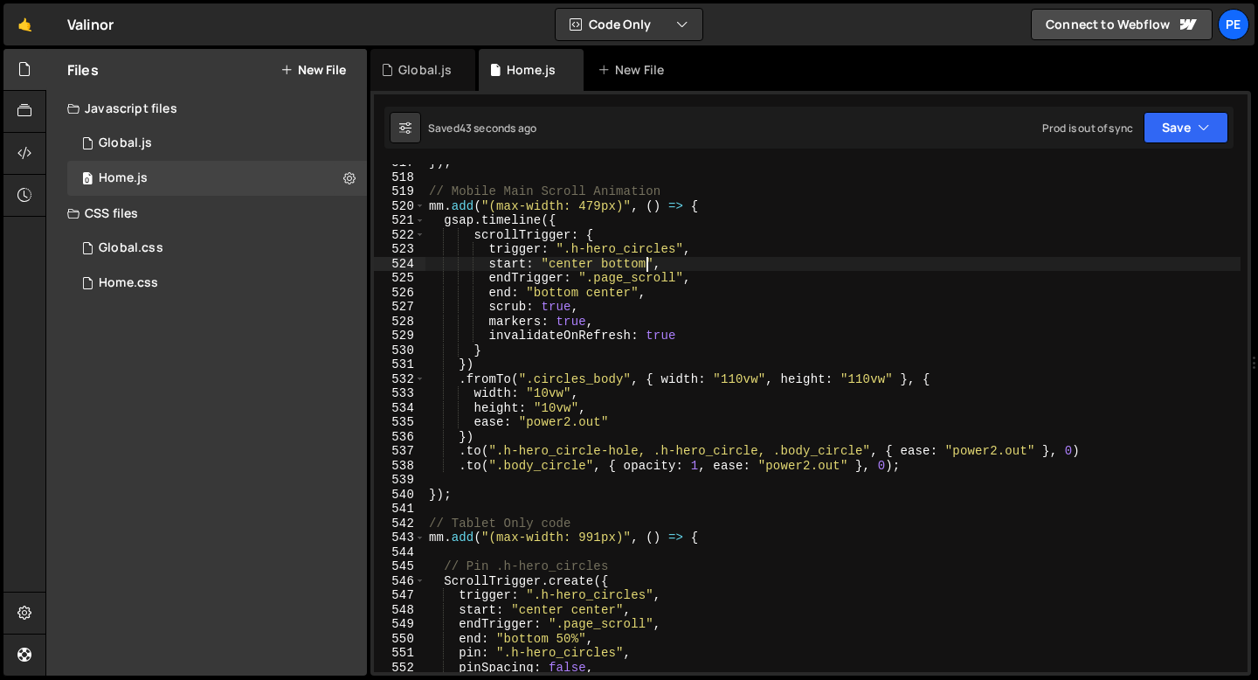
click at [636, 266] on div "}) ; // Mobile Main Scroll Animation mm . add ( "(max-width: 479px)" , ( ) => {…" at bounding box center [833, 424] width 815 height 537
click at [655, 266] on div "}) ; // Mobile Main Scroll Animation mm . add ( "(max-width: 479px)" , ( ) => {…" at bounding box center [833, 424] width 815 height 537
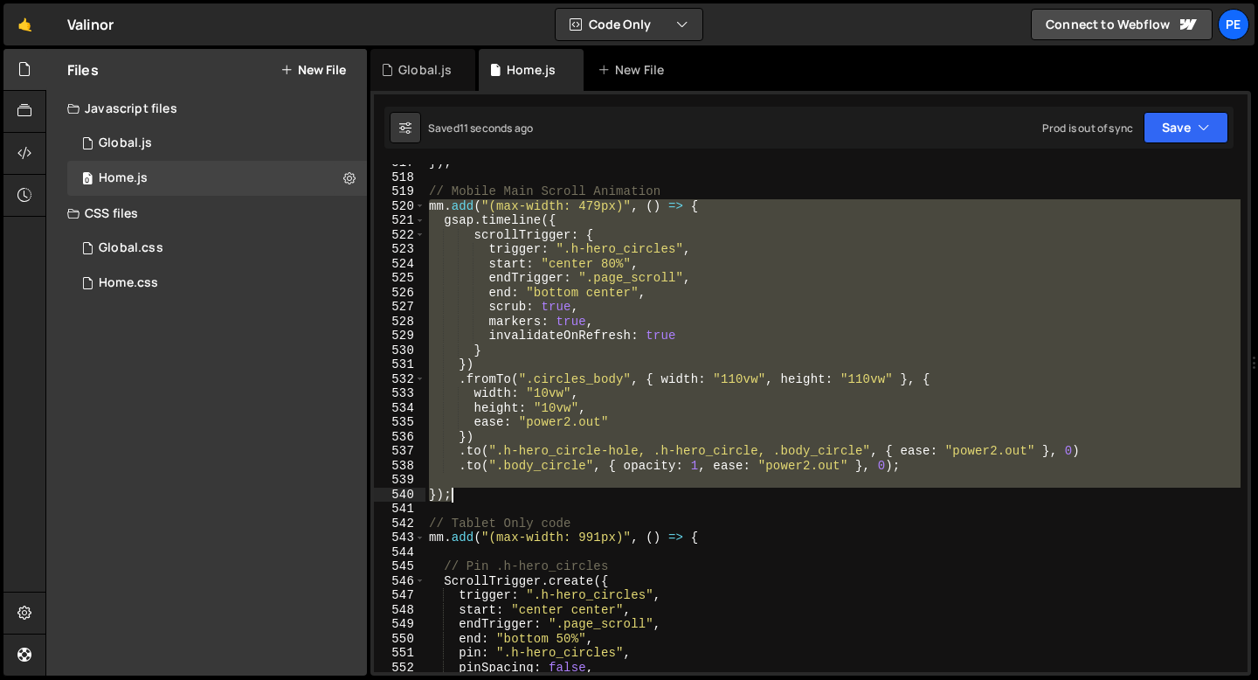
drag, startPoint x: 431, startPoint y: 206, endPoint x: 461, endPoint y: 494, distance: 289.1
click at [461, 494] on div "}) ; // Mobile Main Scroll Animation mm . add ( "(max-width: 479px)" , ( ) => {…" at bounding box center [833, 424] width 815 height 537
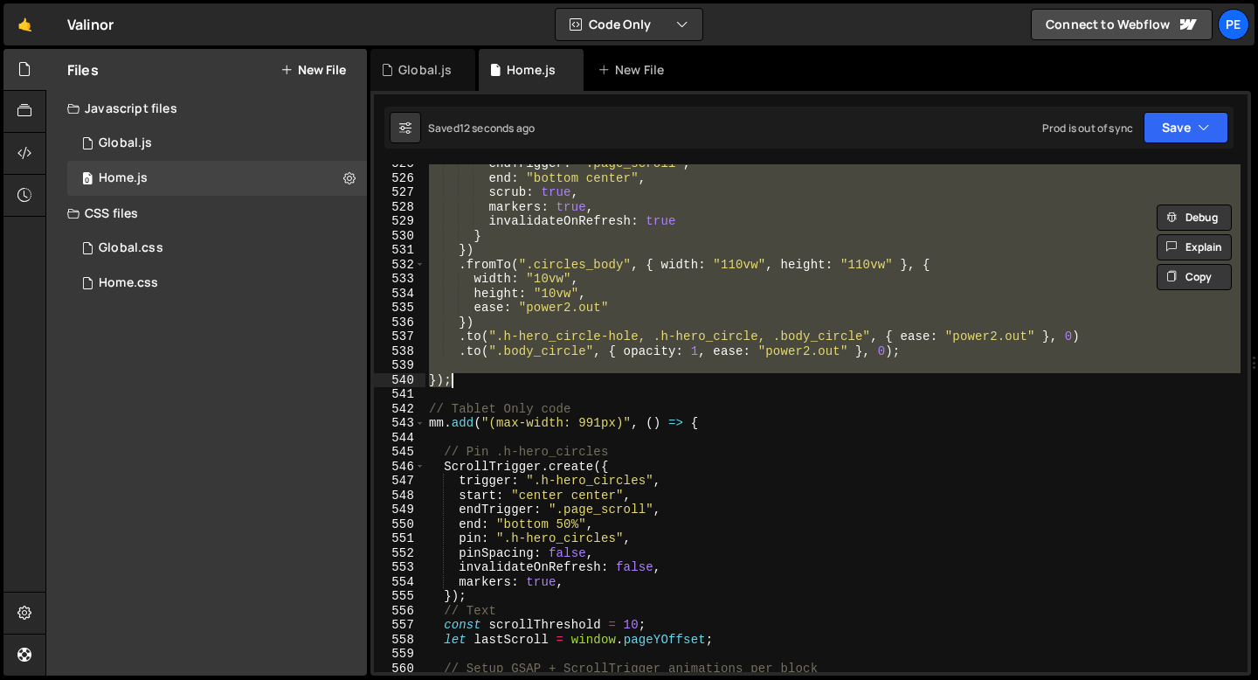
scroll to position [7632, 0]
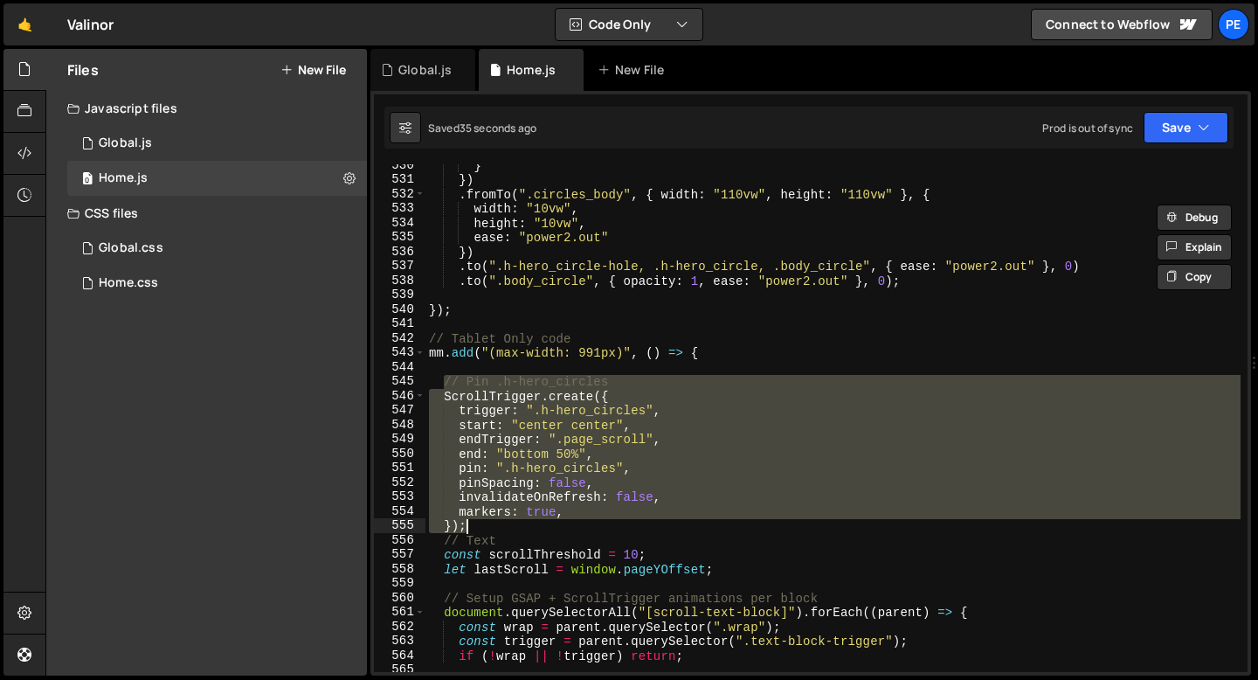
drag, startPoint x: 443, startPoint y: 382, endPoint x: 495, endPoint y: 522, distance: 149.0
click at [495, 522] on div "} }) . fromTo ( ".circles_body" , { width : "110vw" , height : "110vw" } , { wi…" at bounding box center [833, 426] width 815 height 537
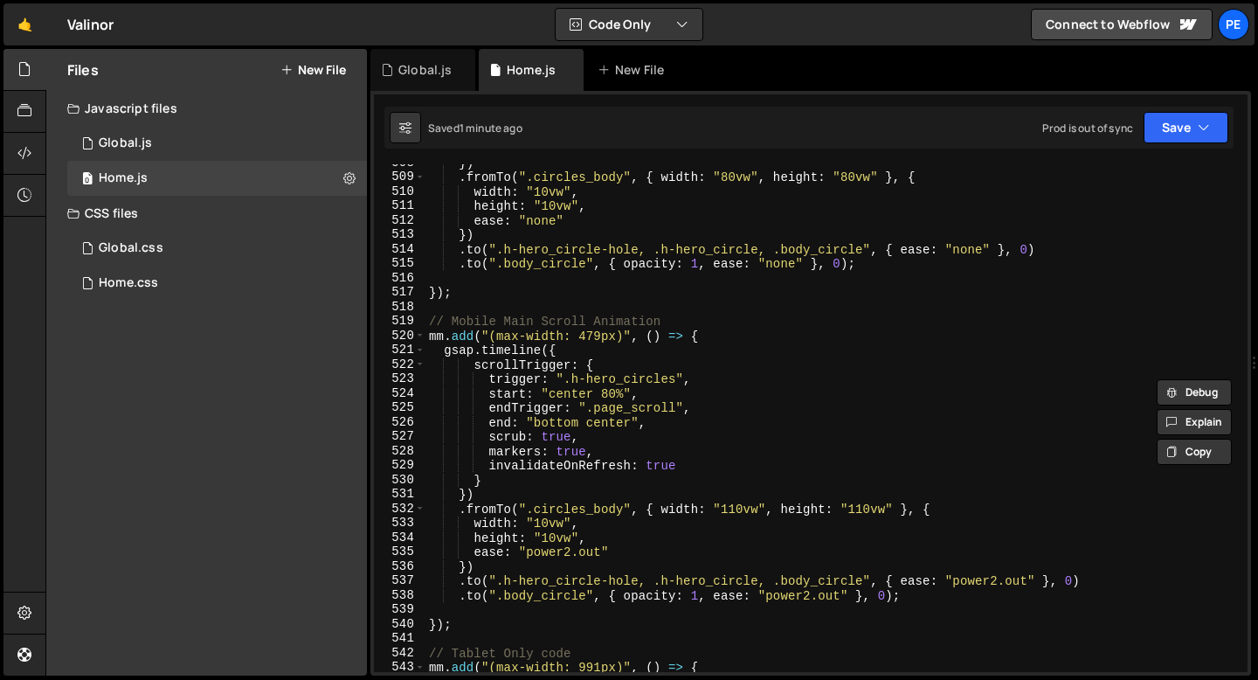
scroll to position [7318, 0]
click at [613, 393] on div "}) . fromTo ( ".circles_body" , { width : "80vw" , height : "80vw" } , { width …" at bounding box center [833, 424] width 815 height 537
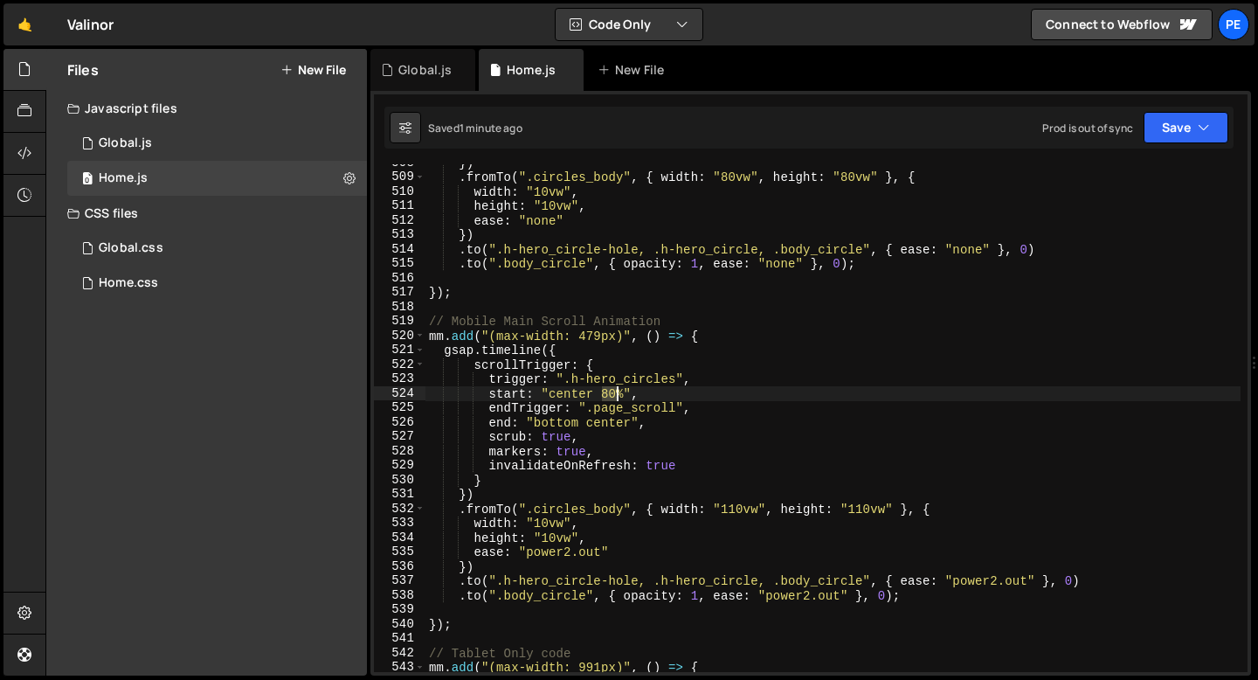
click at [613, 393] on div "}) . fromTo ( ".circles_body" , { width : "80vw" , height : "80vw" } , { width …" at bounding box center [833, 424] width 815 height 537
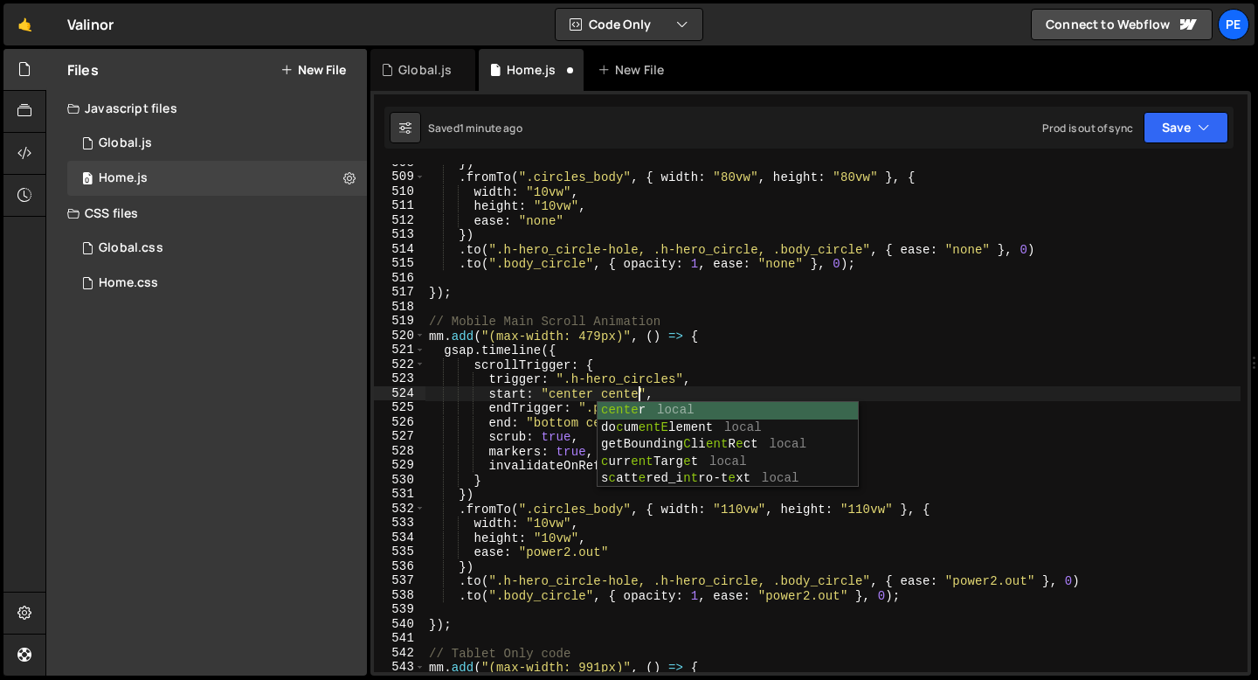
scroll to position [0, 15]
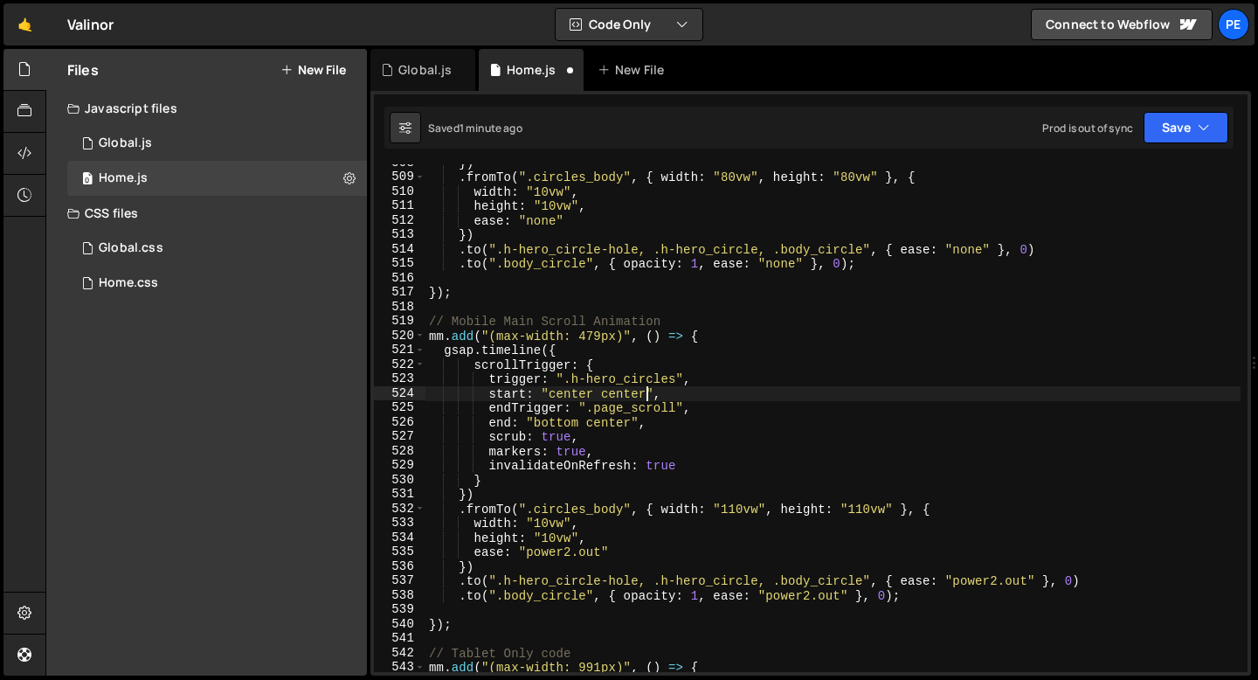
click at [900, 509] on div "}) . fromTo ( ".circles_body" , { width : "80vw" , height : "80vw" } , { width …" at bounding box center [833, 424] width 815 height 537
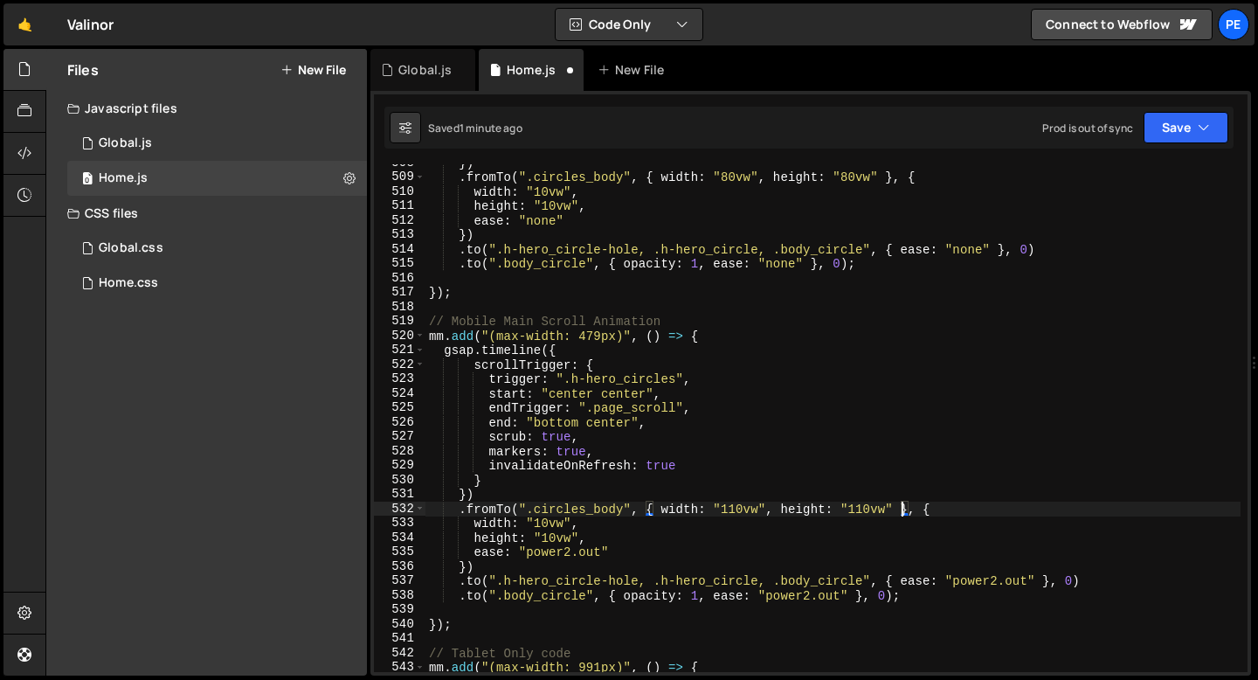
paste textarea "immediateRender: false"
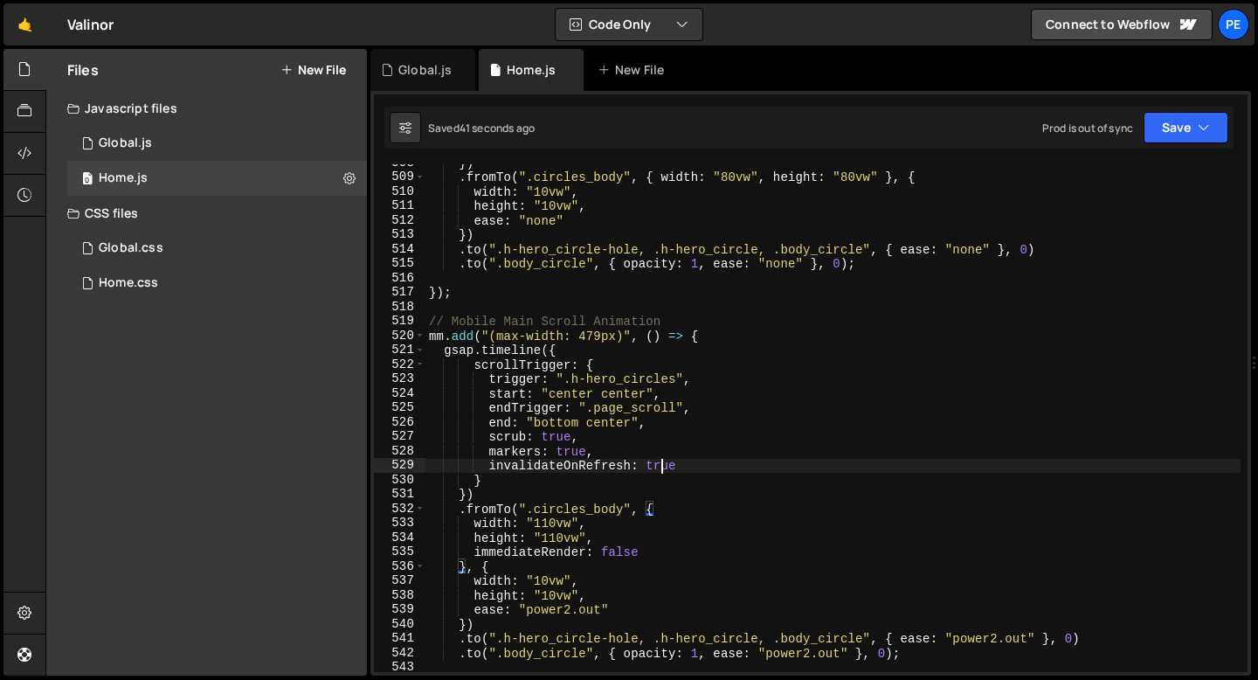
click at [665, 471] on div "}) . fromTo ( ".circles_body" , { width : "80vw" , height : "80vw" } , { width …" at bounding box center [833, 424] width 815 height 537
click at [660, 470] on div "}) . fromTo ( ".circles_body" , { width : "80vw" , height : "80vw" } , { width …" at bounding box center [833, 418] width 815 height 508
click at [660, 469] on div "}) . fromTo ( ".circles_body" , { width : "80vw" , height : "80vw" } , { width …" at bounding box center [833, 424] width 815 height 537
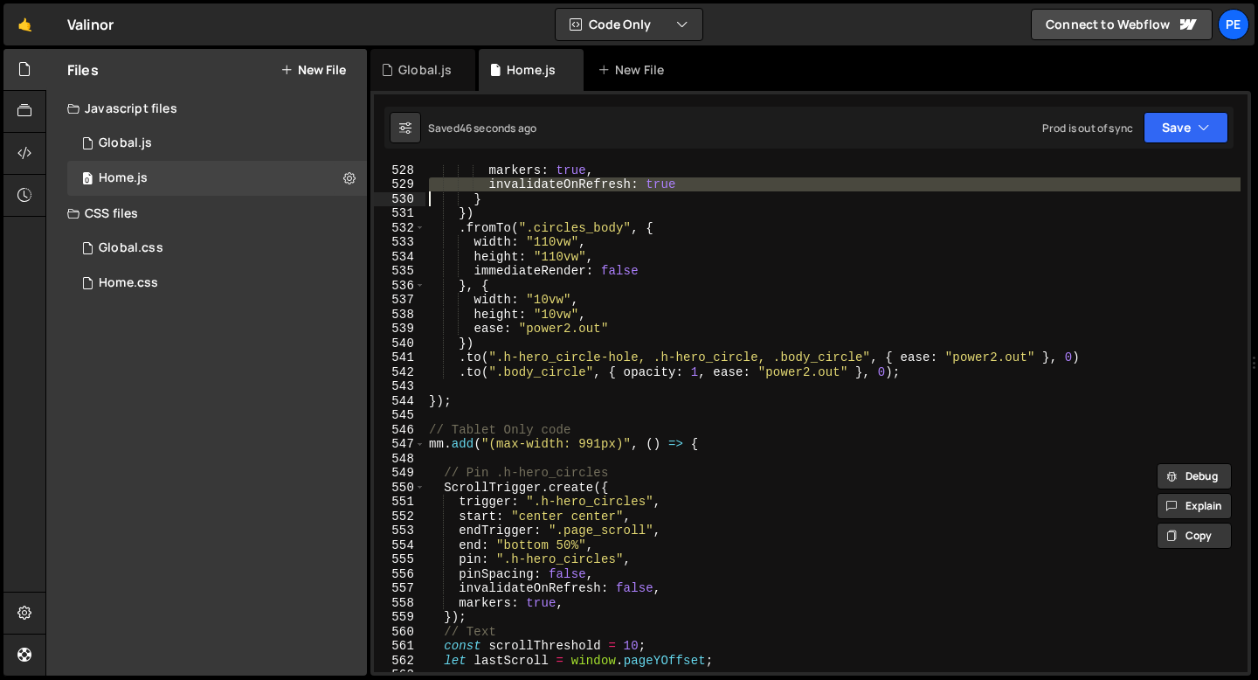
scroll to position [7586, 0]
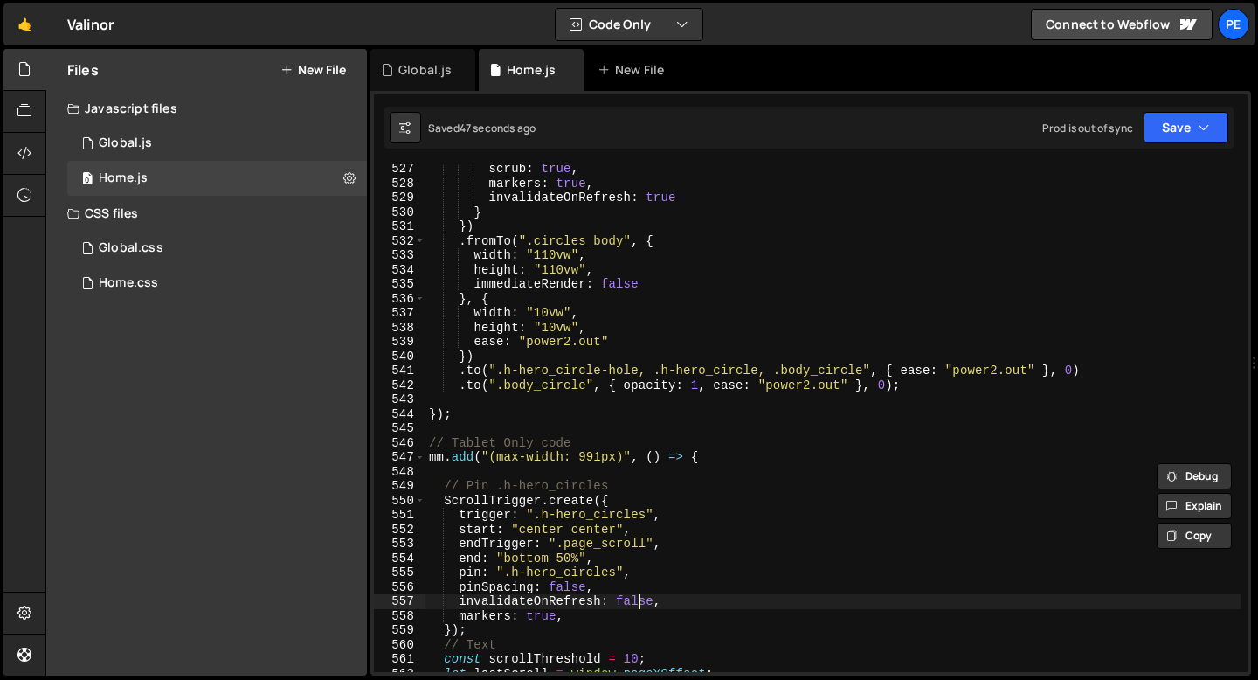
click at [635, 601] on div "scrub : true , markers : true , invalidateOnRefresh : true } }) . fromTo ( ".ci…" at bounding box center [833, 430] width 815 height 537
click at [635, 602] on div "scrub : true , markers : true , invalidateOnRefresh : true } }) . fromTo ( ".ci…" at bounding box center [833, 430] width 815 height 537
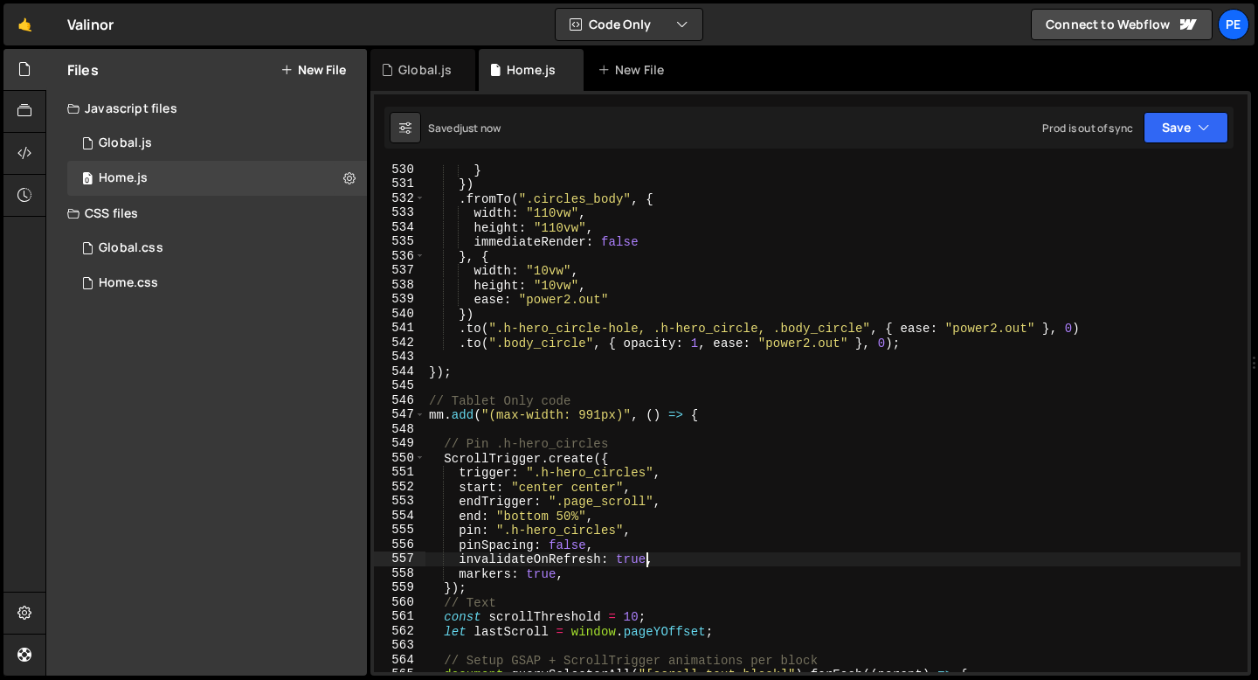
scroll to position [7683, 0]
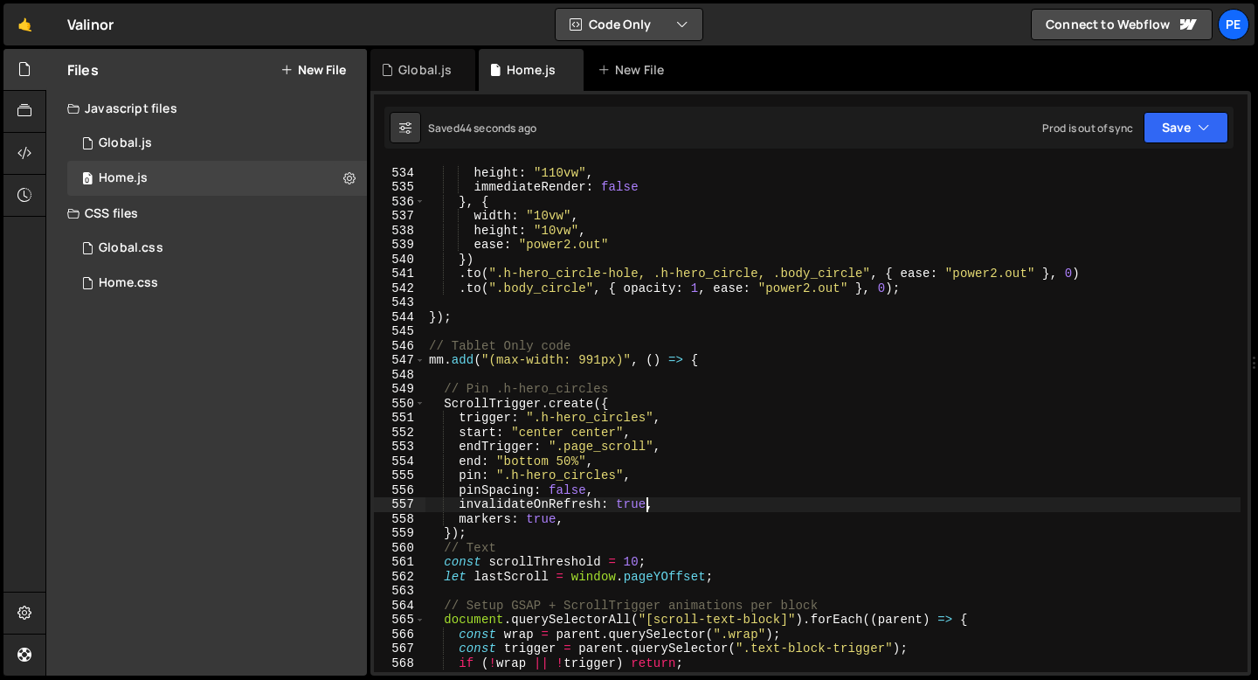
type textarea "invalidateOnRefresh: true,"
